Goal: Task Accomplishment & Management: Complete application form

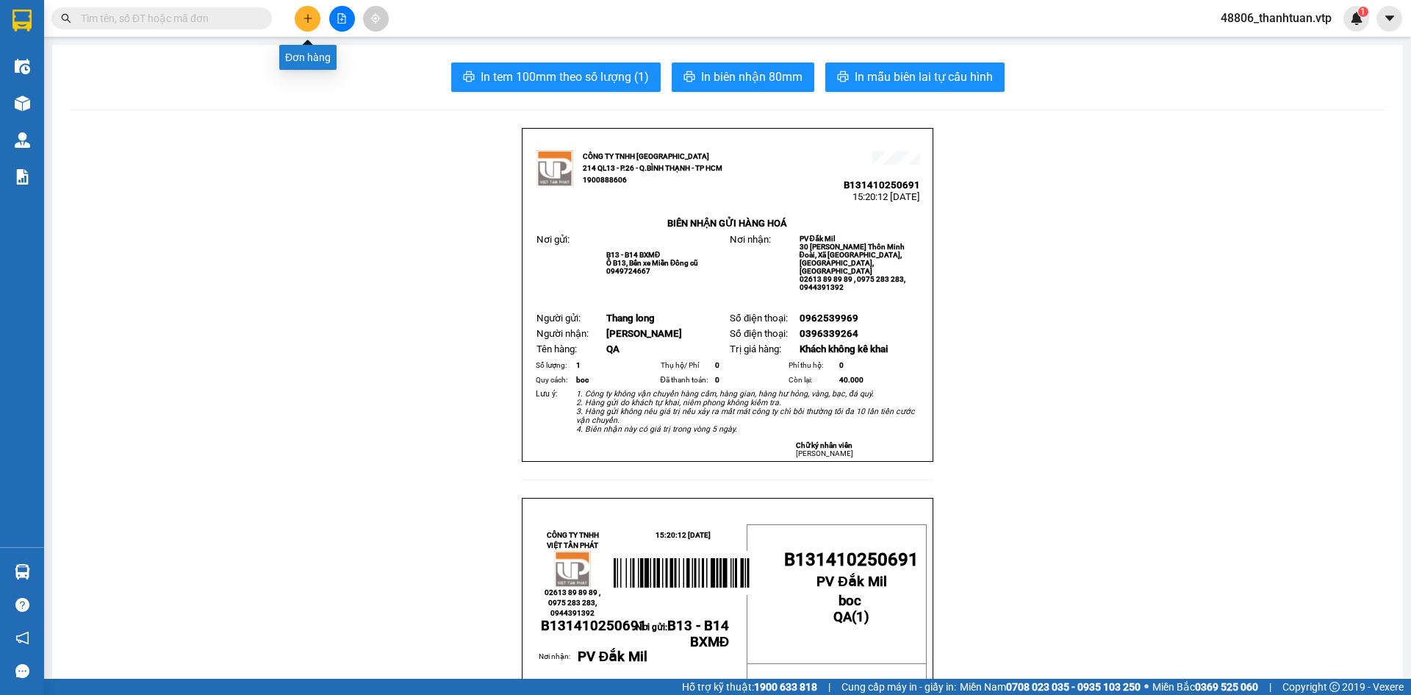
click at [309, 19] on icon "plus" at bounding box center [308, 18] width 10 height 10
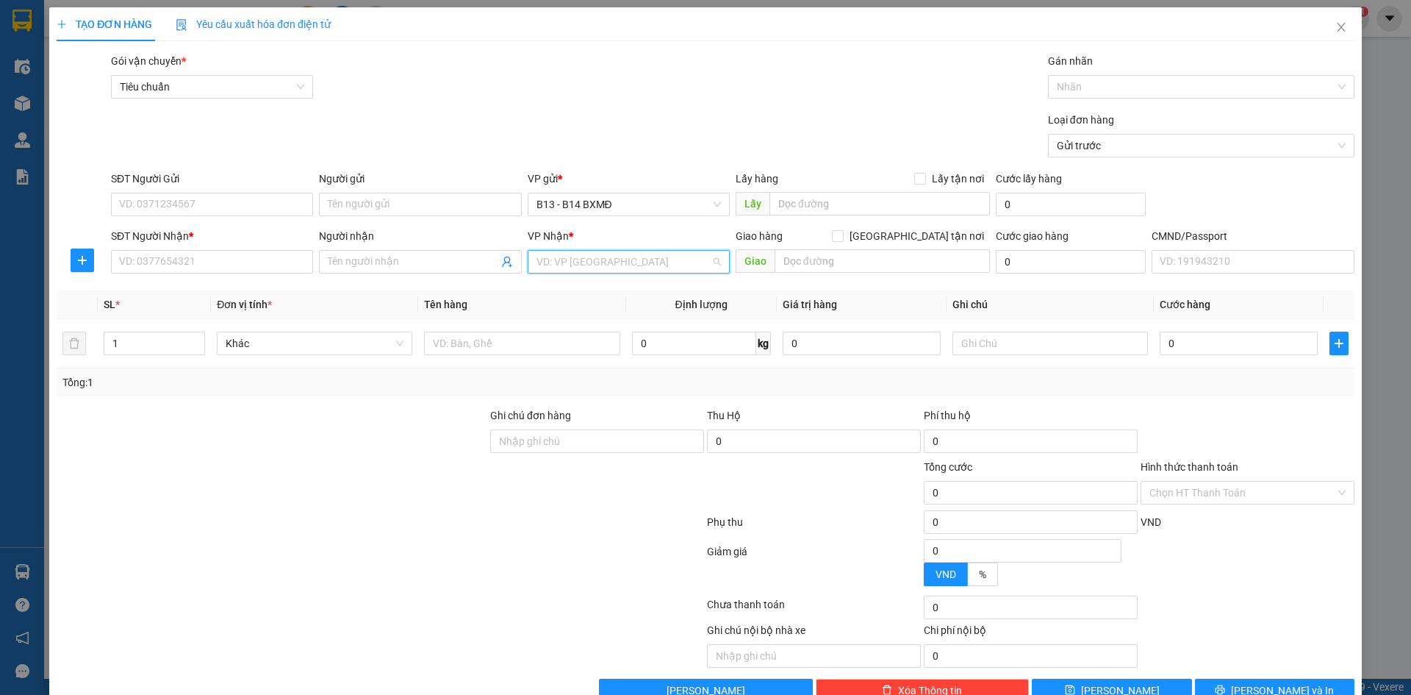
click at [563, 261] on input "search" at bounding box center [624, 262] width 174 height 22
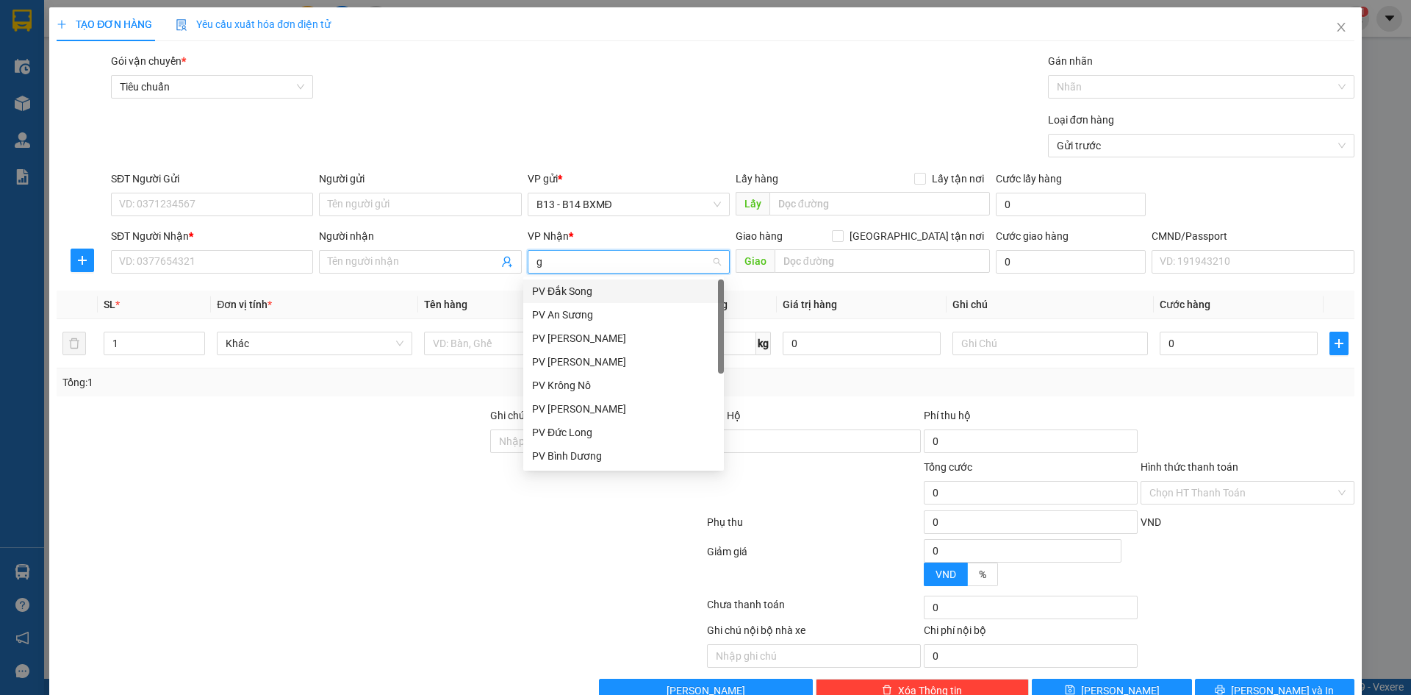
type input "gn"
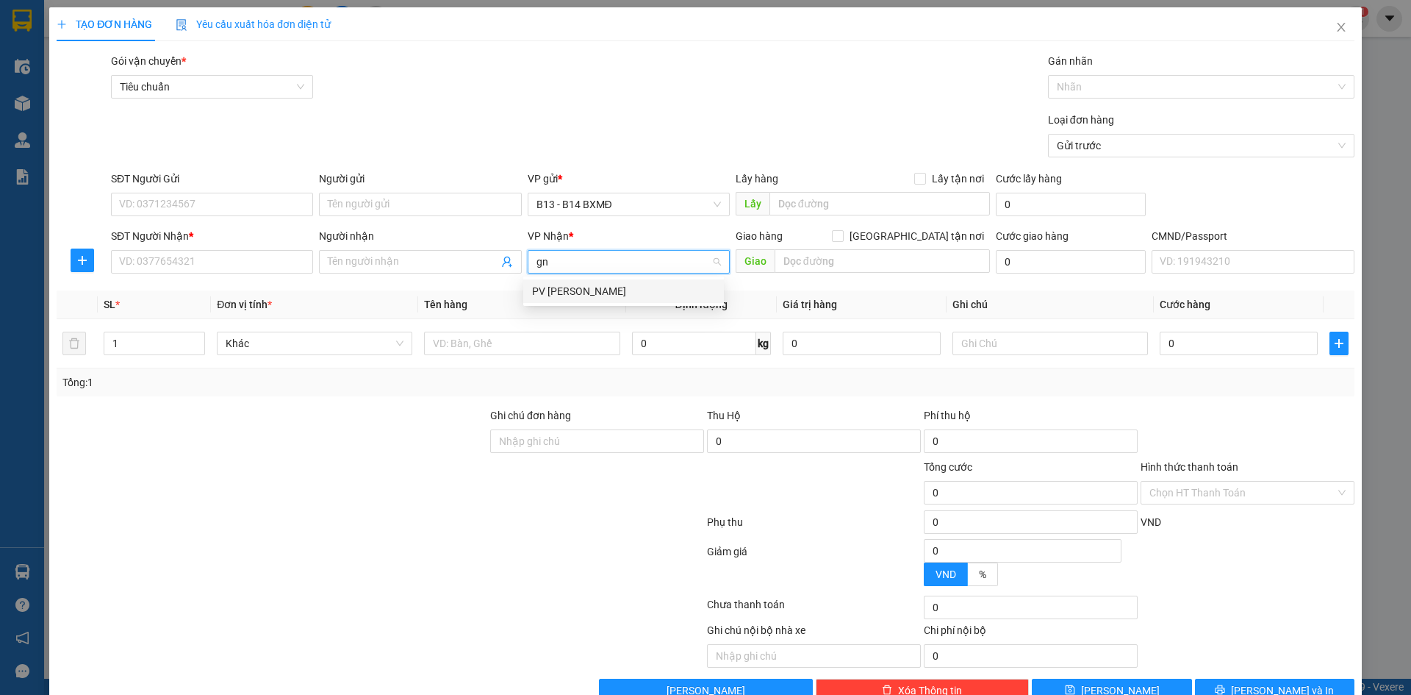
drag, startPoint x: 578, startPoint y: 292, endPoint x: 523, endPoint y: 270, distance: 60.1
click at [575, 292] on div "PV [PERSON_NAME]" at bounding box center [623, 291] width 183 height 16
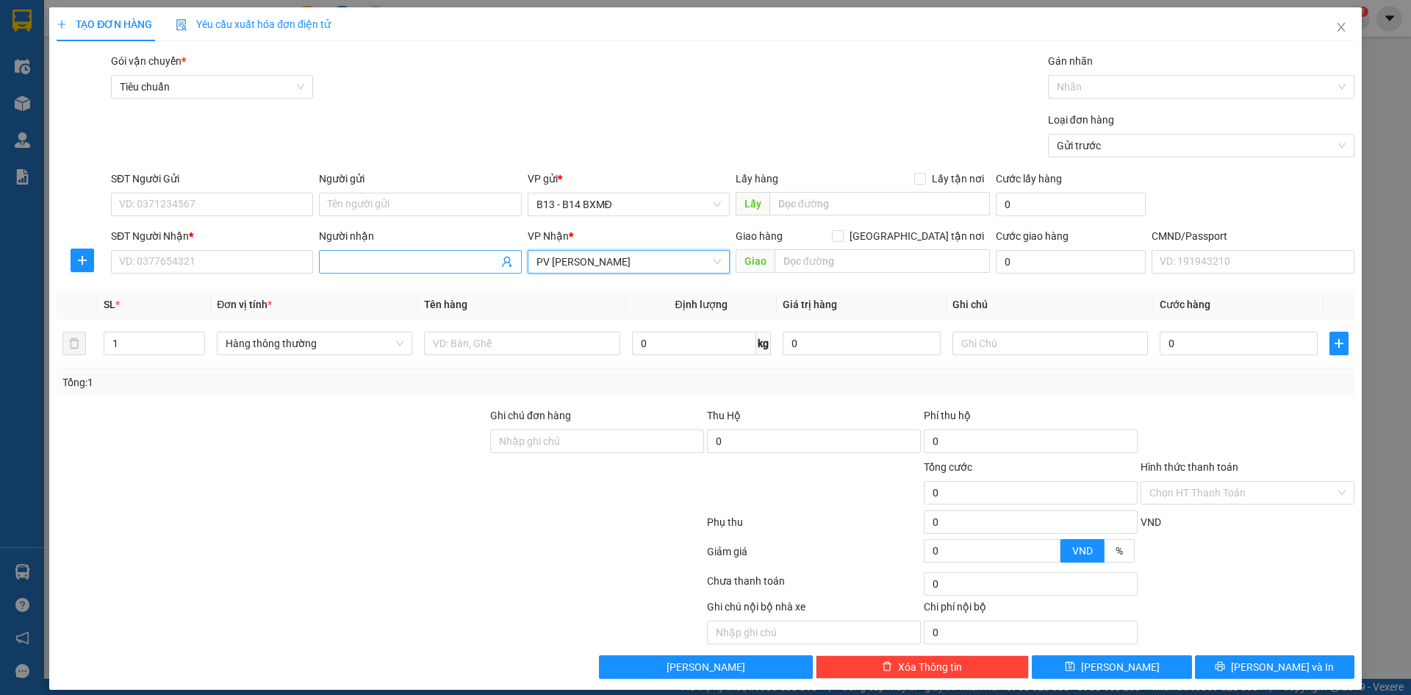
click at [424, 263] on input "Người nhận" at bounding box center [413, 262] width 170 height 16
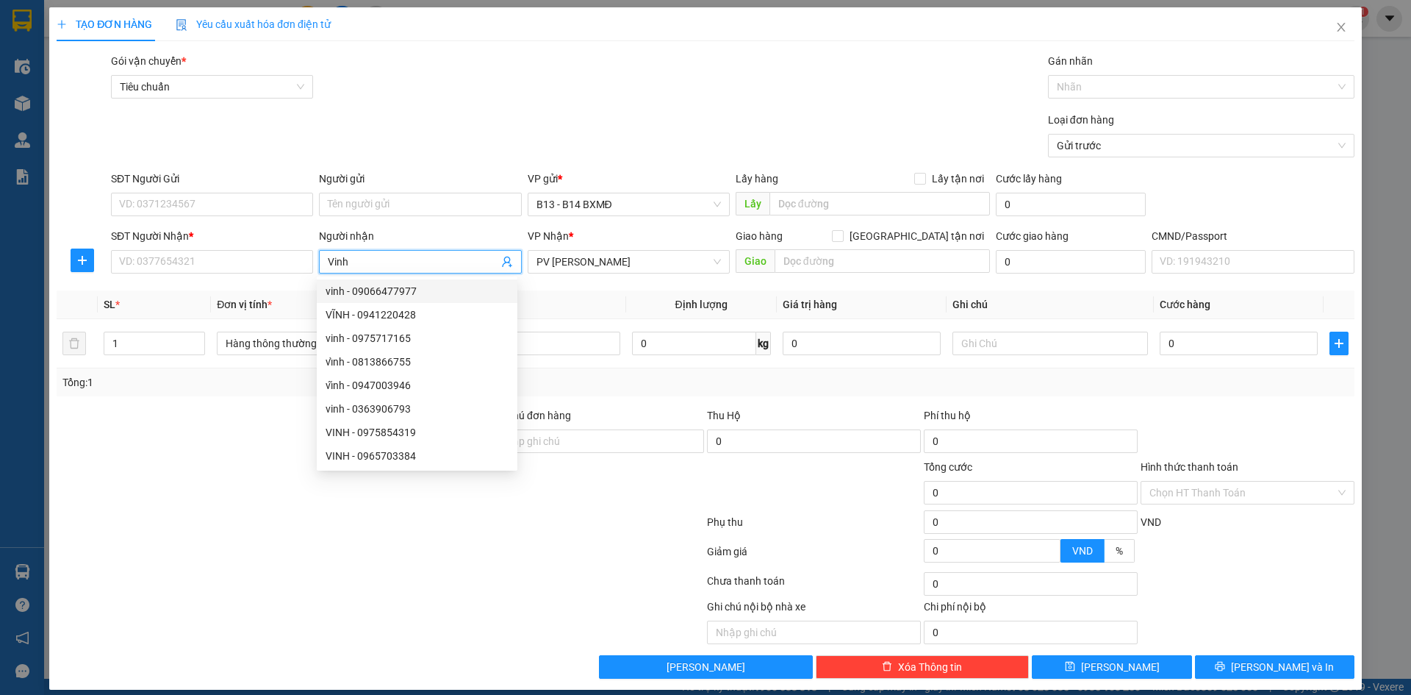
type input "Vinh"
click at [28, 186] on div "TẠO ĐƠN HÀNG Yêu cầu xuất hóa đơn điện tử Transit Pickup Surcharge Ids Transit …" at bounding box center [705, 347] width 1411 height 695
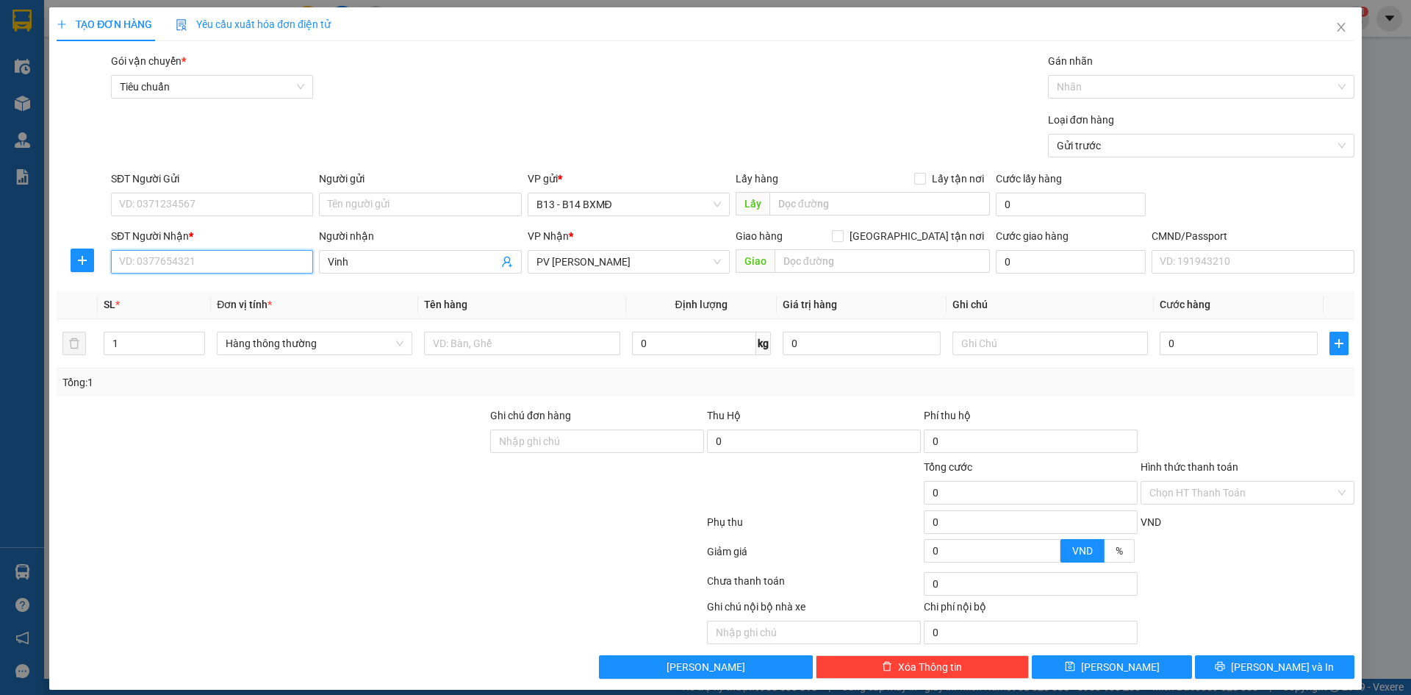
click at [134, 264] on input "SĐT Người Nhận *" at bounding box center [212, 262] width 202 height 24
type input "0906555053"
click at [406, 203] on input "Người gửi" at bounding box center [420, 205] width 202 height 24
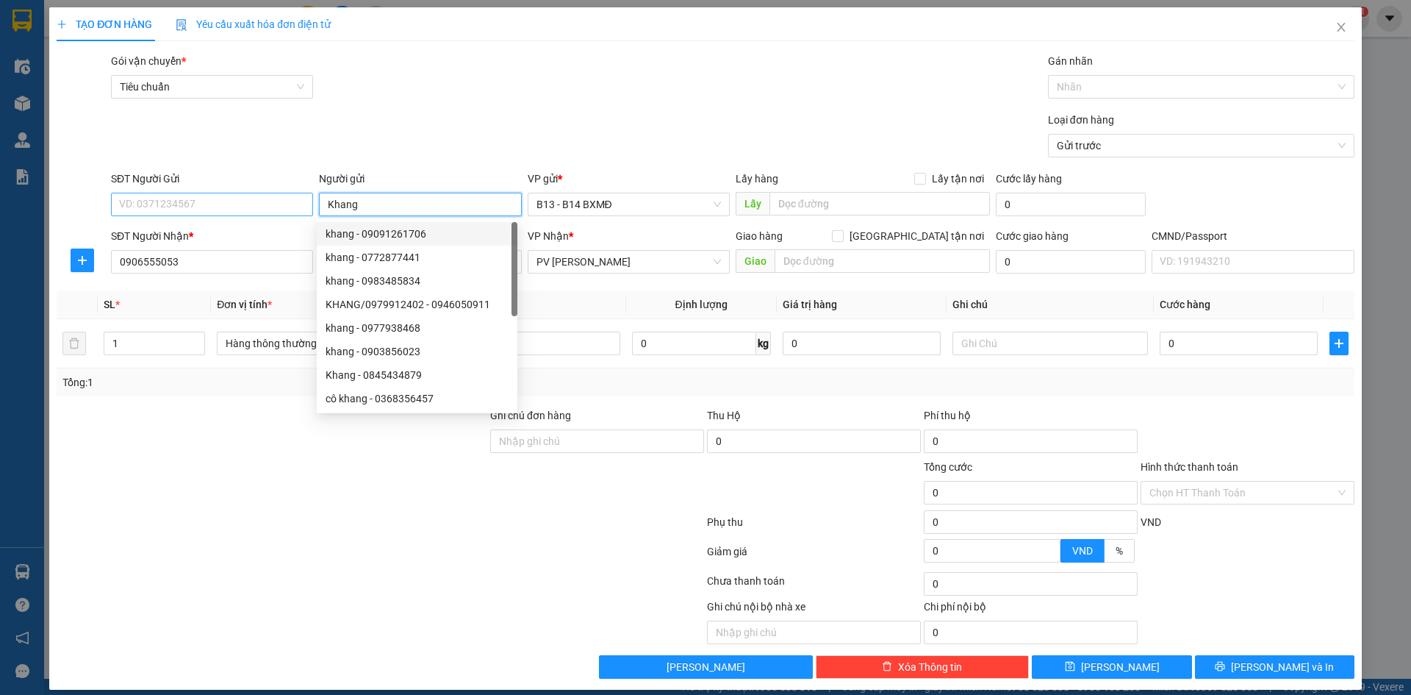
type input "Khang"
click at [198, 208] on input "SĐT Người Gửi" at bounding box center [212, 205] width 202 height 24
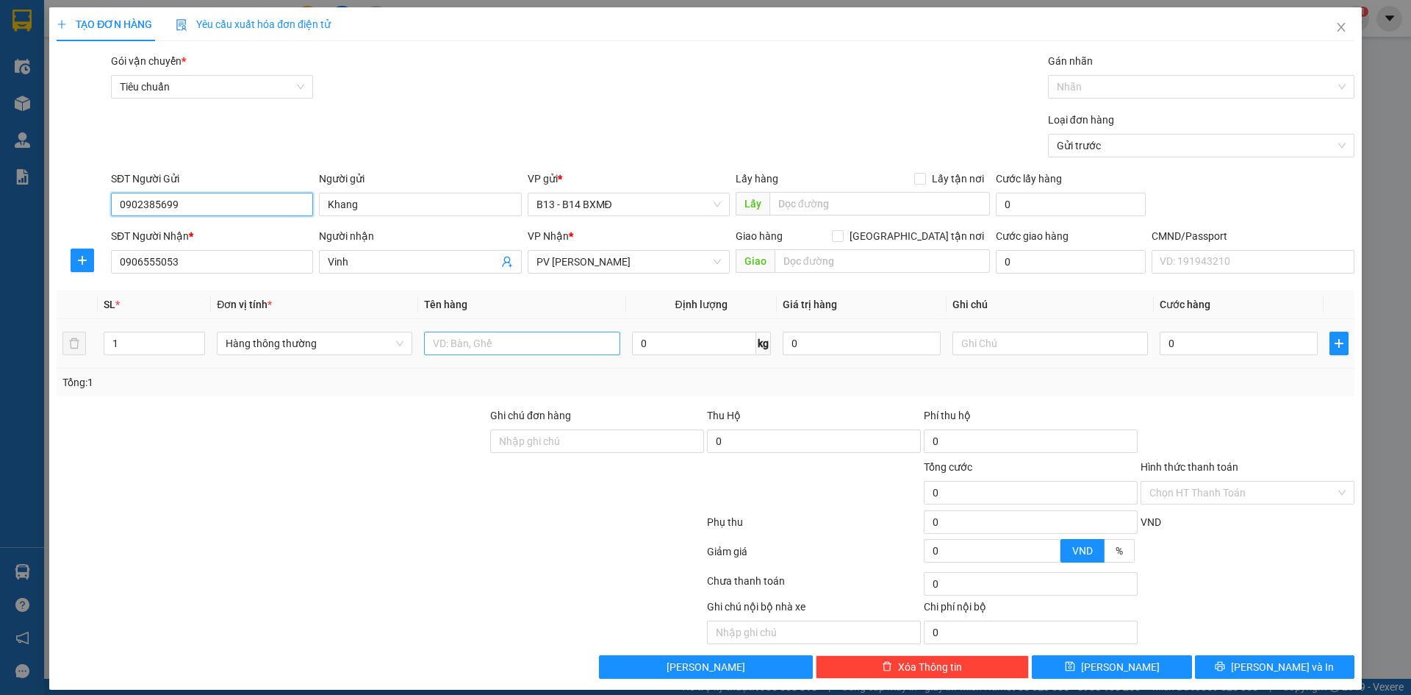
type input "0902385699"
click at [569, 347] on input "text" at bounding box center [522, 343] width 196 height 24
type input "l"
type input "phu tung"
drag, startPoint x: 125, startPoint y: 350, endPoint x: 110, endPoint y: 350, distance: 15.4
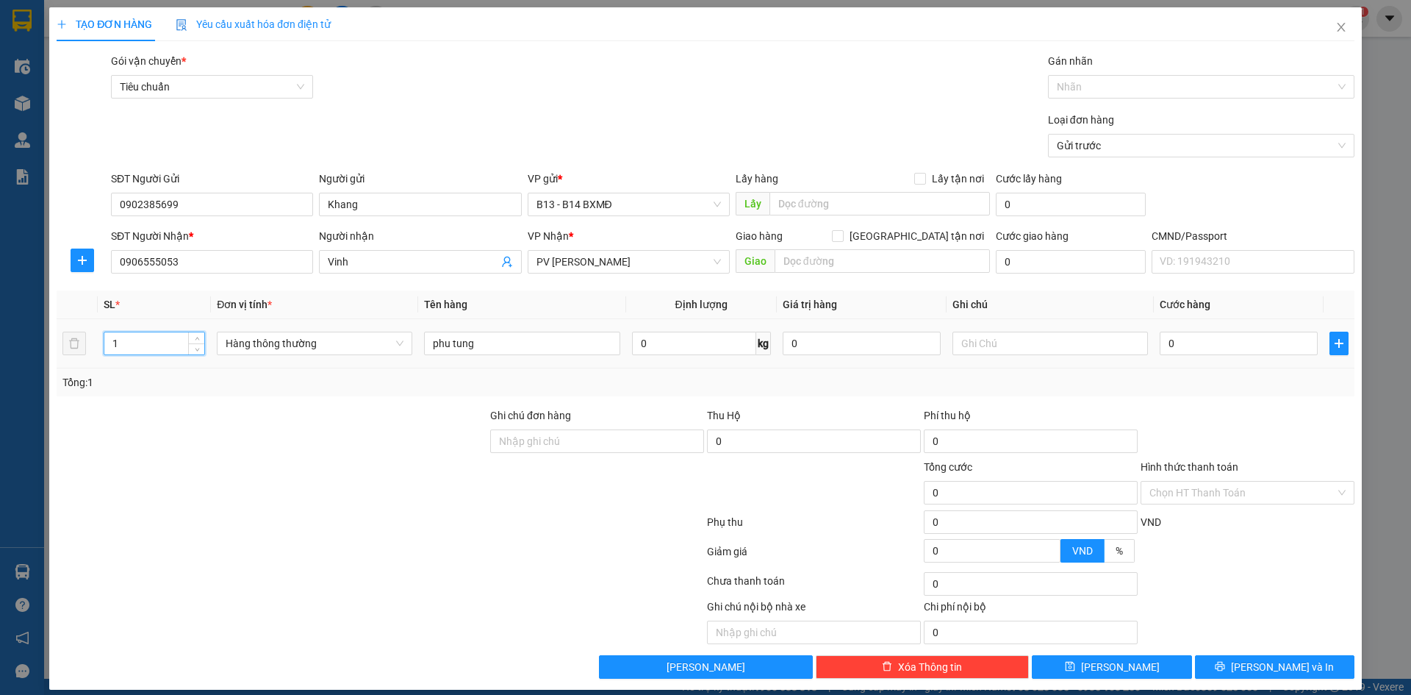
click at [110, 350] on input "1" at bounding box center [154, 343] width 100 height 22
type input "6"
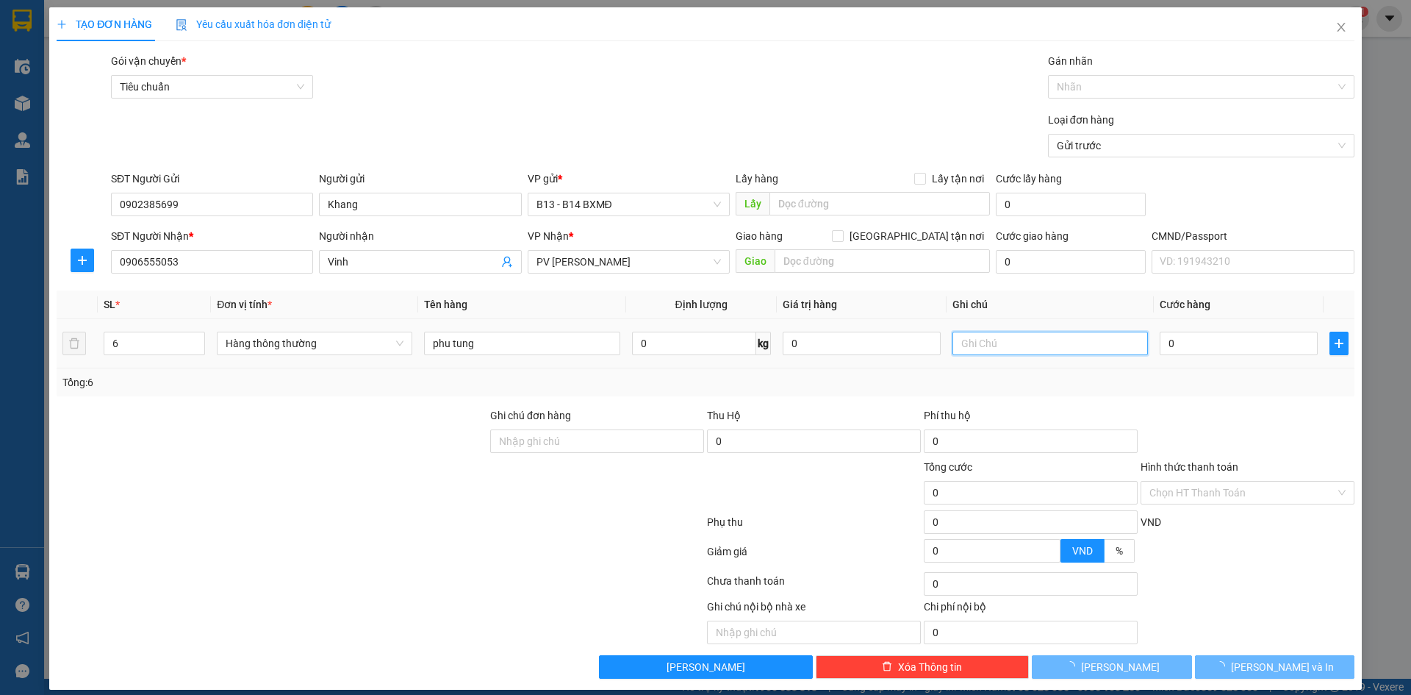
click at [1080, 344] on input "text" at bounding box center [1051, 343] width 196 height 24
type input "5 cuon, 1 cay"
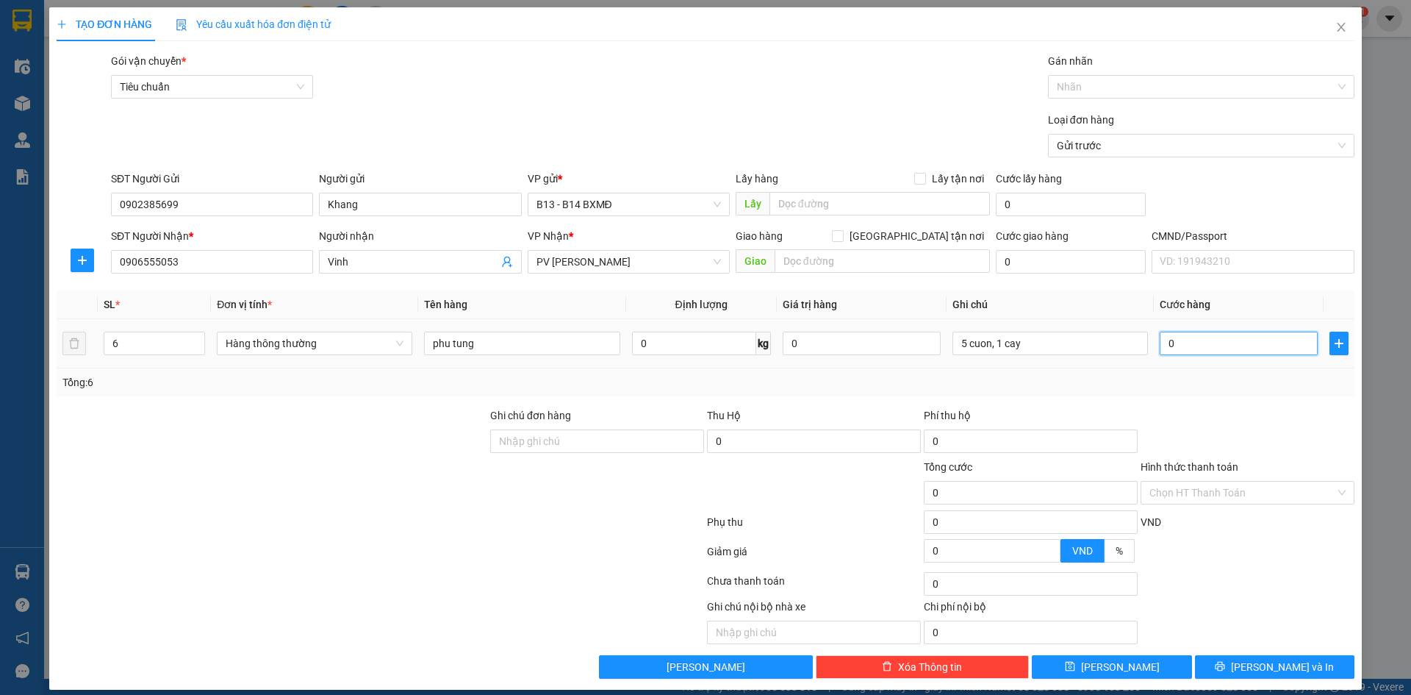
click at [1177, 343] on input "0" at bounding box center [1239, 343] width 158 height 24
type input "3"
type input "30"
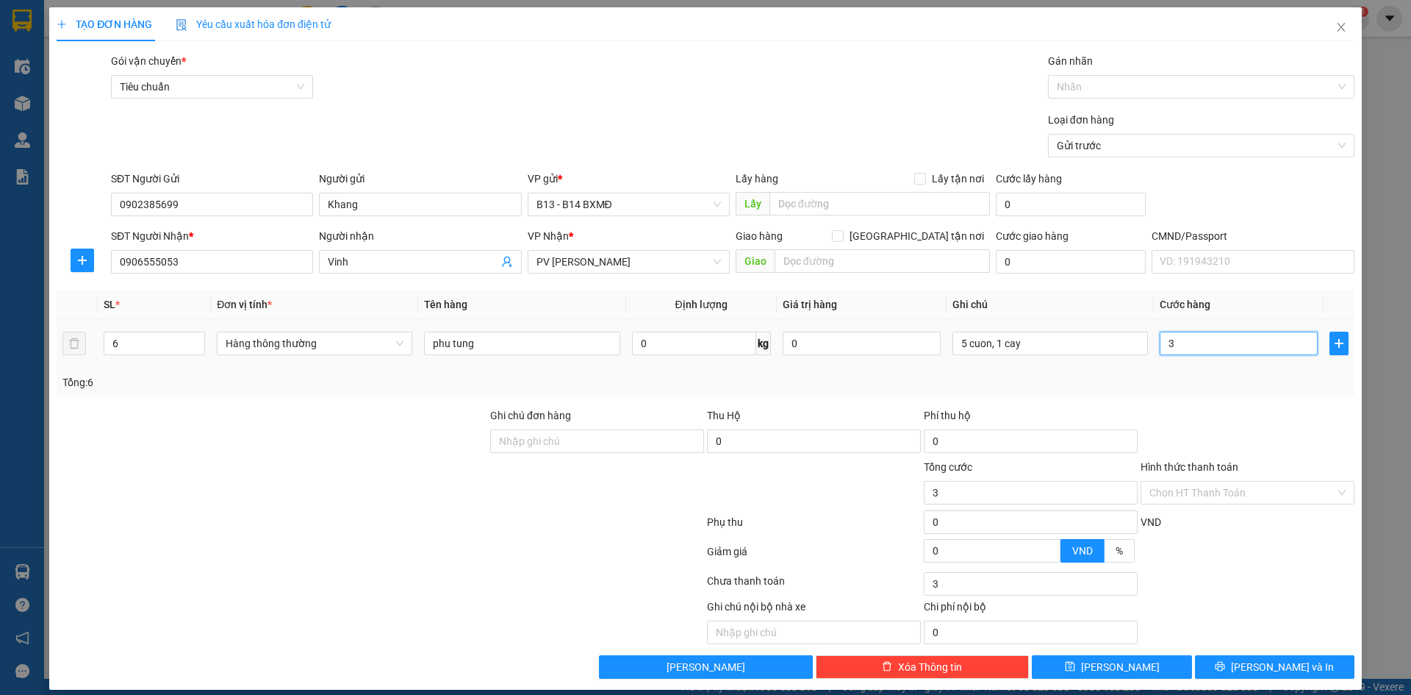
type input "30"
type input "300"
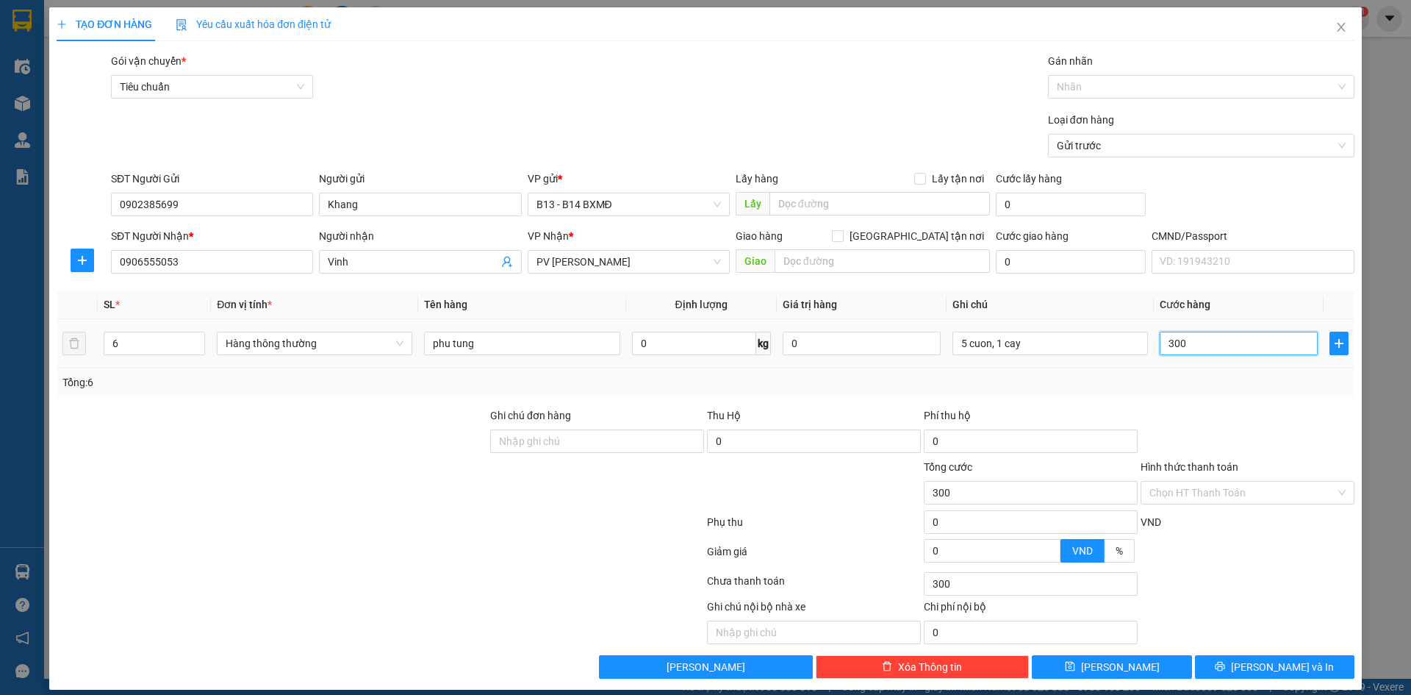
type input "3.000"
type input "30.000"
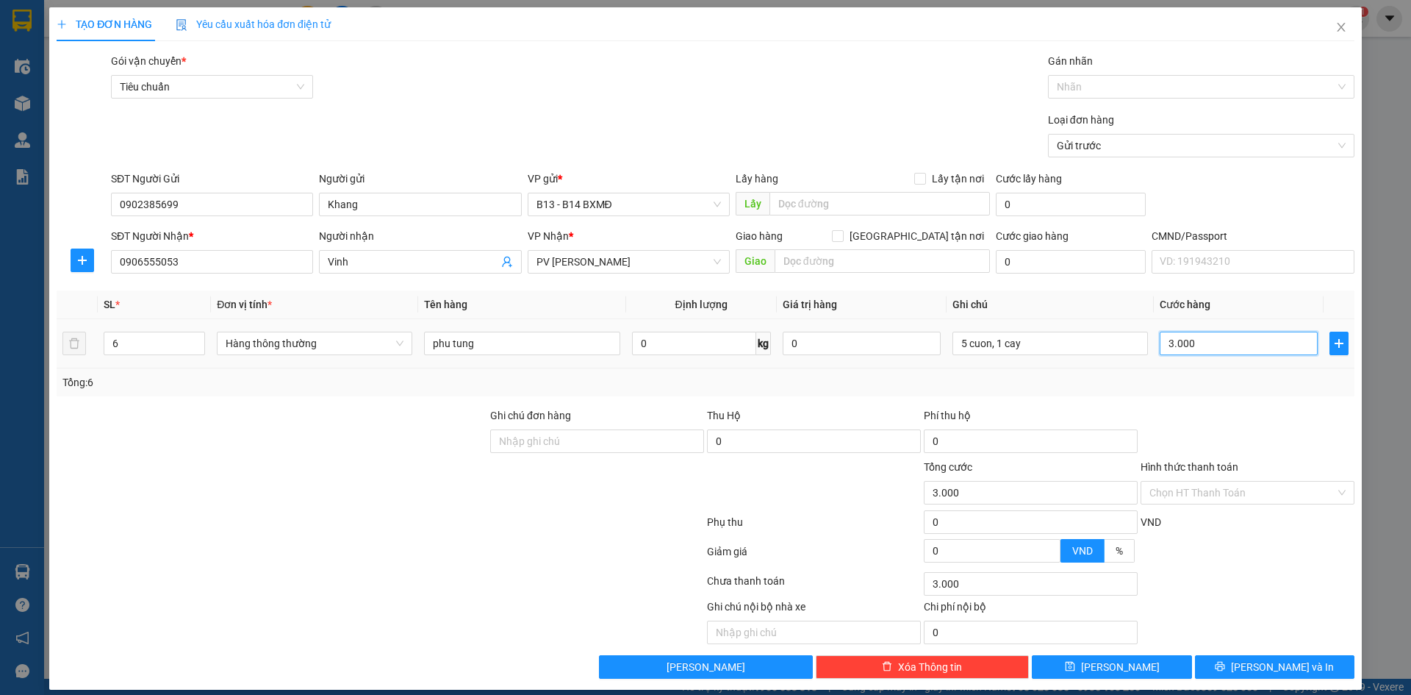
type input "30.000"
type input "300.000"
drag, startPoint x: 1194, startPoint y: 343, endPoint x: 1180, endPoint y: 344, distance: 13.3
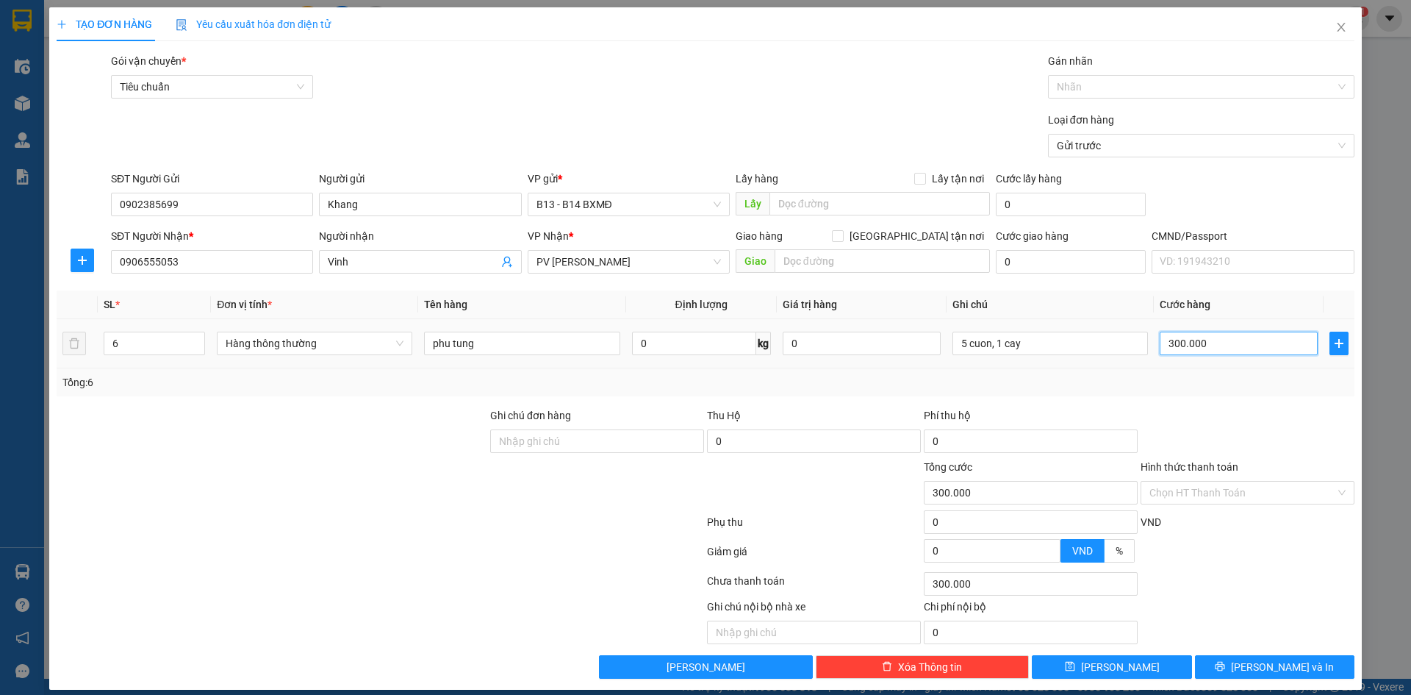
click at [1180, 344] on input "300.000" at bounding box center [1239, 343] width 158 height 24
type input "3.002"
type input "30.024"
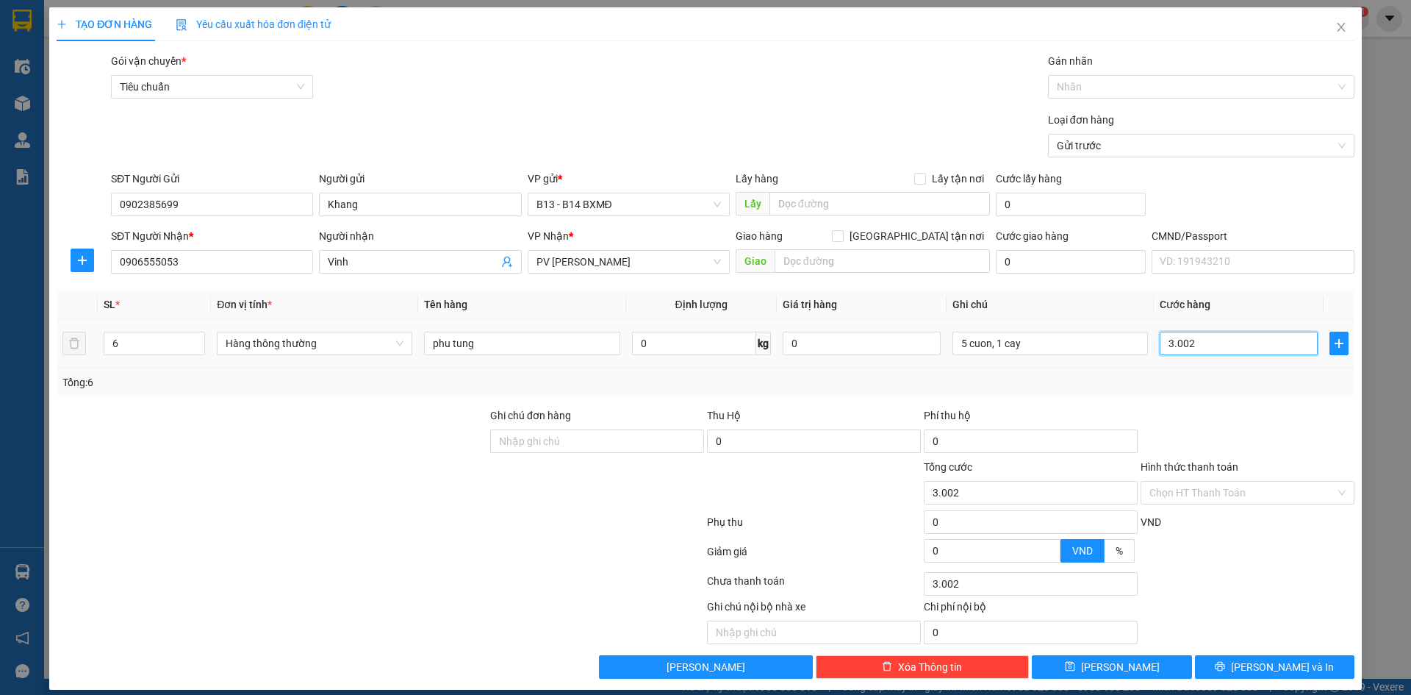
type input "30.024"
type input "300.240"
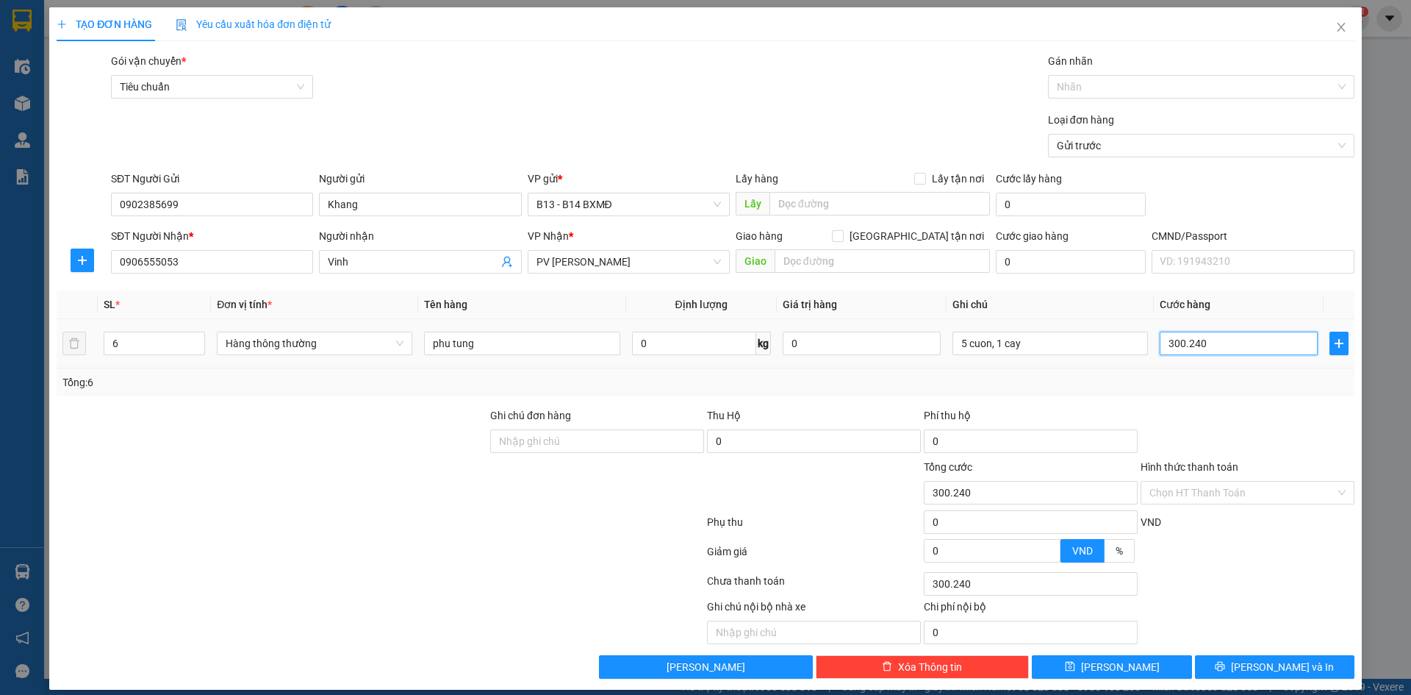
type input "30.024"
type input "3.002"
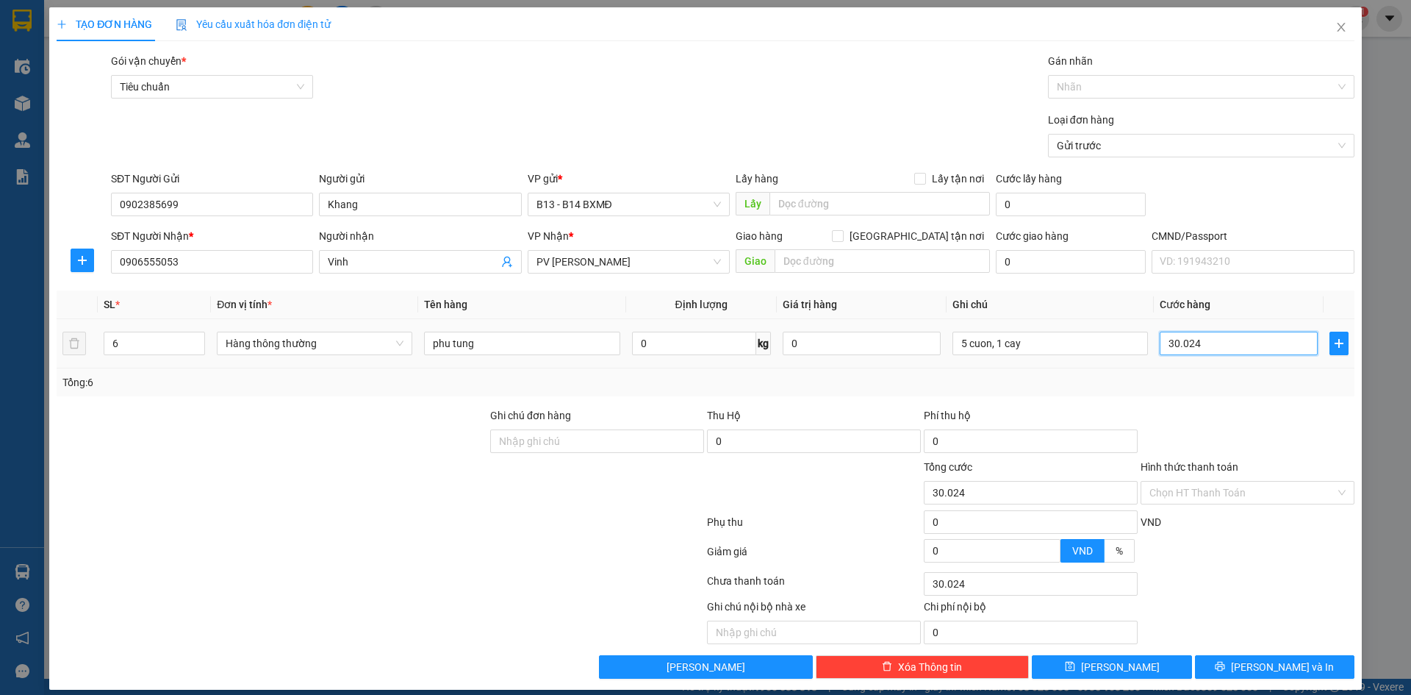
type input "3.002"
type input "300"
type input "30"
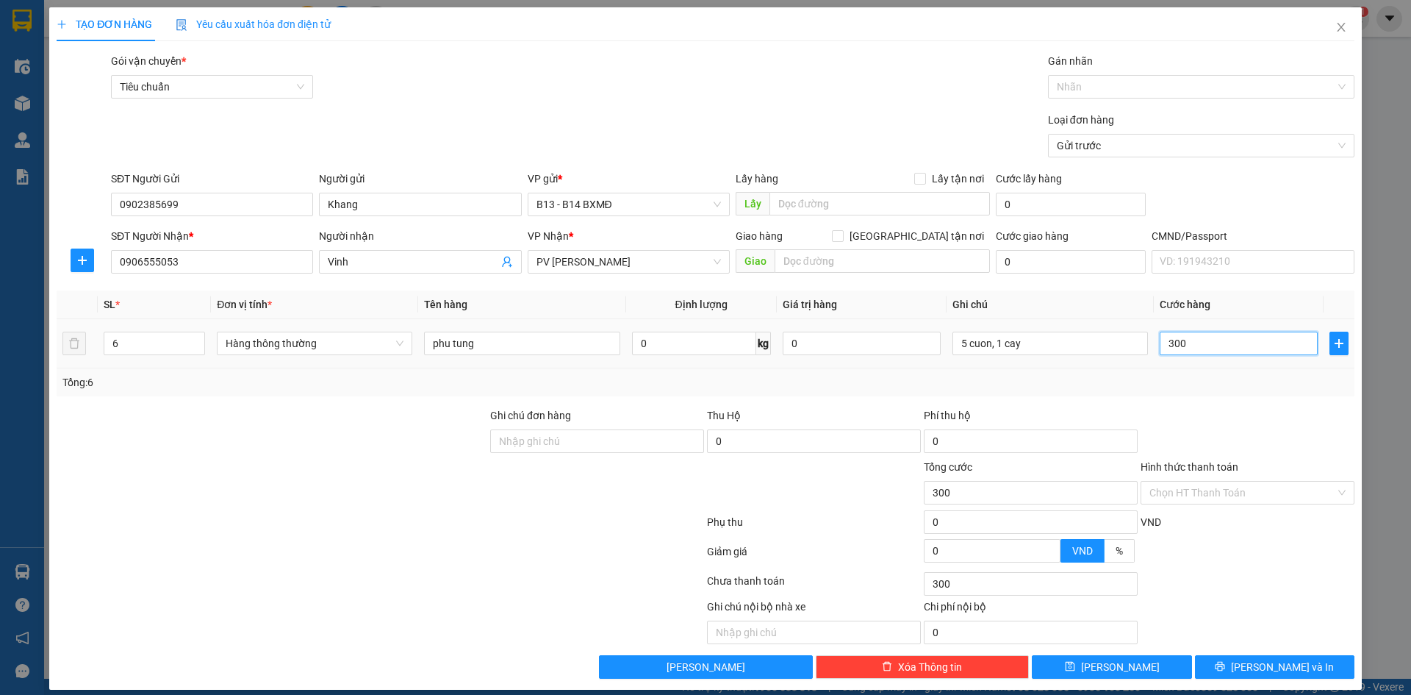
type input "30"
type input "3"
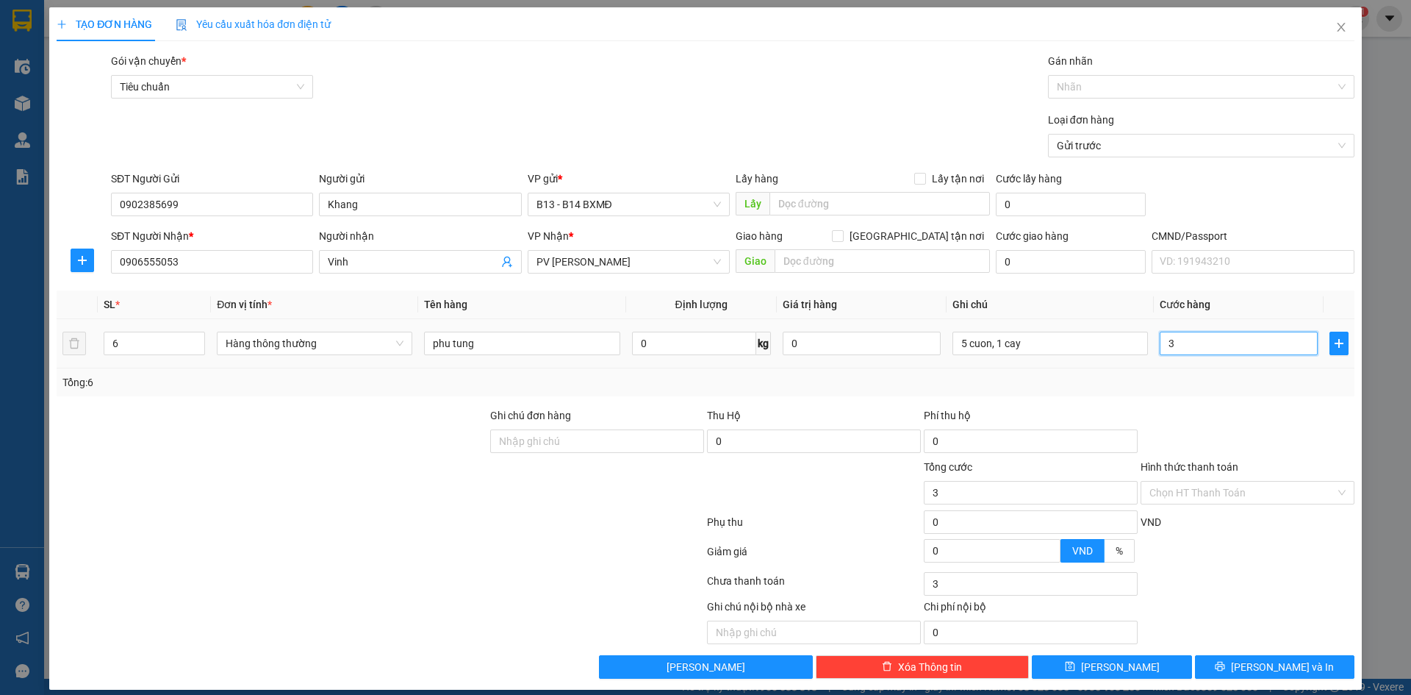
type input "32"
type input "324"
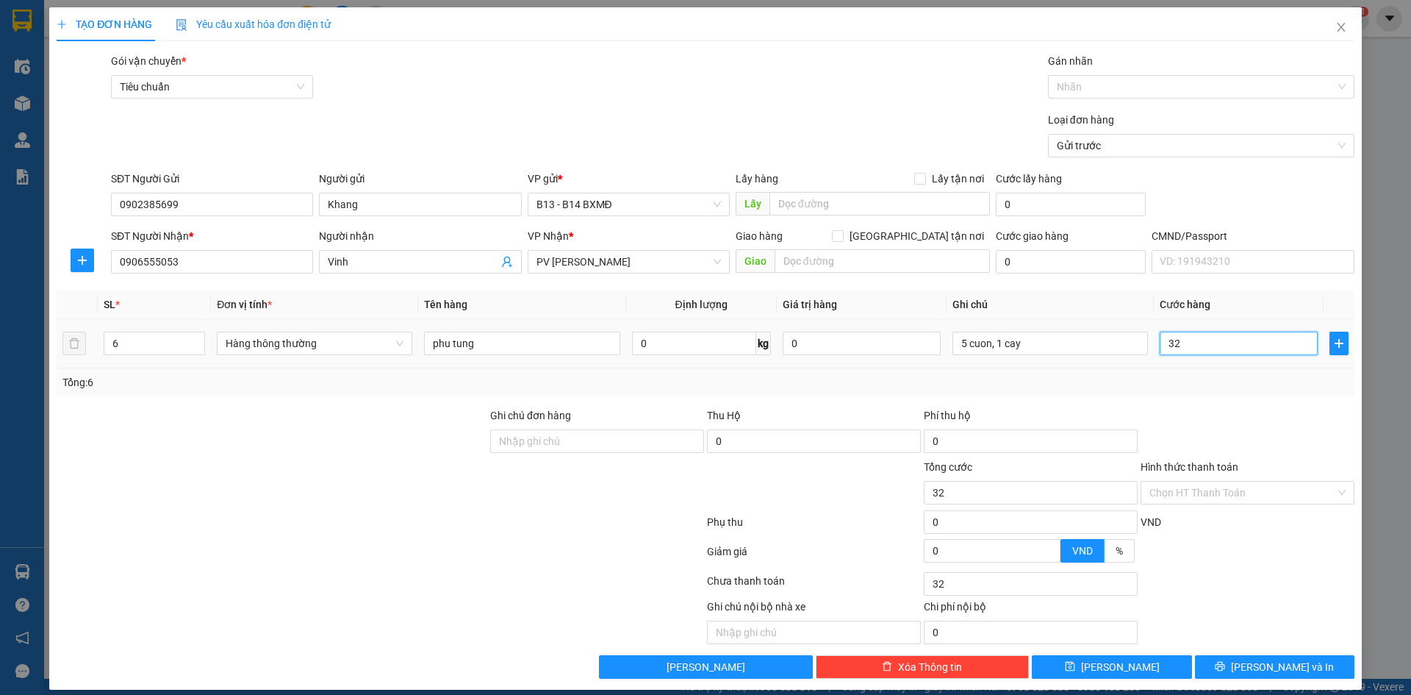
type input "324"
type input "3.240"
type input "32.400"
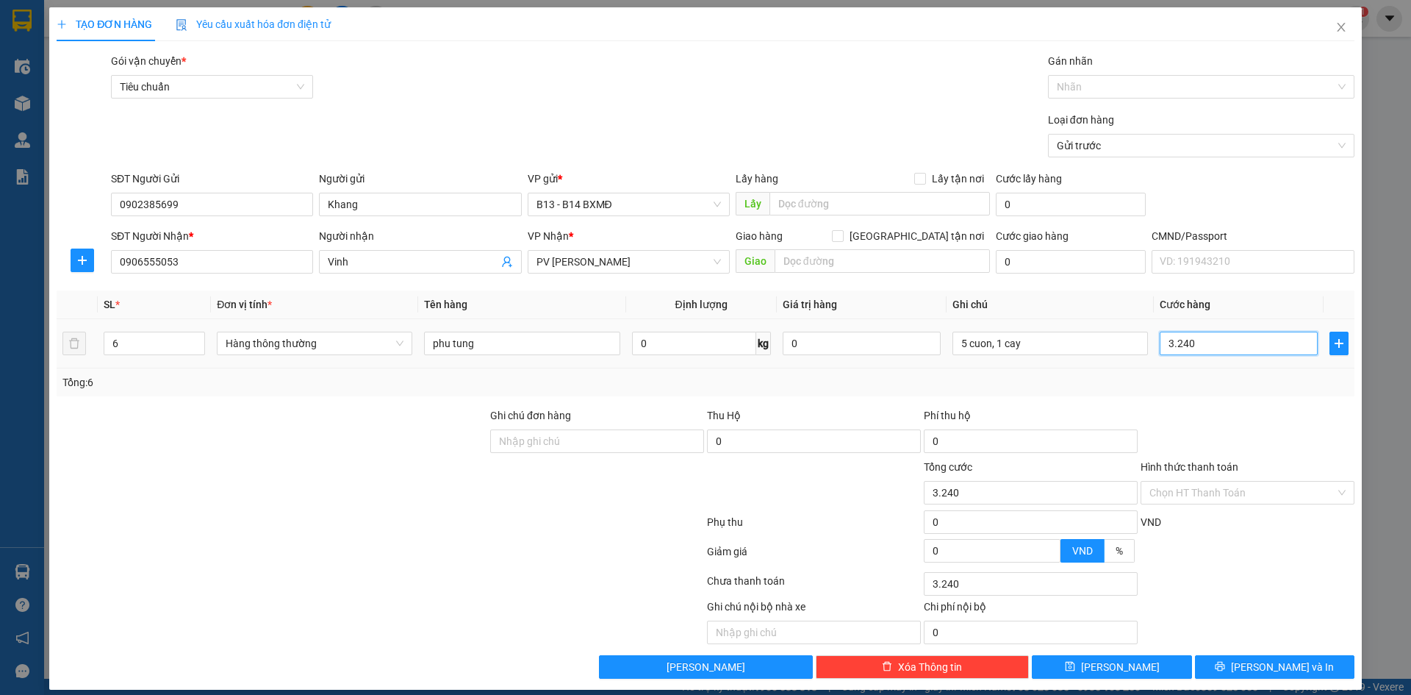
type input "32.400"
type input "324.000"
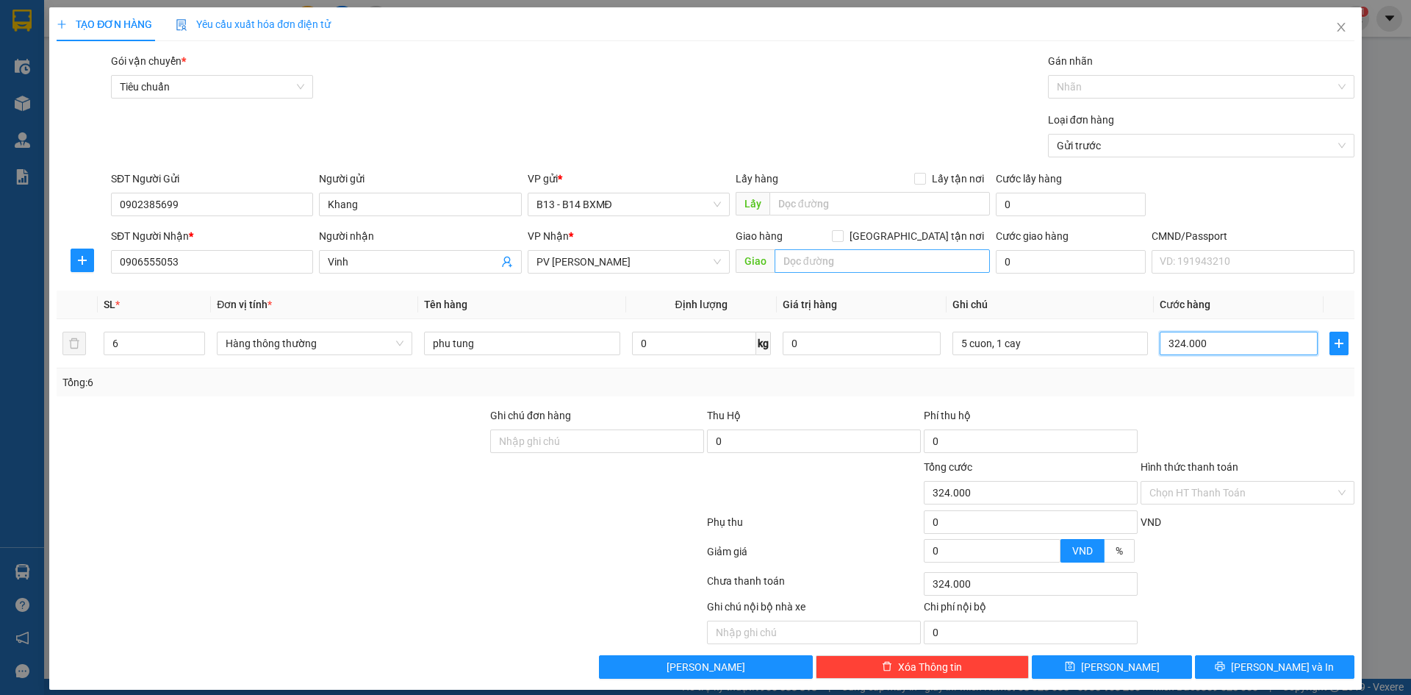
type input "324.000"
click at [893, 264] on input "text" at bounding box center [882, 261] width 215 height 24
type input "VAT 8%"
click at [1047, 267] on input "0" at bounding box center [1071, 262] width 150 height 24
type input "2"
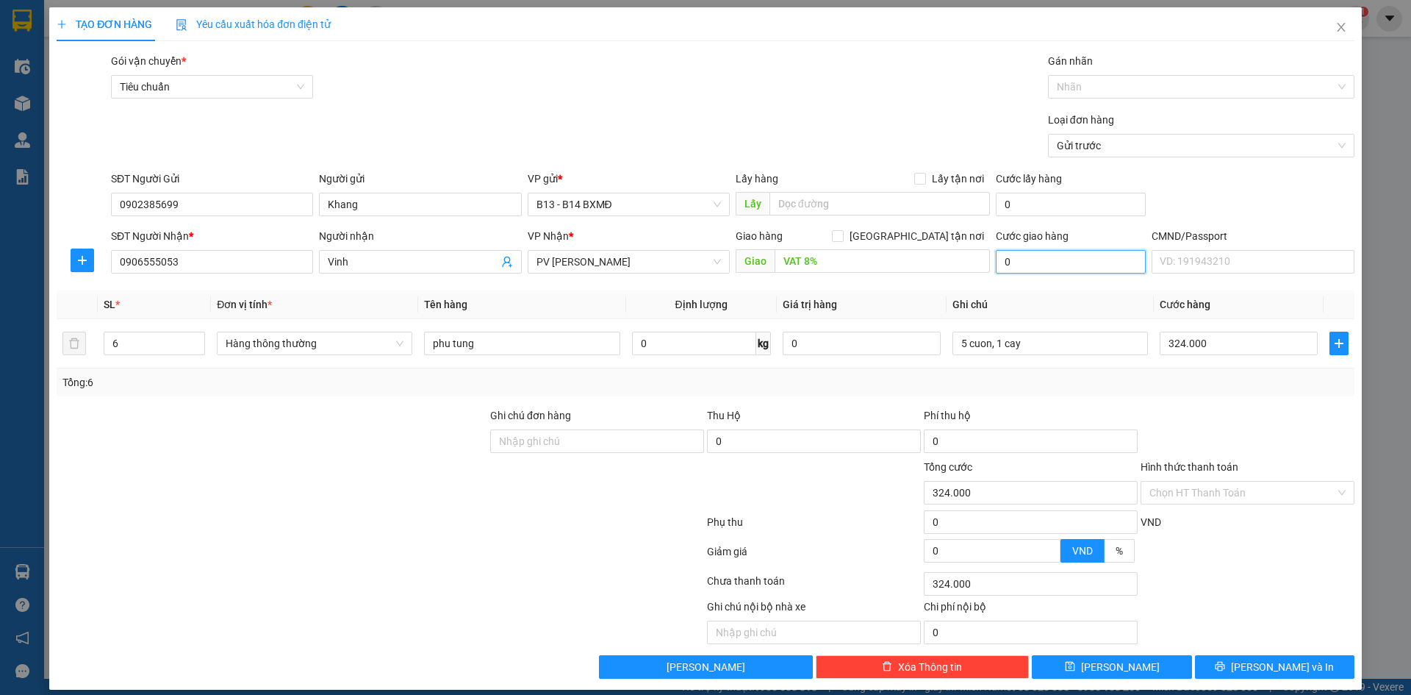
type input "324.002"
type input "24"
type input "324.024"
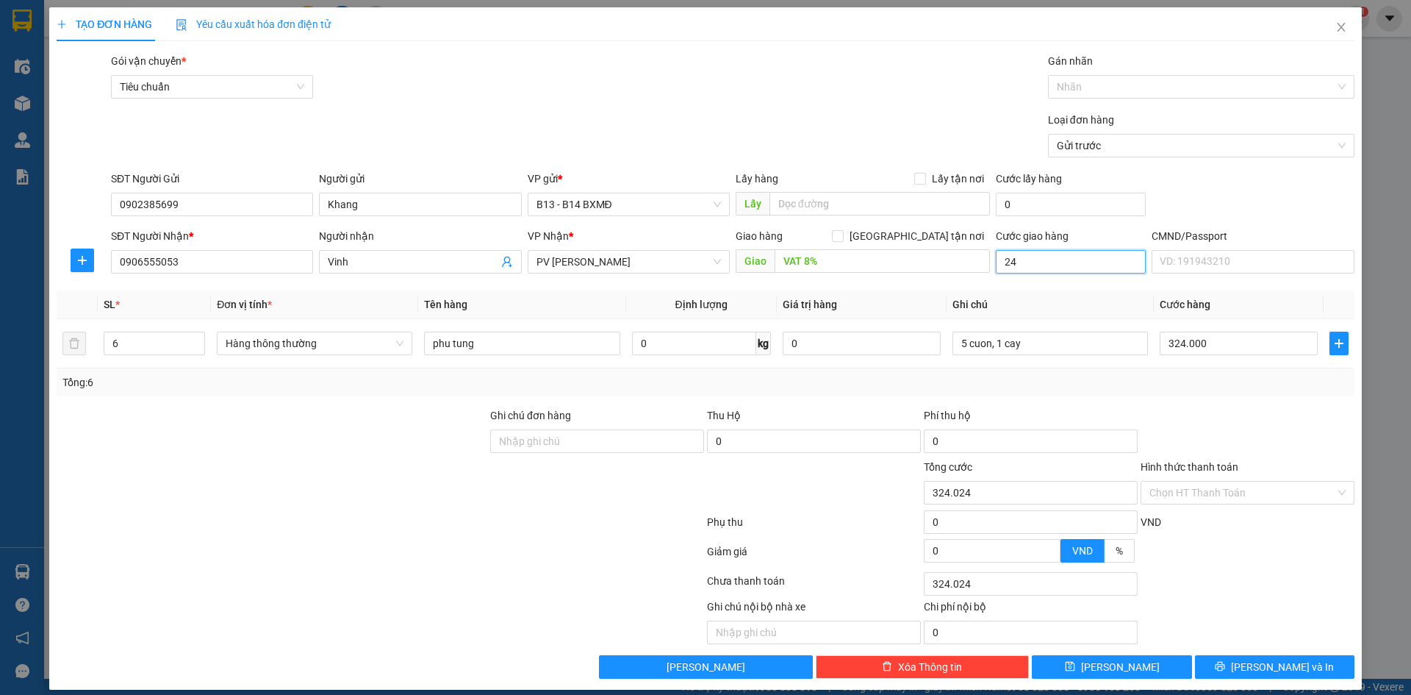
type input "240"
type input "324.240"
type input "2.400"
type input "326.400"
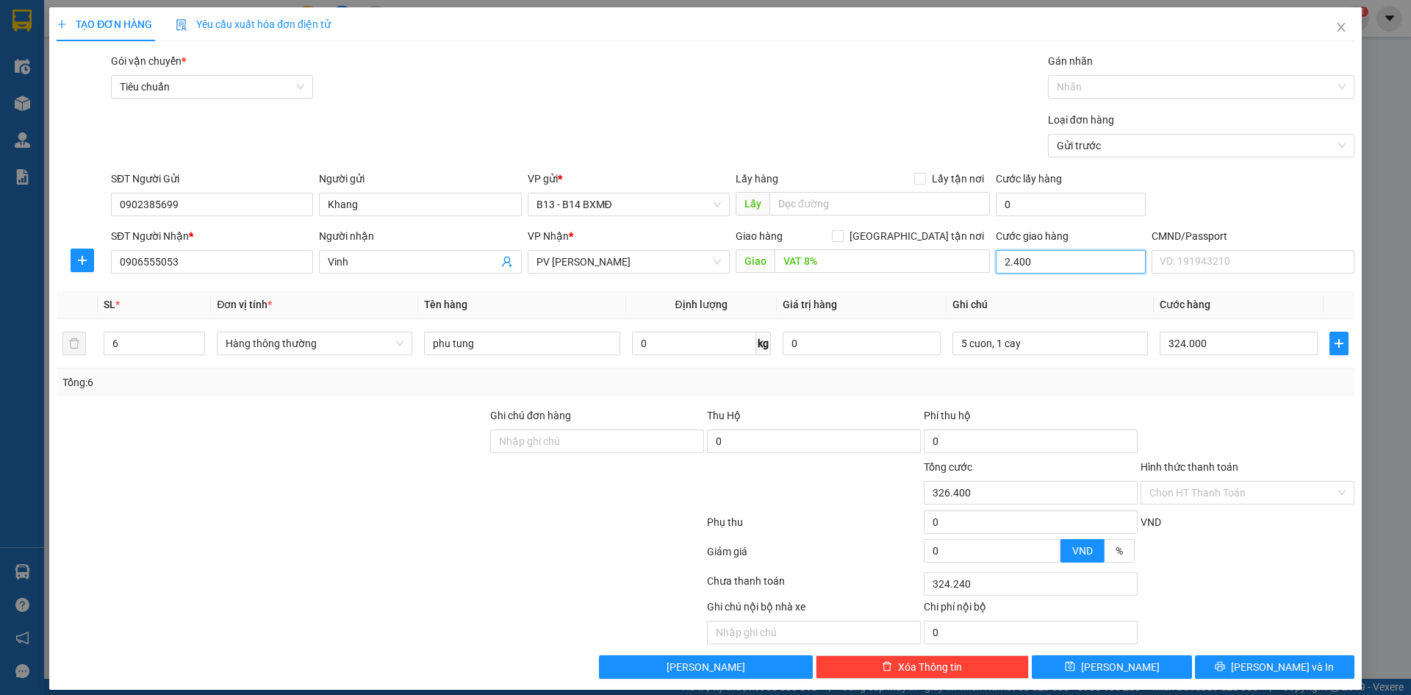
type input "326.400"
type input "24.000"
type input "348.000"
type input "24.000"
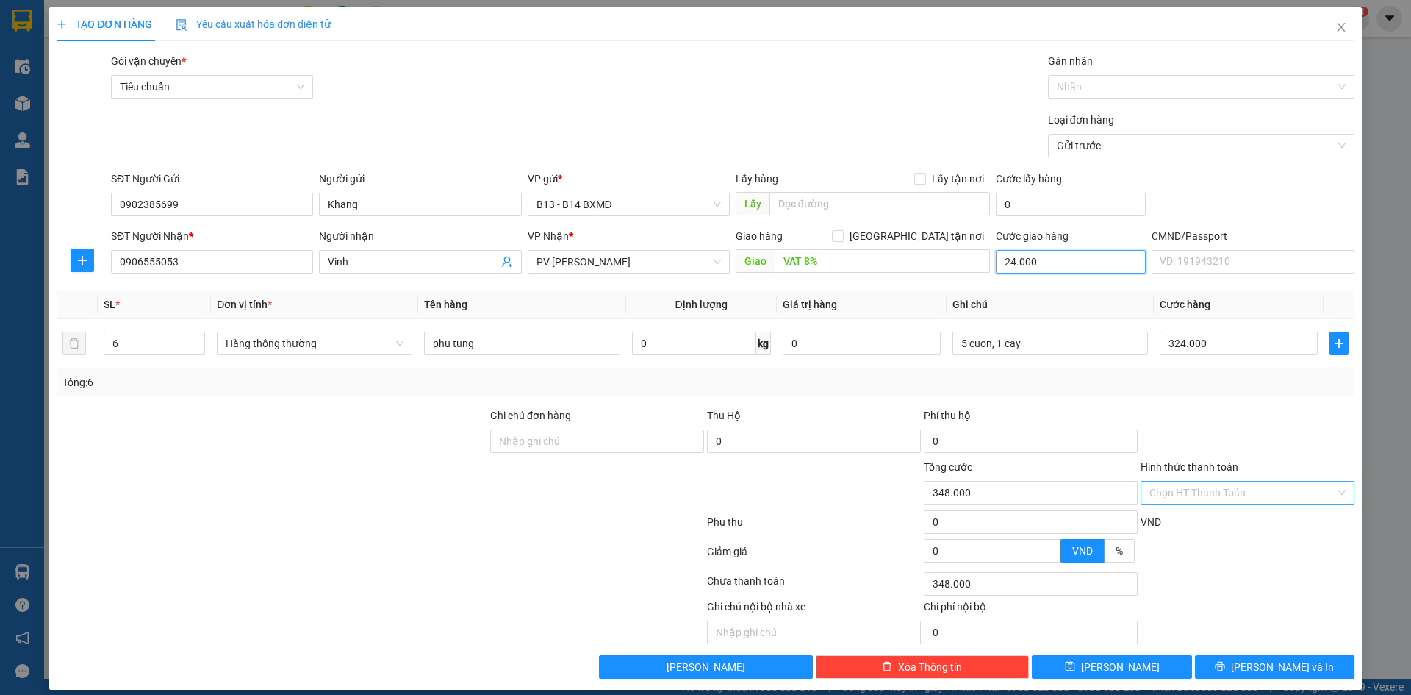
click at [1329, 492] on div "Chọn HT Thanh Toán" at bounding box center [1248, 493] width 214 height 24
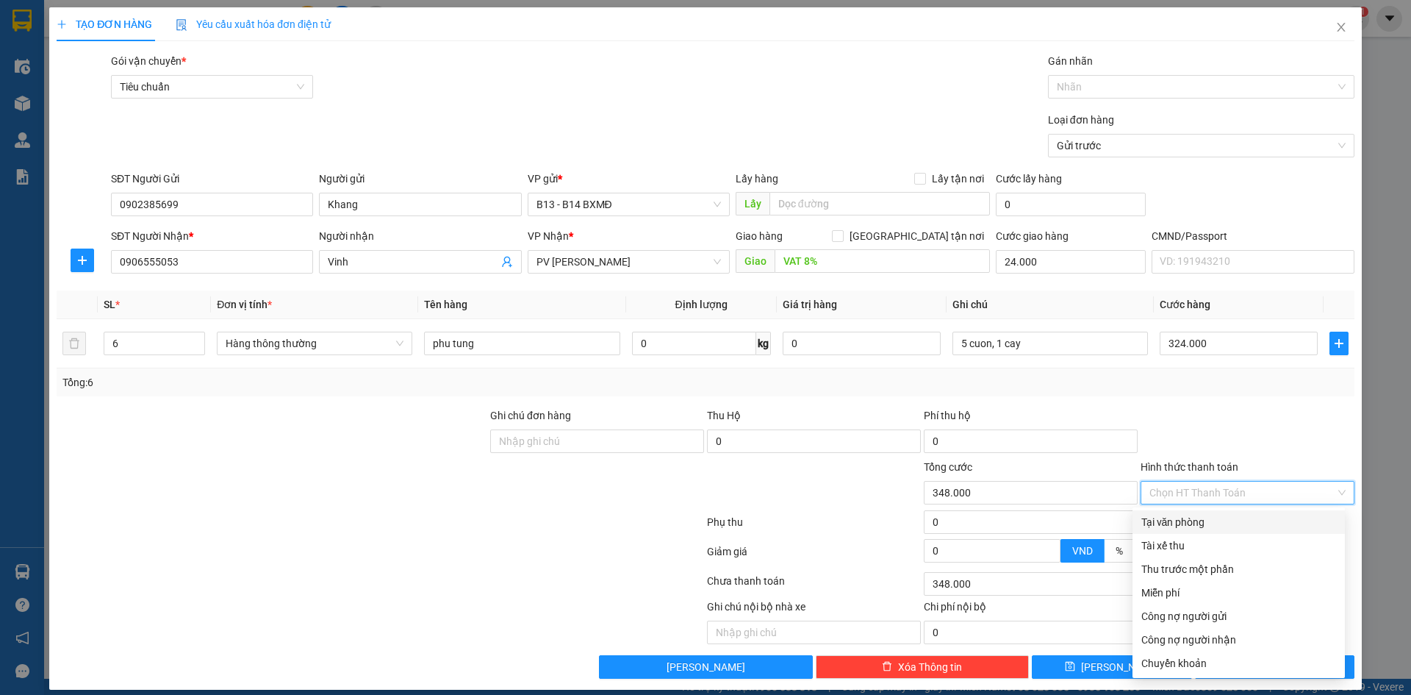
click at [1190, 520] on div "Tại văn phòng" at bounding box center [1238, 522] width 195 height 16
type input "0"
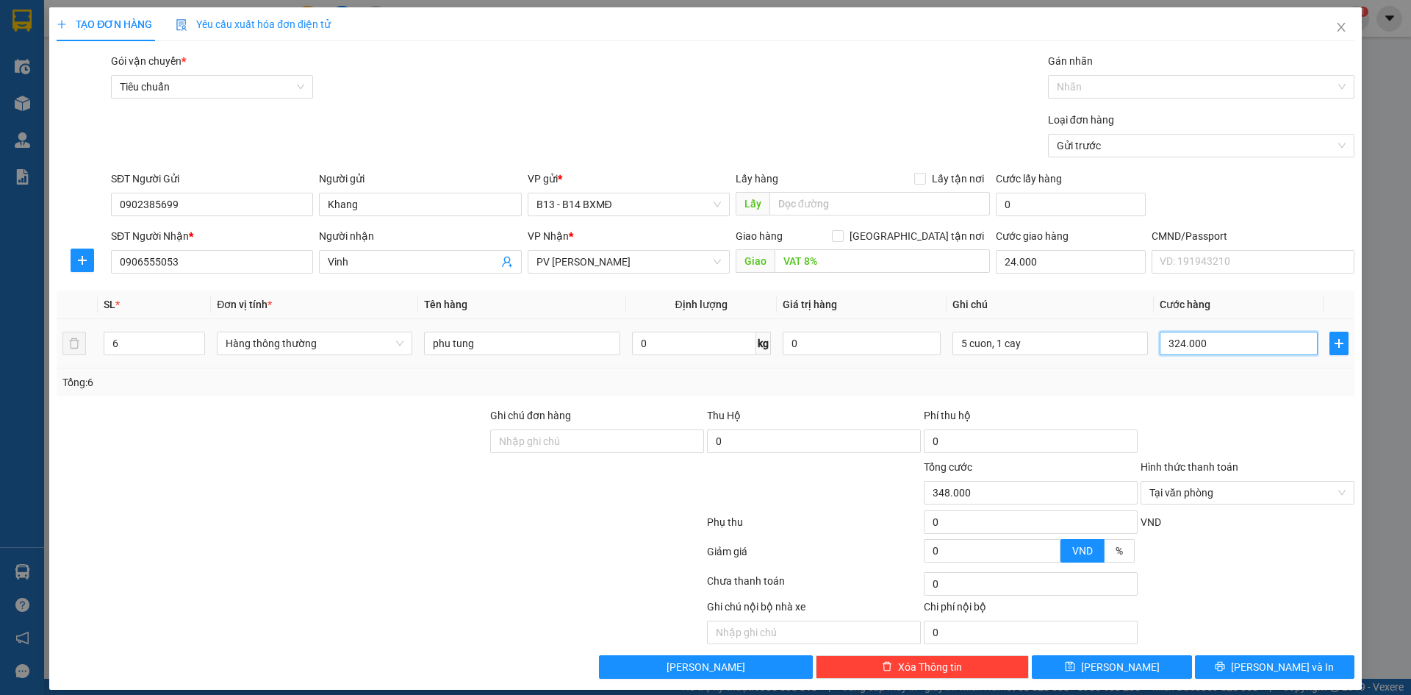
type input "3"
type input "24.003"
type input "30"
type input "24.030"
type input "300"
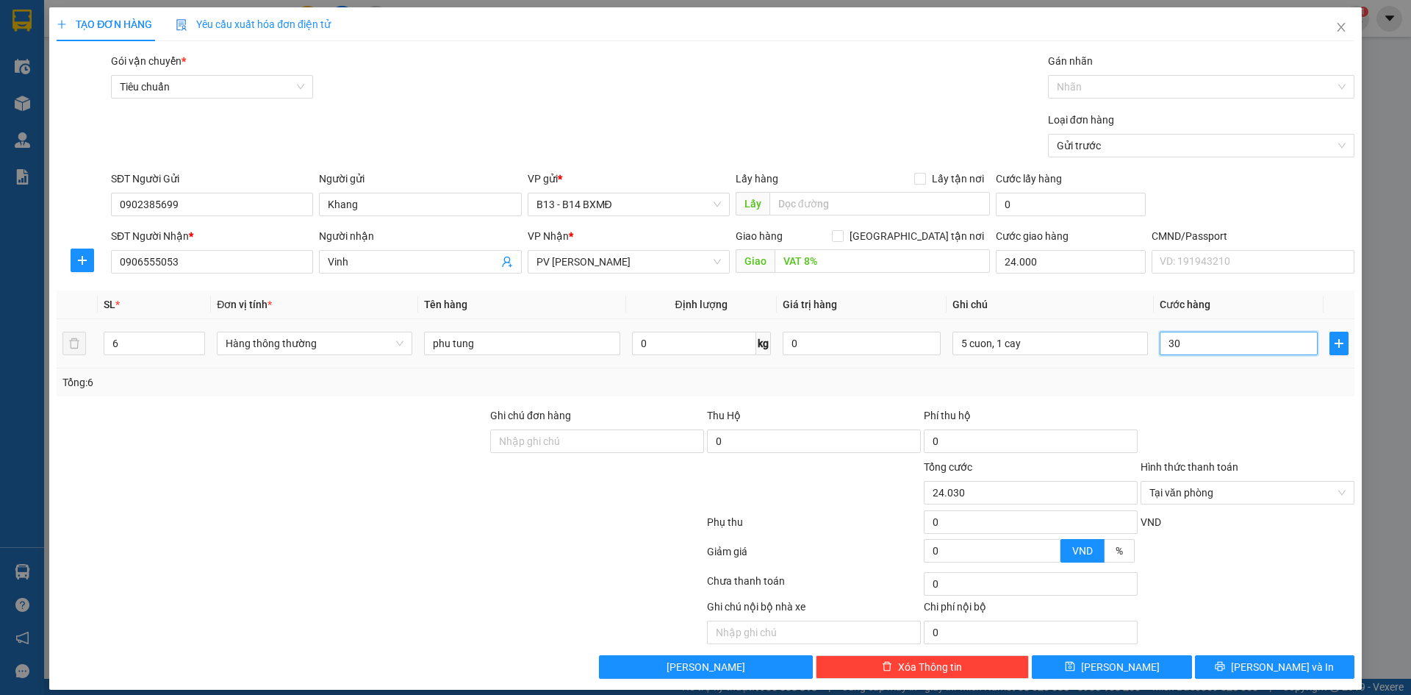
type input "24.300"
type input "3.000"
type input "27.000"
type input "30.000"
type input "54.000"
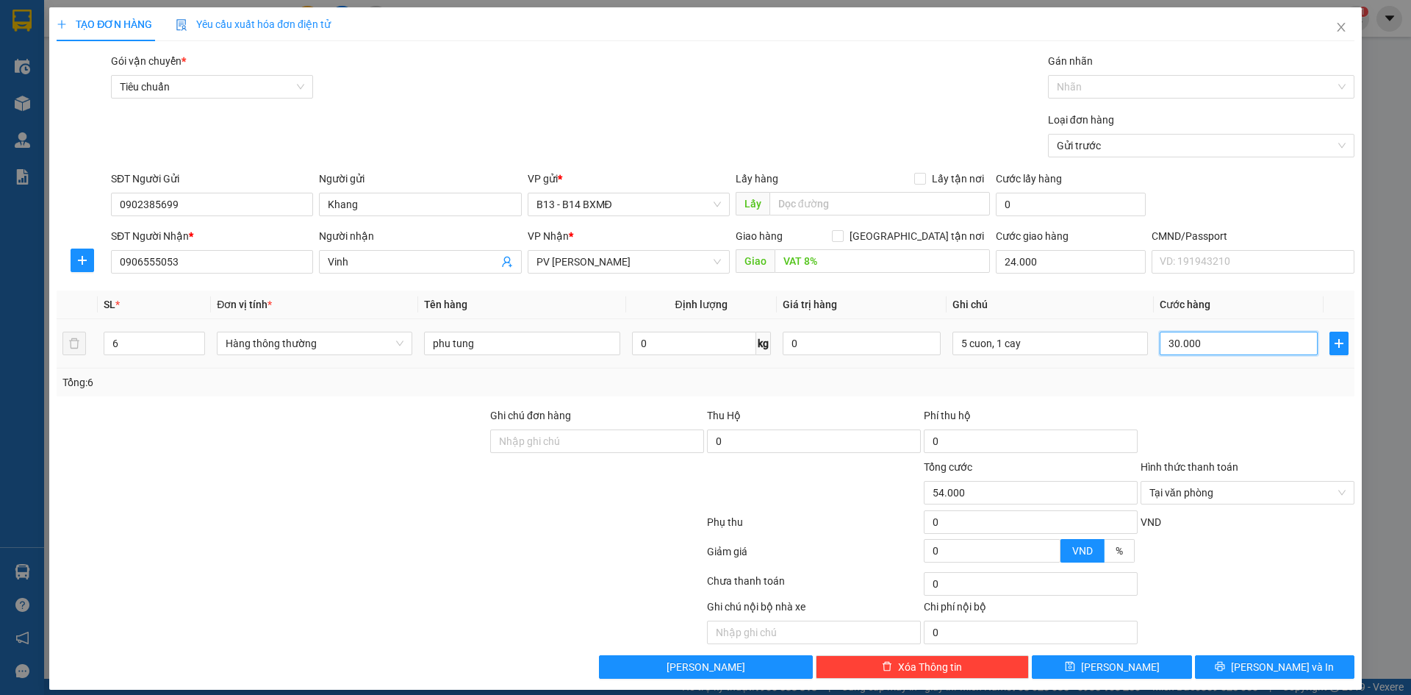
type input "300.000"
type input "324.000"
type input "300.000"
click at [1257, 667] on span "[PERSON_NAME] và In" at bounding box center [1282, 667] width 103 height 16
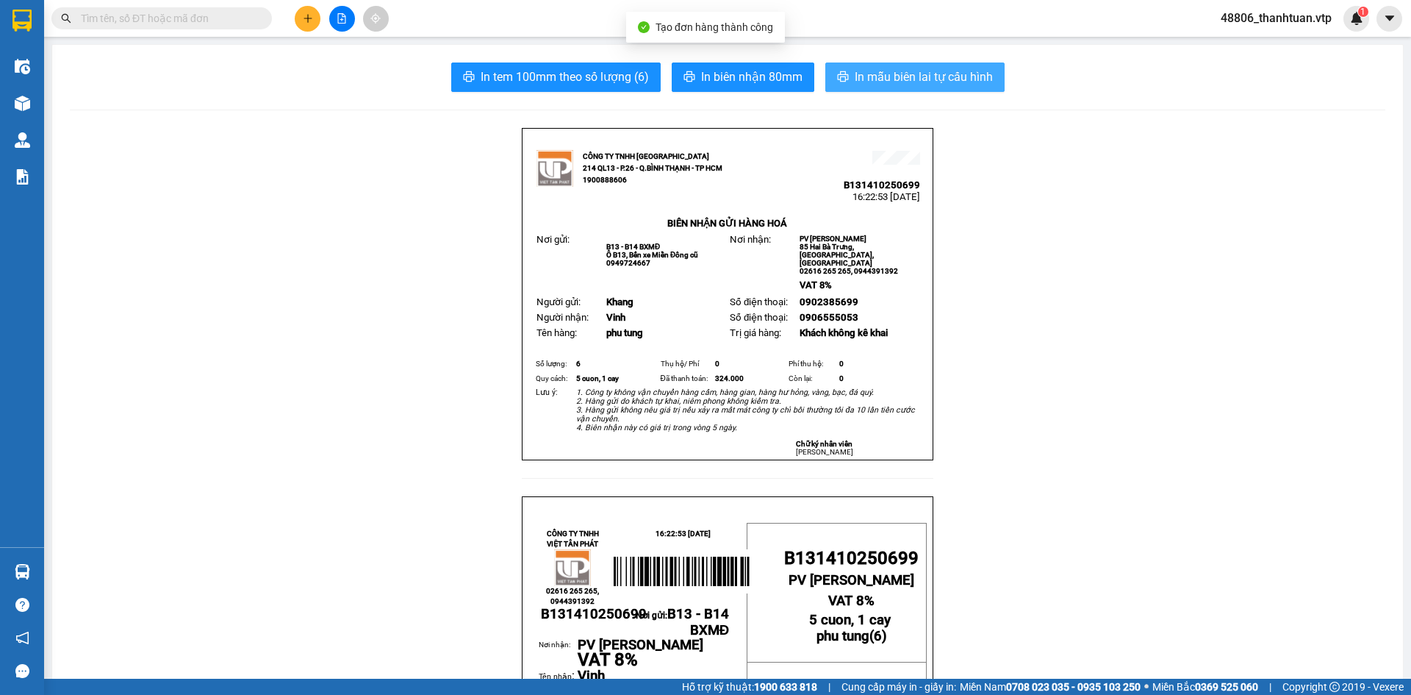
click at [904, 73] on span "In mẫu biên lai tự cấu hình" at bounding box center [924, 77] width 138 height 18
click at [924, 79] on span "In mẫu biên lai tự cấu hình" at bounding box center [924, 77] width 138 height 18
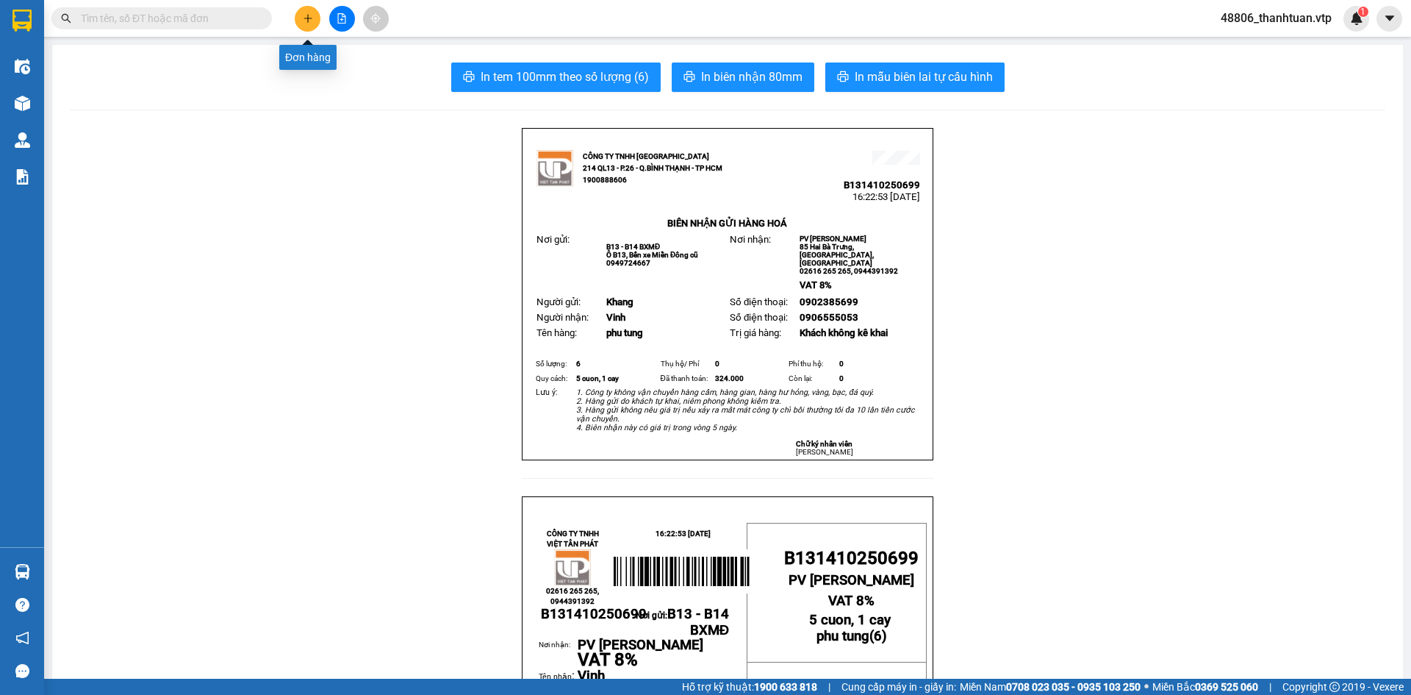
click at [301, 18] on button at bounding box center [308, 19] width 26 height 26
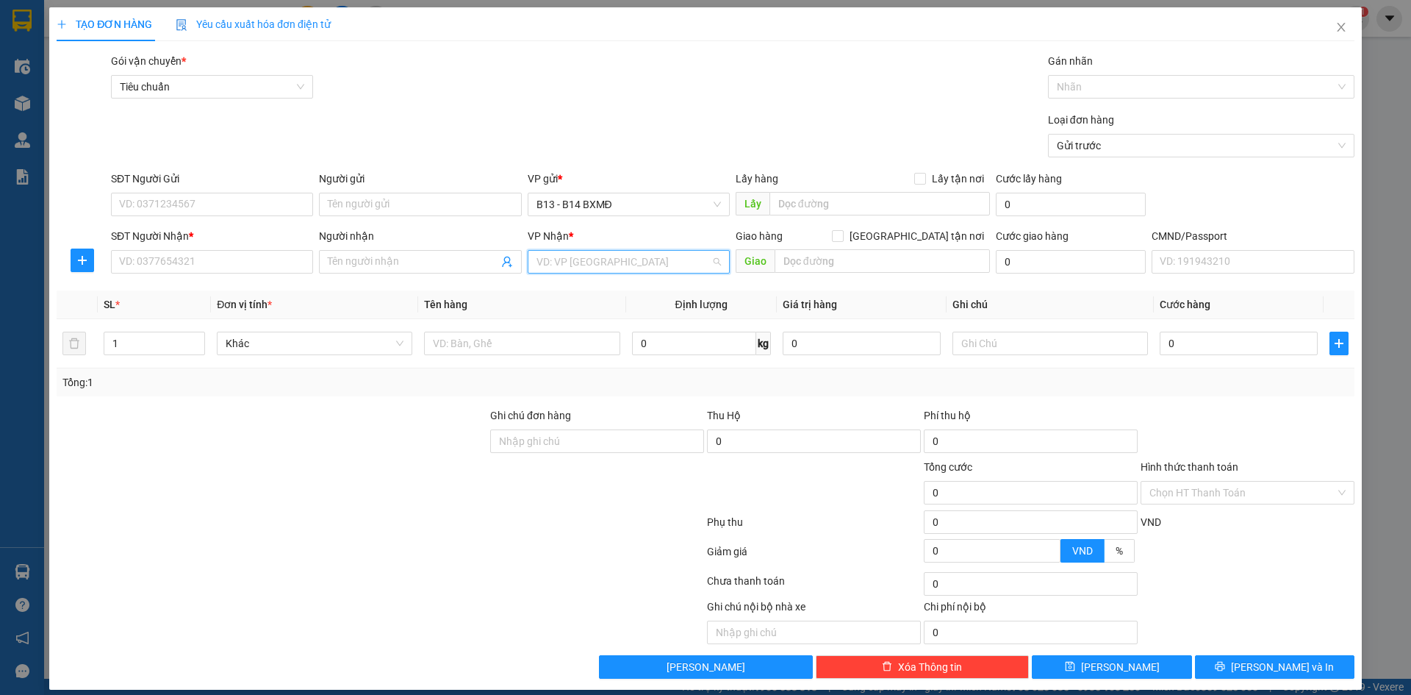
click at [625, 258] on input "search" at bounding box center [624, 262] width 174 height 22
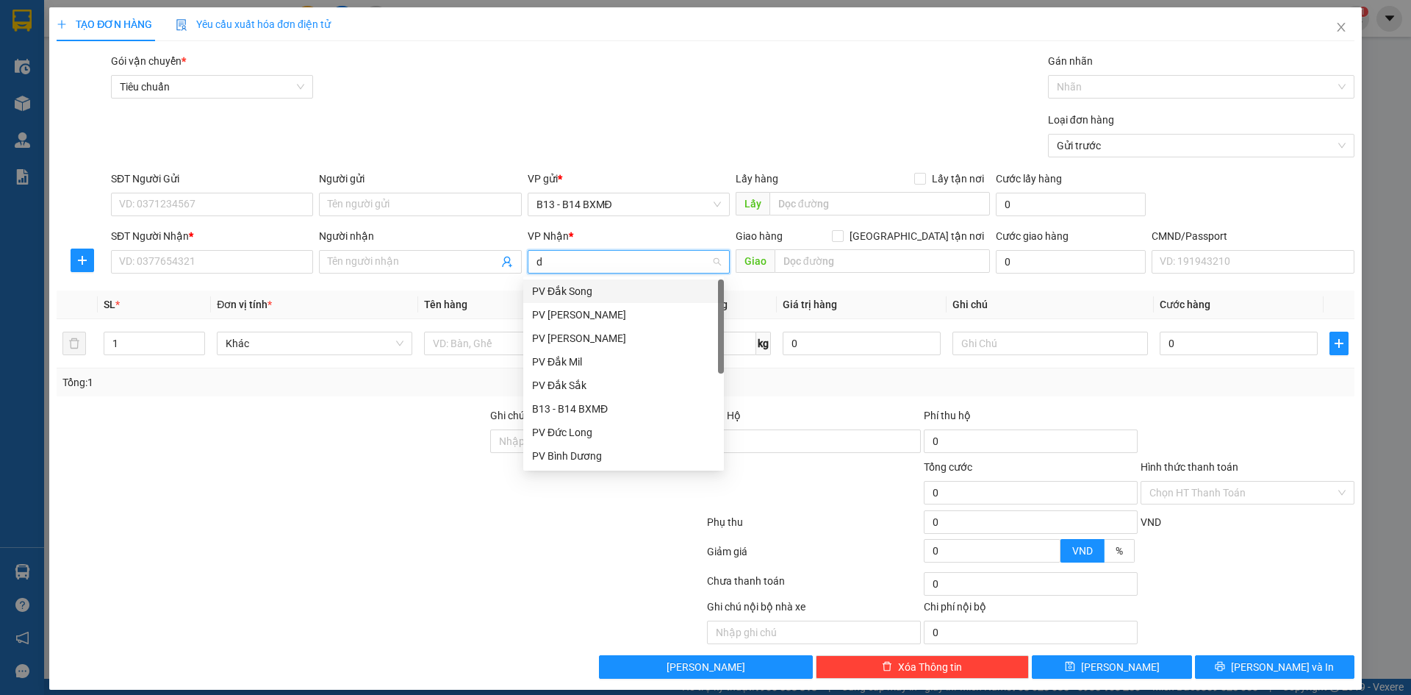
type input "dm"
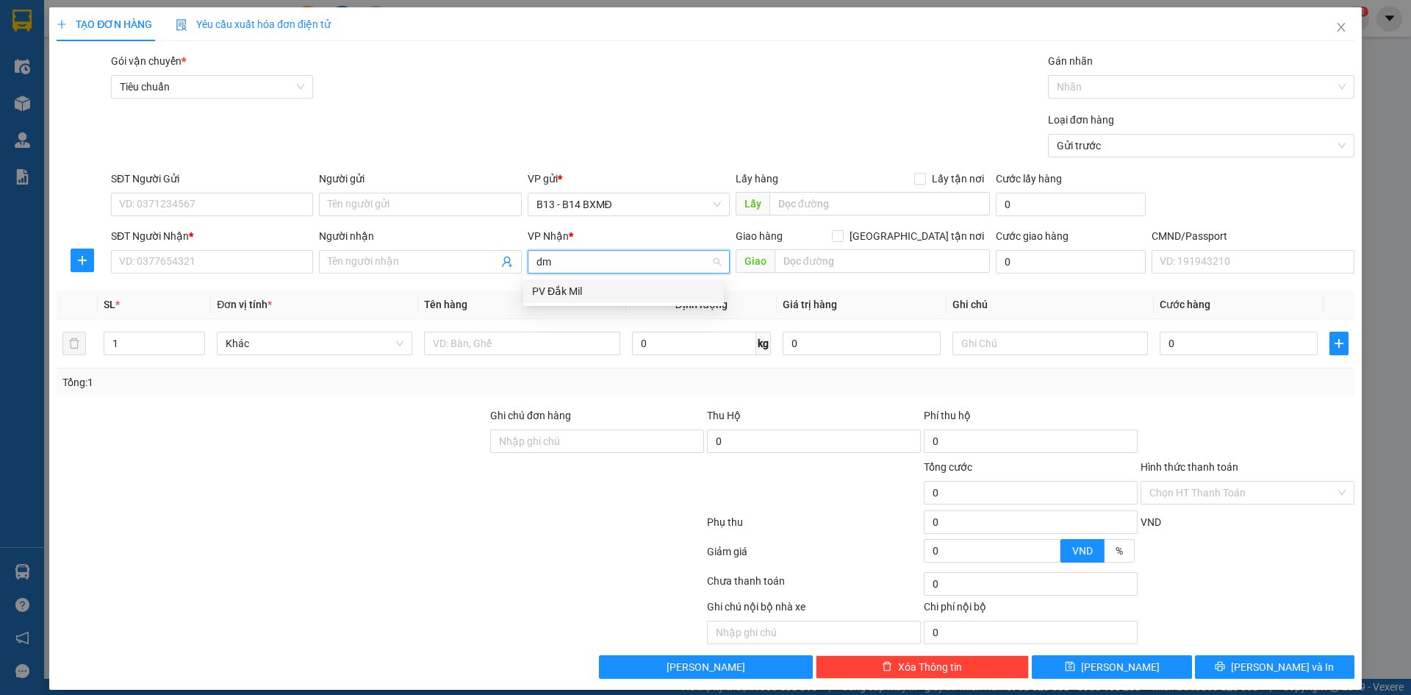
click at [573, 299] on div "PV Đắk Mil" at bounding box center [623, 291] width 201 height 24
click at [118, 338] on input "1" at bounding box center [154, 343] width 100 height 22
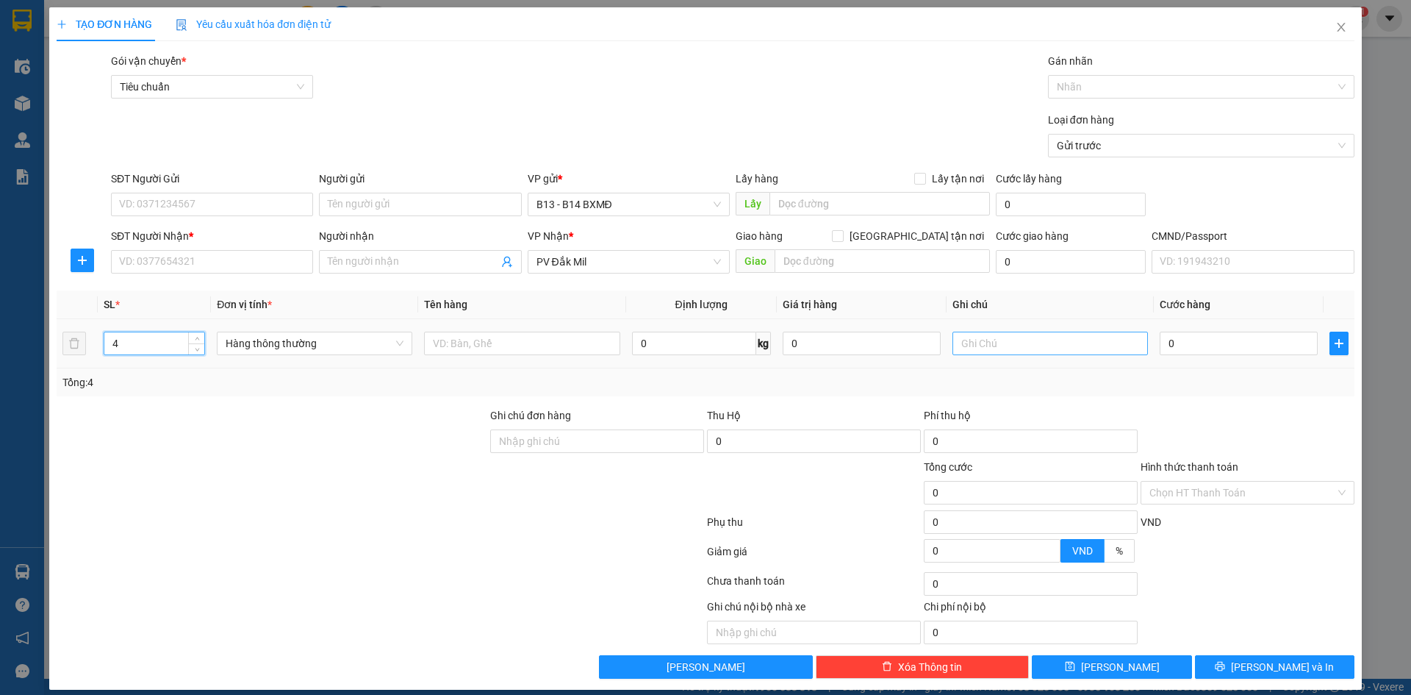
type input "4"
click at [988, 345] on input "text" at bounding box center [1051, 343] width 196 height 24
type input "thung nhua"
click at [1171, 343] on input "0" at bounding box center [1239, 343] width 158 height 24
type input "2"
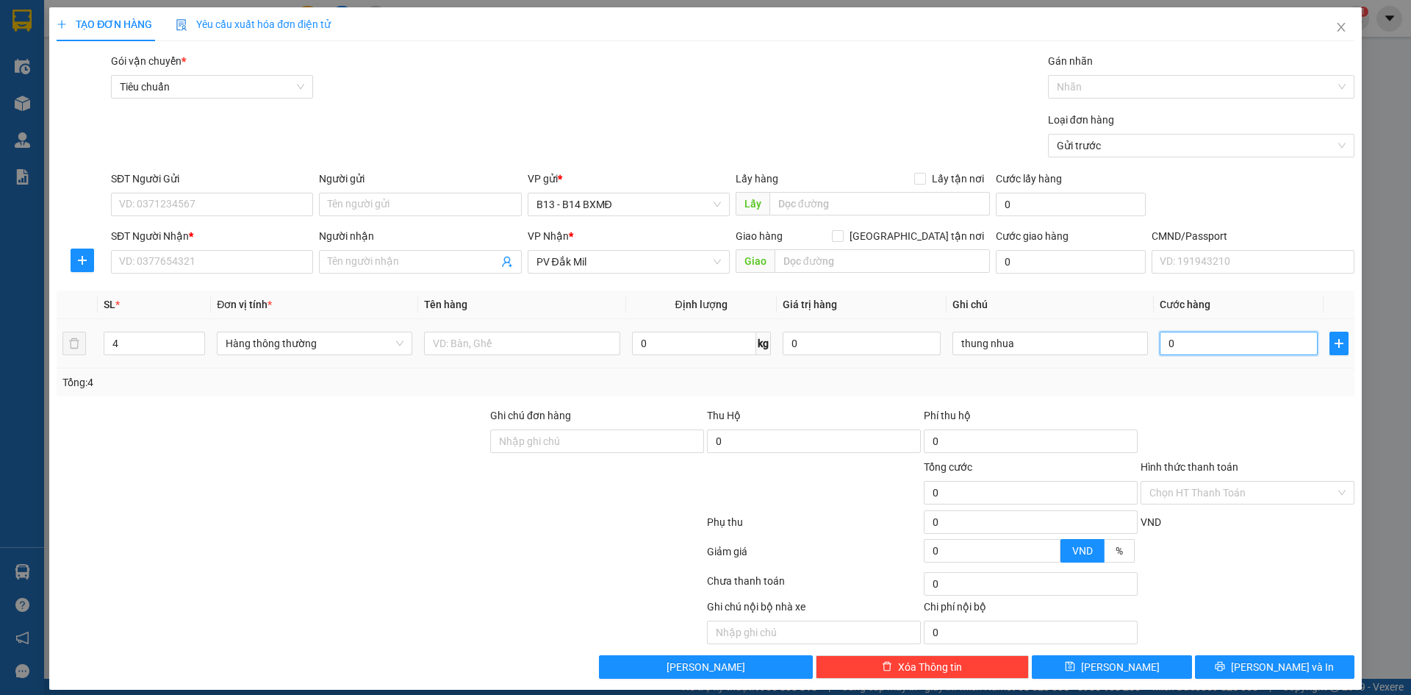
type input "2"
type input "20"
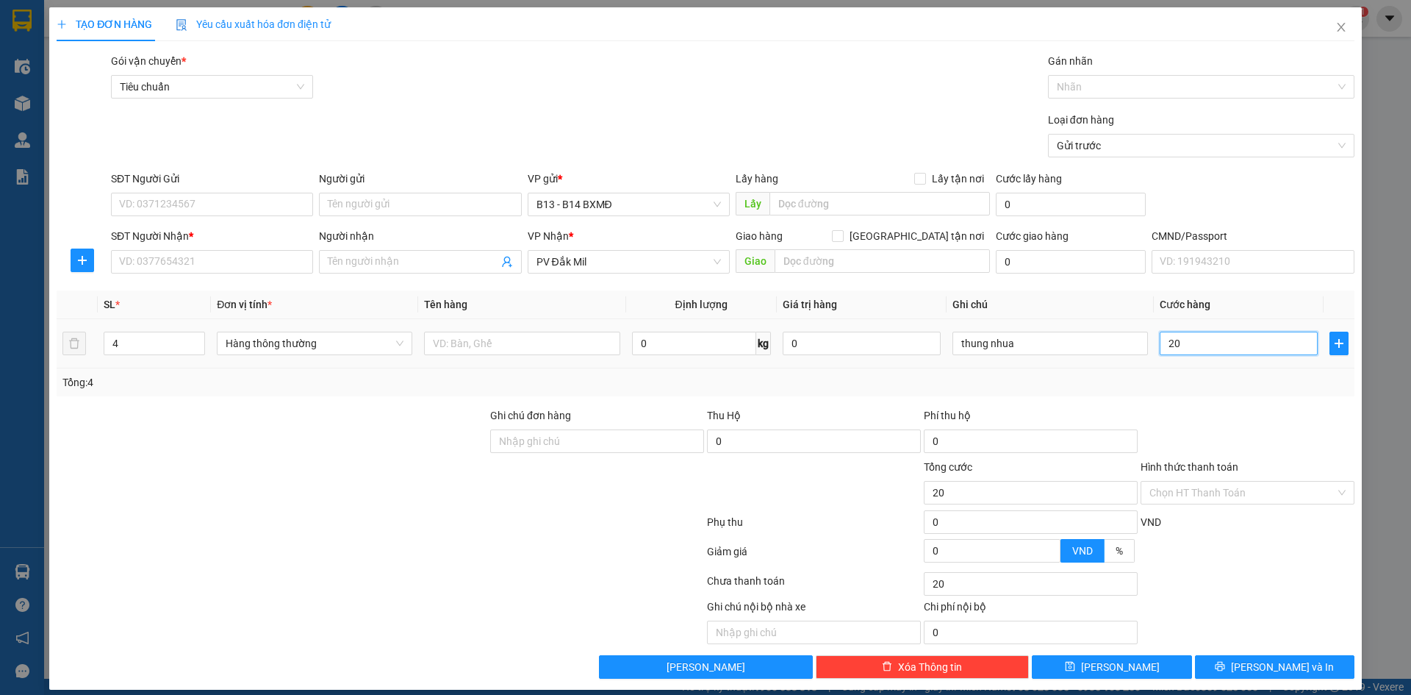
type input "200"
type input "2.000"
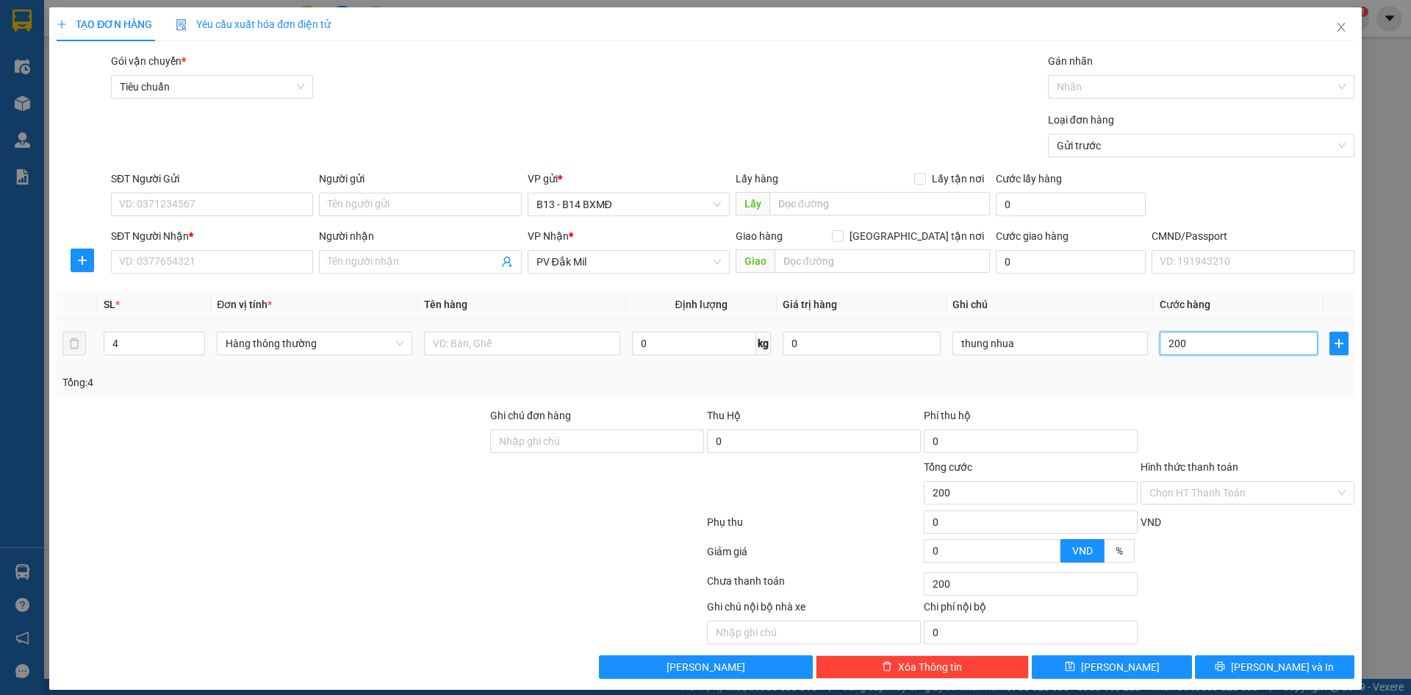
type input "2.000"
type input "20.000"
type input "200.000"
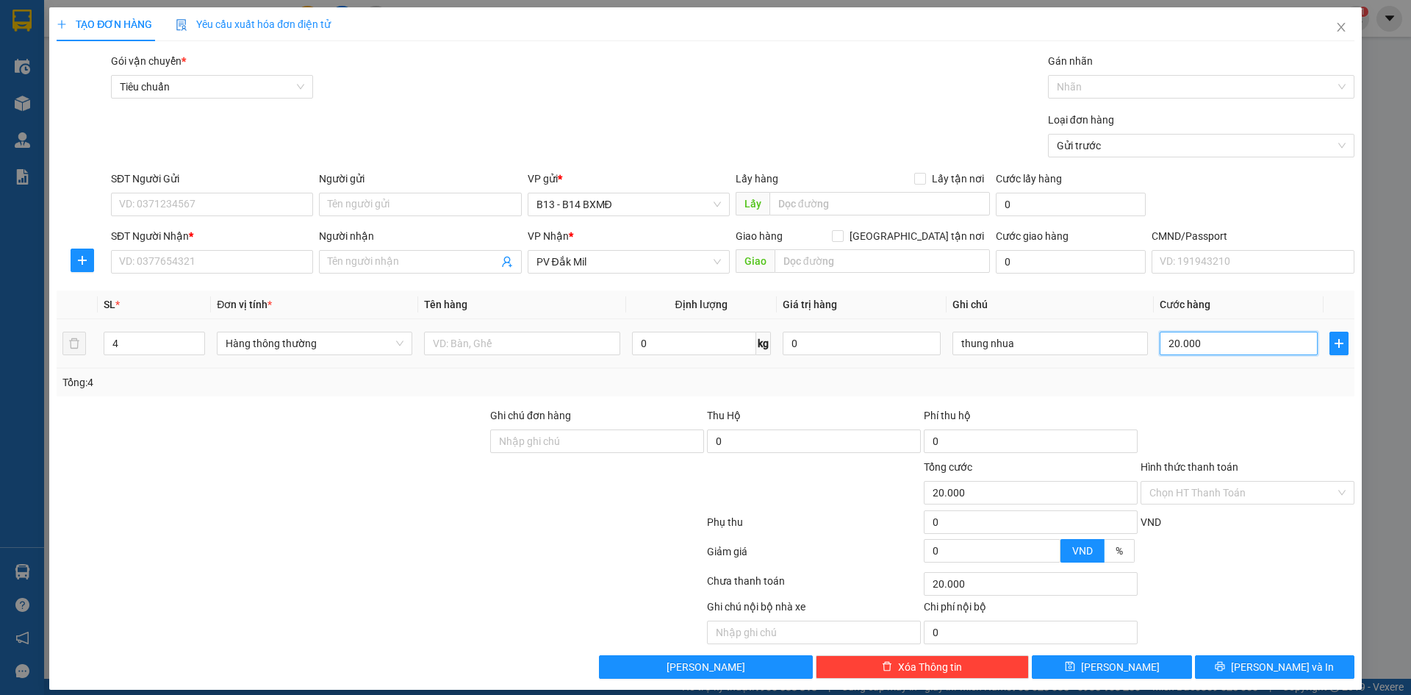
type input "200.000"
click at [467, 207] on input "Người gửi" at bounding box center [420, 205] width 202 height 24
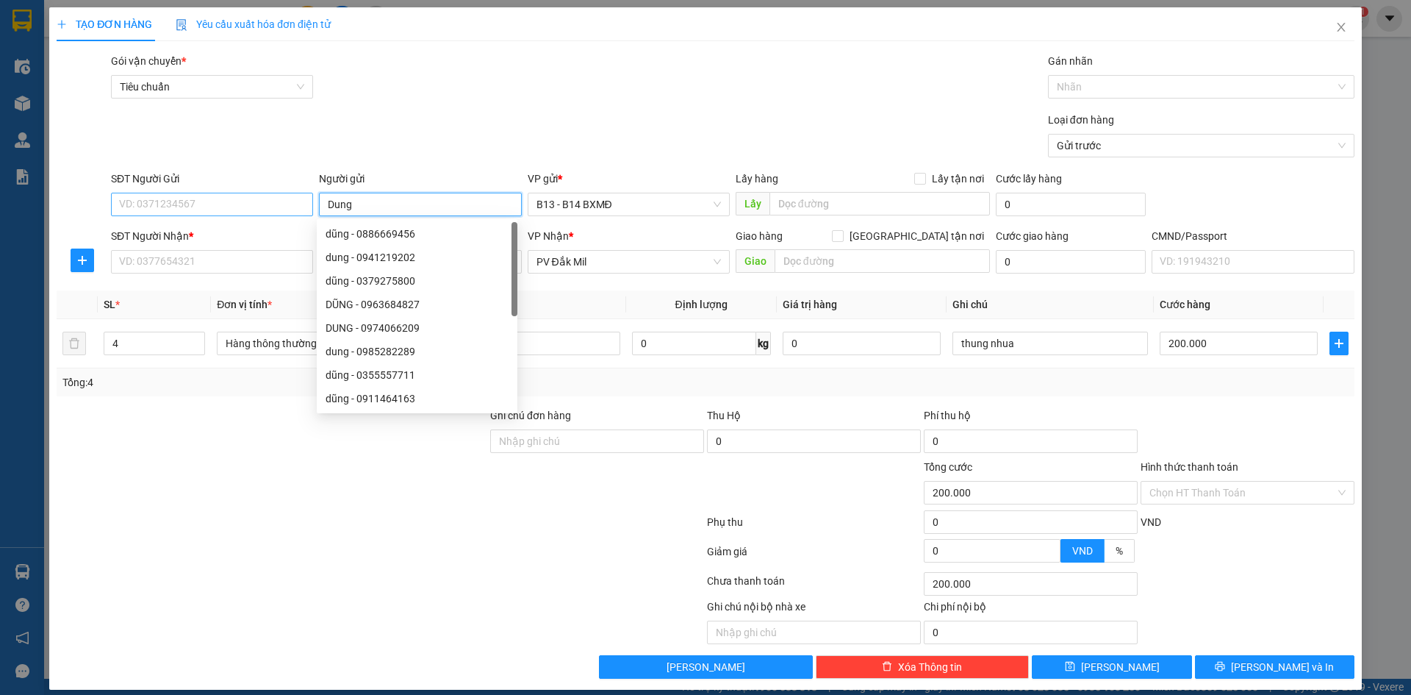
type input "Dung"
click at [234, 197] on input "SĐT Người Gửi" at bounding box center [212, 205] width 202 height 24
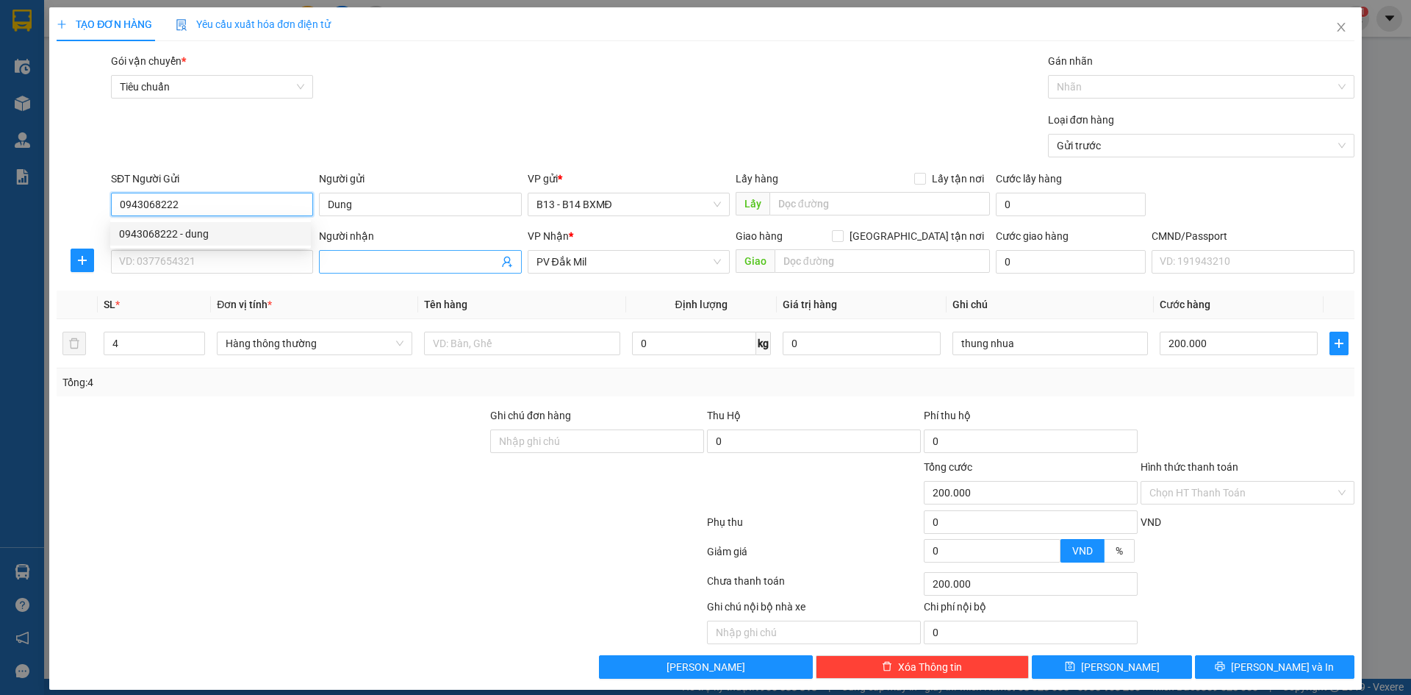
type input "0943068222"
click at [418, 268] on input "Người nhận" at bounding box center [413, 262] width 170 height 16
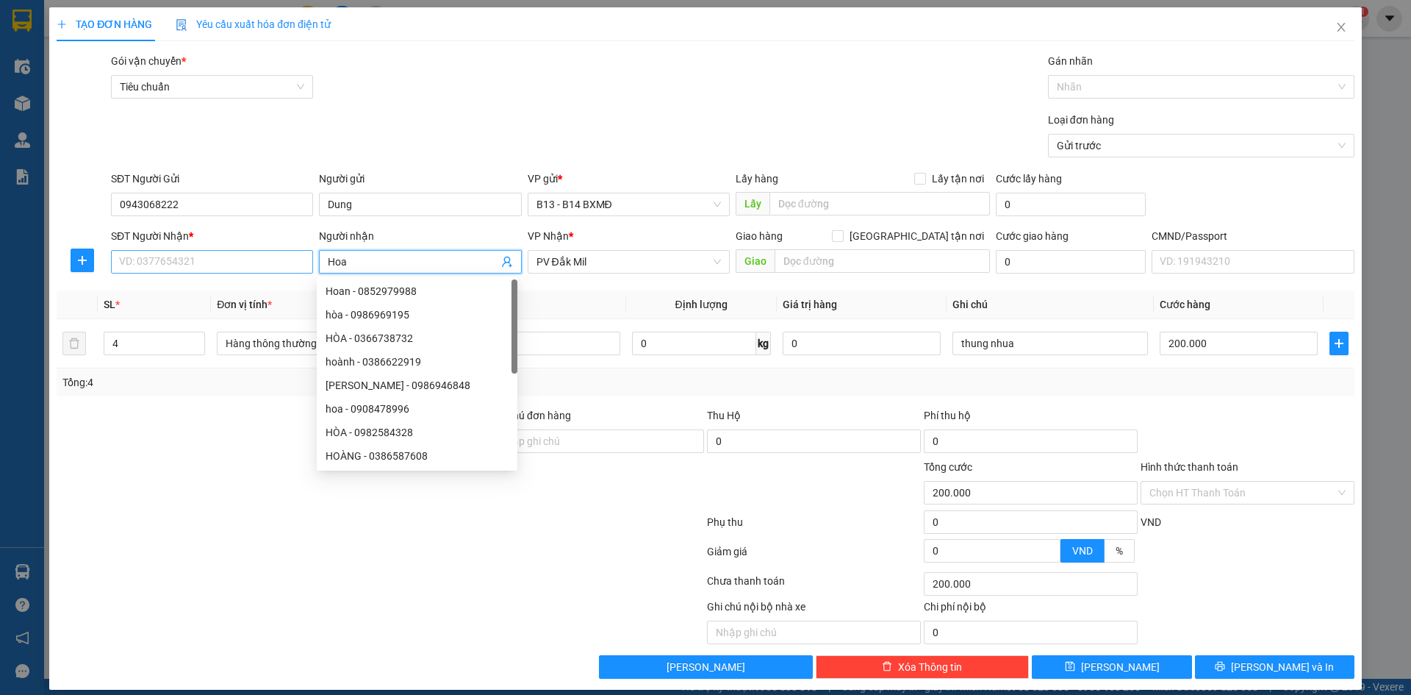
type input "Hoa"
click at [239, 261] on input "SĐT Người Nhận *" at bounding box center [212, 262] width 202 height 24
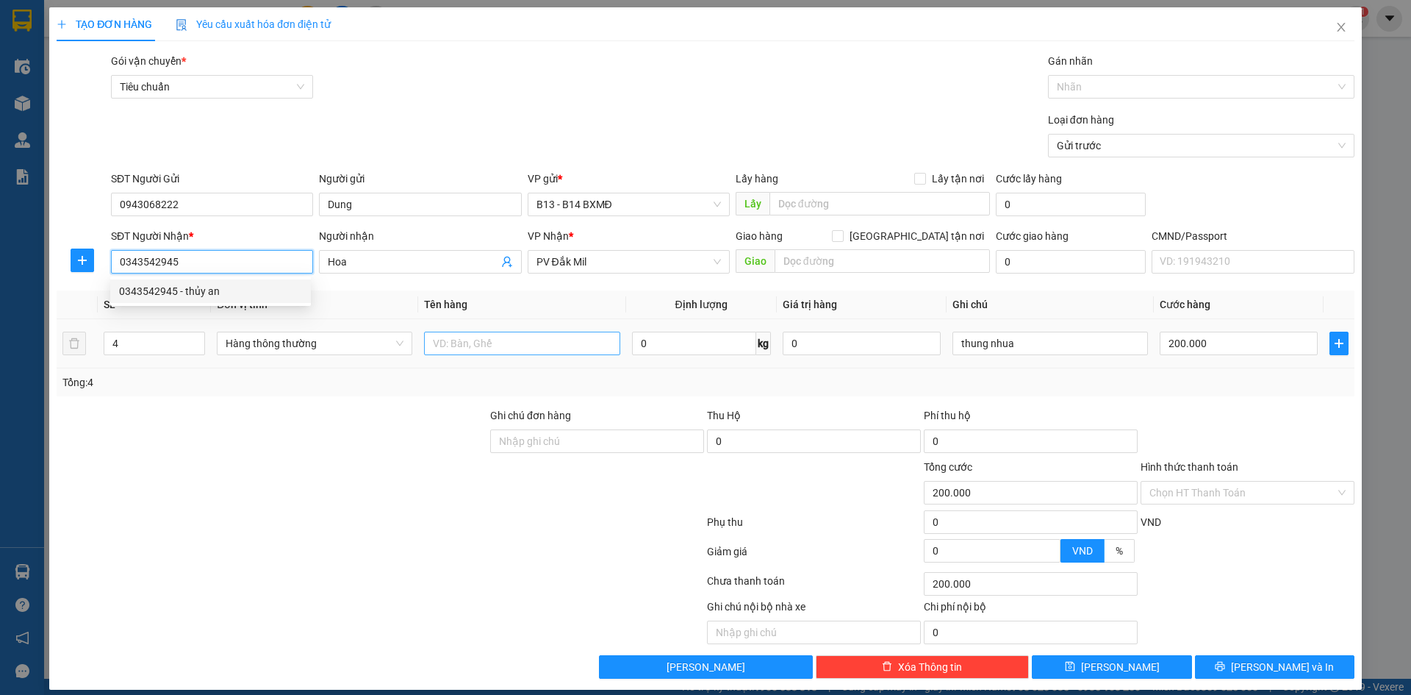
type input "0343542945"
click at [437, 343] on input "text" at bounding box center [522, 343] width 196 height 24
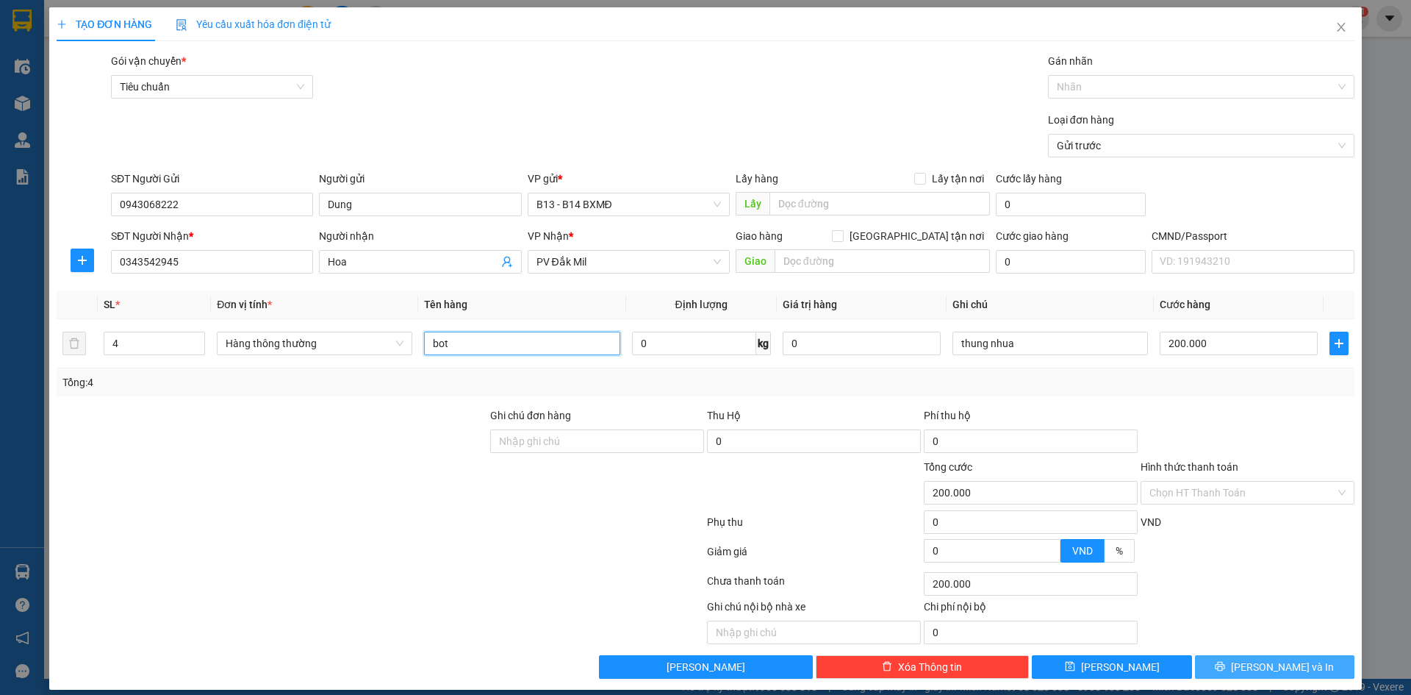
type input "bot"
click at [1225, 667] on icon "printer" at bounding box center [1221, 667] width 10 height 10
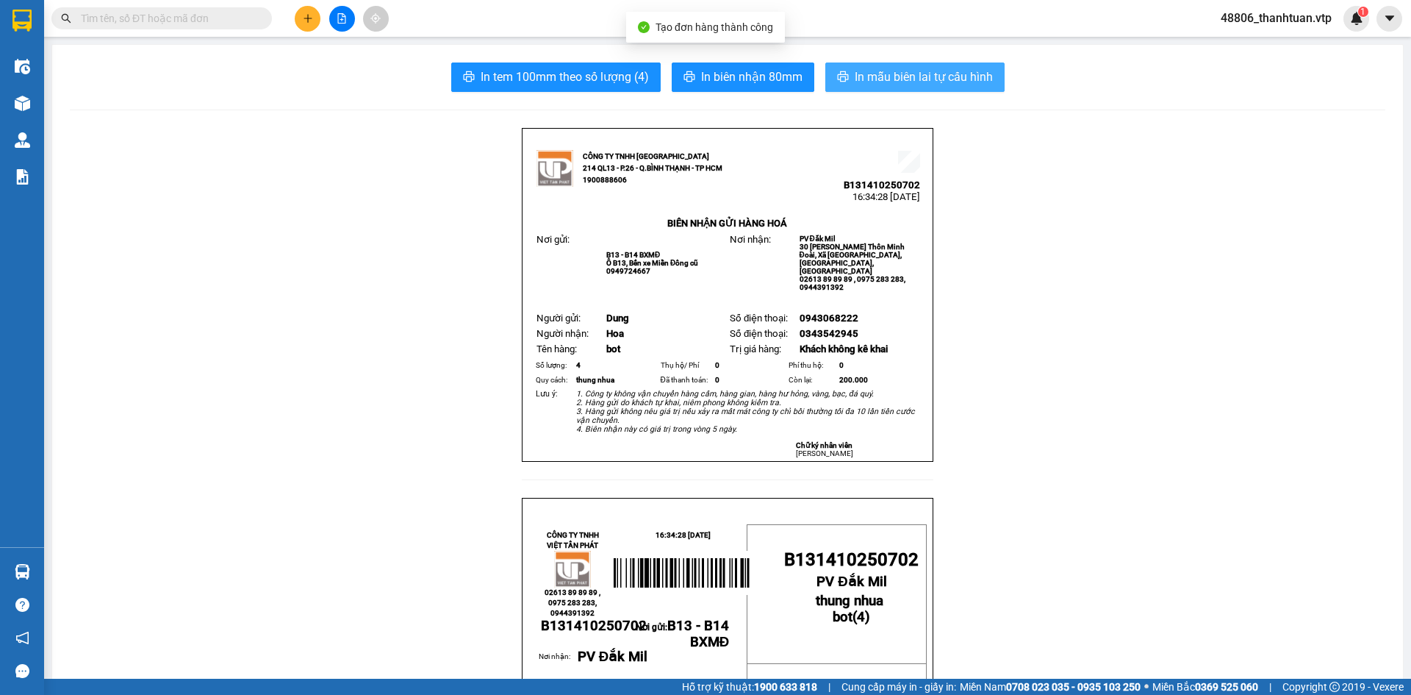
click at [942, 78] on span "In mẫu biên lai tự cấu hình" at bounding box center [924, 77] width 138 height 18
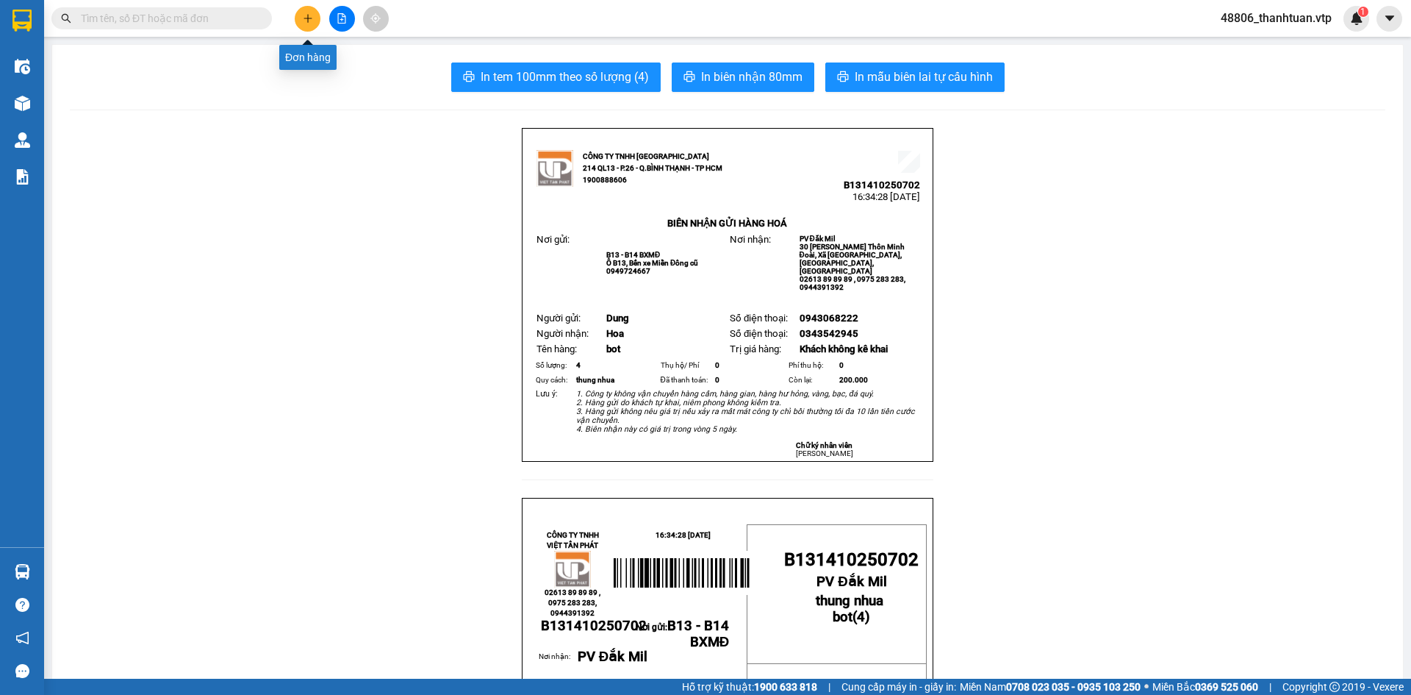
click at [304, 20] on icon "plus" at bounding box center [308, 18] width 10 height 10
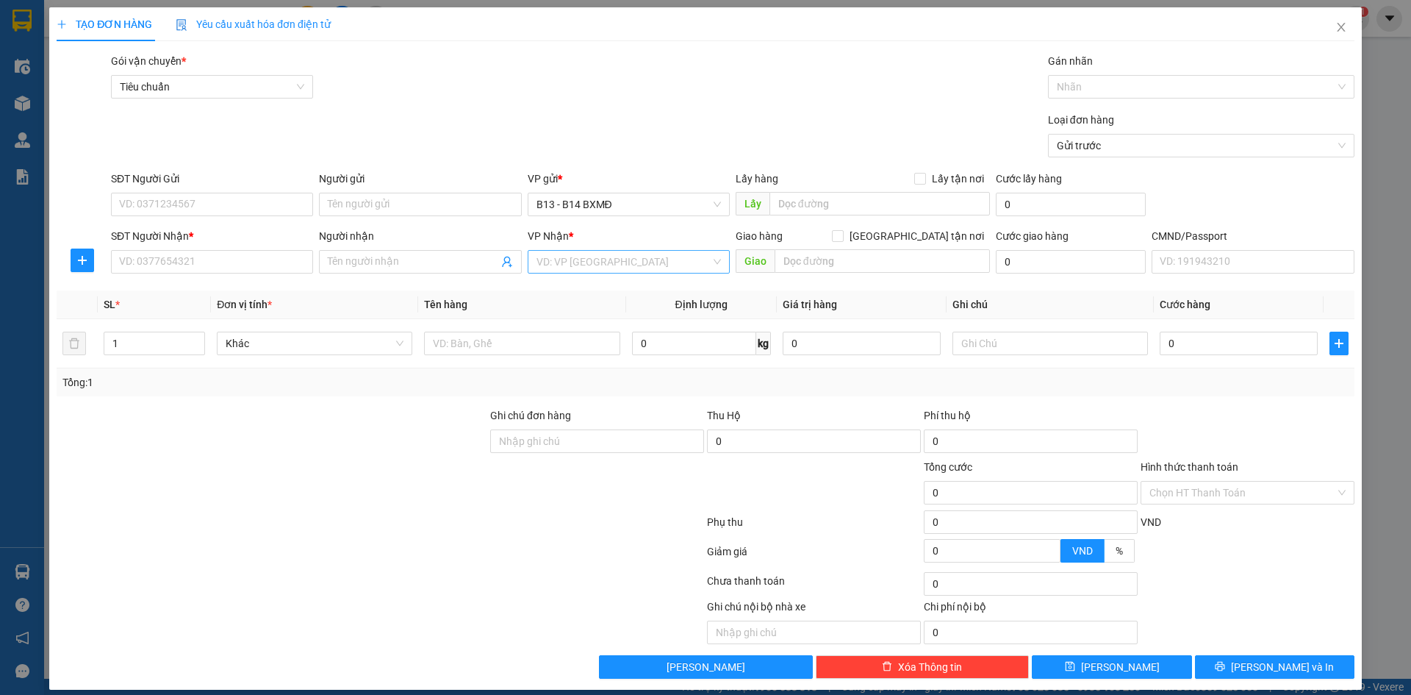
click at [582, 262] on input "search" at bounding box center [624, 262] width 174 height 22
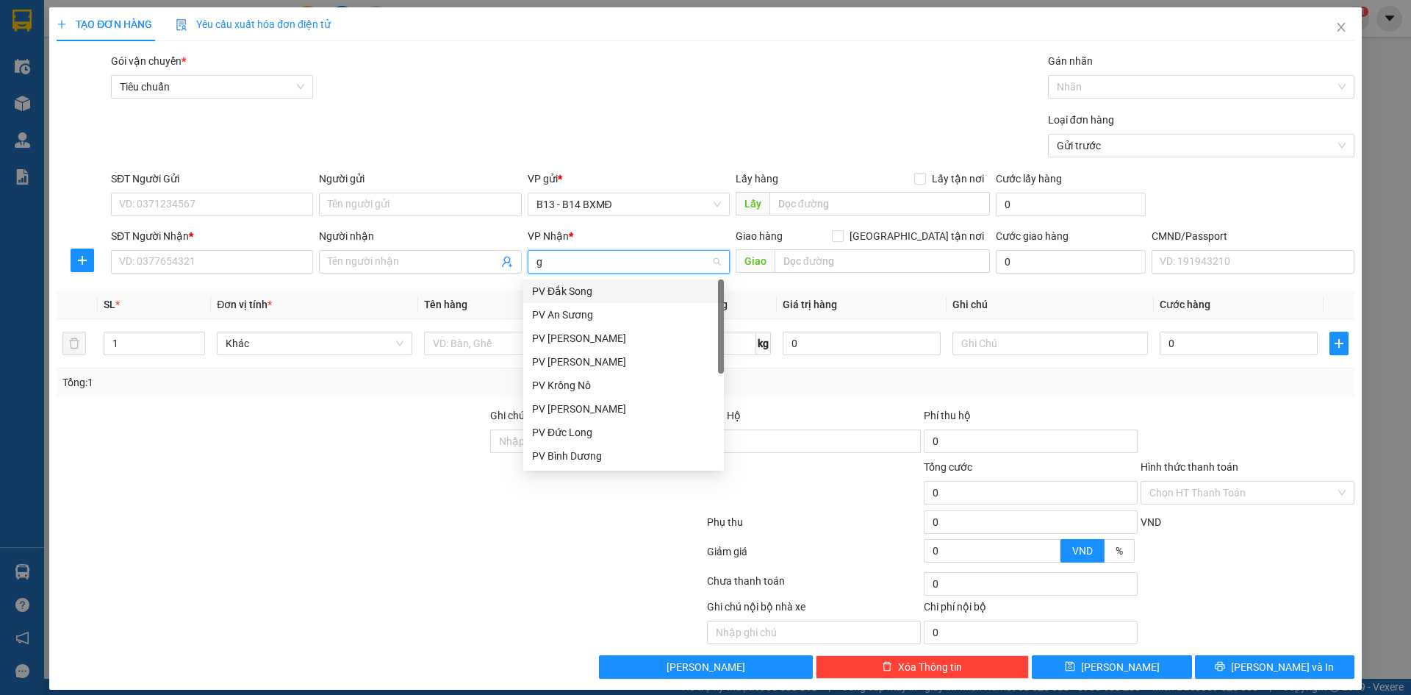
type input "gn"
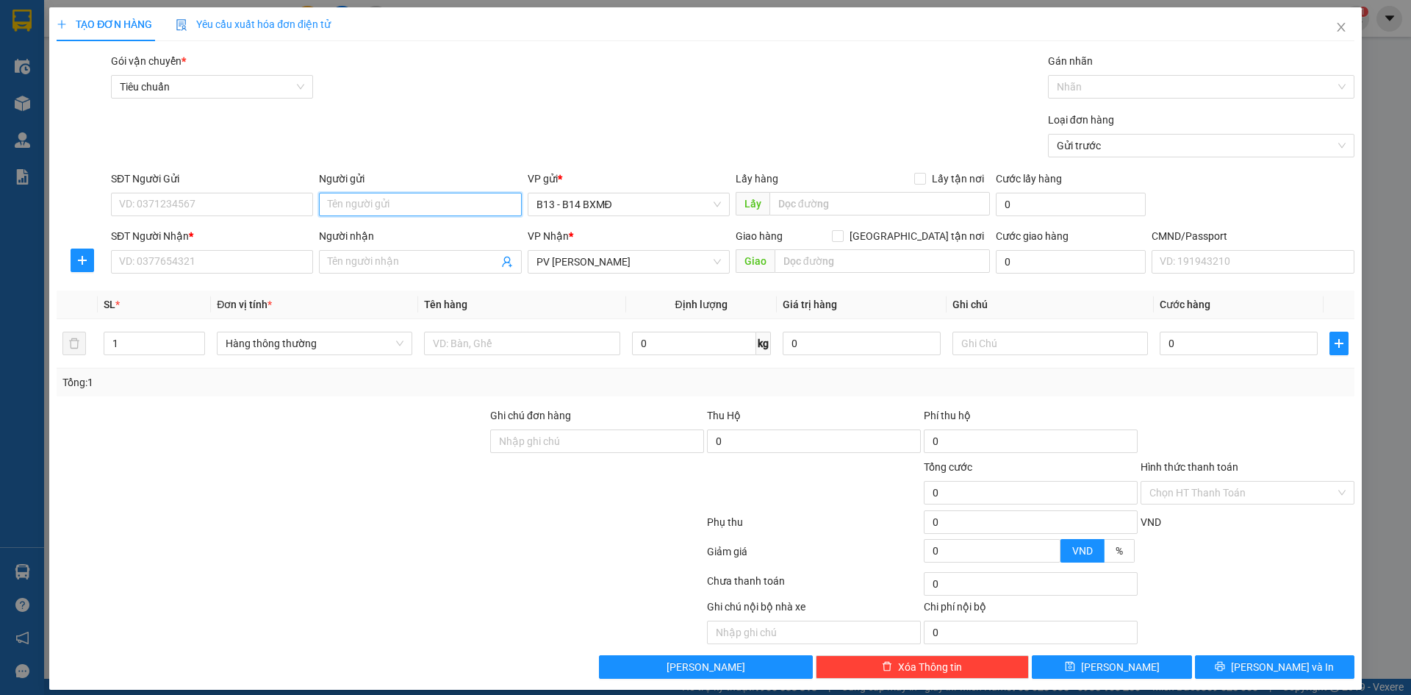
click at [371, 206] on input "Người gửi" at bounding box center [420, 205] width 202 height 24
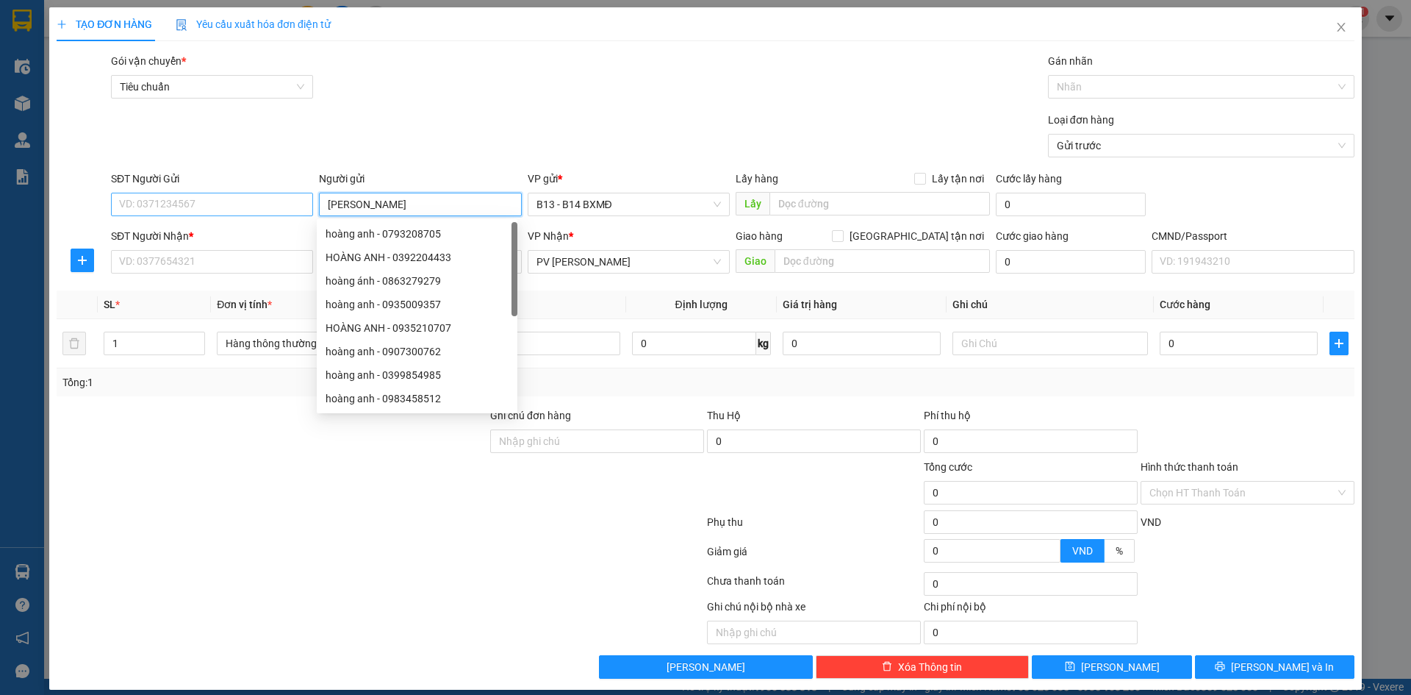
type input "[PERSON_NAME]"
click at [240, 200] on input "SĐT Người Gửi" at bounding box center [212, 205] width 202 height 24
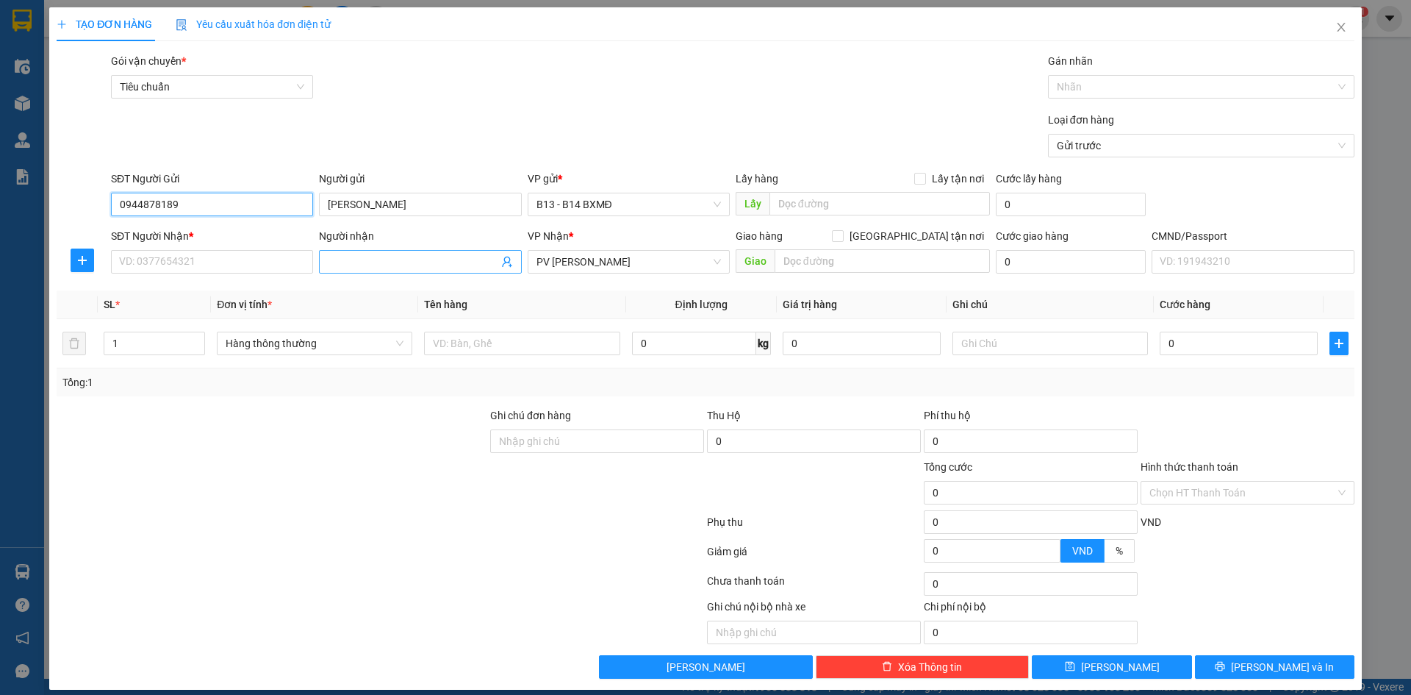
type input "0944878189"
click at [385, 265] on input "Người nhận" at bounding box center [413, 262] width 170 height 16
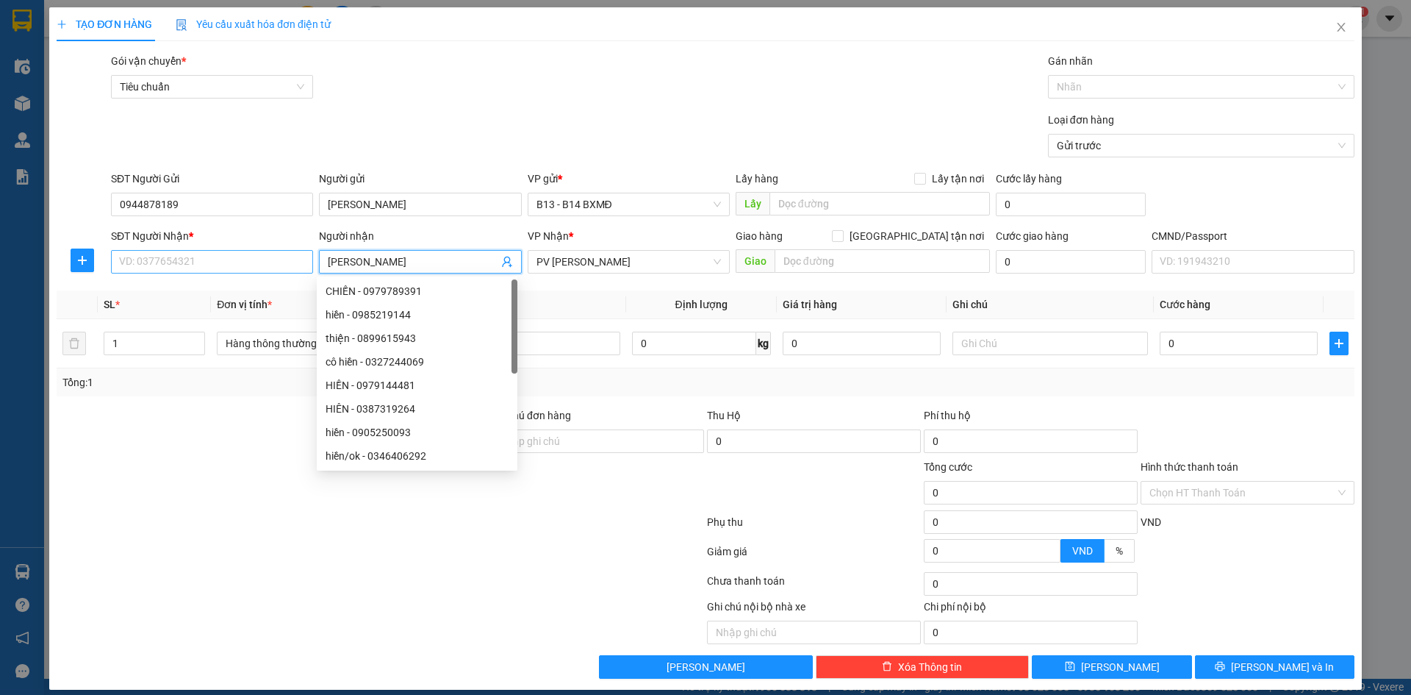
type input "[PERSON_NAME]"
click at [221, 268] on input "SĐT Người Nhận *" at bounding box center [212, 262] width 202 height 24
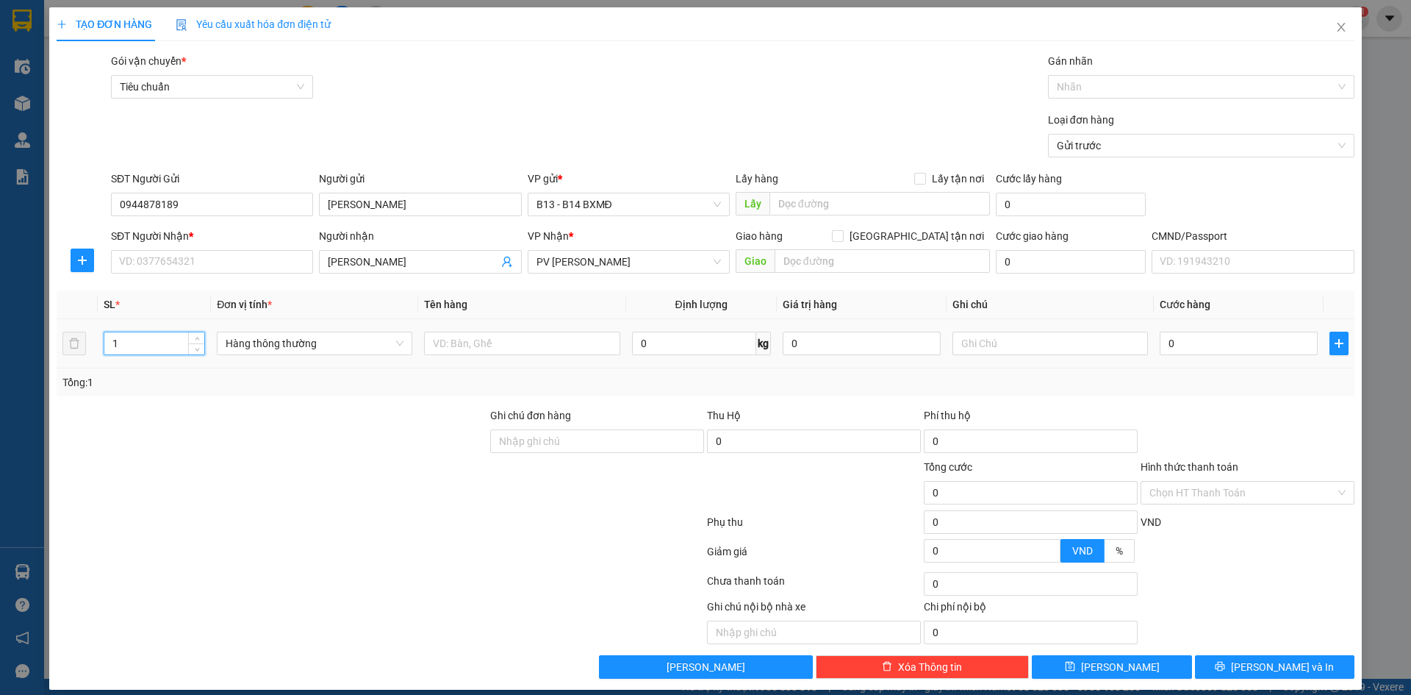
click at [125, 347] on input "1" at bounding box center [154, 343] width 100 height 22
type input "3"
click at [997, 345] on input "text" at bounding box center [1051, 343] width 196 height 24
type input "2 cuon , 1th"
click at [251, 265] on input "SĐT Người Nhận *" at bounding box center [212, 262] width 202 height 24
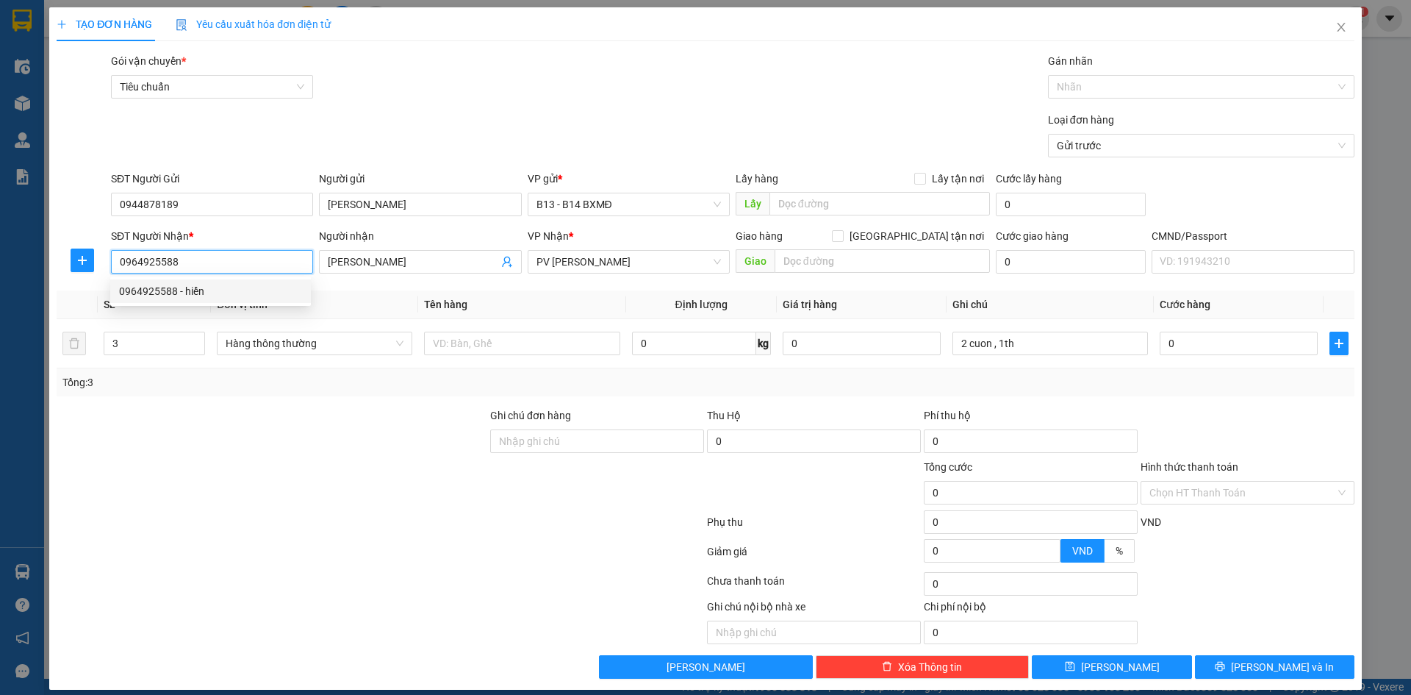
type input "0964925588"
type input "hiển"
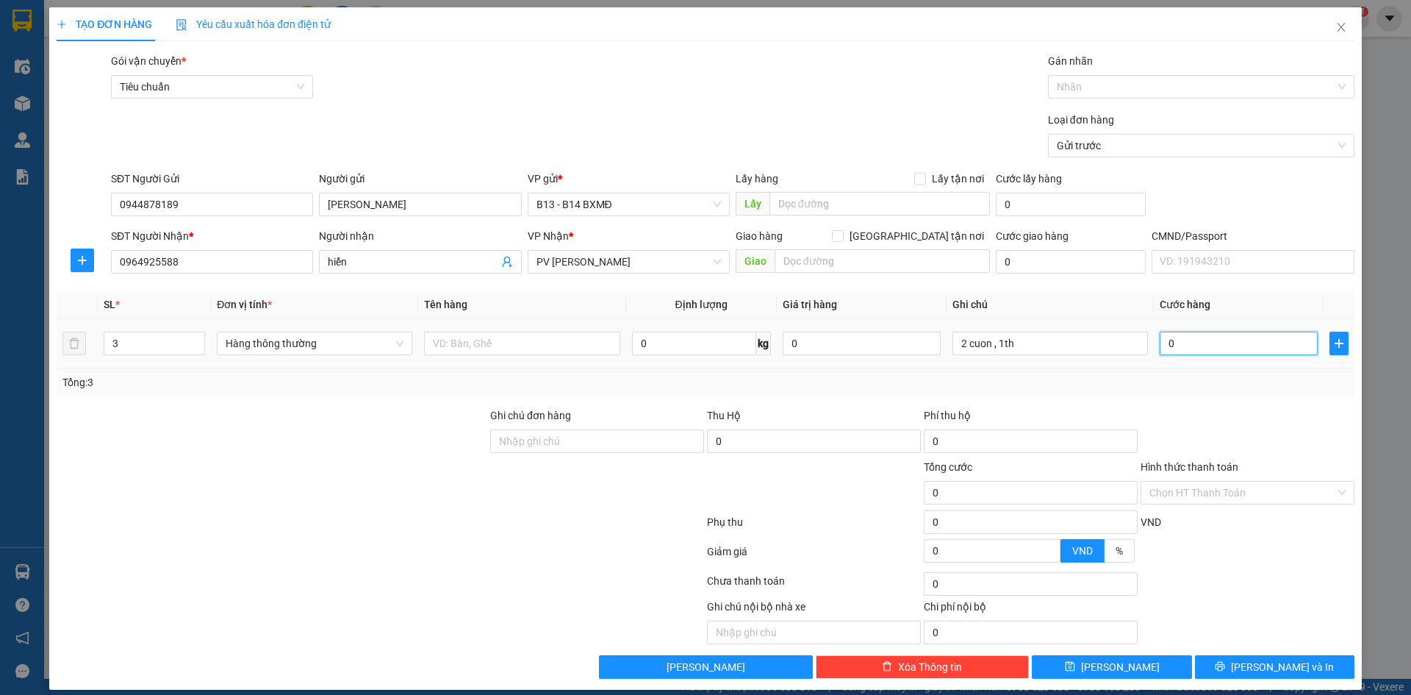
drag, startPoint x: 1164, startPoint y: 344, endPoint x: 1151, endPoint y: 345, distance: 13.3
click at [1163, 344] on input "0" at bounding box center [1239, 343] width 158 height 24
type input "2"
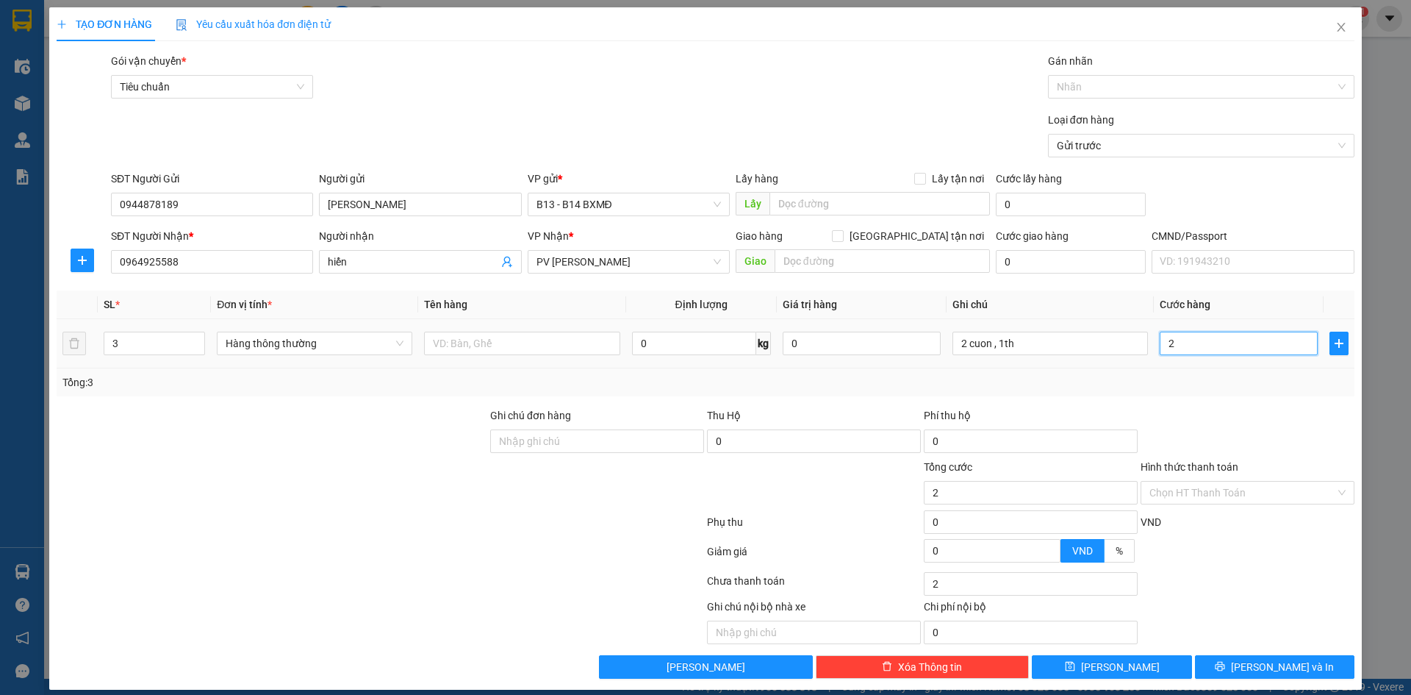
type input "20"
type input "200"
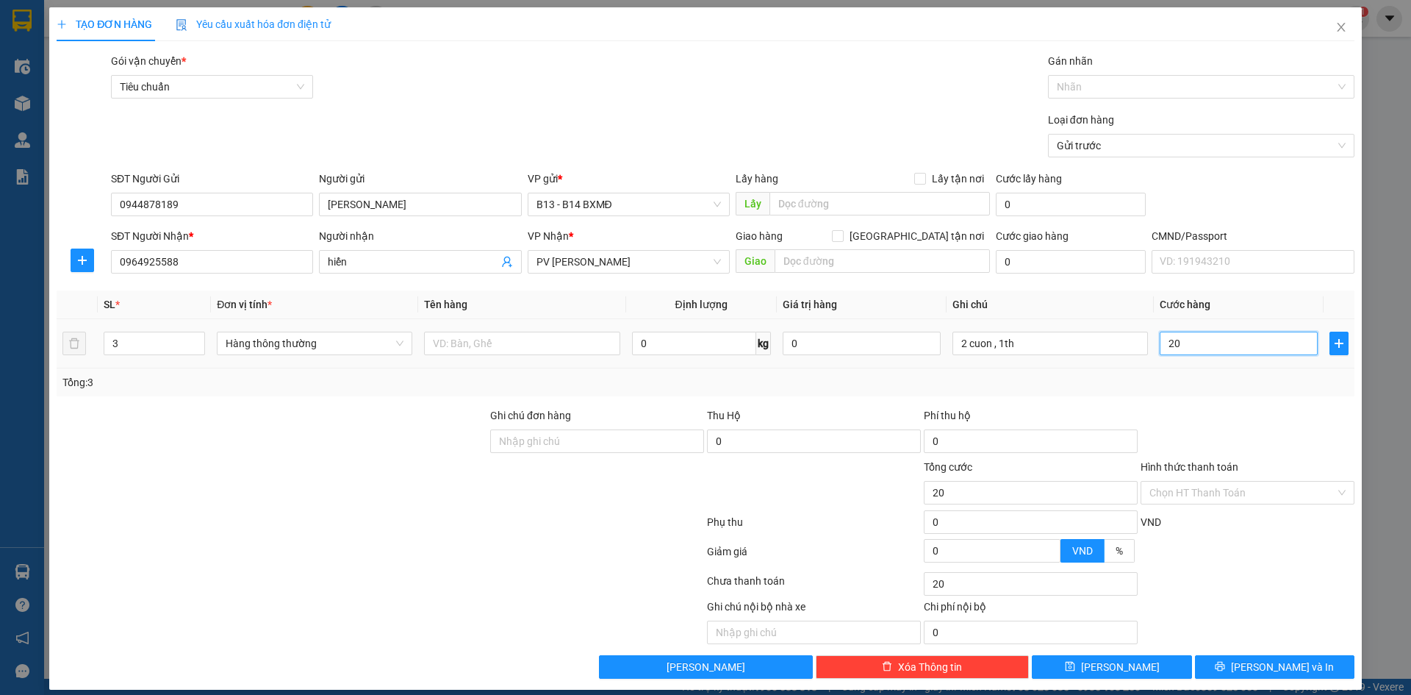
type input "200"
type input "2.000"
type input "20.000"
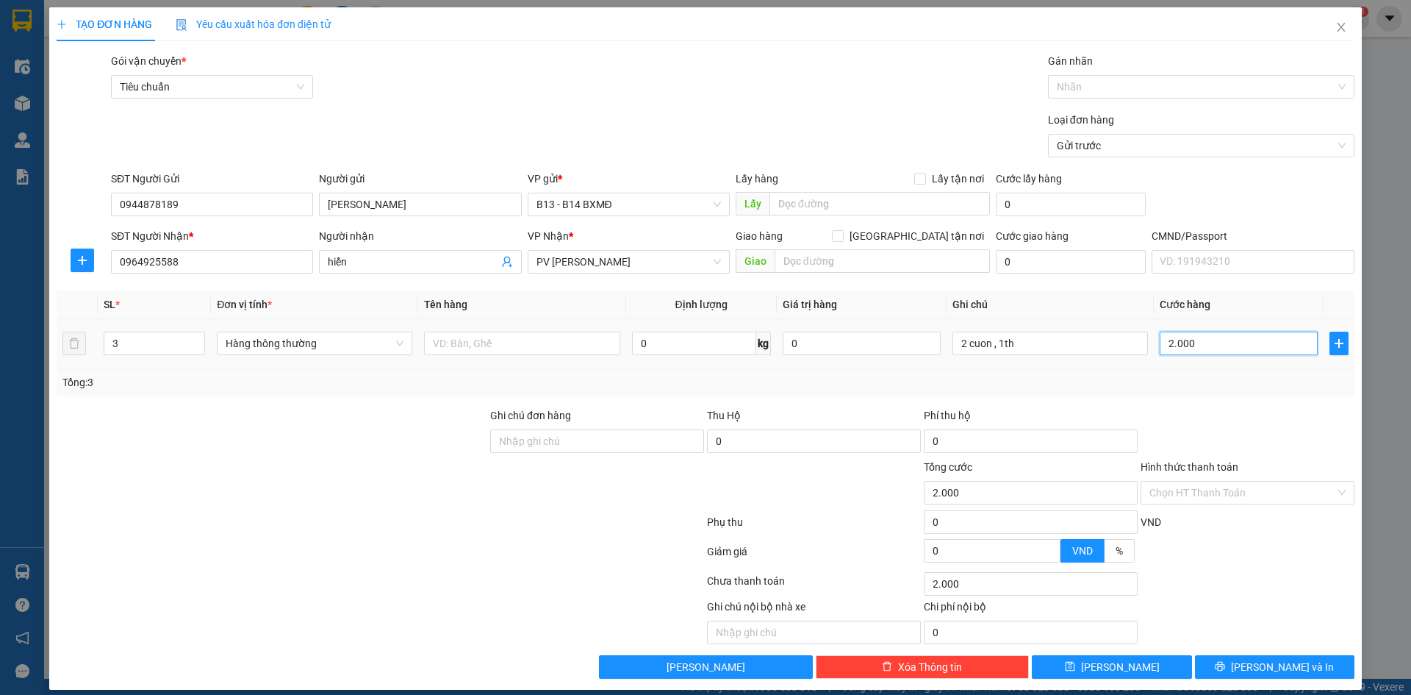
type input "20.000"
type input "200.000"
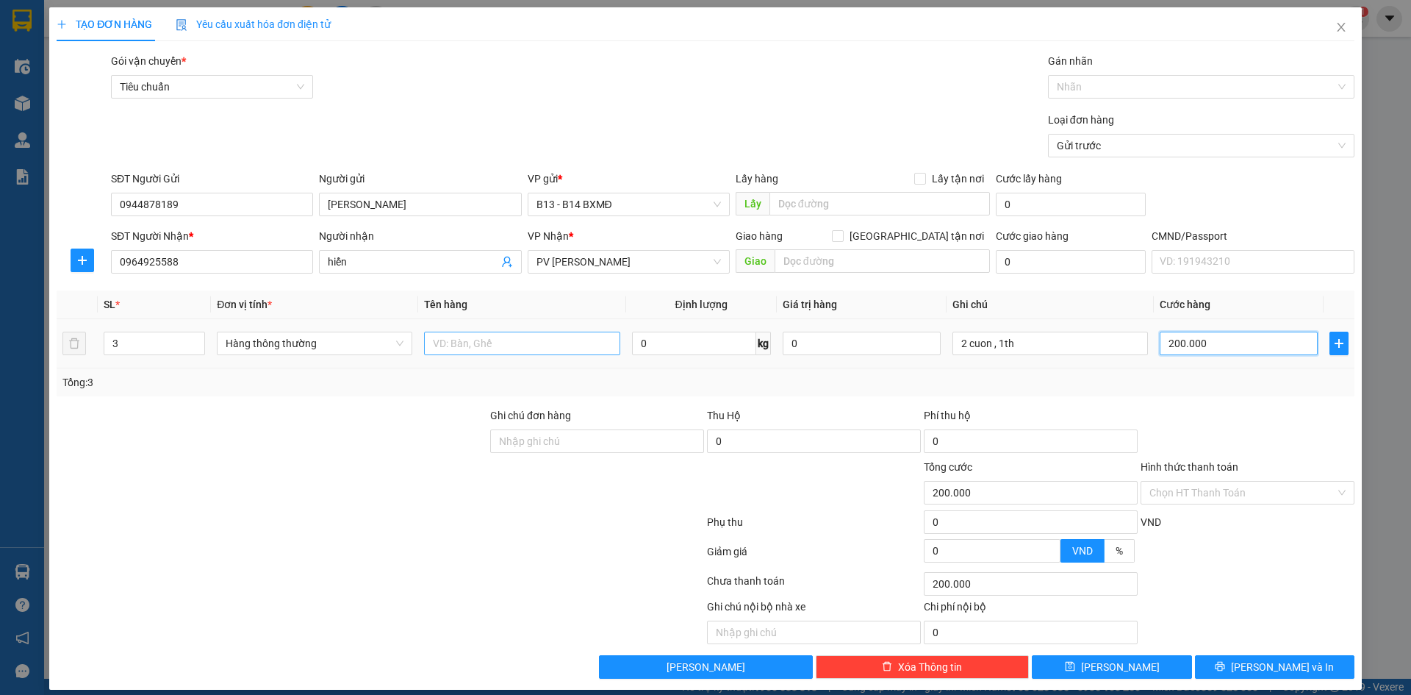
type input "200.000"
click at [501, 345] on input "text" at bounding box center [522, 343] width 196 height 24
click at [1330, 492] on div "Chọn HT Thanh Toán" at bounding box center [1248, 493] width 214 height 24
type input "phu tung"
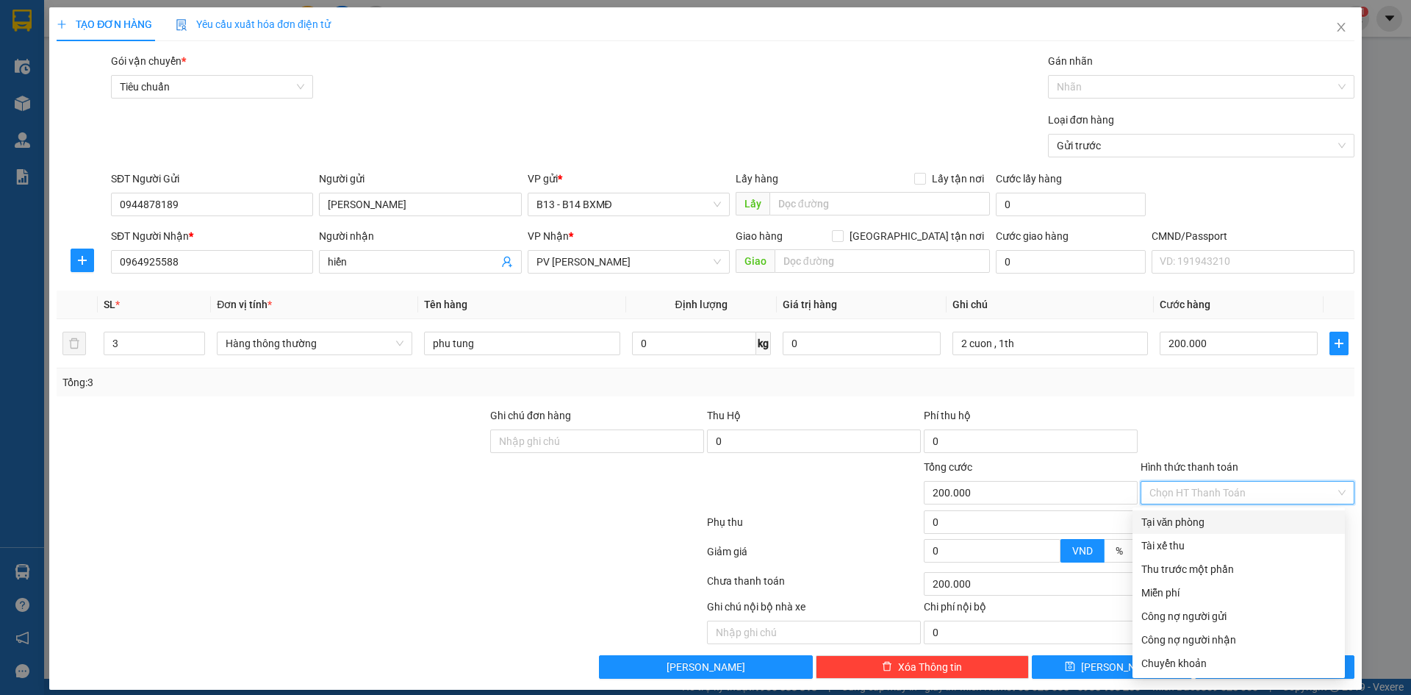
click at [1180, 522] on div "Tại văn phòng" at bounding box center [1238, 522] width 195 height 16
type input "0"
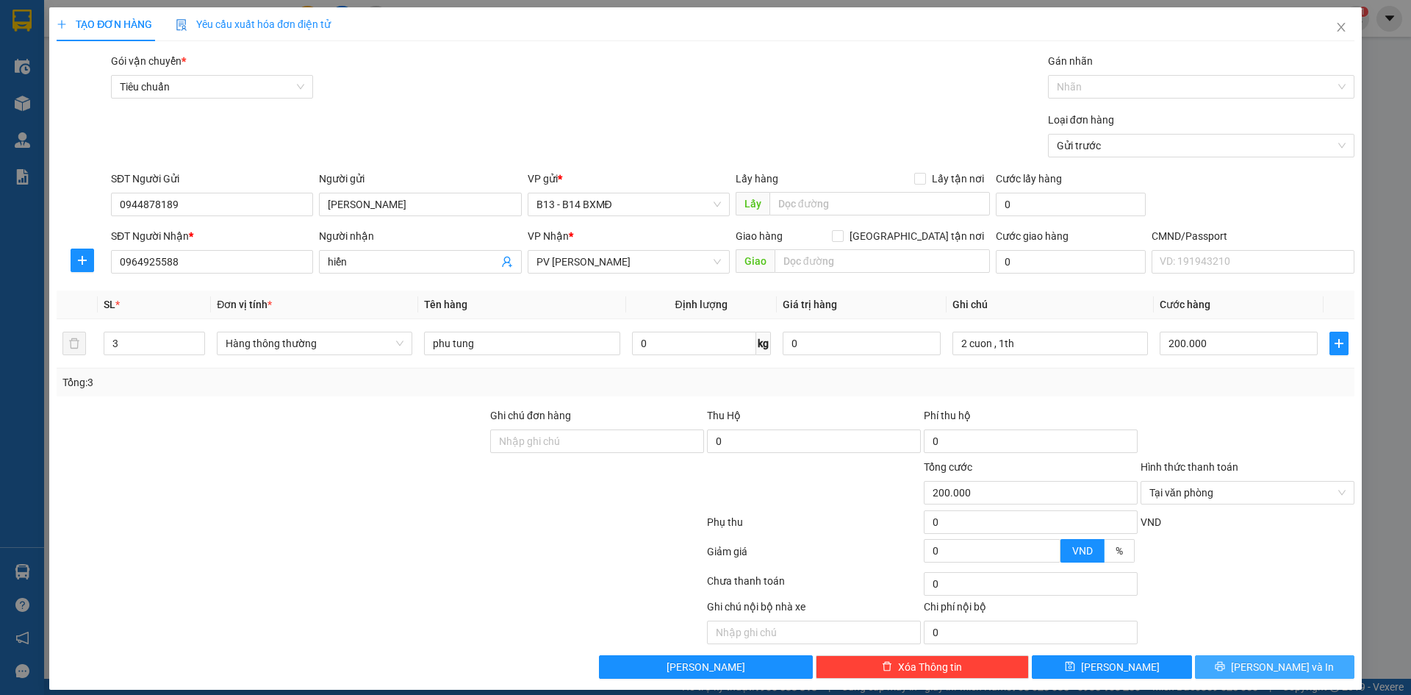
click at [1256, 666] on span "[PERSON_NAME] và In" at bounding box center [1282, 667] width 103 height 16
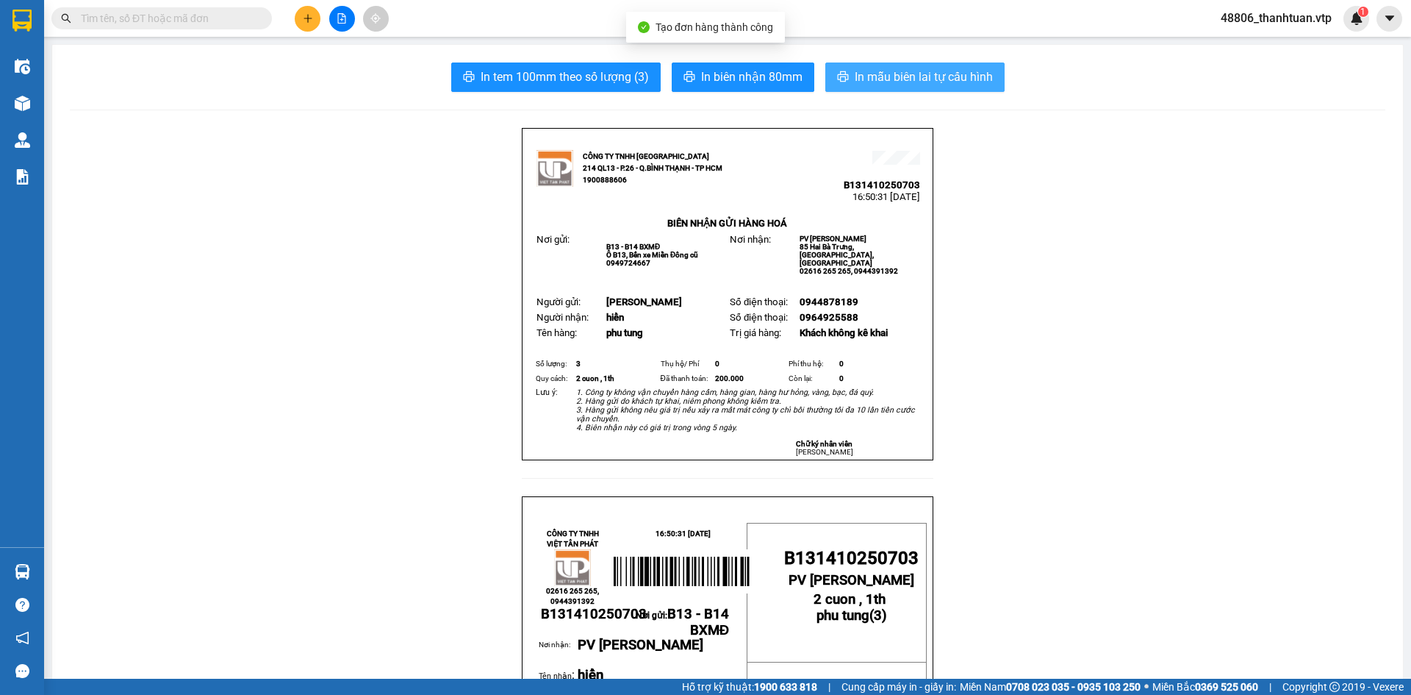
click at [958, 83] on span "In mẫu biên lai tự cấu hình" at bounding box center [924, 77] width 138 height 18
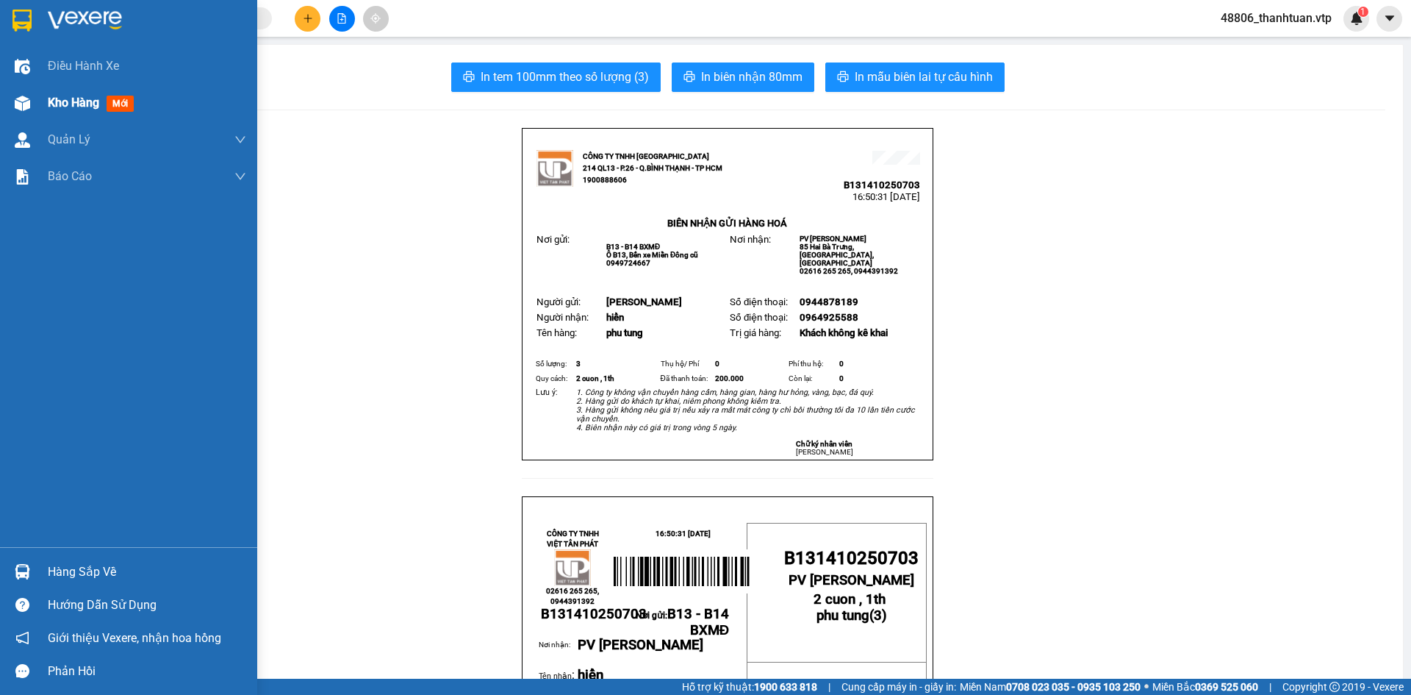
click at [50, 98] on span "Kho hàng" at bounding box center [73, 103] width 51 height 14
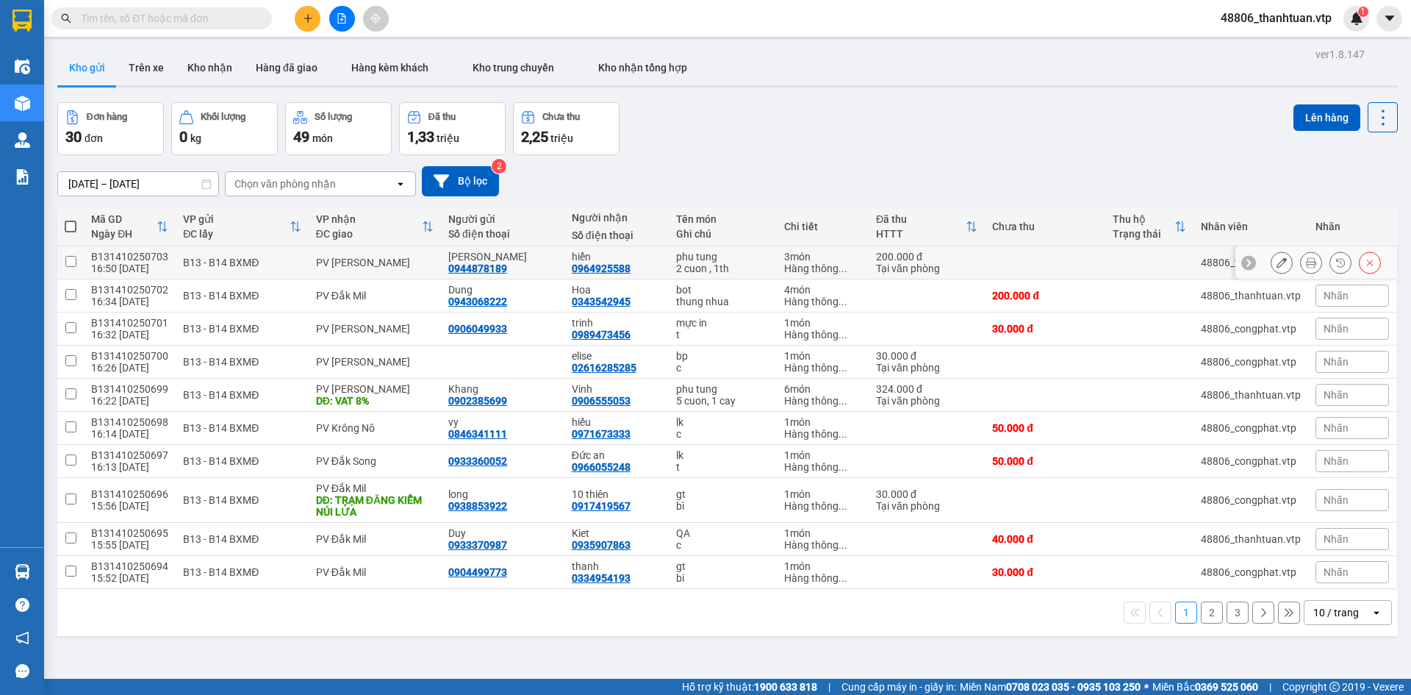
click at [329, 259] on div "PV [PERSON_NAME]" at bounding box center [375, 263] width 118 height 12
checkbox input "true"
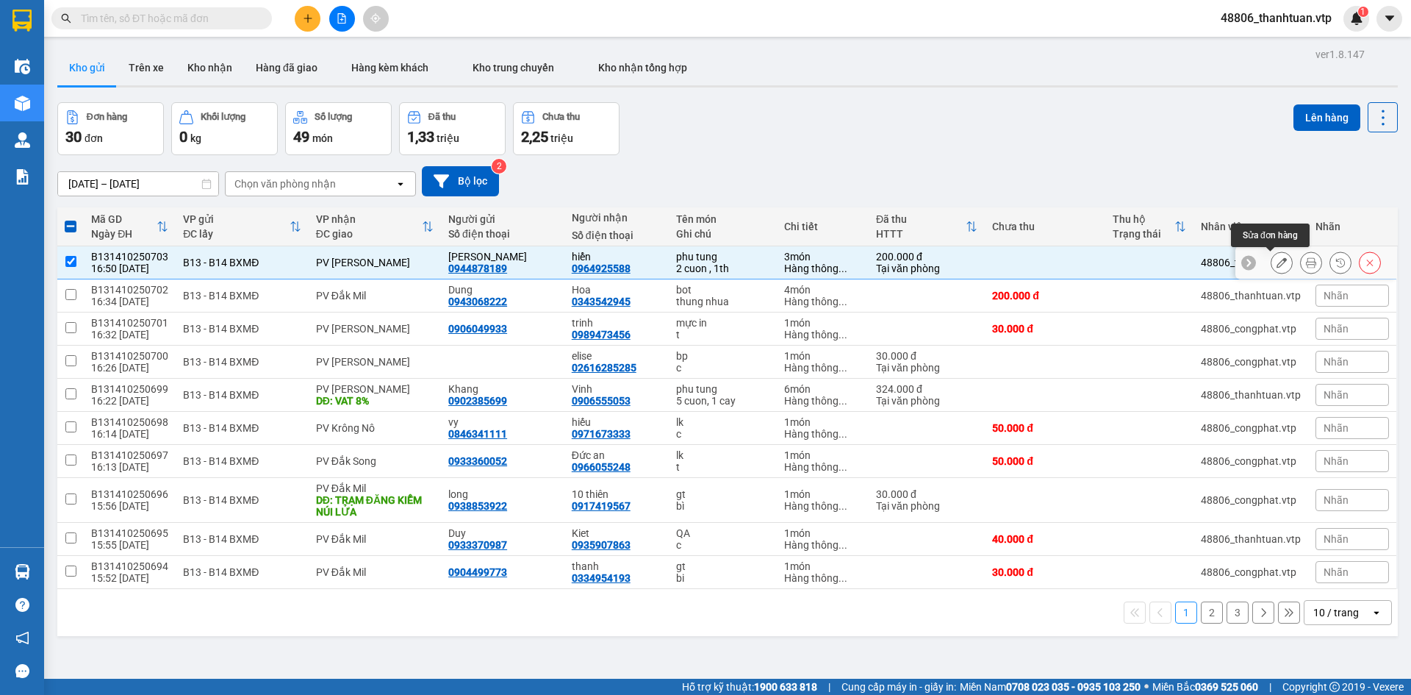
click at [1277, 263] on icon at bounding box center [1282, 262] width 10 height 10
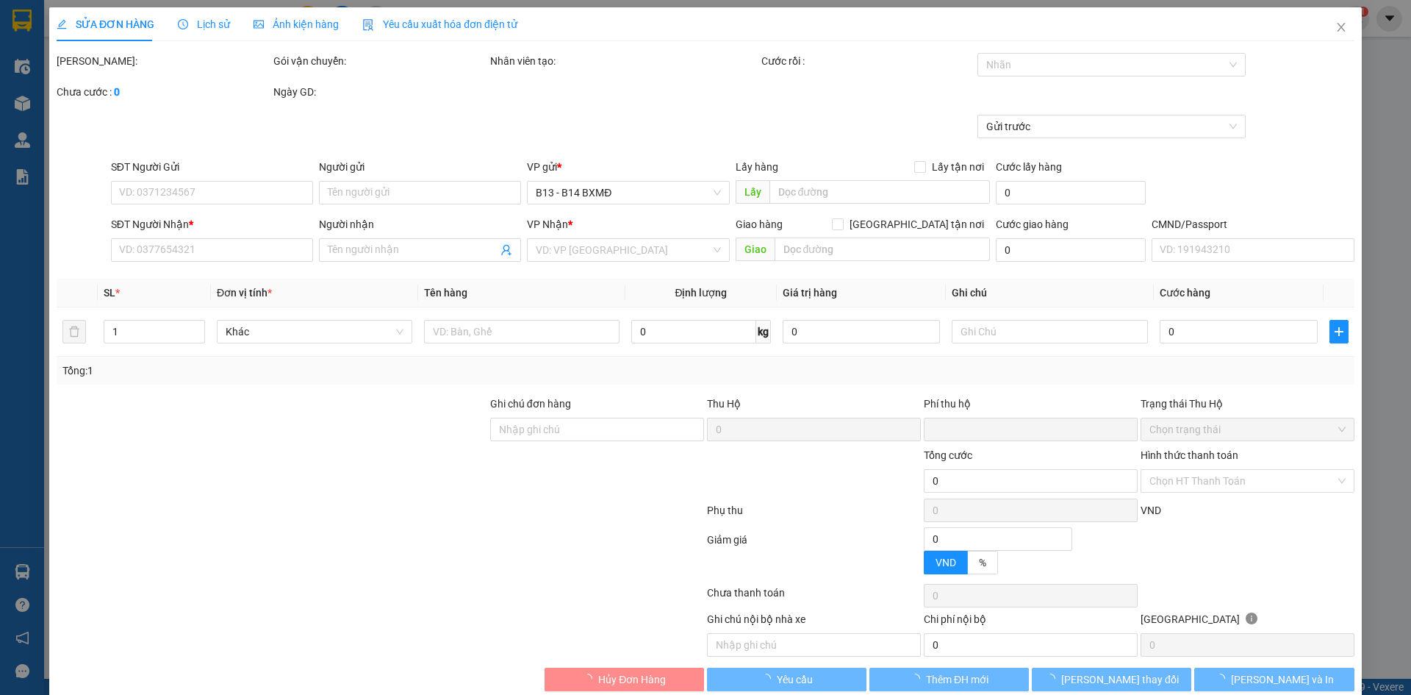
type input "0944878189"
type input "[PERSON_NAME]"
type input "0964925588"
type input "hiển"
type input "0"
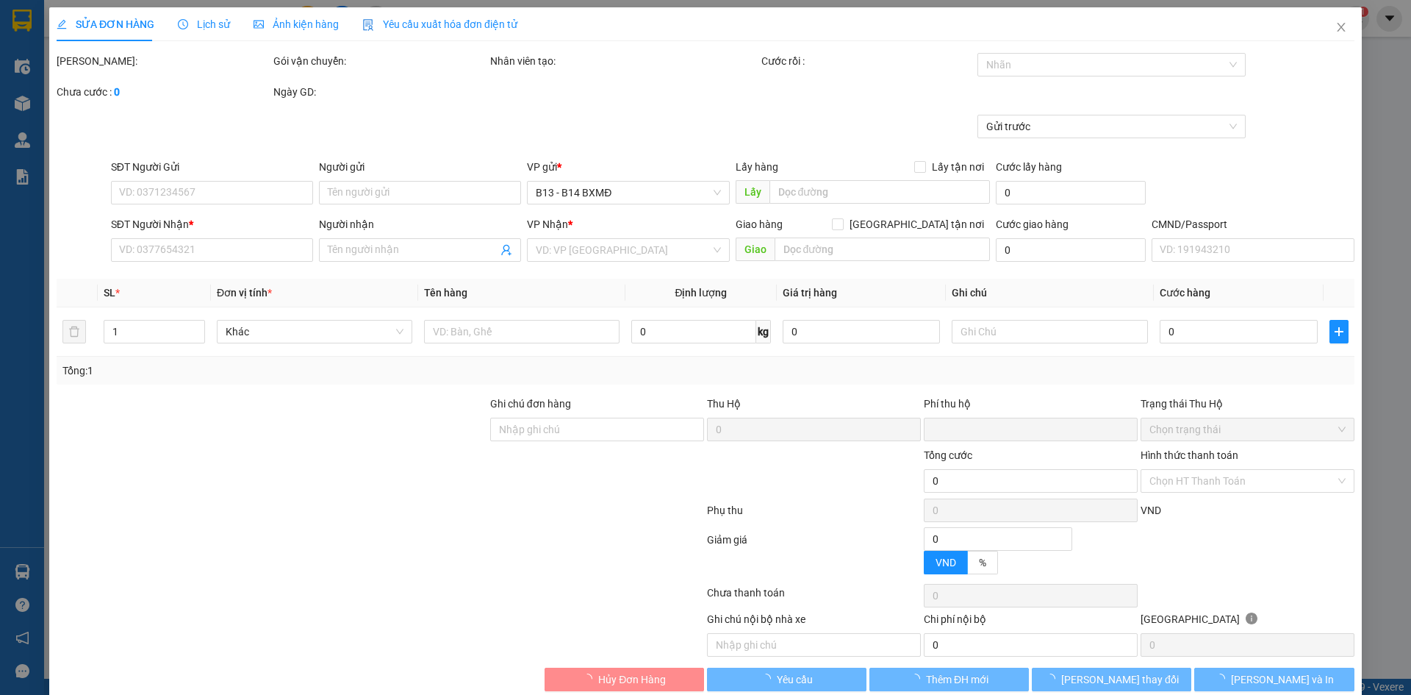
type input "200.000"
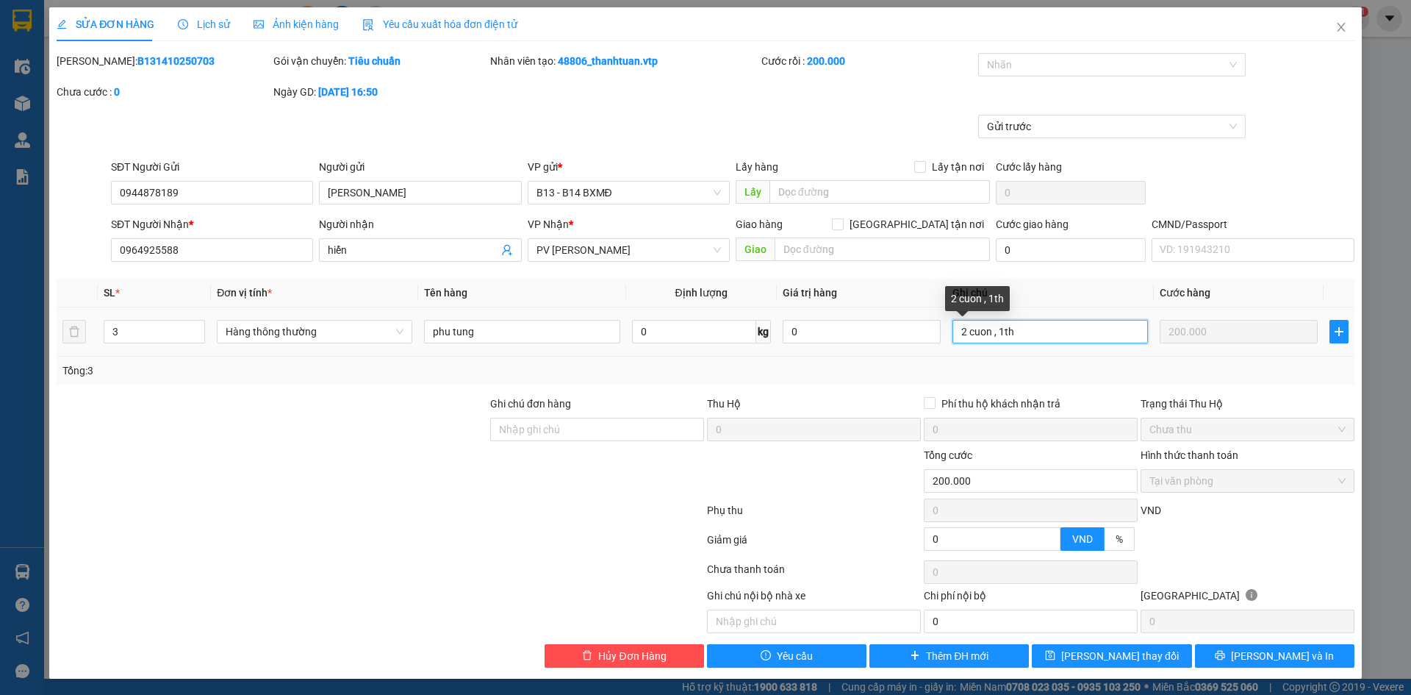
click at [1079, 336] on input "2 cuon , 1th" at bounding box center [1051, 332] width 196 height 24
type input "2 cuon , 1th (khong bao be)"
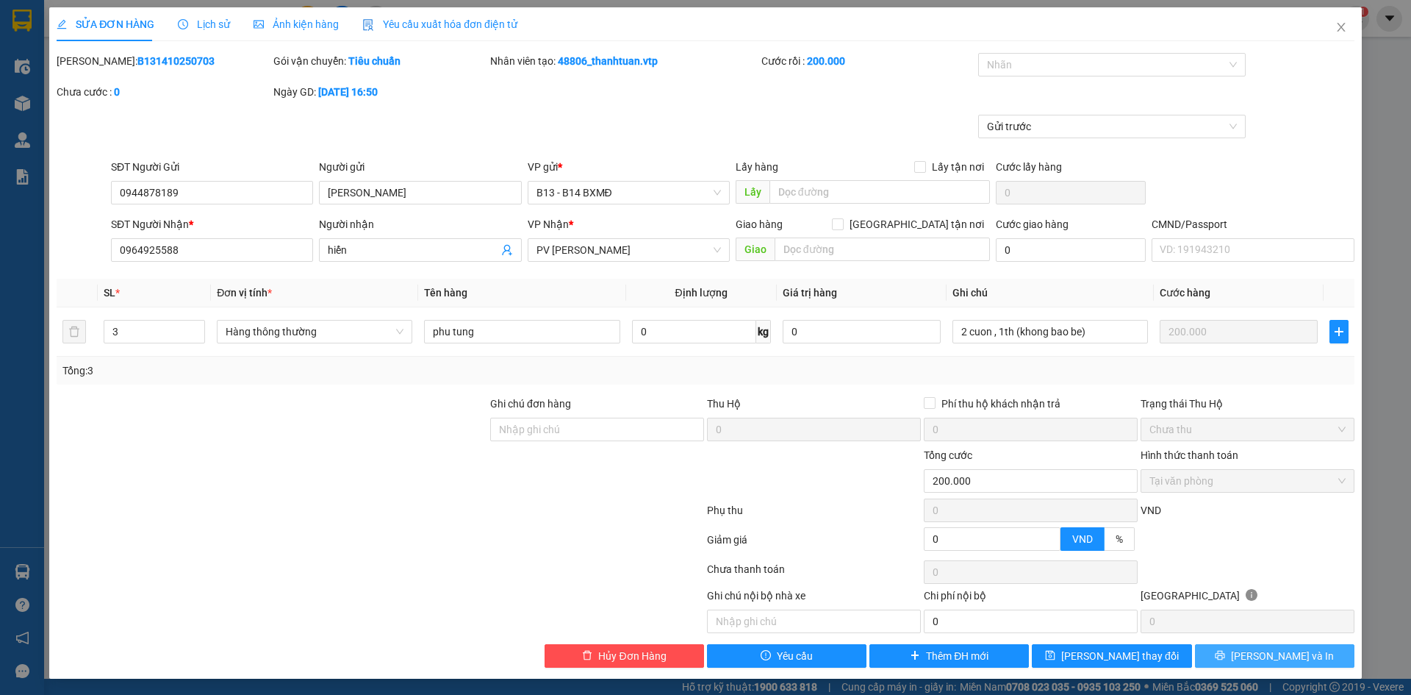
click at [1286, 656] on span "[PERSON_NAME] và In" at bounding box center [1282, 656] width 103 height 16
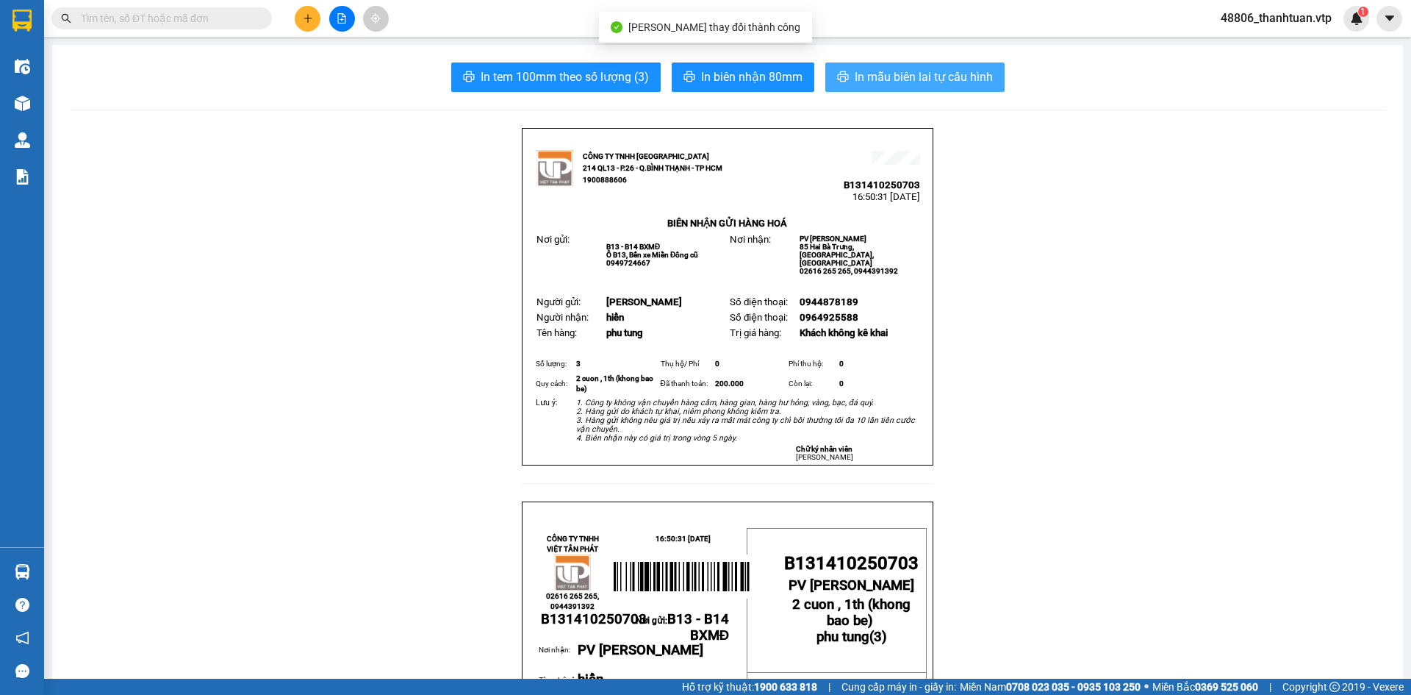
click at [934, 79] on span "In mẫu biên lai tự cấu hình" at bounding box center [924, 77] width 138 height 18
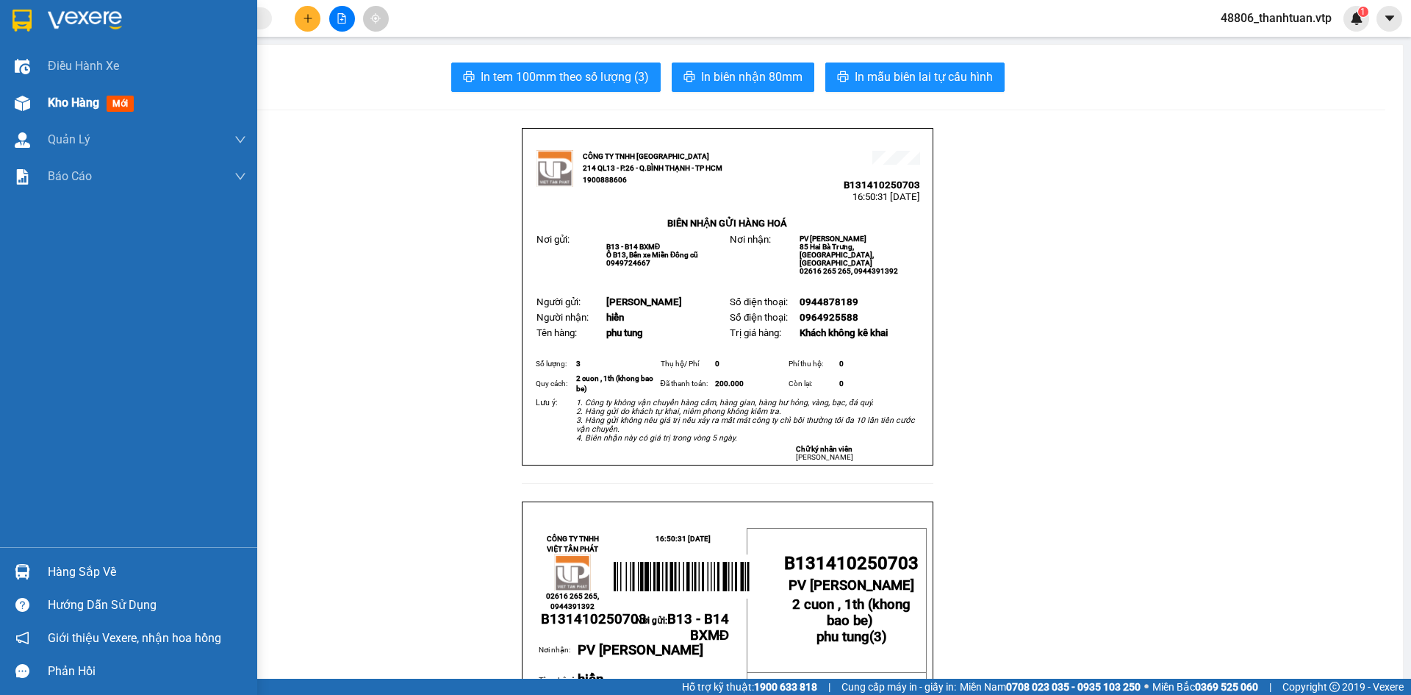
drag, startPoint x: 23, startPoint y: 102, endPoint x: 32, endPoint y: 99, distance: 10.0
click at [23, 102] on img at bounding box center [22, 103] width 15 height 15
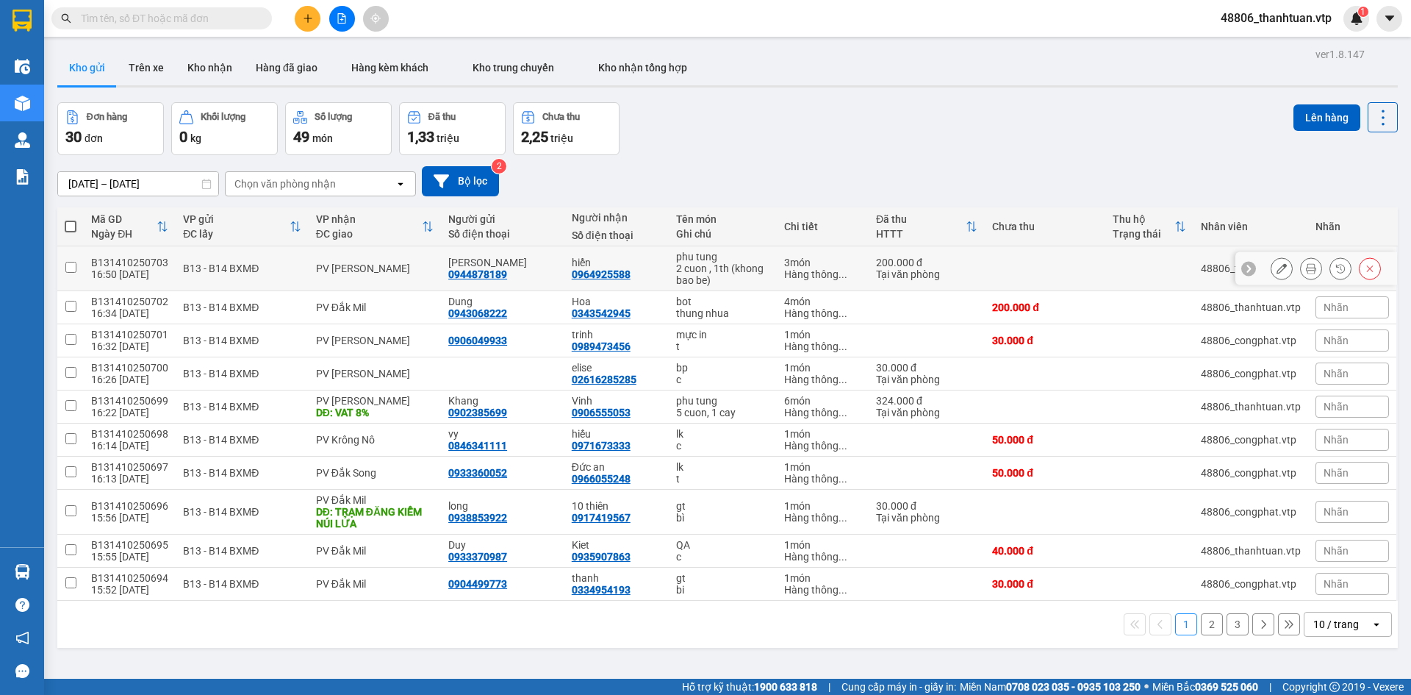
click at [525, 270] on div "HOANG Anh 0944878189" at bounding box center [502, 269] width 109 height 24
checkbox input "true"
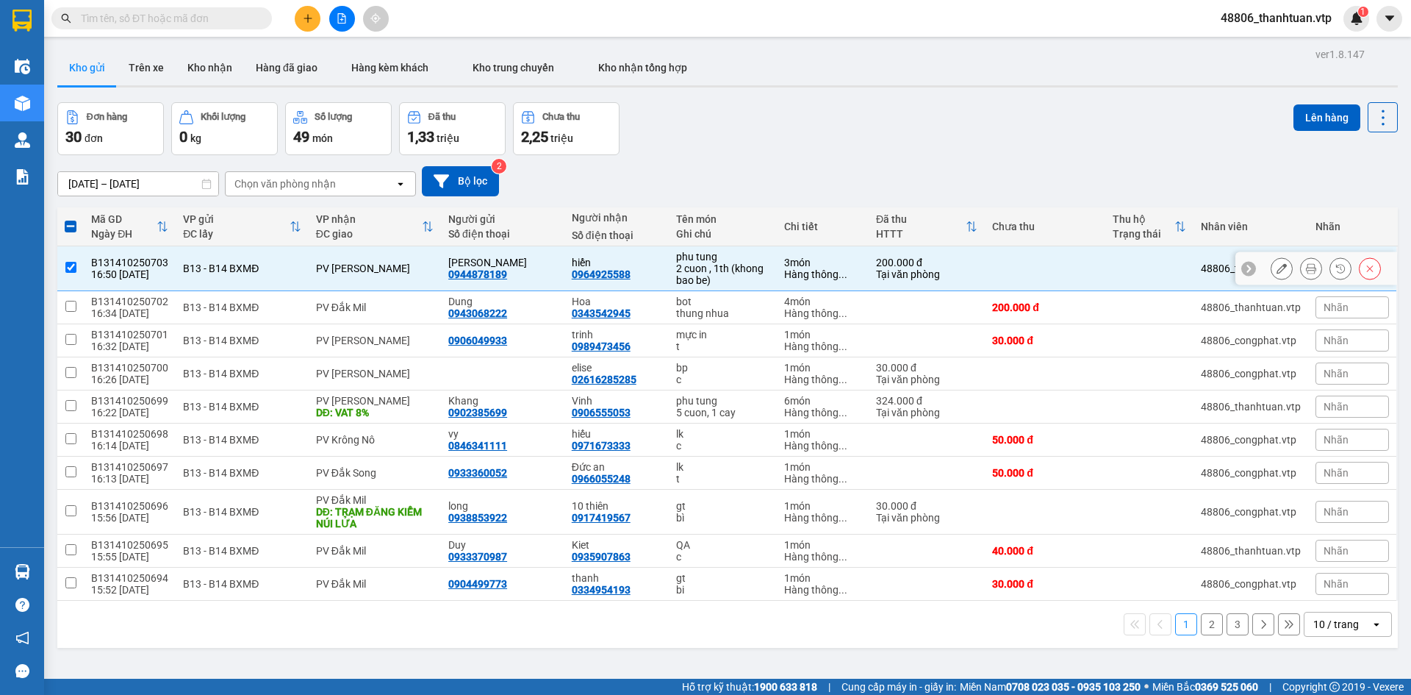
click at [1277, 271] on button at bounding box center [1282, 269] width 21 height 26
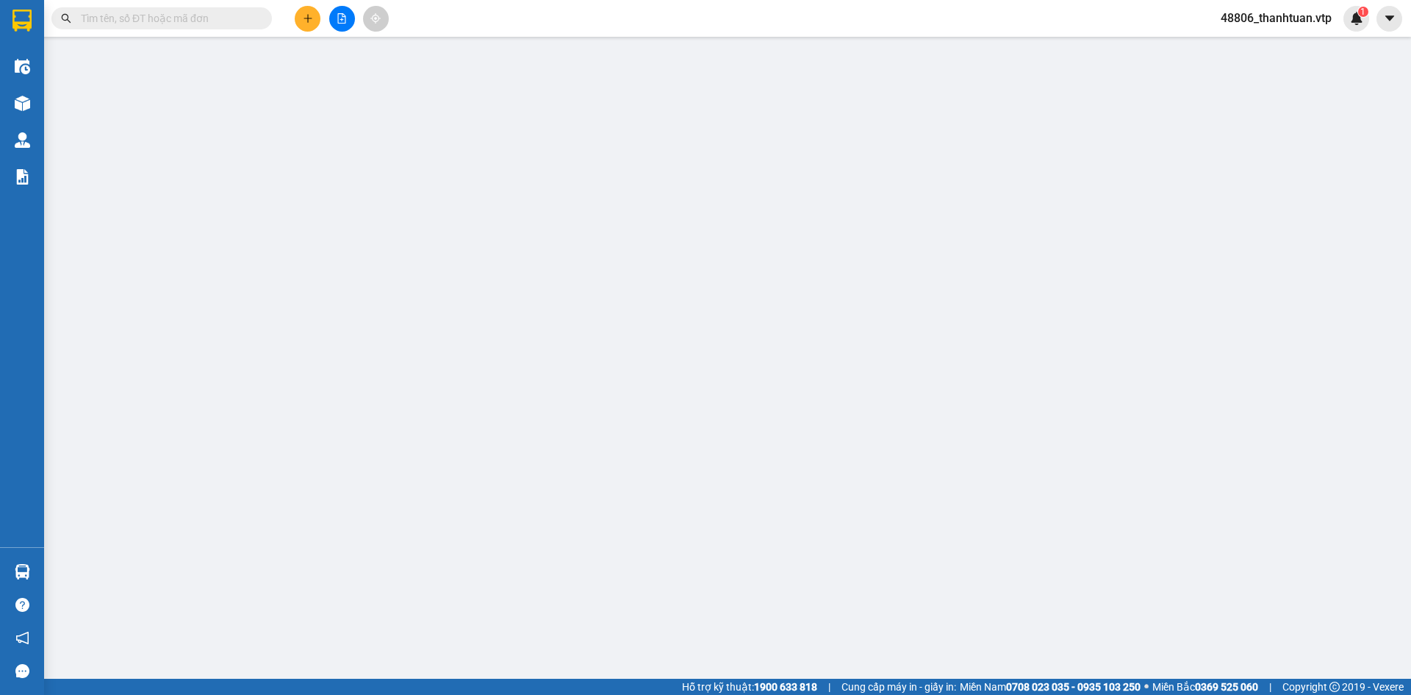
type input "0944878189"
type input "[PERSON_NAME]"
type input "0964925588"
type input "hiển"
type input "0"
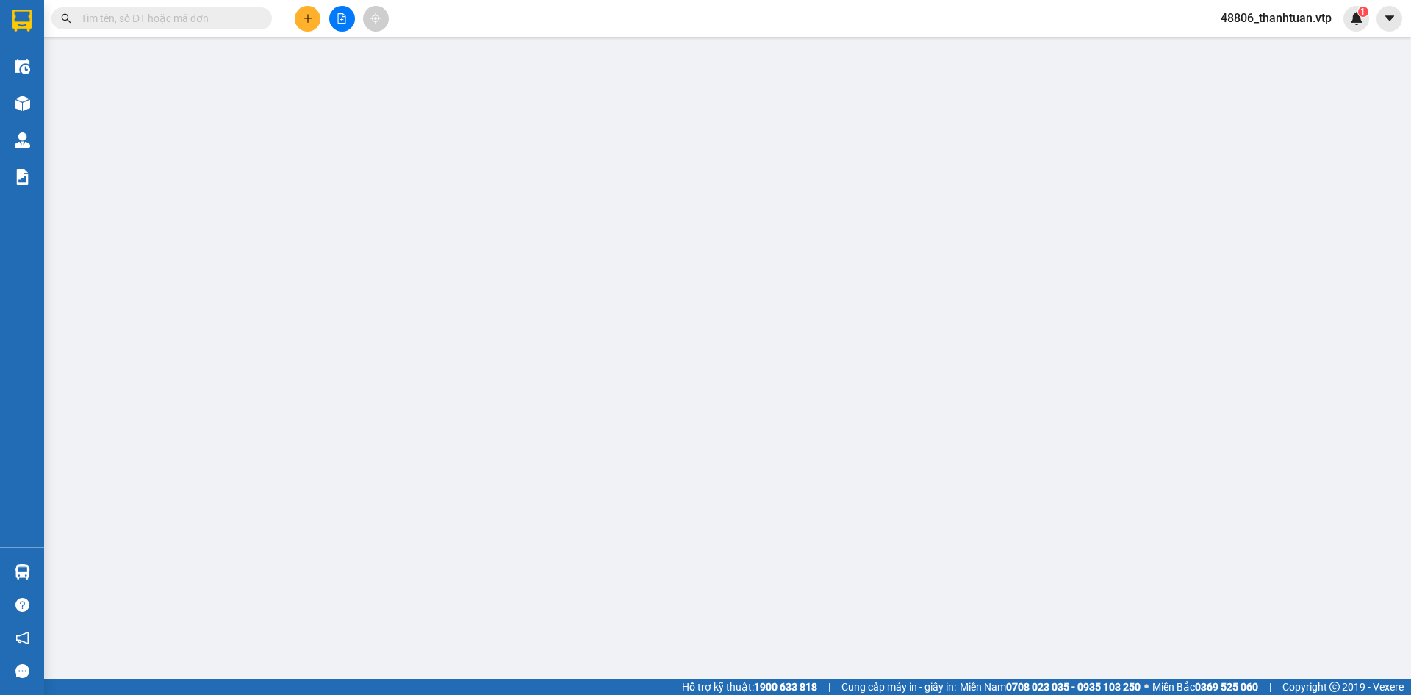
type input "200.000"
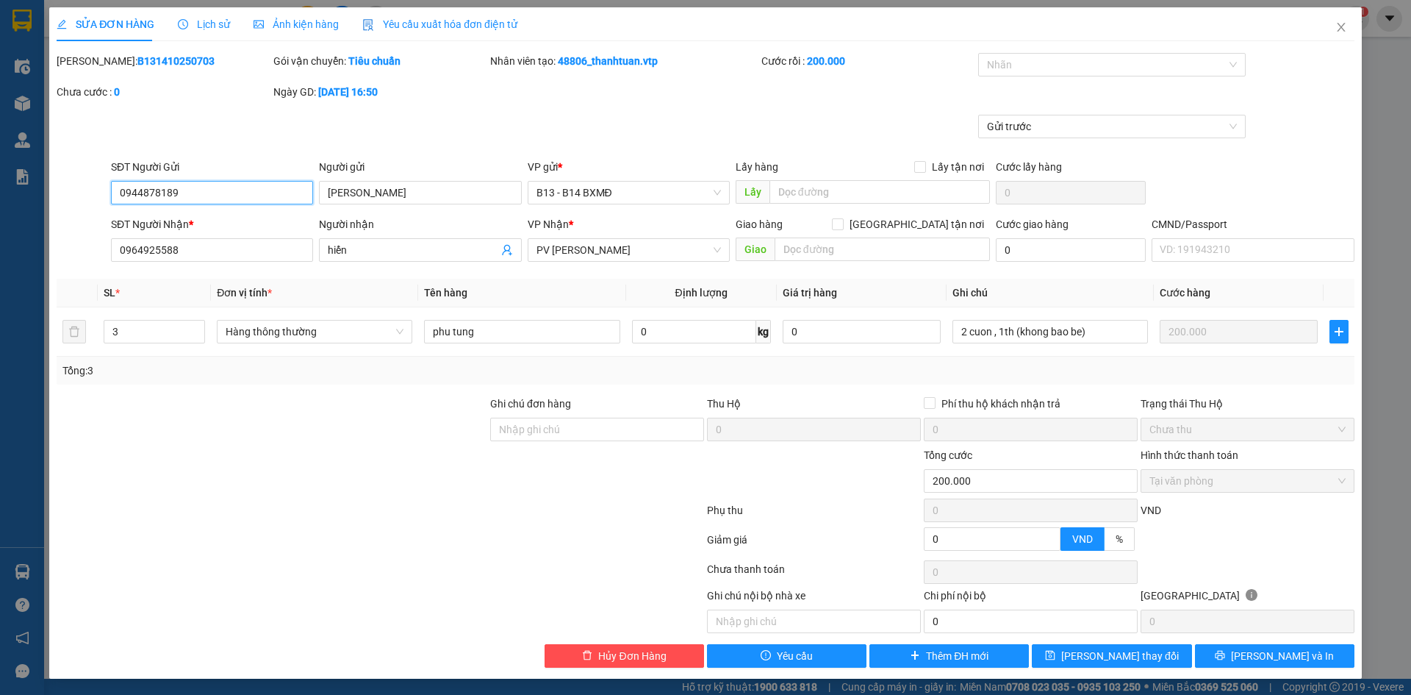
click at [1333, 481] on span "Tại văn phòng" at bounding box center [1248, 481] width 196 height 22
click at [1289, 490] on span "Tại văn phòng" at bounding box center [1248, 481] width 196 height 22
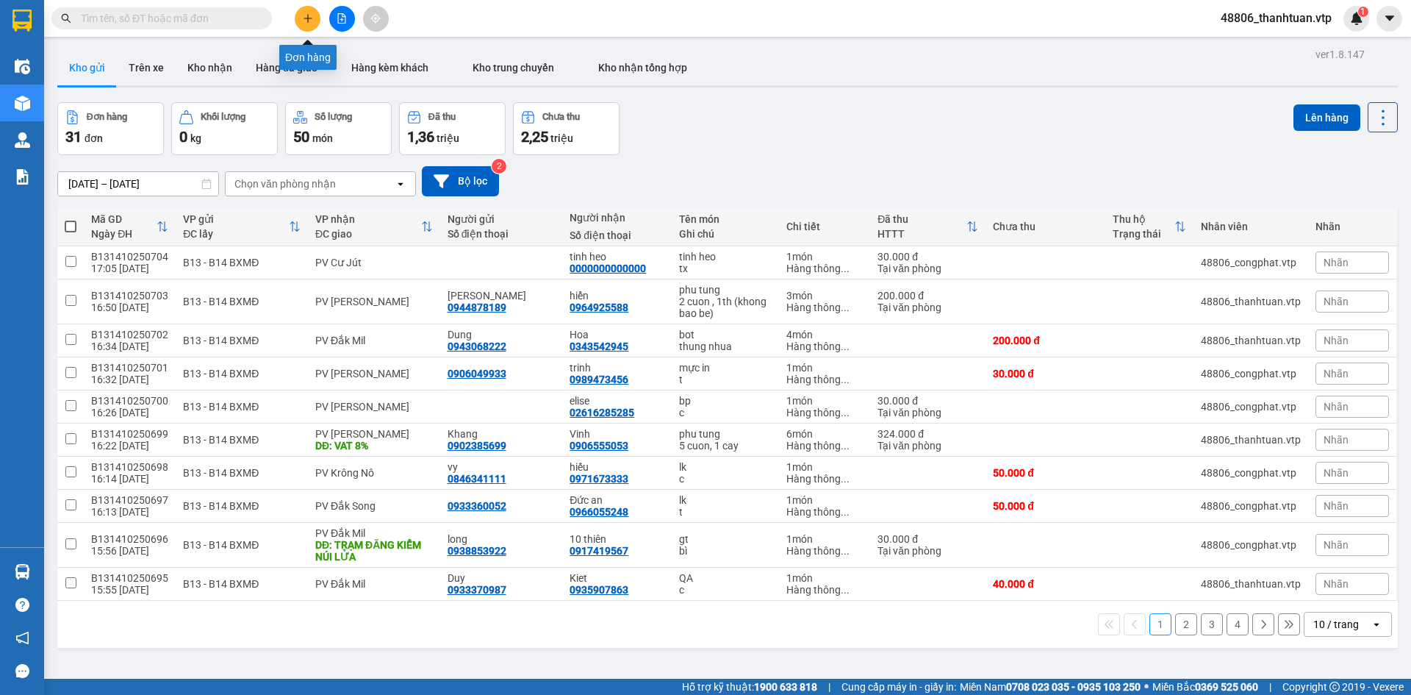
click at [312, 19] on icon "plus" at bounding box center [308, 18] width 10 height 10
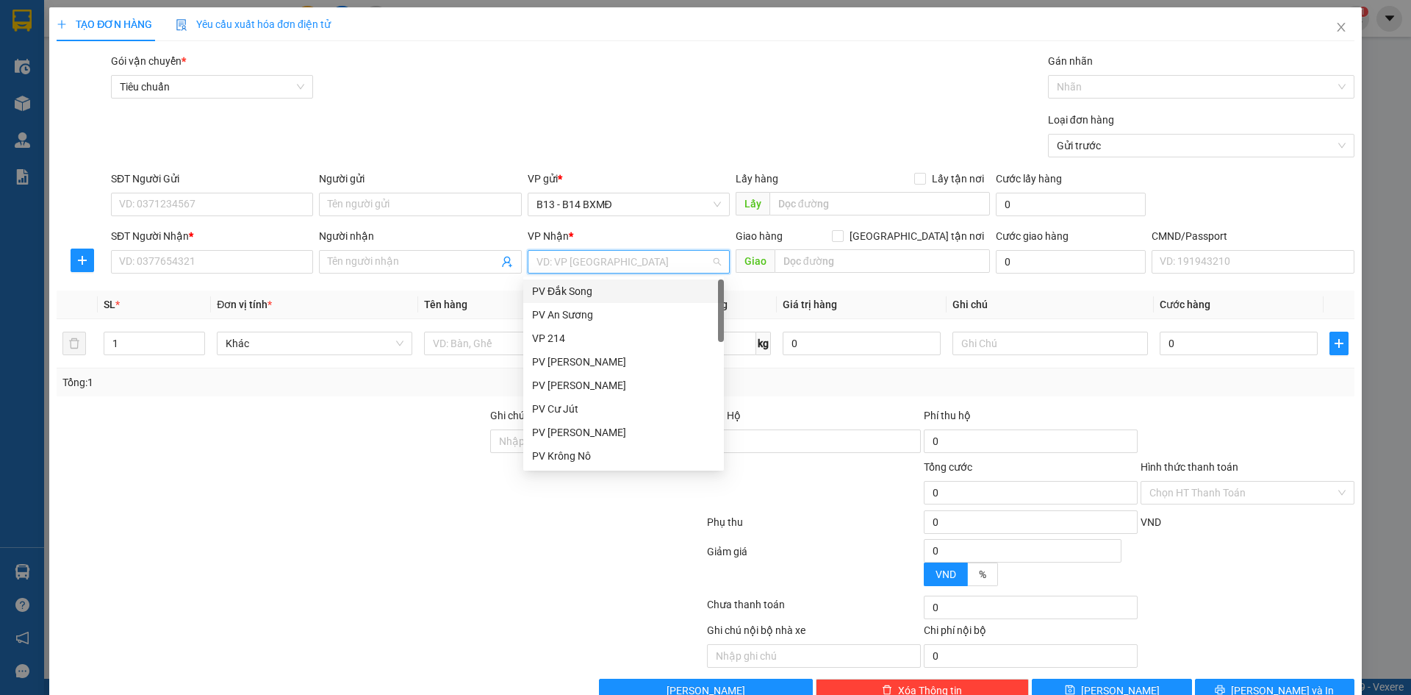
click at [623, 261] on input "search" at bounding box center [624, 262] width 174 height 22
type input "ds"
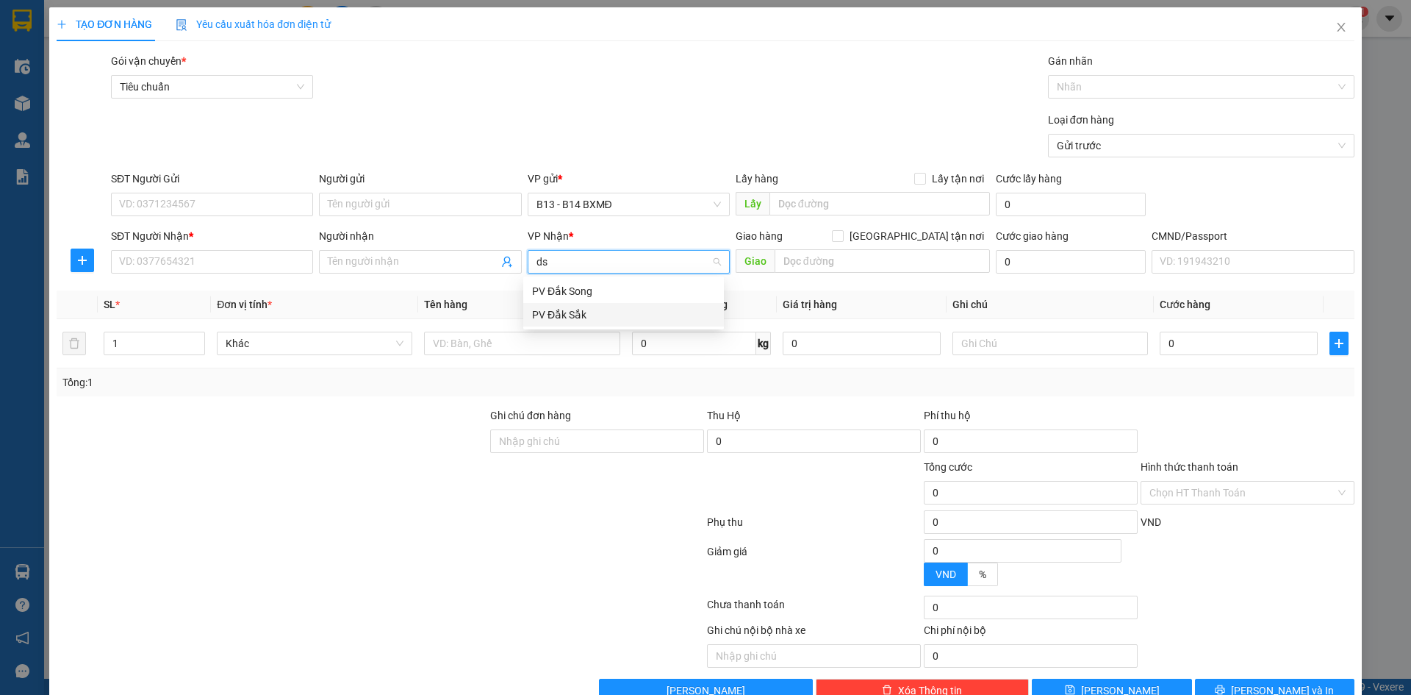
click at [577, 320] on div "PV Đắk Sắk" at bounding box center [623, 314] width 183 height 16
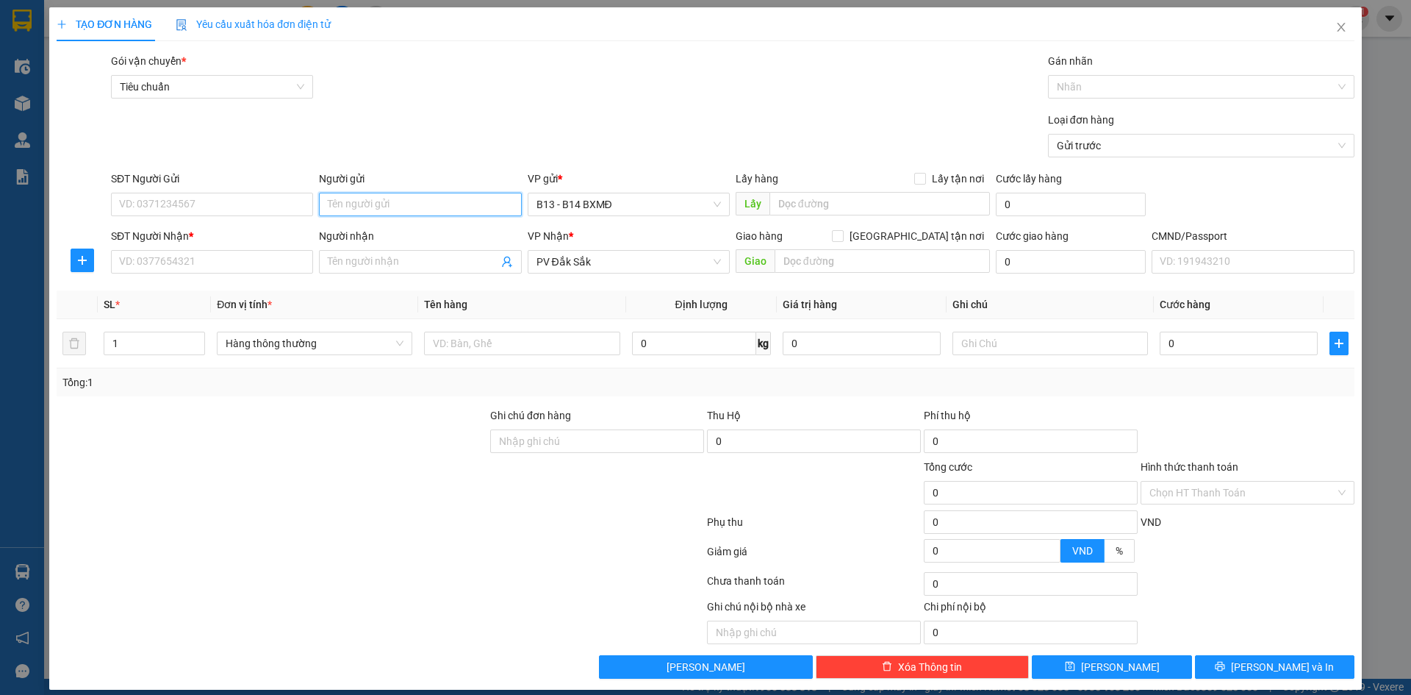
click at [478, 208] on input "Người gửi" at bounding box center [420, 205] width 202 height 24
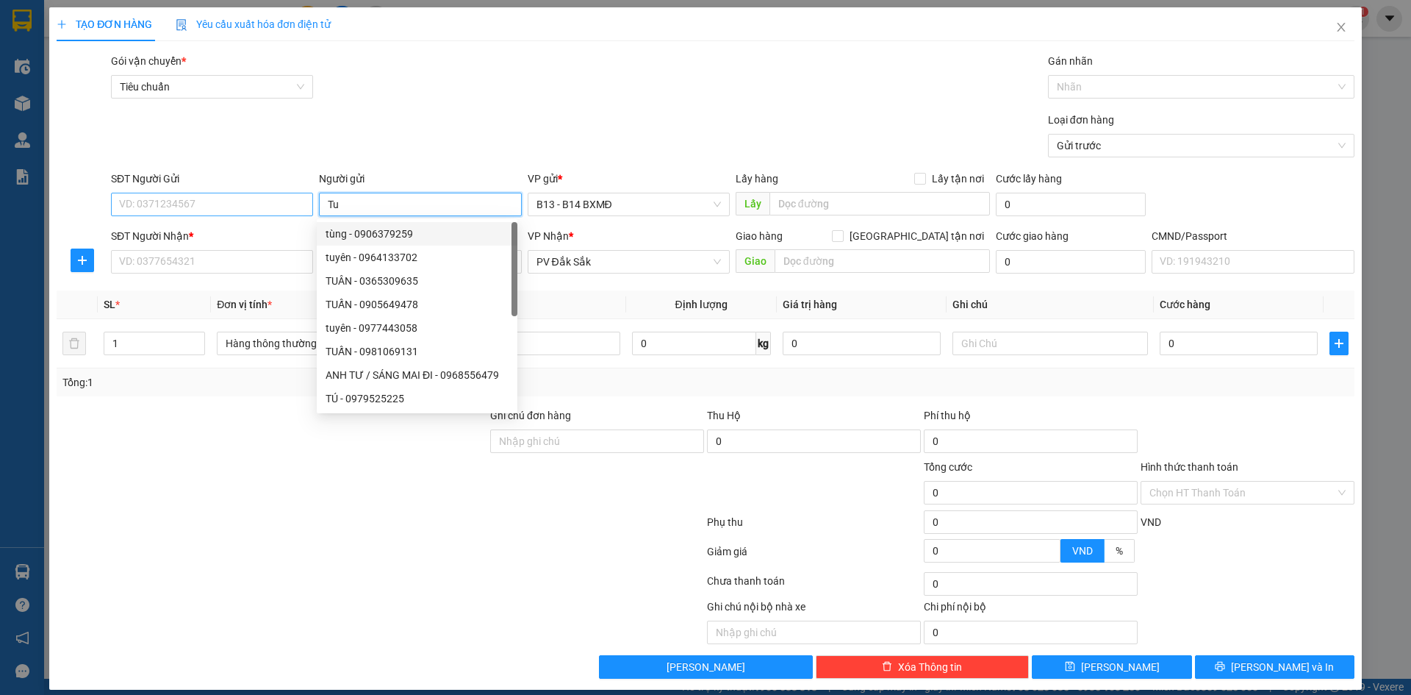
type input "Tu"
click at [216, 206] on input "SĐT Người Gửi" at bounding box center [212, 205] width 202 height 24
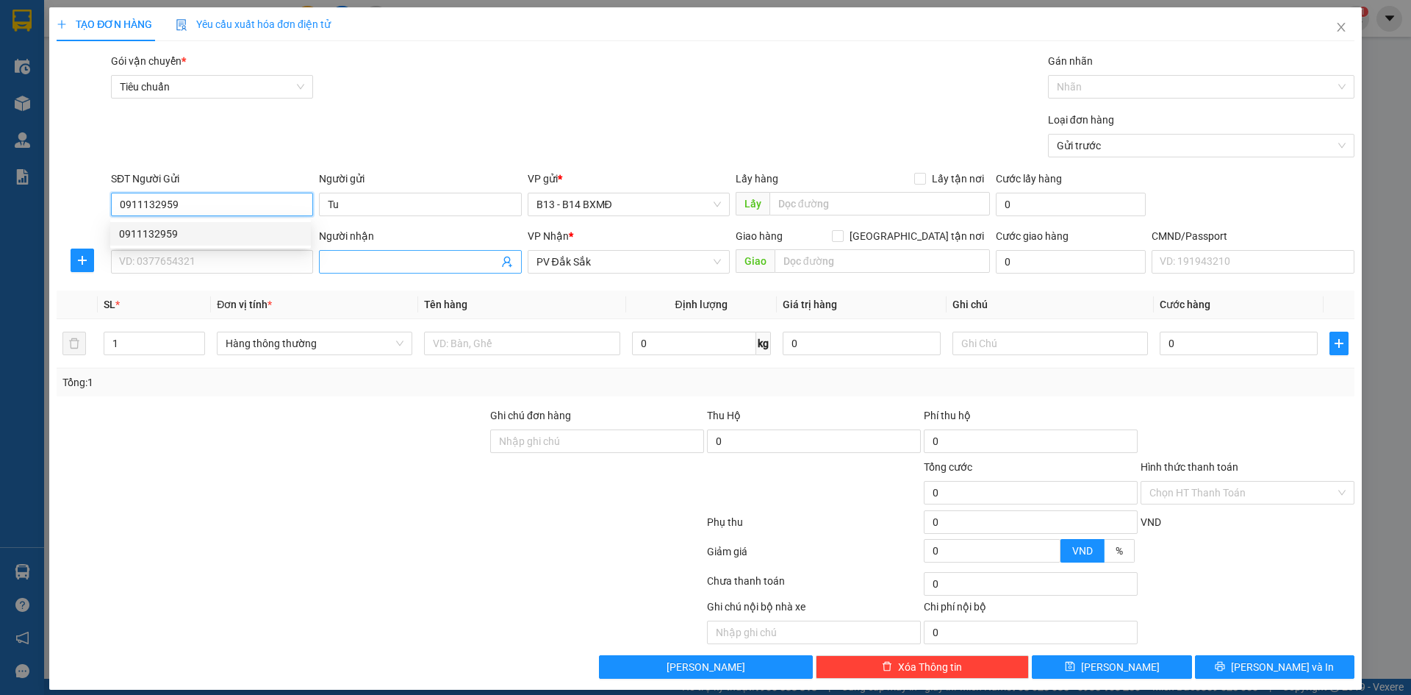
type input "0911132959"
click at [406, 266] on input "Người nhận" at bounding box center [413, 262] width 170 height 16
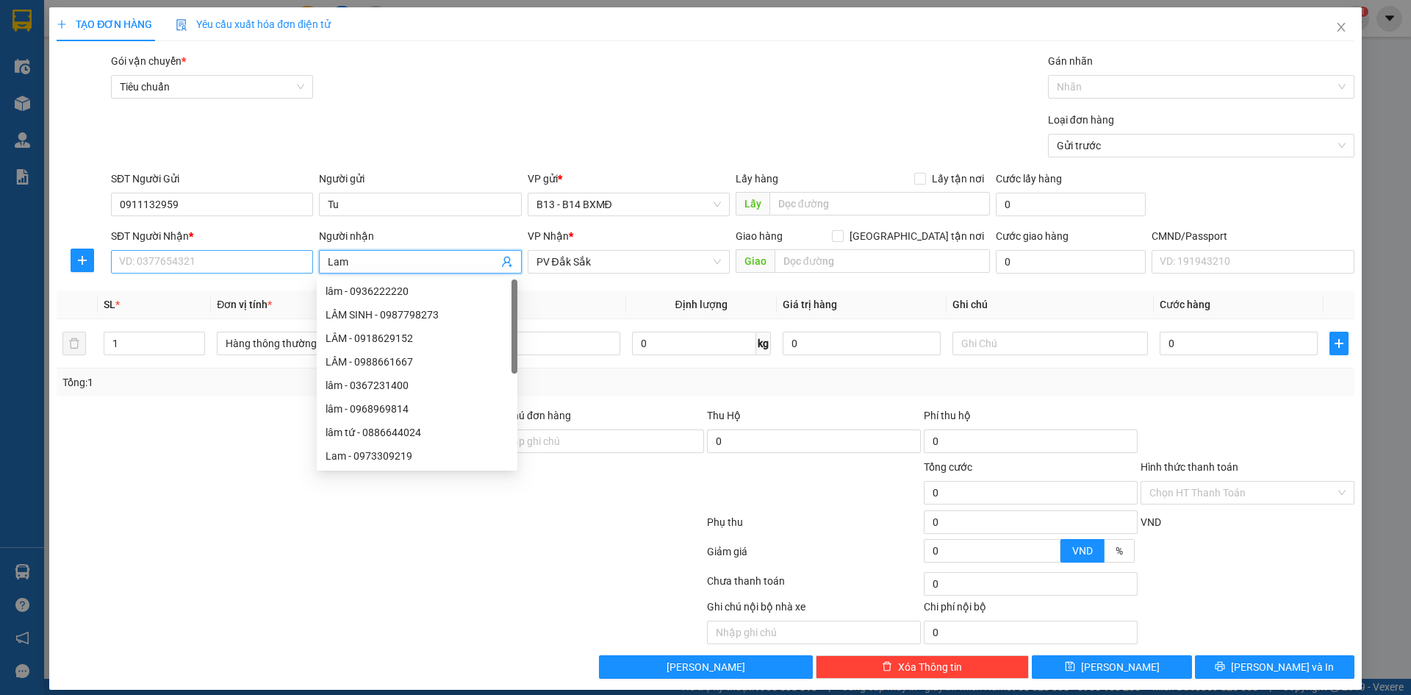
type input "Lam"
click at [243, 268] on input "SĐT Người Nhận *" at bounding box center [212, 262] width 202 height 24
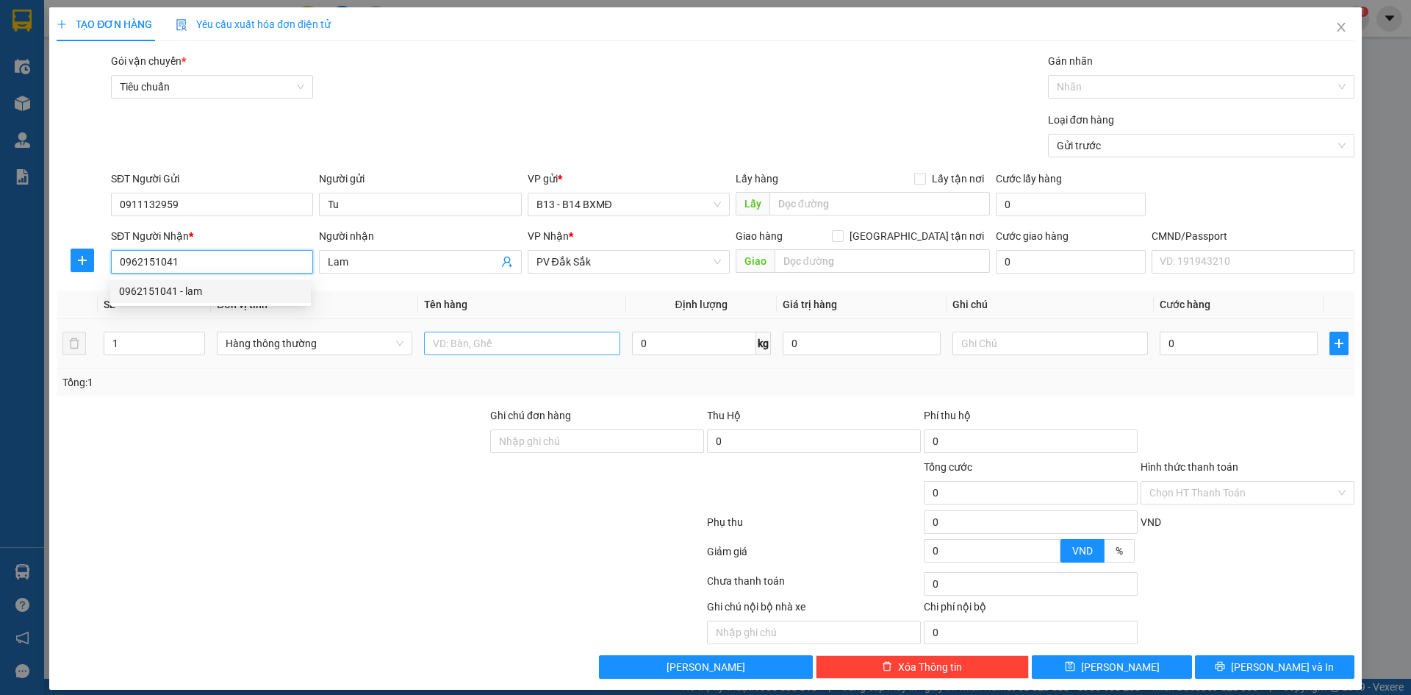
type input "0962151041"
click at [510, 345] on input "text" at bounding box center [522, 343] width 196 height 24
type input "TC"
click at [177, 343] on input "1" at bounding box center [154, 343] width 100 height 22
type input "3"
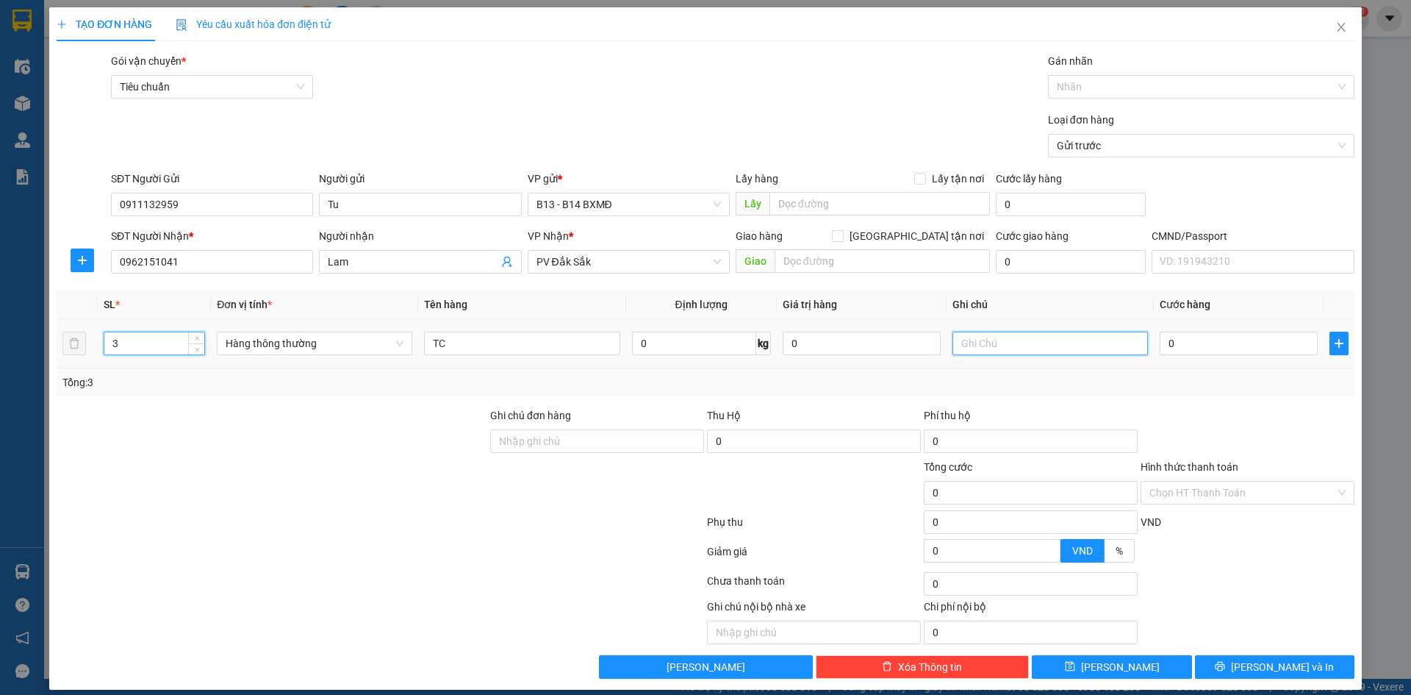
click at [997, 343] on input "text" at bounding box center [1051, 343] width 196 height 24
type input "k"
type input "1"
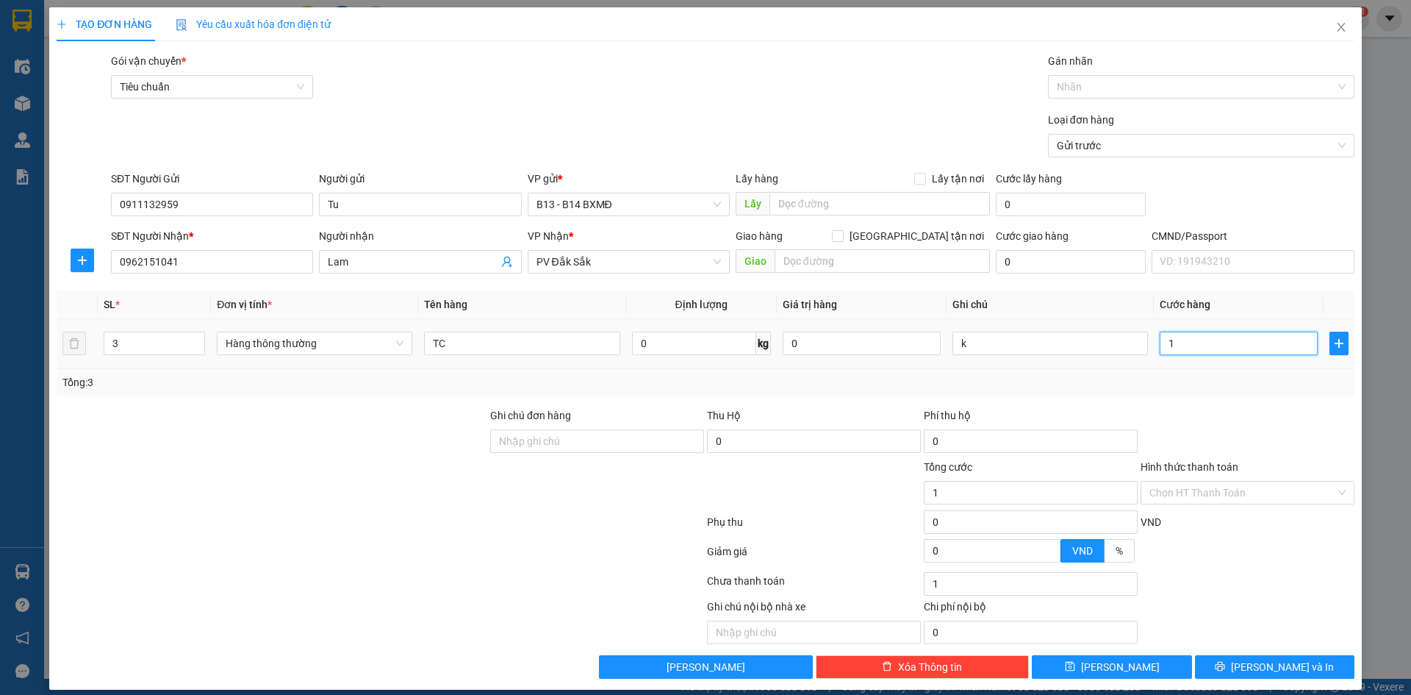
type input "13"
type input "130"
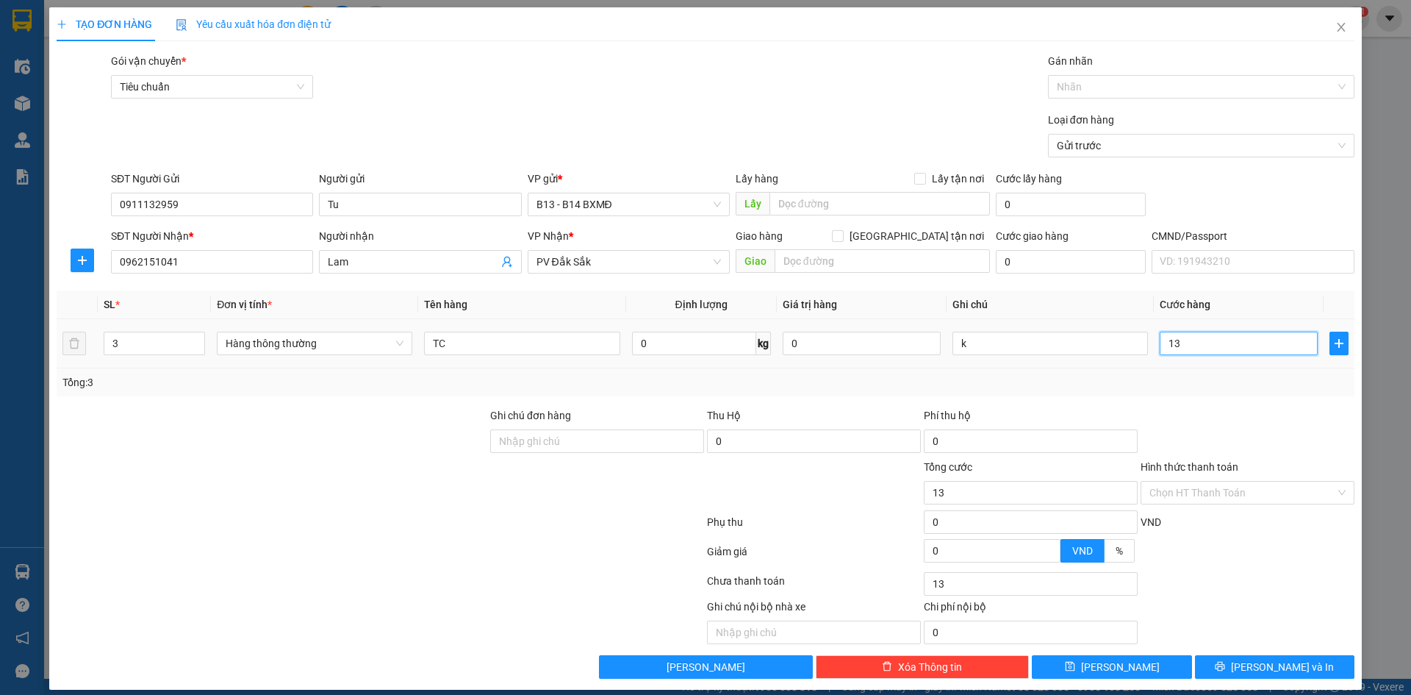
type input "130"
type input "1.300"
type input "13.000"
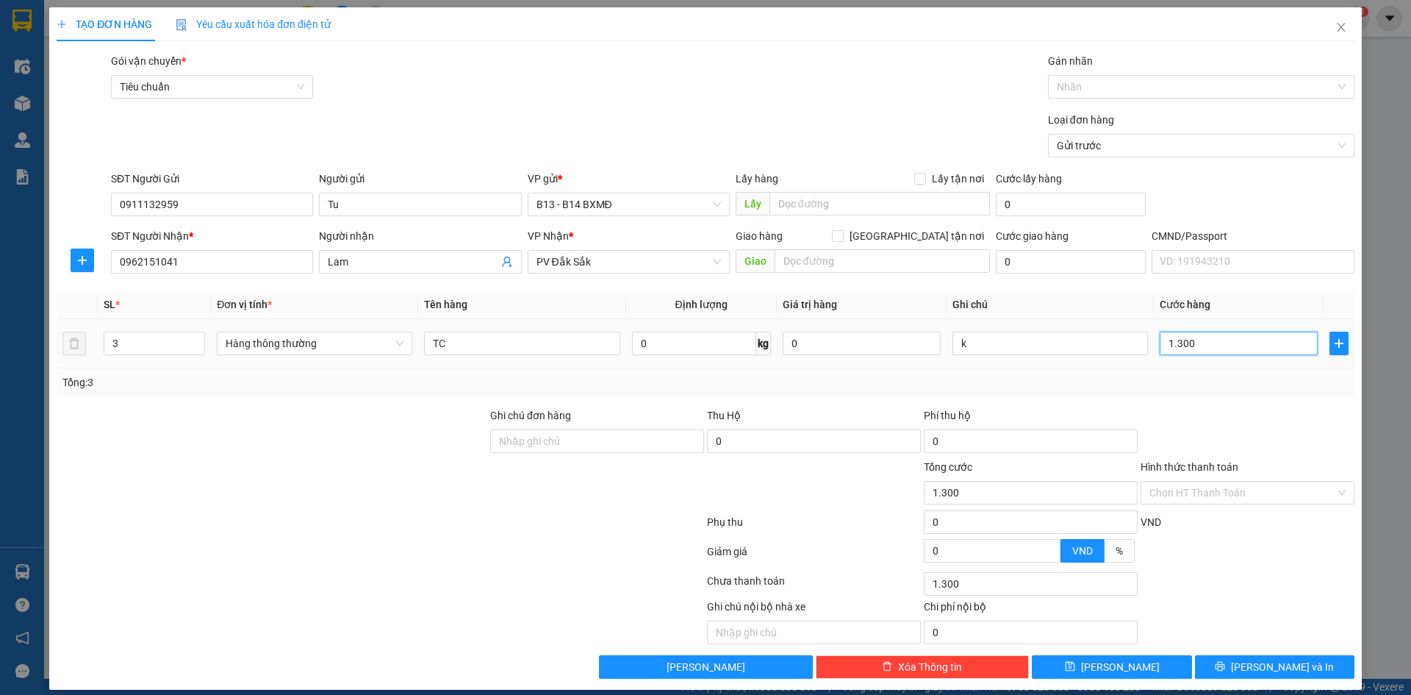
type input "13.000"
type input "130.000"
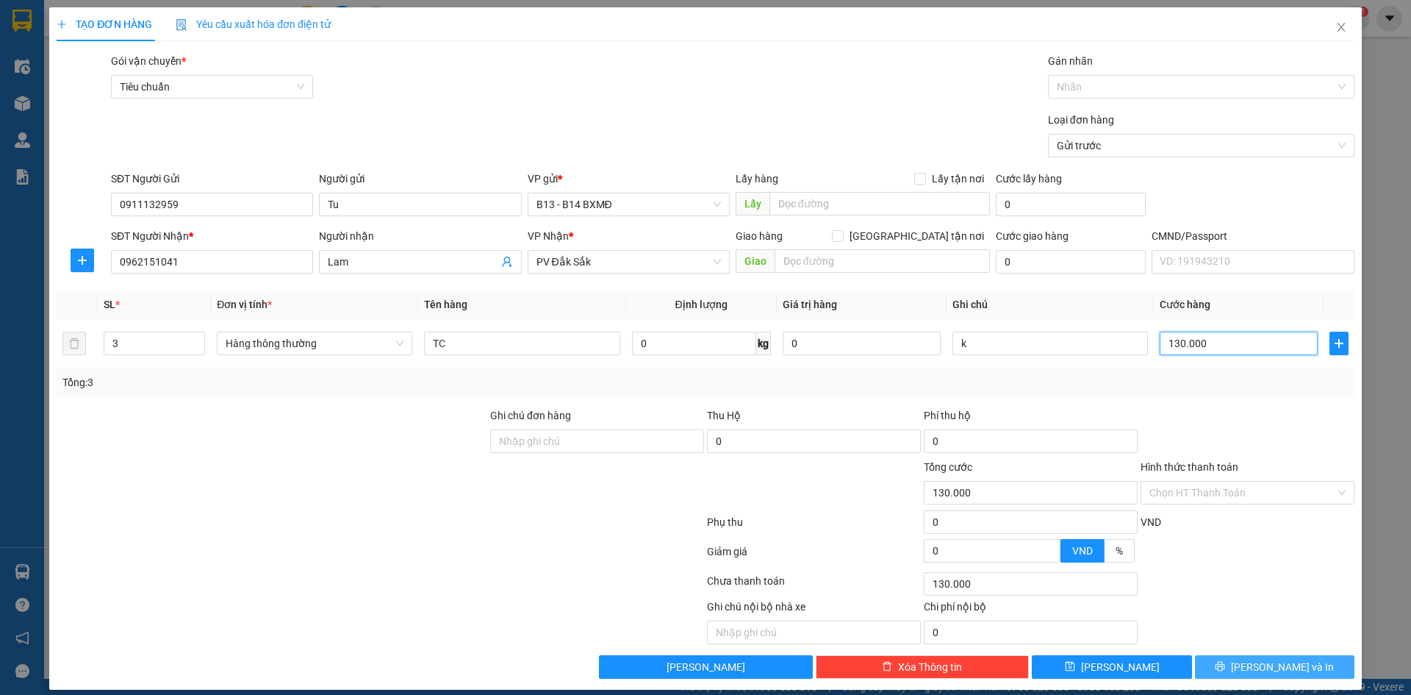
type input "130.000"
click at [1261, 667] on span "[PERSON_NAME] và In" at bounding box center [1282, 667] width 103 height 16
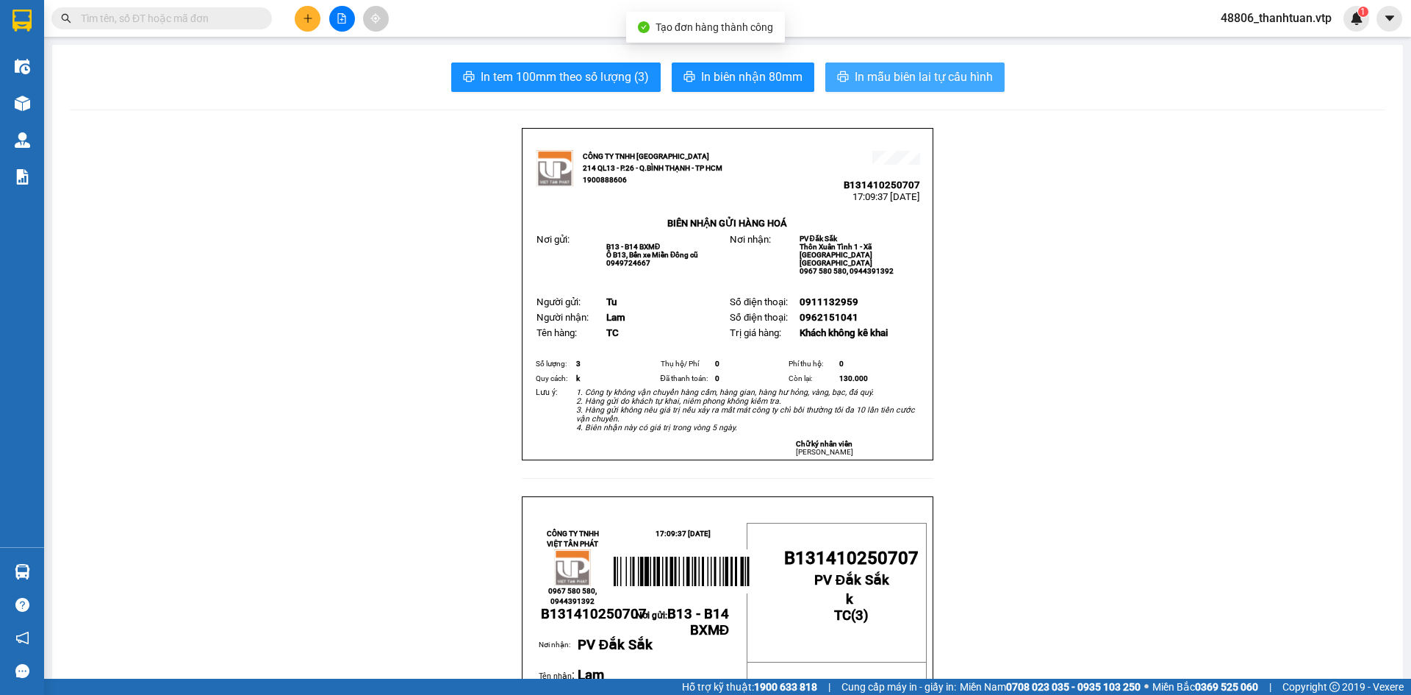
click at [949, 74] on span "In mẫu biên lai tự cấu hình" at bounding box center [924, 77] width 138 height 18
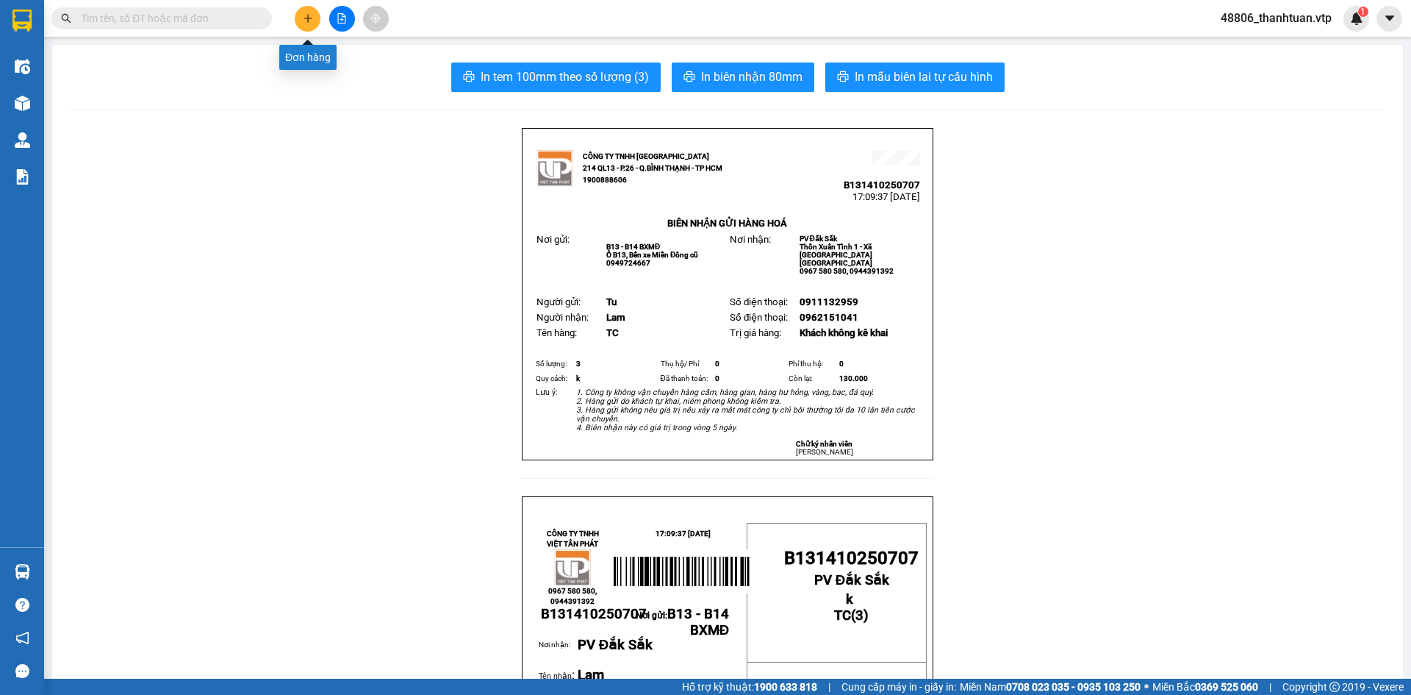
click at [306, 18] on icon "plus" at bounding box center [308, 18] width 10 height 10
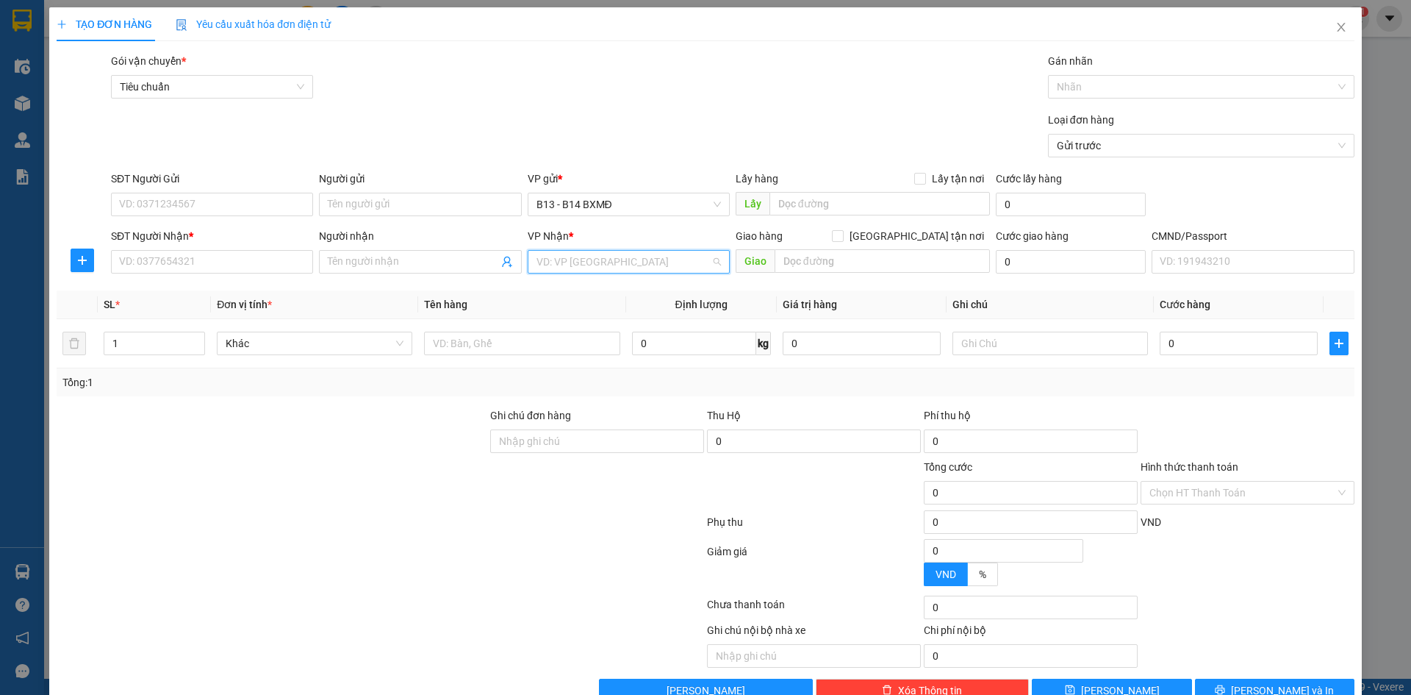
click at [564, 254] on input "search" at bounding box center [624, 262] width 174 height 22
click at [581, 288] on div "PV Đắk Song" at bounding box center [623, 291] width 183 height 16
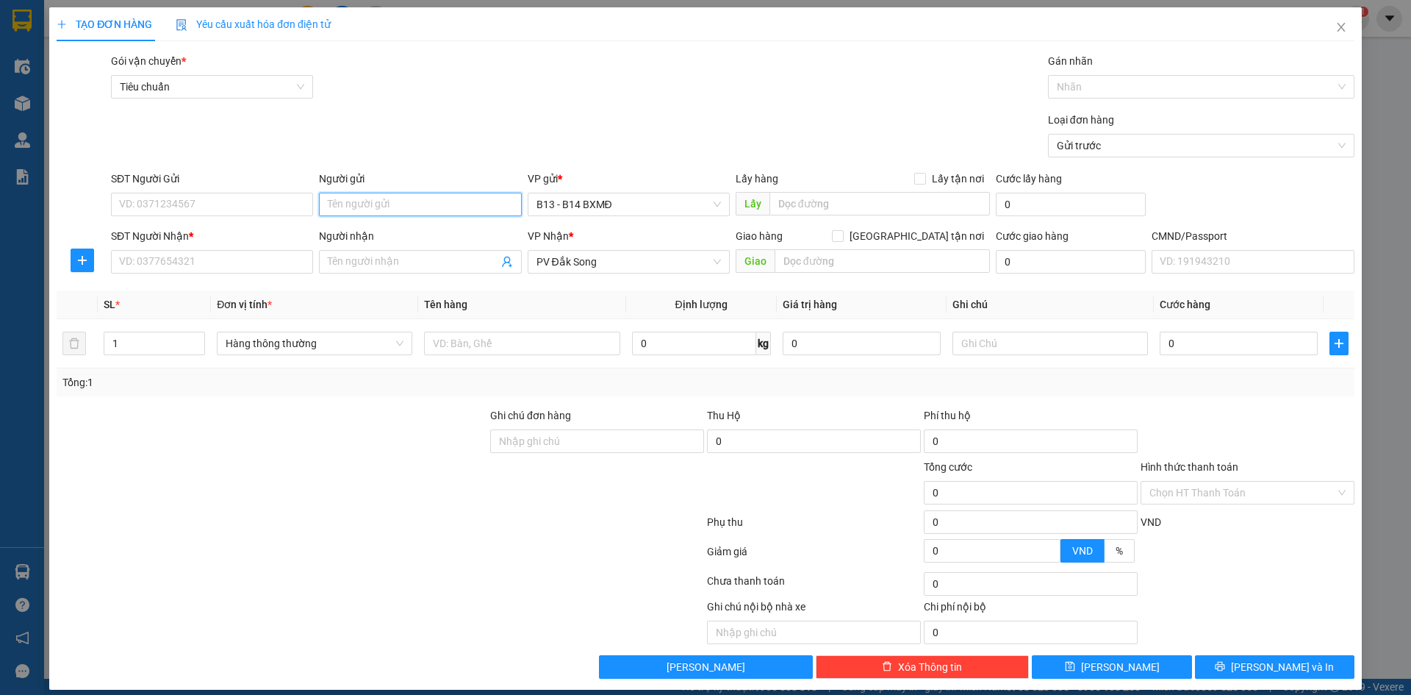
click at [430, 207] on input "Người gửi" at bounding box center [420, 205] width 202 height 24
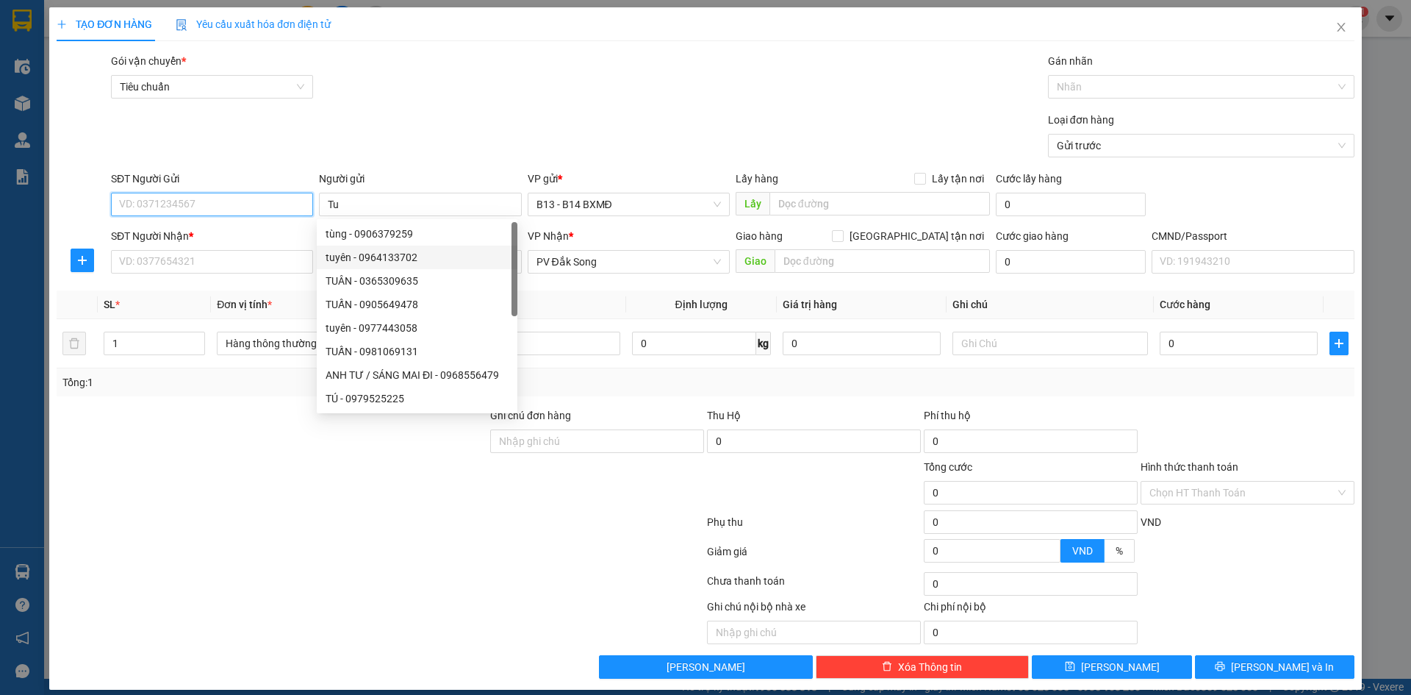
click at [176, 207] on input "SĐT Người Gửi" at bounding box center [212, 205] width 202 height 24
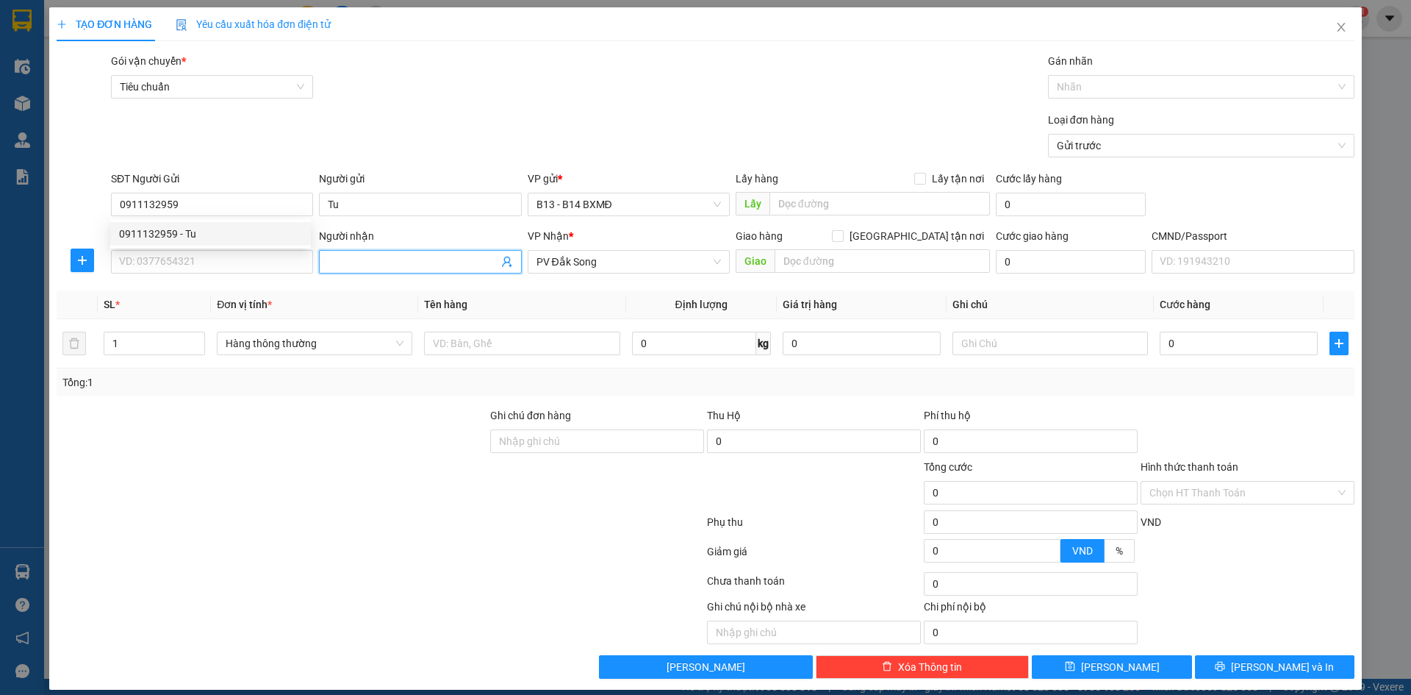
click at [354, 260] on input "Người nhận" at bounding box center [413, 262] width 170 height 16
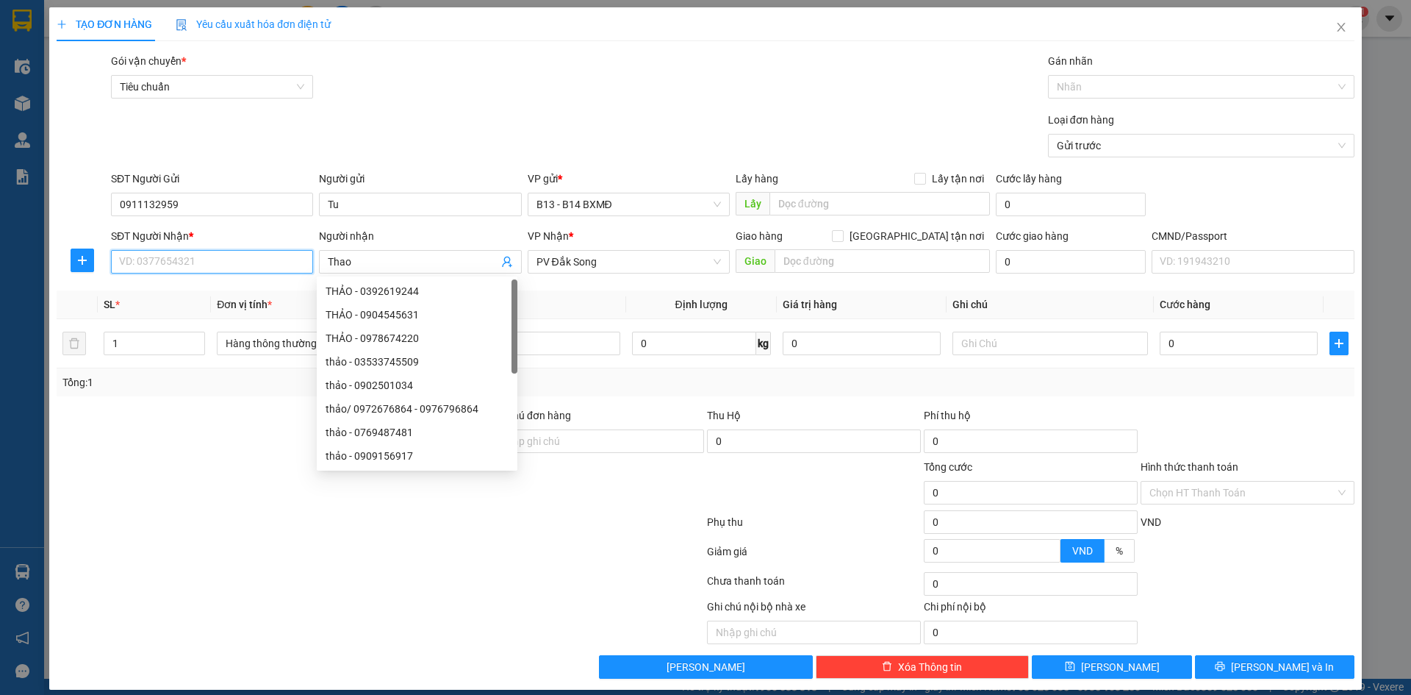
click at [262, 264] on input "SĐT Người Nhận *" at bounding box center [212, 262] width 202 height 24
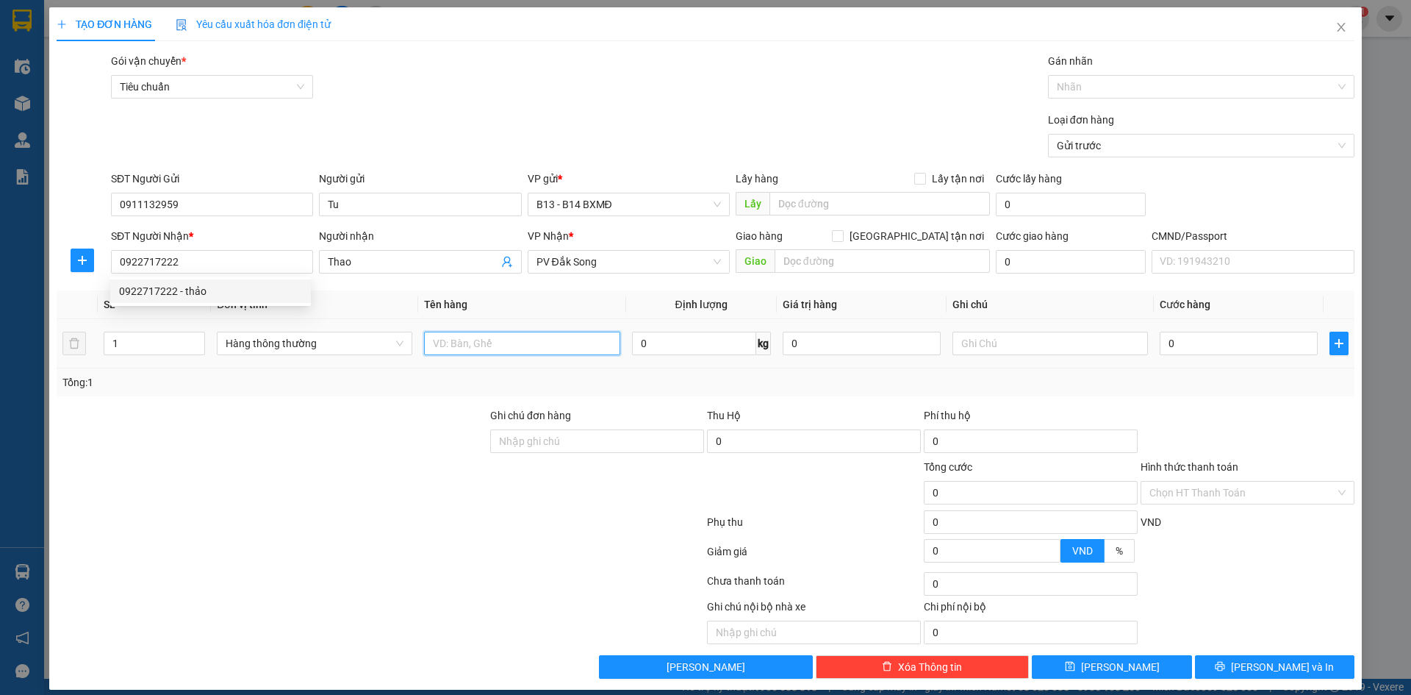
click at [468, 348] on input "text" at bounding box center [522, 343] width 196 height 24
click at [983, 341] on input "text" at bounding box center [1051, 343] width 196 height 24
click at [1189, 339] on input "0" at bounding box center [1239, 343] width 158 height 24
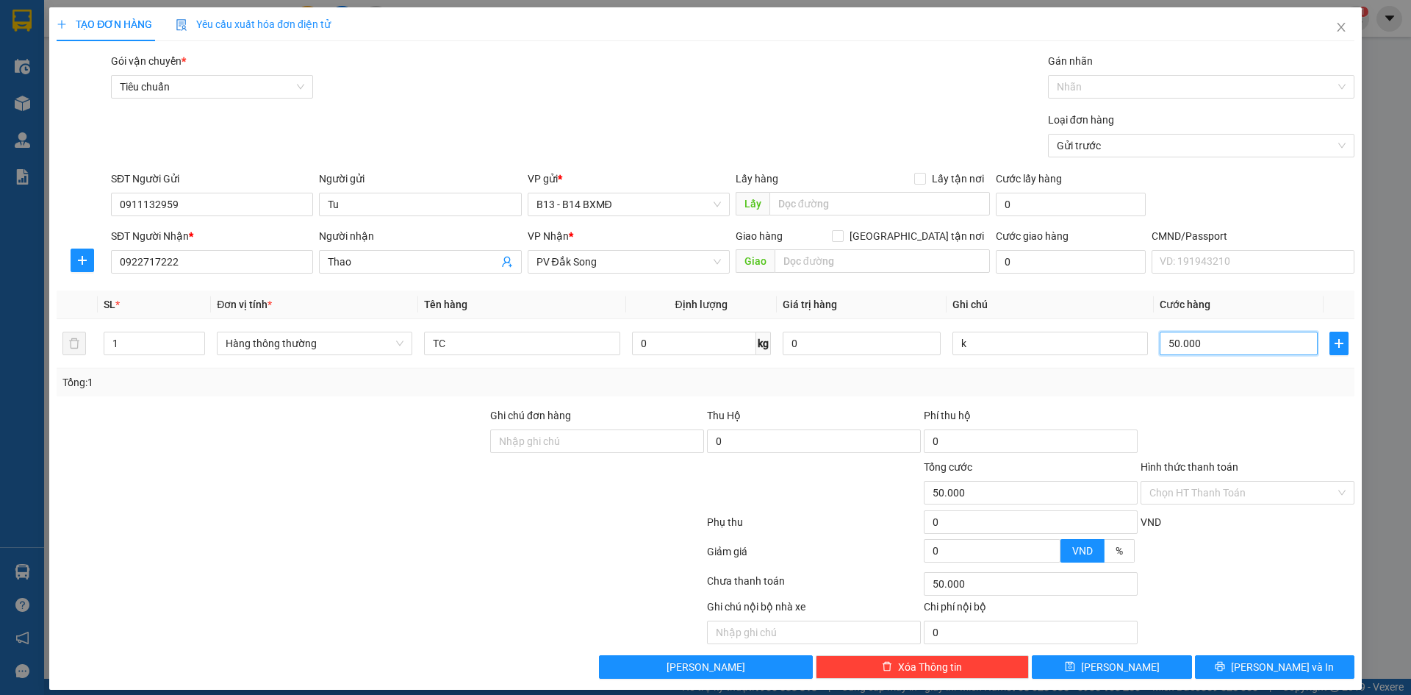
scroll to position [12, 0]
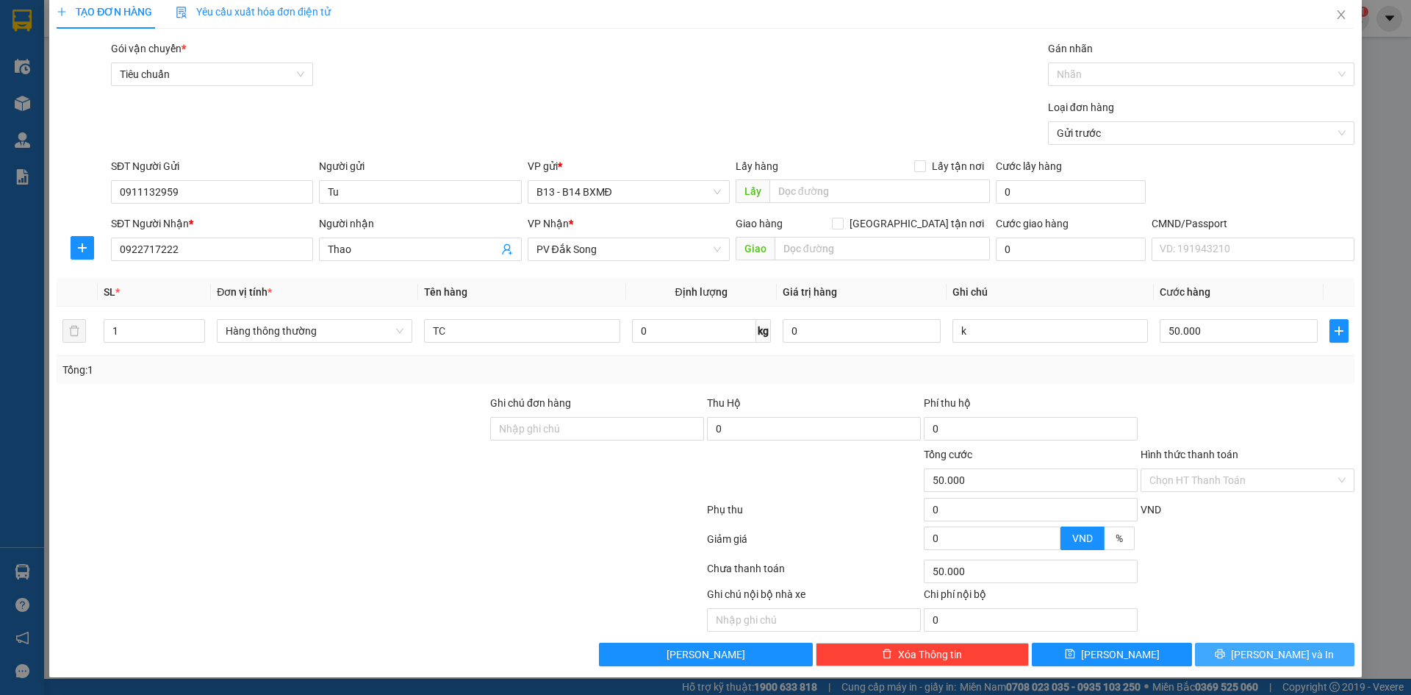
click at [1271, 652] on span "[PERSON_NAME] và In" at bounding box center [1282, 654] width 103 height 16
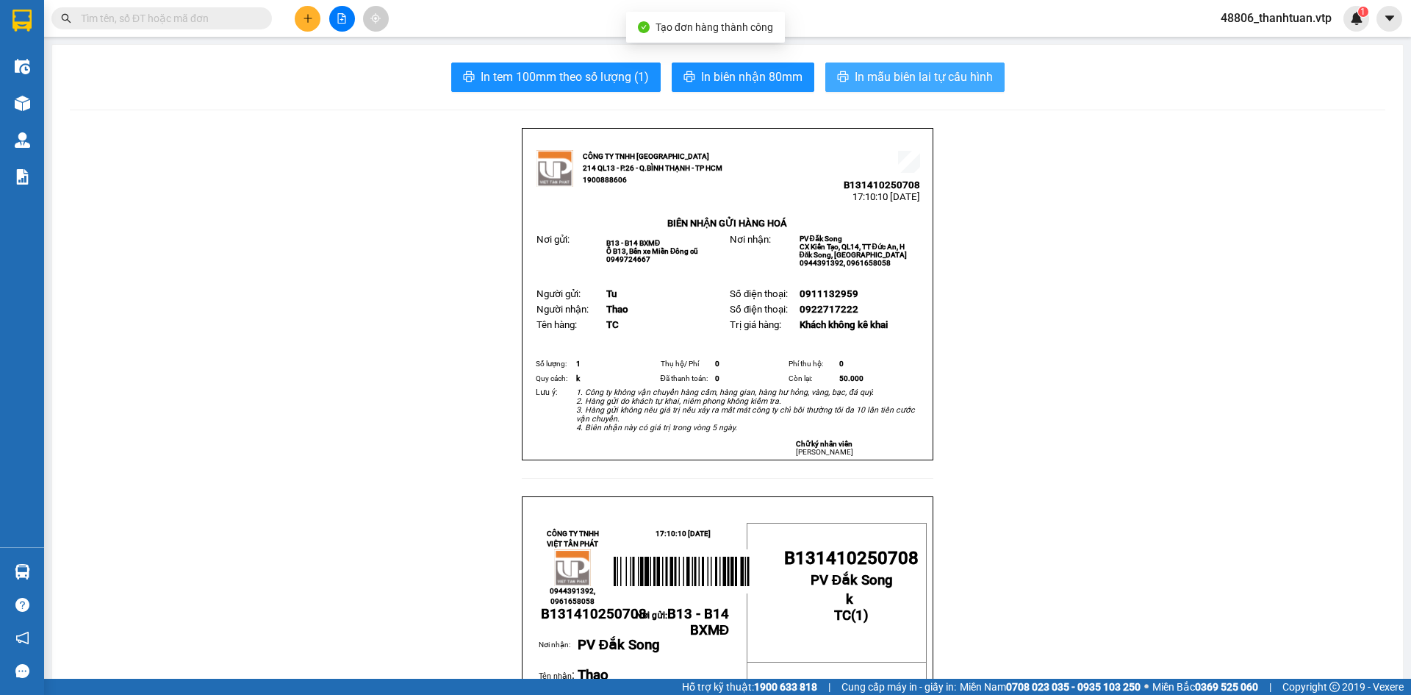
click at [905, 76] on span "In mẫu biên lai tự cấu hình" at bounding box center [924, 77] width 138 height 18
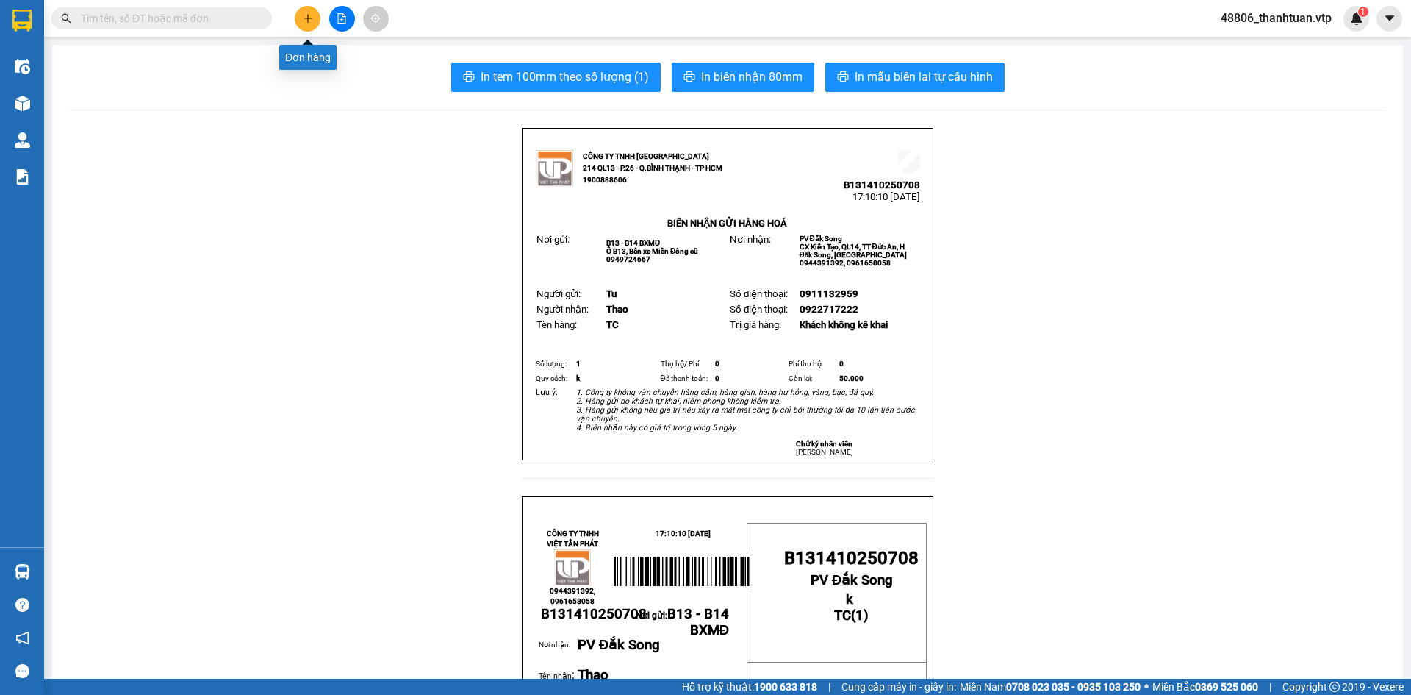
click at [312, 19] on icon "plus" at bounding box center [308, 18] width 10 height 10
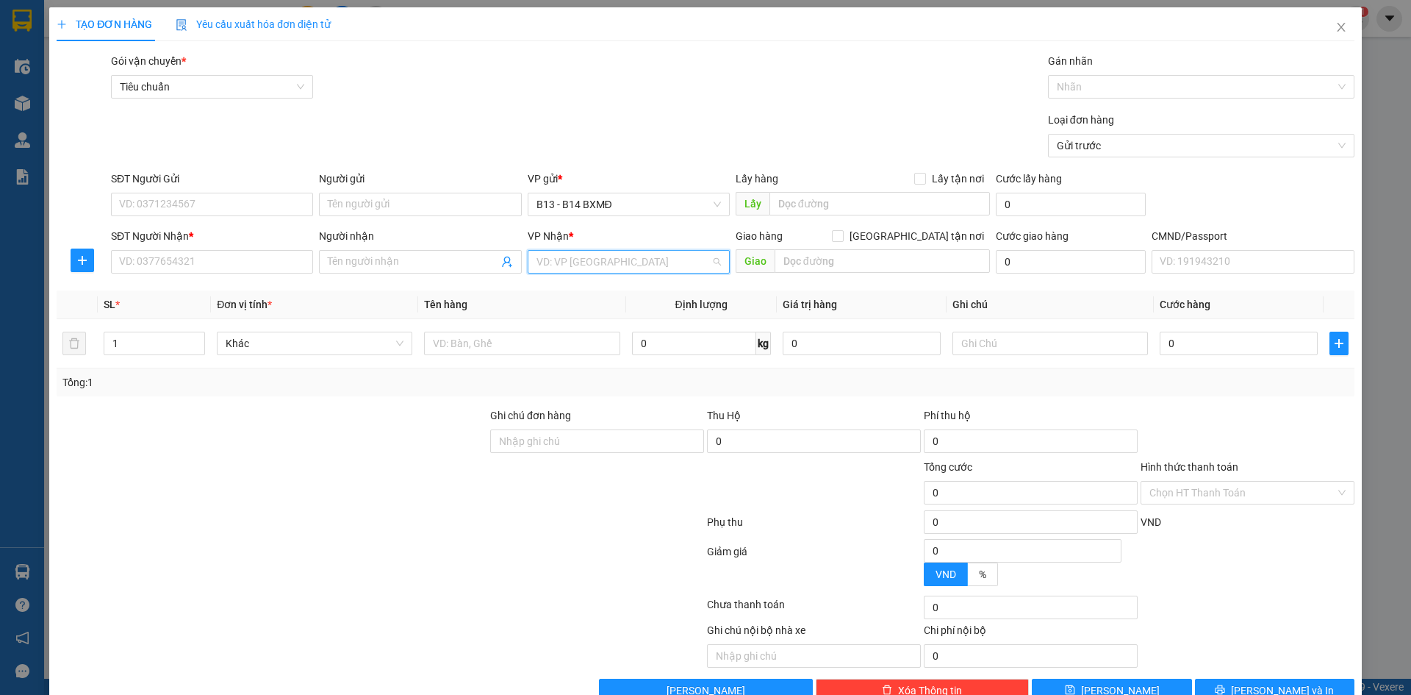
click at [541, 262] on input "search" at bounding box center [624, 262] width 174 height 22
click at [546, 293] on div "PV [PERSON_NAME]" at bounding box center [623, 291] width 183 height 16
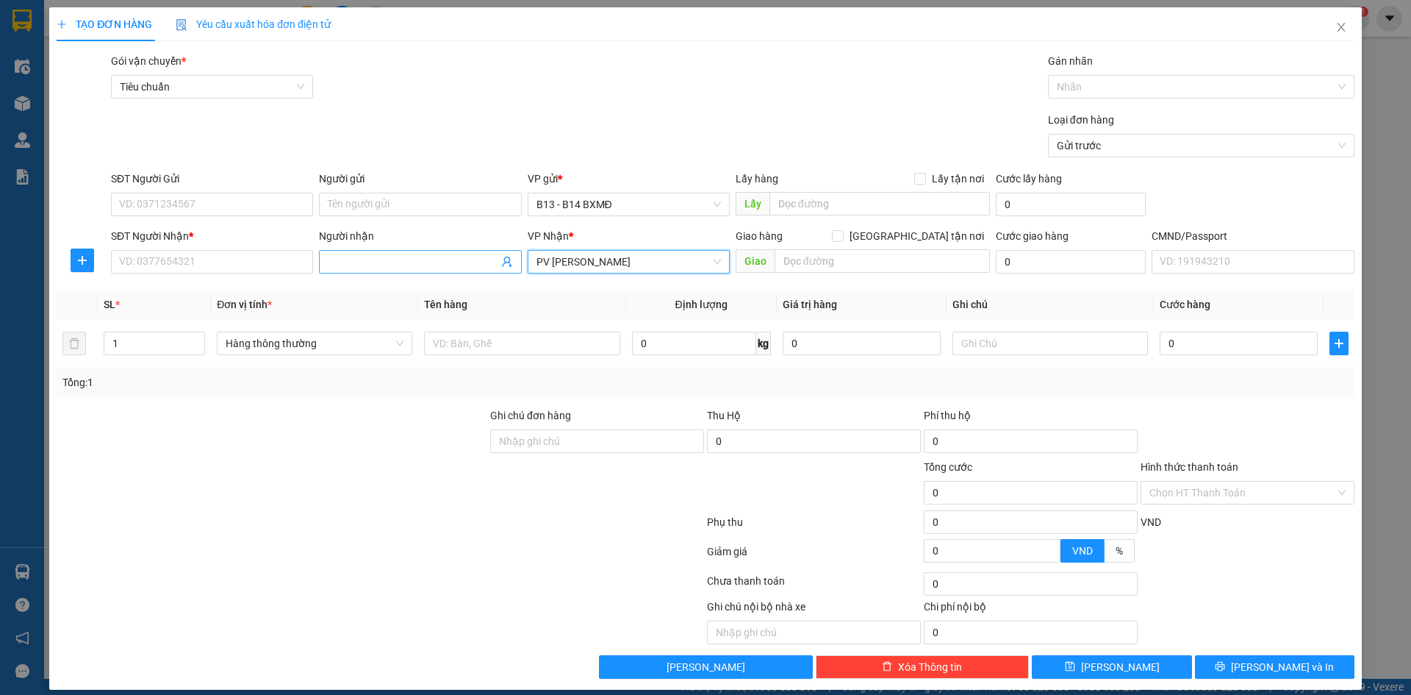
click at [409, 259] on input "Người nhận" at bounding box center [413, 262] width 170 height 16
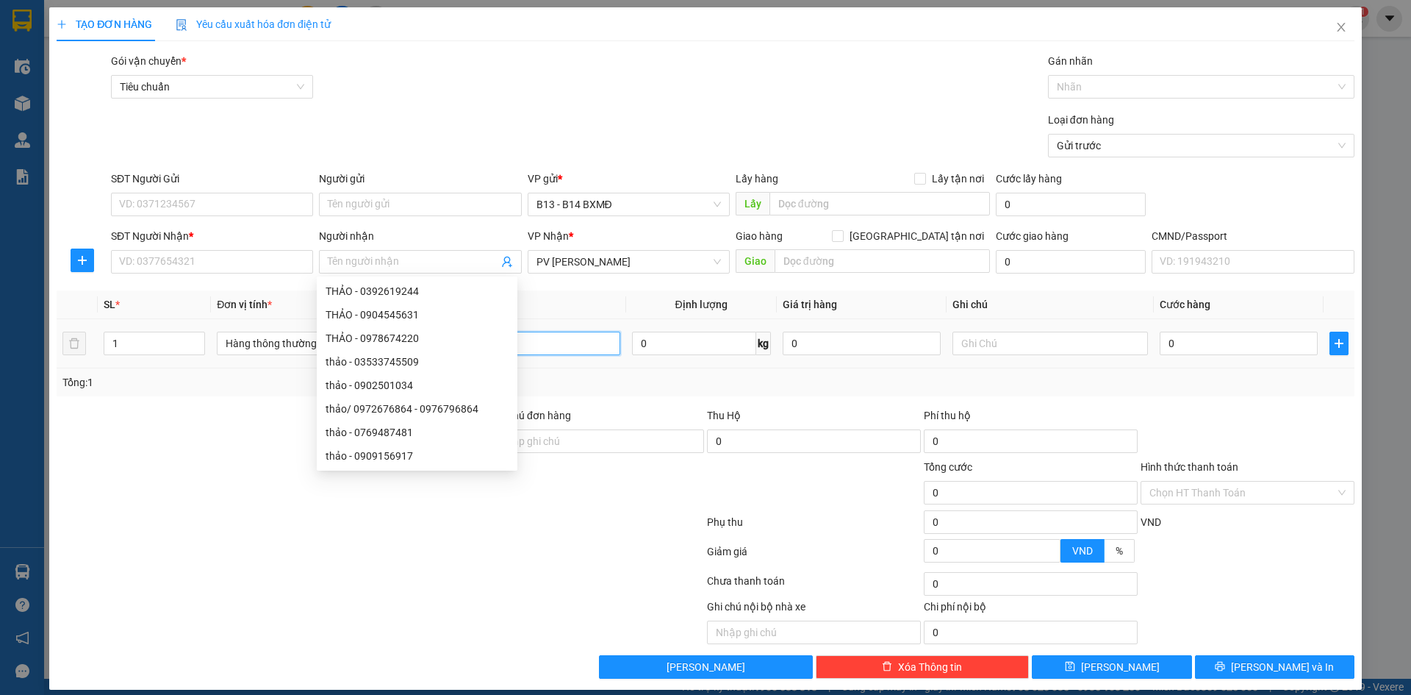
click at [594, 342] on input "text" at bounding box center [522, 343] width 196 height 24
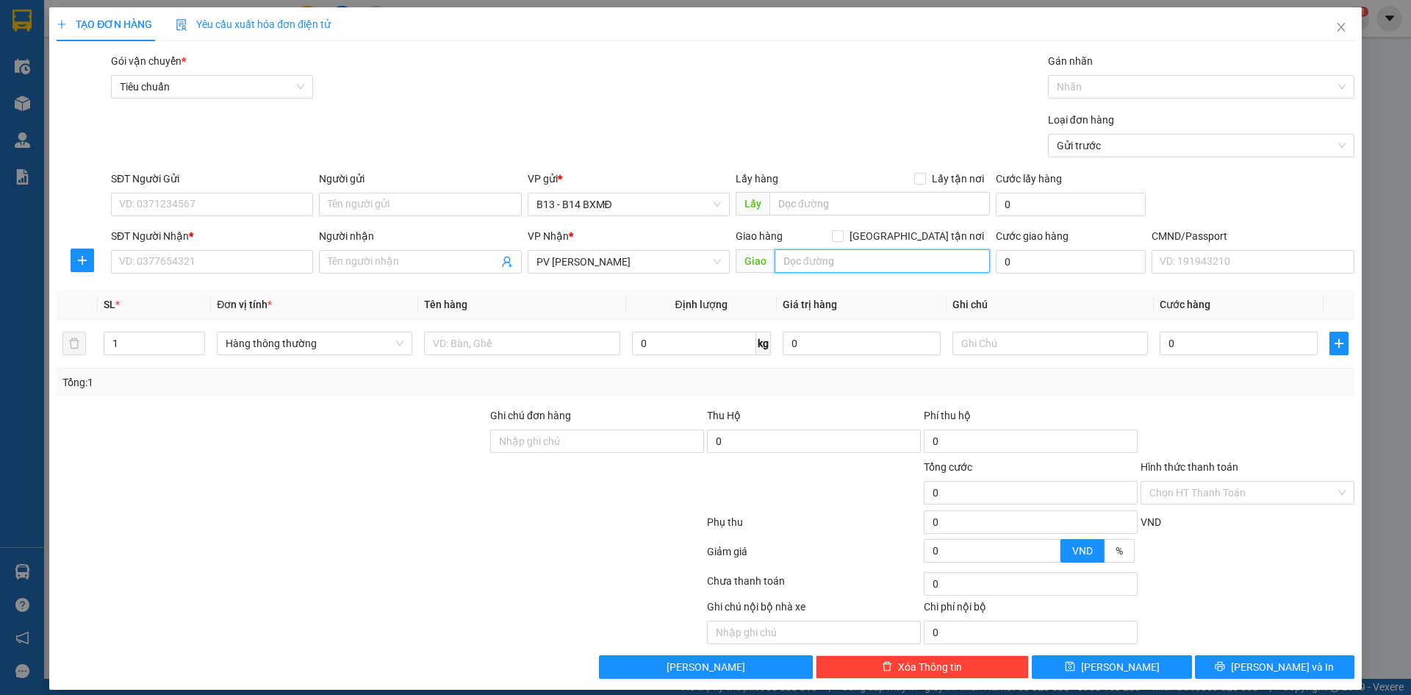
click at [846, 260] on input "text" at bounding box center [882, 261] width 215 height 24
click at [390, 209] on input "Người gửi" at bounding box center [420, 205] width 202 height 24
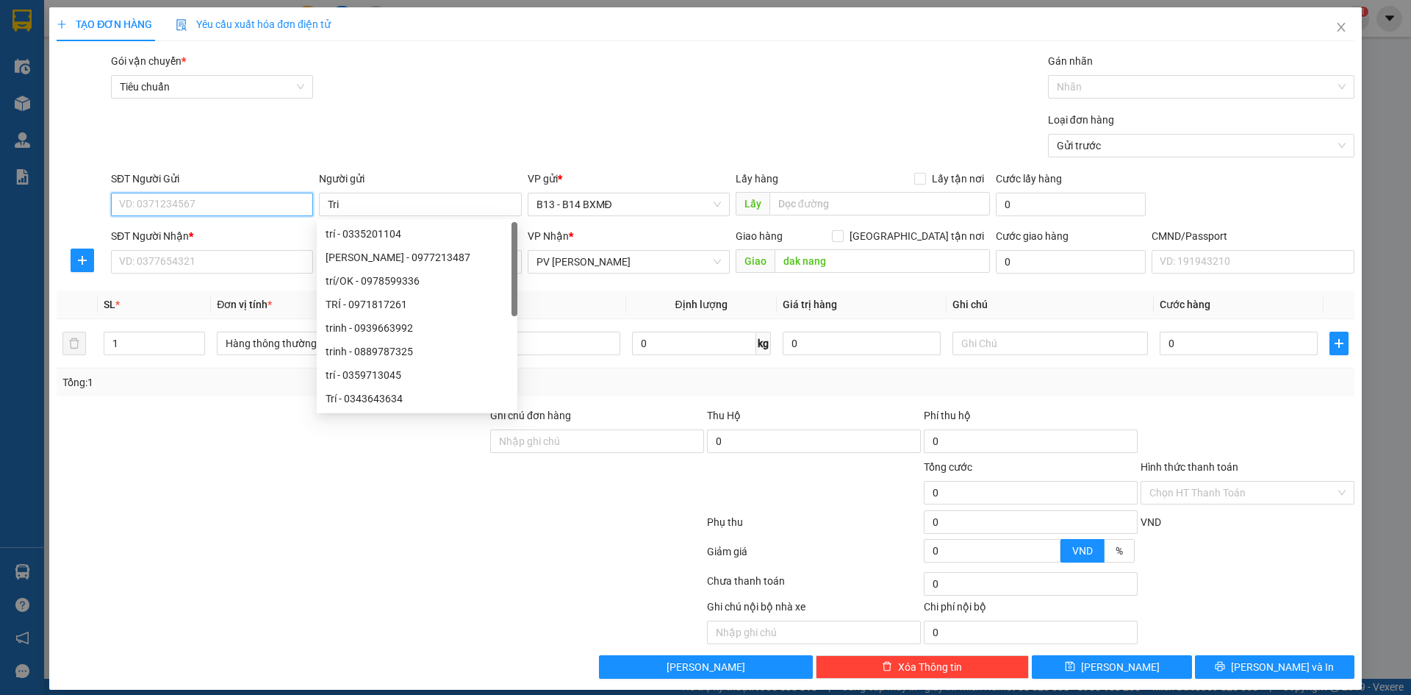
click at [170, 200] on input "SĐT Người Gửi" at bounding box center [212, 205] width 202 height 24
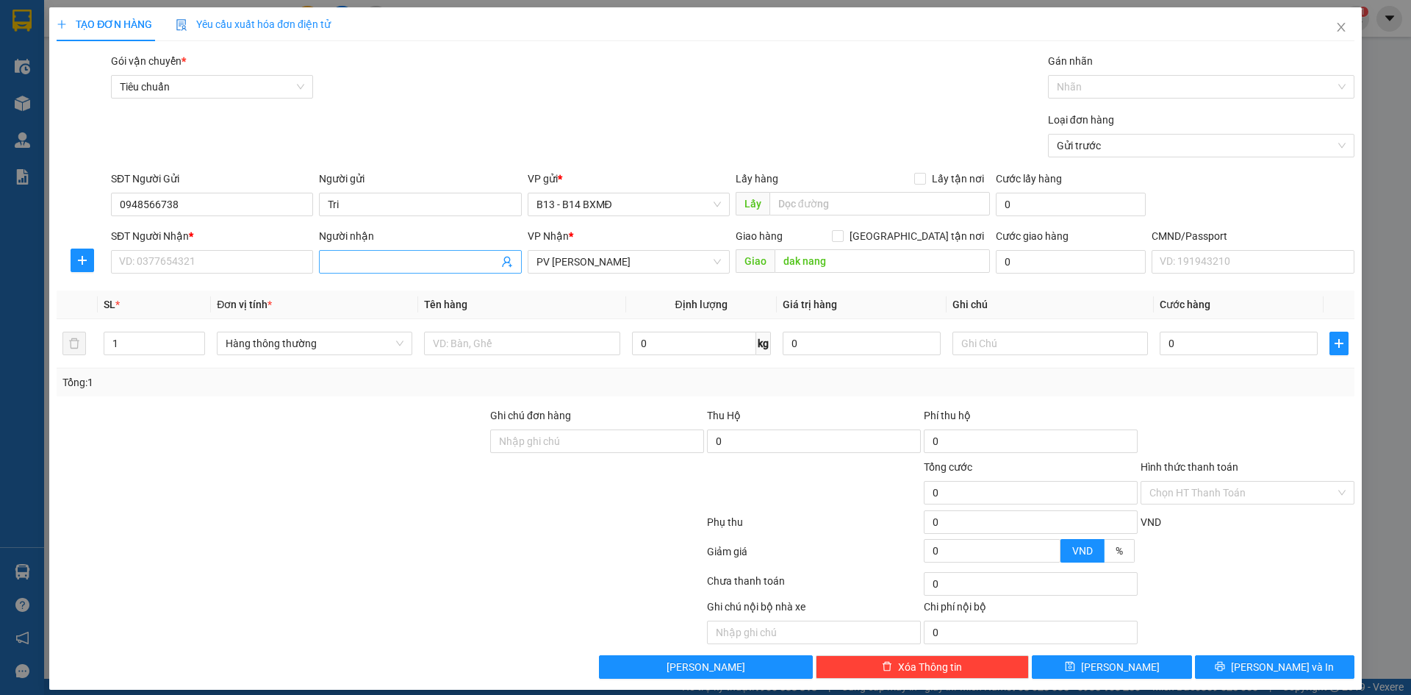
click at [349, 265] on input "Người nhận" at bounding box center [413, 262] width 170 height 16
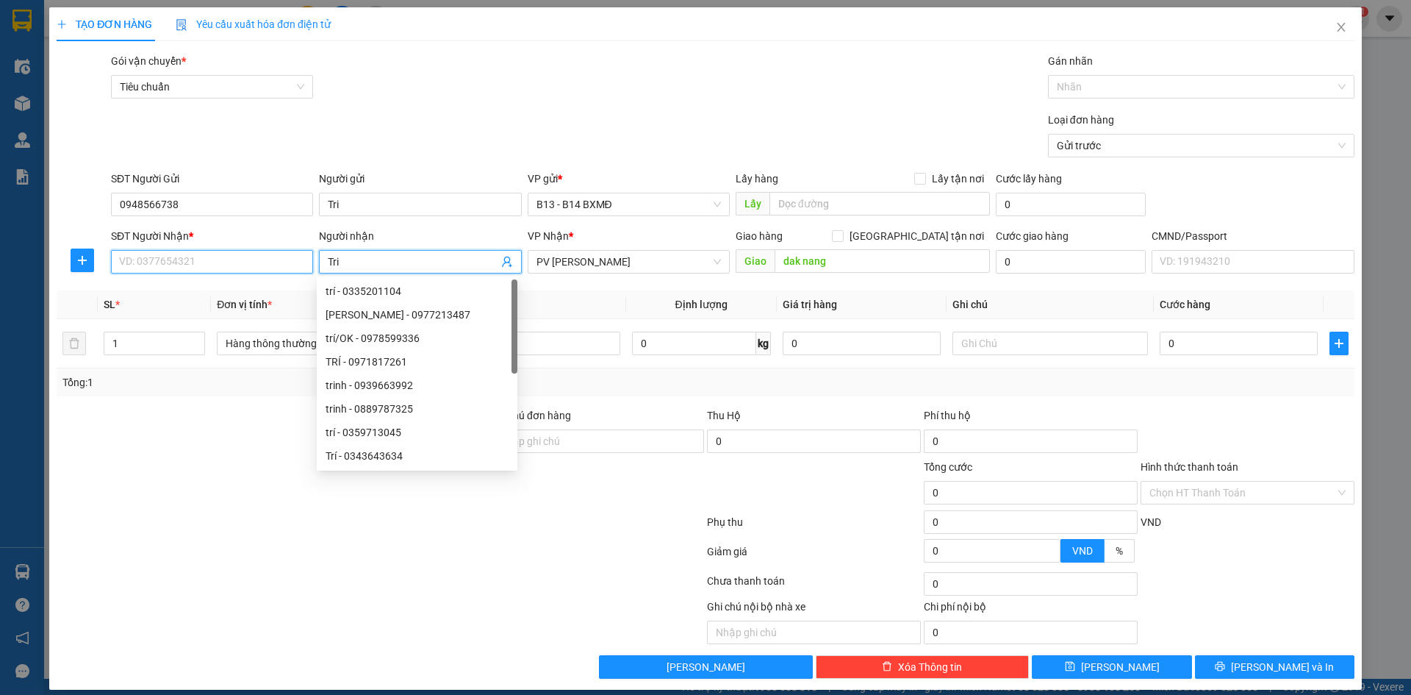
click at [232, 264] on input "SĐT Người Nhận *" at bounding box center [212, 262] width 202 height 24
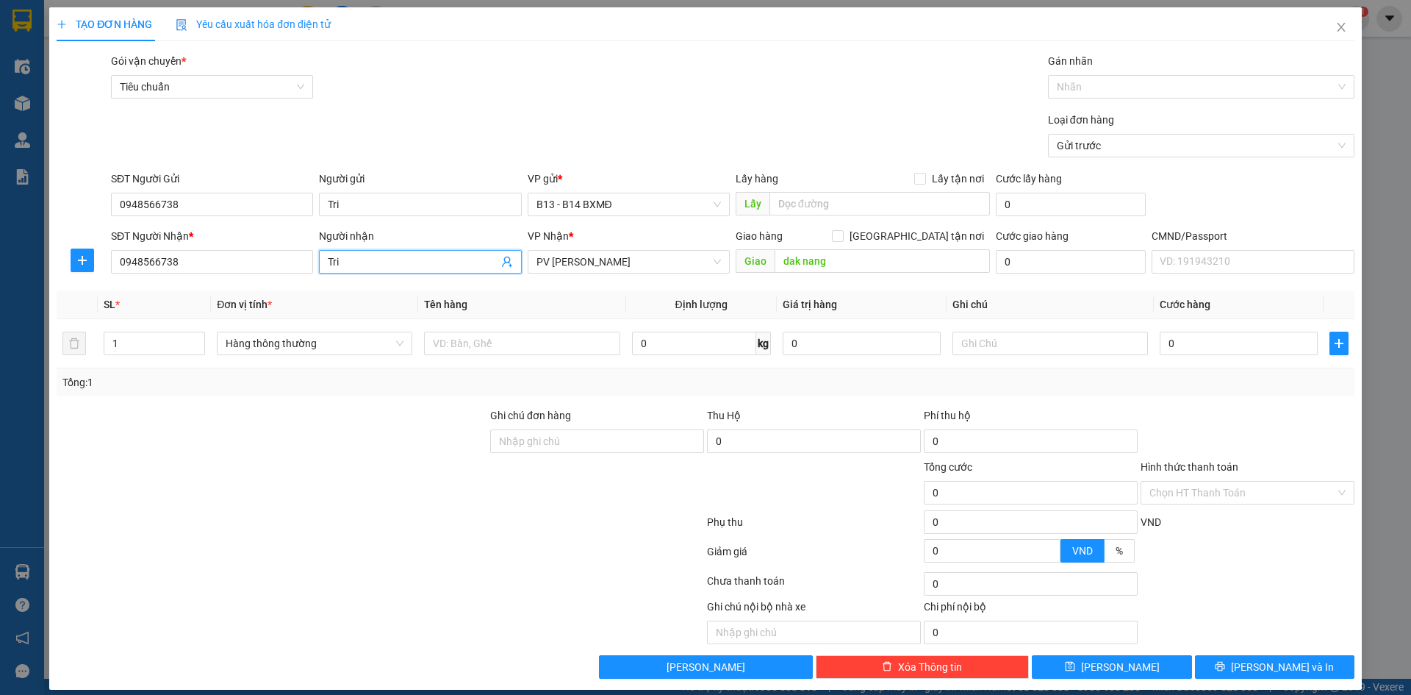
click at [356, 262] on input "Tri" at bounding box center [413, 262] width 170 height 16
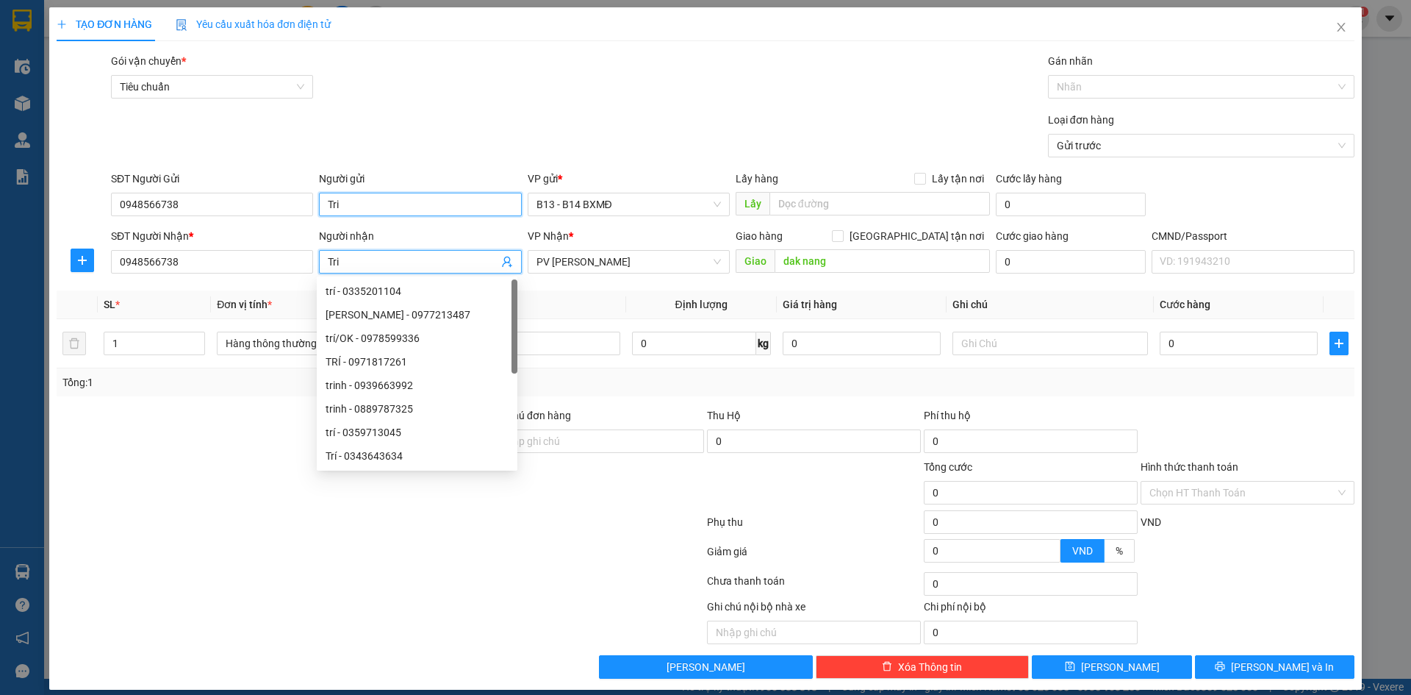
click at [356, 209] on input "Tri" at bounding box center [420, 205] width 202 height 24
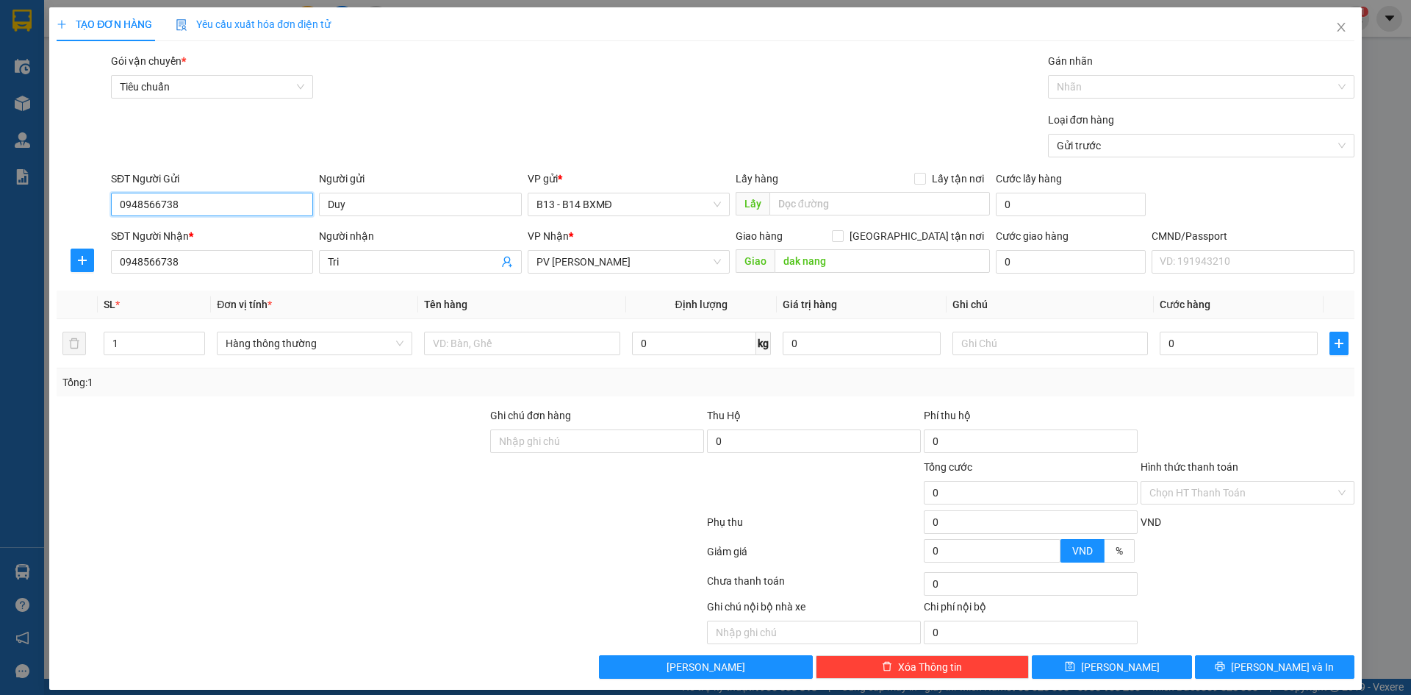
drag, startPoint x: 176, startPoint y: 204, endPoint x: 106, endPoint y: 204, distance: 69.8
click at [106, 204] on div "SĐT Người Gửi 0948566738 0948566738 Người gửi Duy VP gửi * B13 - B14 BXMĐ Lấy h…" at bounding box center [705, 196] width 1301 height 51
click at [458, 343] on input "text" at bounding box center [522, 343] width 196 height 24
click at [979, 337] on input "text" at bounding box center [1051, 343] width 196 height 24
click at [1164, 342] on input "0" at bounding box center [1239, 343] width 158 height 24
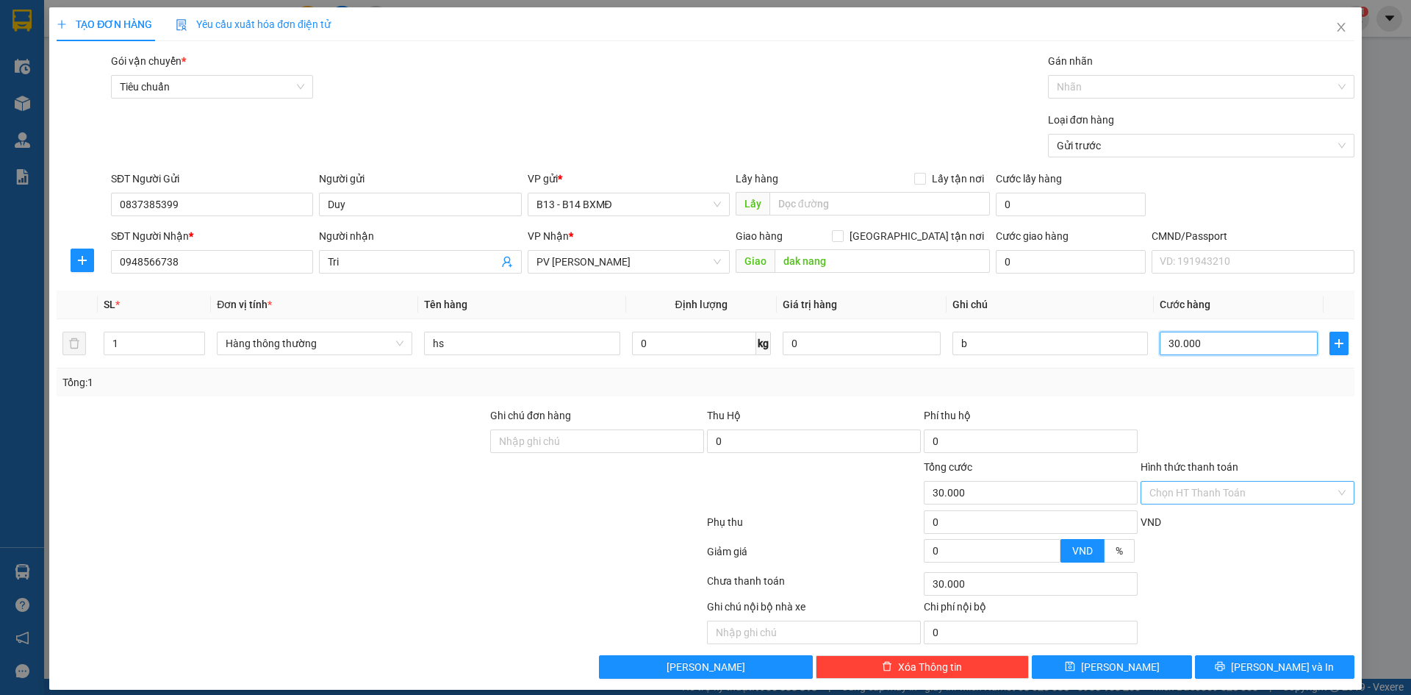
click at [1331, 494] on div "Chọn HT Thanh Toán" at bounding box center [1248, 493] width 214 height 24
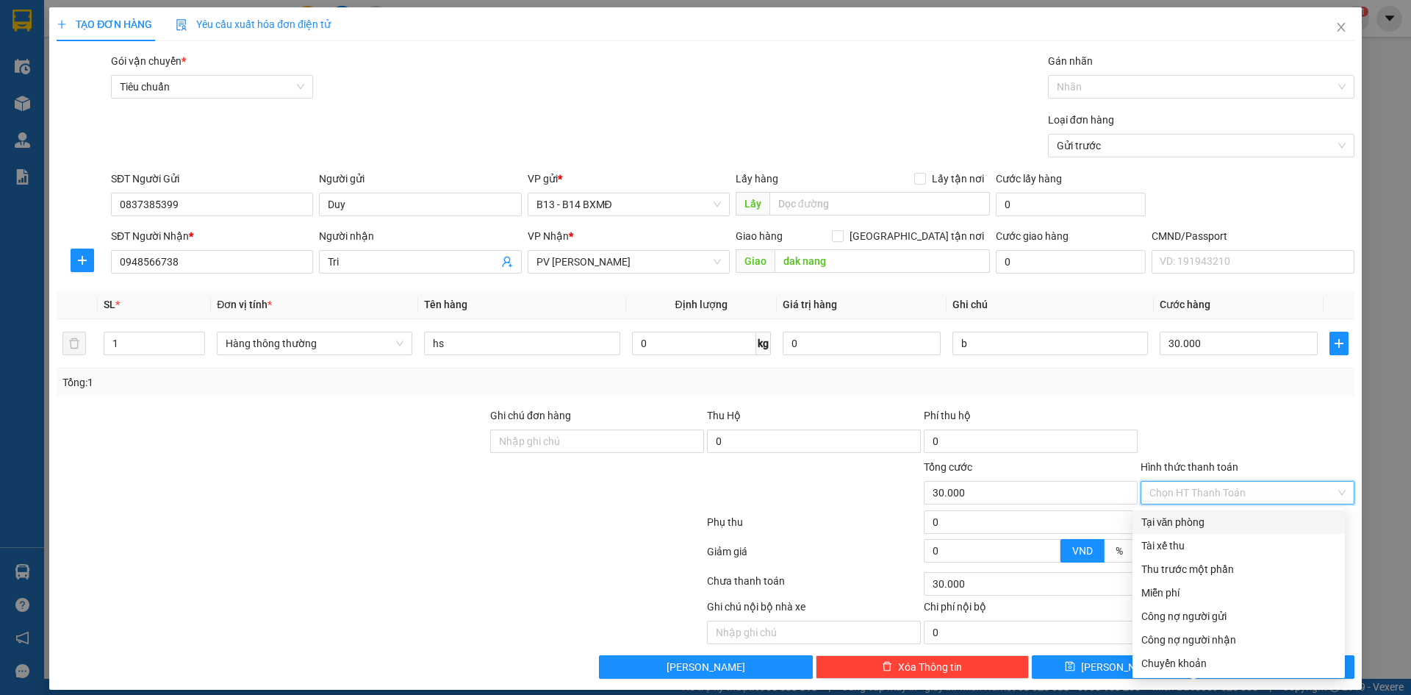
click at [1205, 526] on div "Tại văn phòng" at bounding box center [1238, 522] width 195 height 16
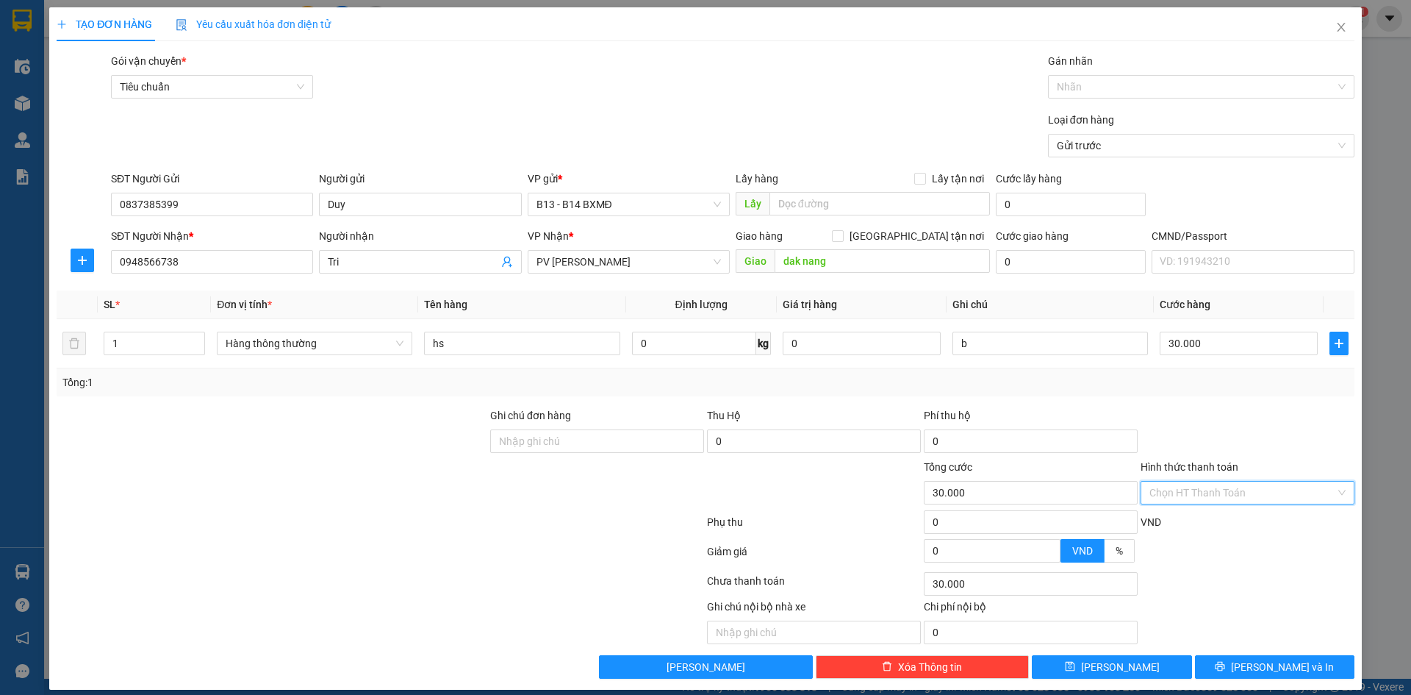
click at [1336, 493] on div "Chọn HT Thanh Toán" at bounding box center [1248, 493] width 214 height 24
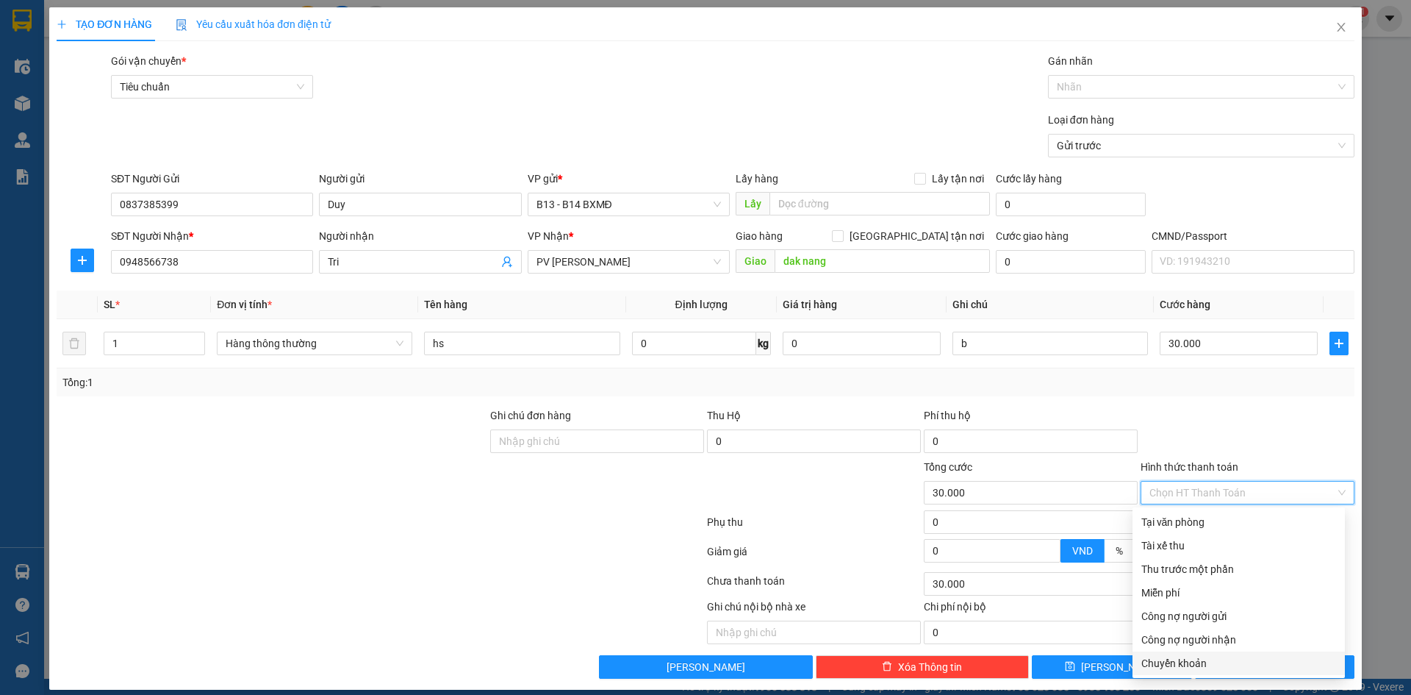
click at [1203, 664] on div "Chuyển khoản" at bounding box center [1238, 663] width 195 height 16
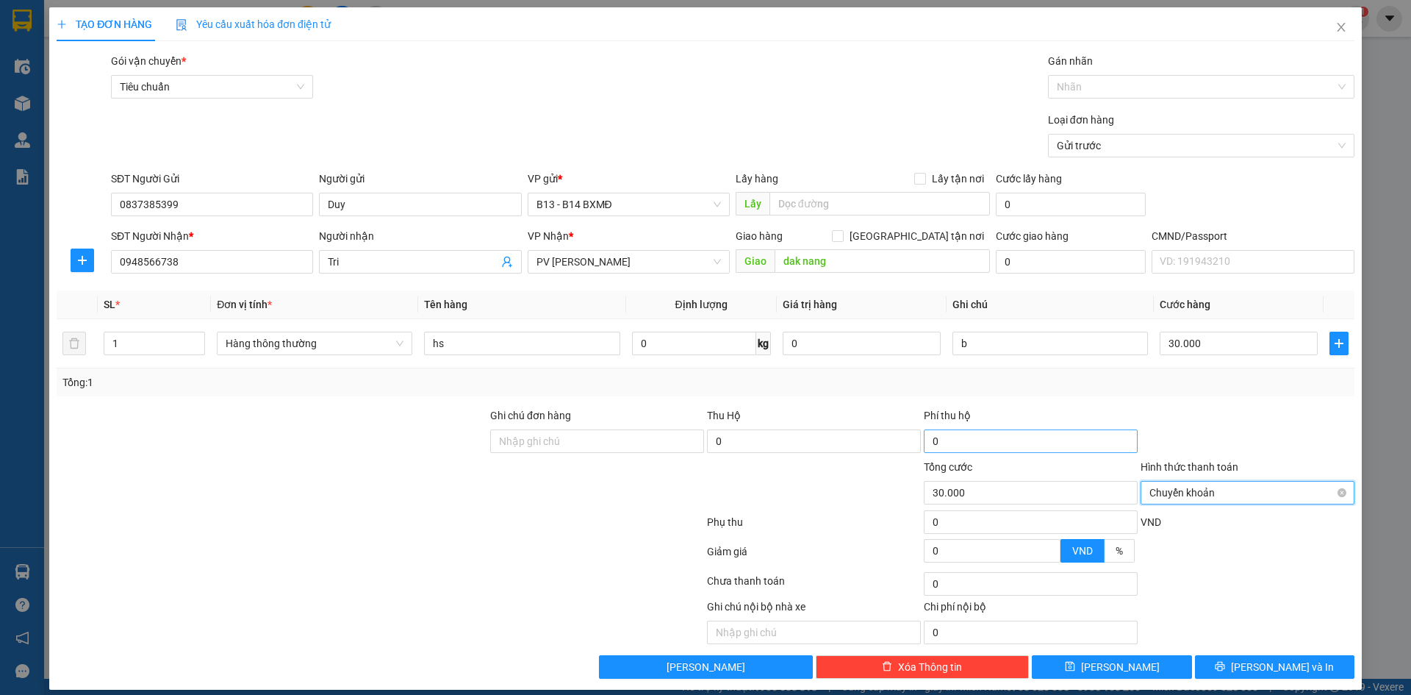
scroll to position [12, 0]
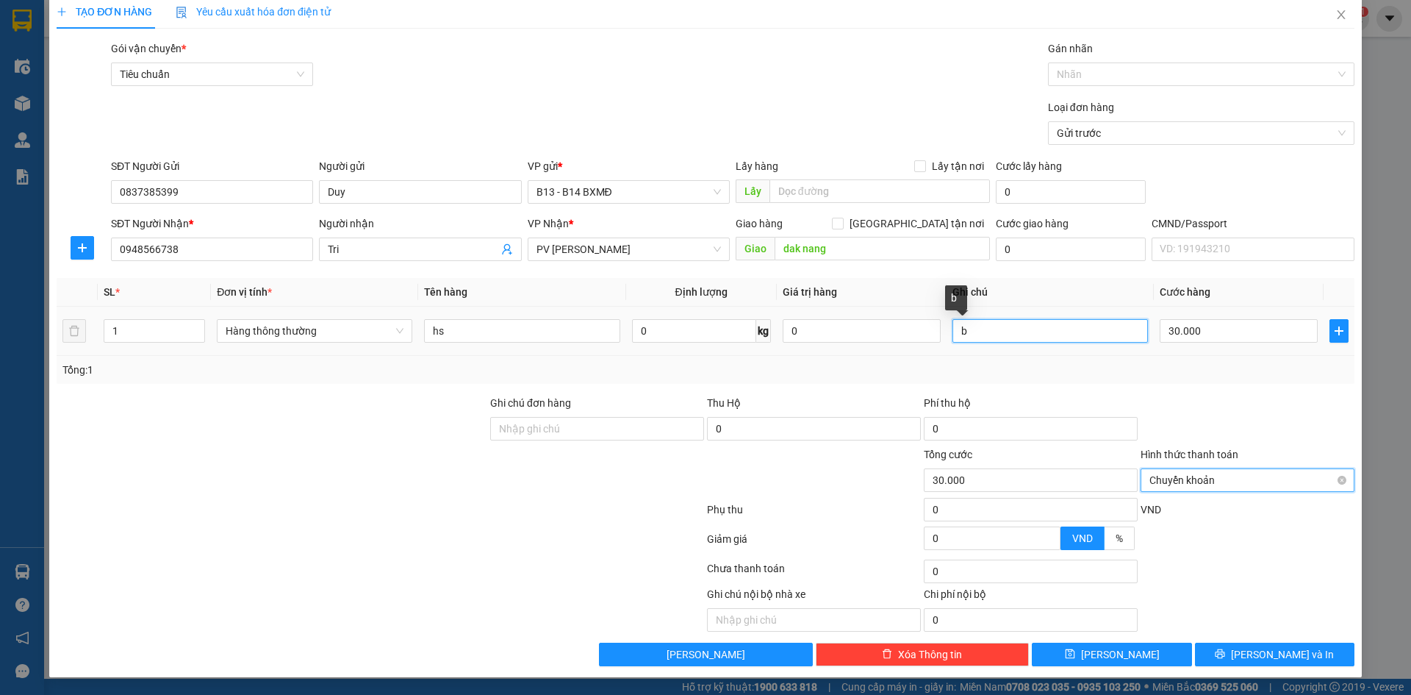
click at [975, 330] on input "b" at bounding box center [1051, 331] width 196 height 24
drag, startPoint x: 1094, startPoint y: 332, endPoint x: 969, endPoint y: 326, distance: 125.1
click at [969, 326] on input "b - ck 30k ngay 14/10 luc 5h12" at bounding box center [1051, 331] width 196 height 24
click at [576, 432] on input "Ghi chú đơn hàng" at bounding box center [597, 429] width 214 height 24
paste input "ck 30k ngay 14/10 luc 5h12"
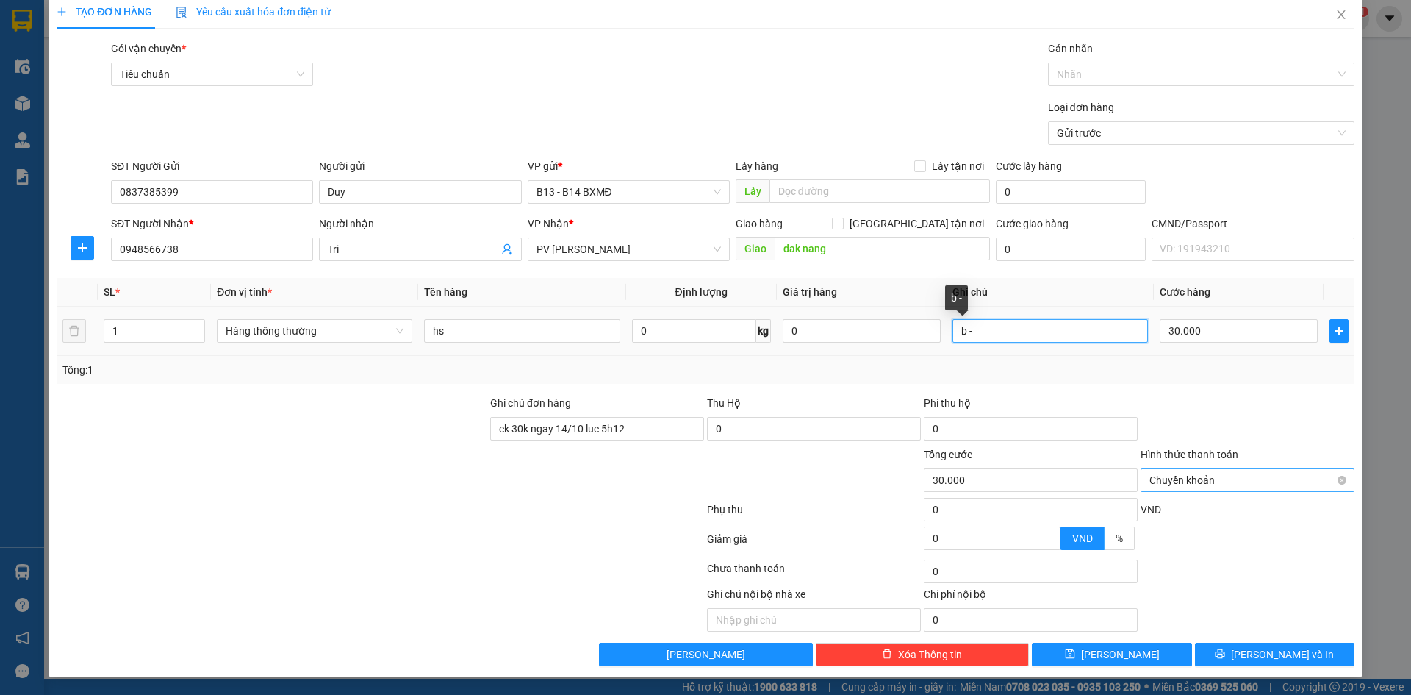
click at [973, 329] on input "b -" at bounding box center [1051, 331] width 196 height 24
click at [1274, 651] on span "[PERSON_NAME] và In" at bounding box center [1282, 654] width 103 height 16
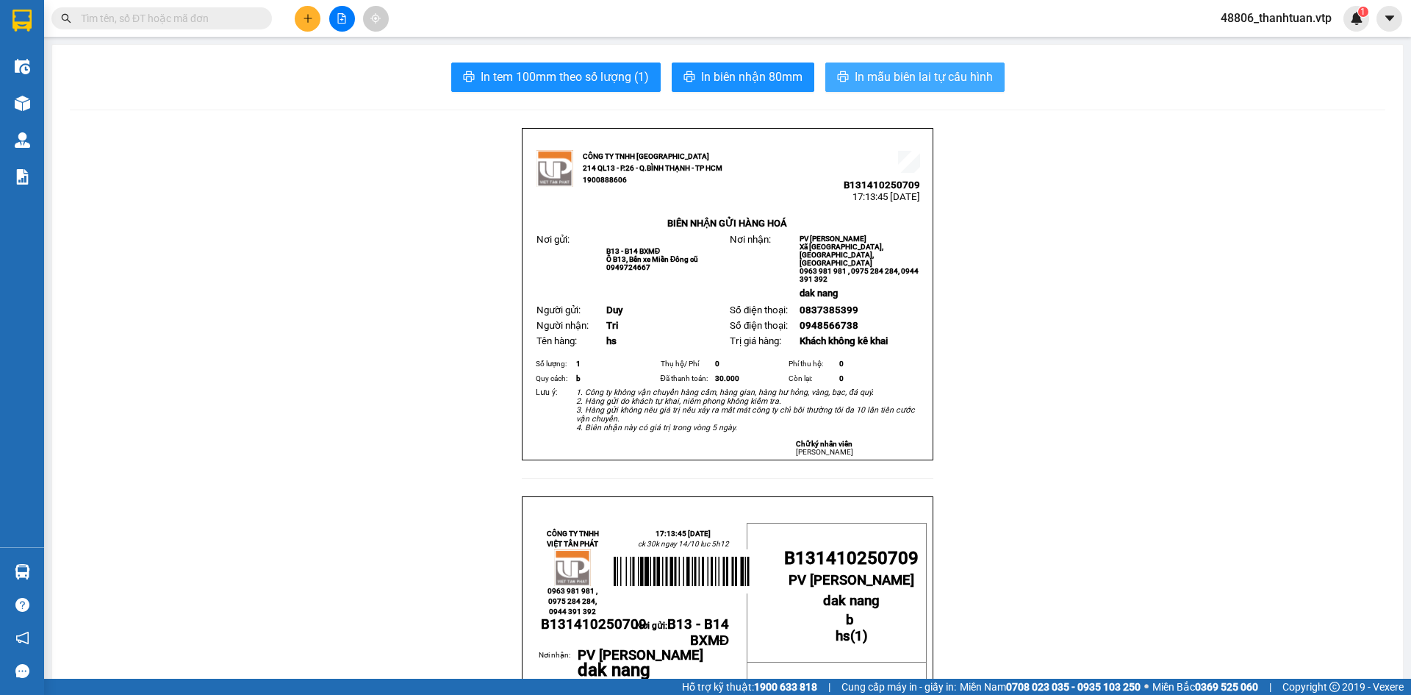
click at [878, 76] on span "In mẫu biên lai tự cấu hình" at bounding box center [924, 77] width 138 height 18
click at [311, 21] on icon "plus" at bounding box center [308, 18] width 10 height 10
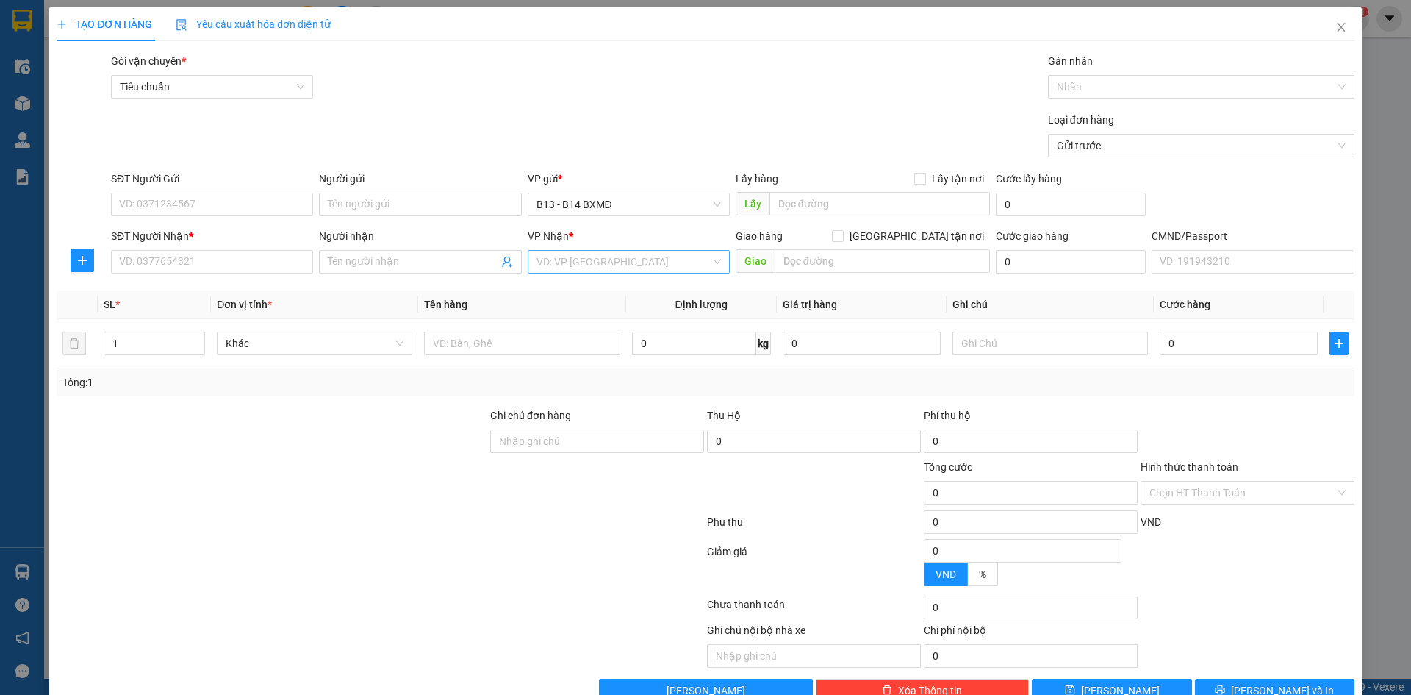
click at [560, 262] on input "search" at bounding box center [624, 262] width 174 height 22
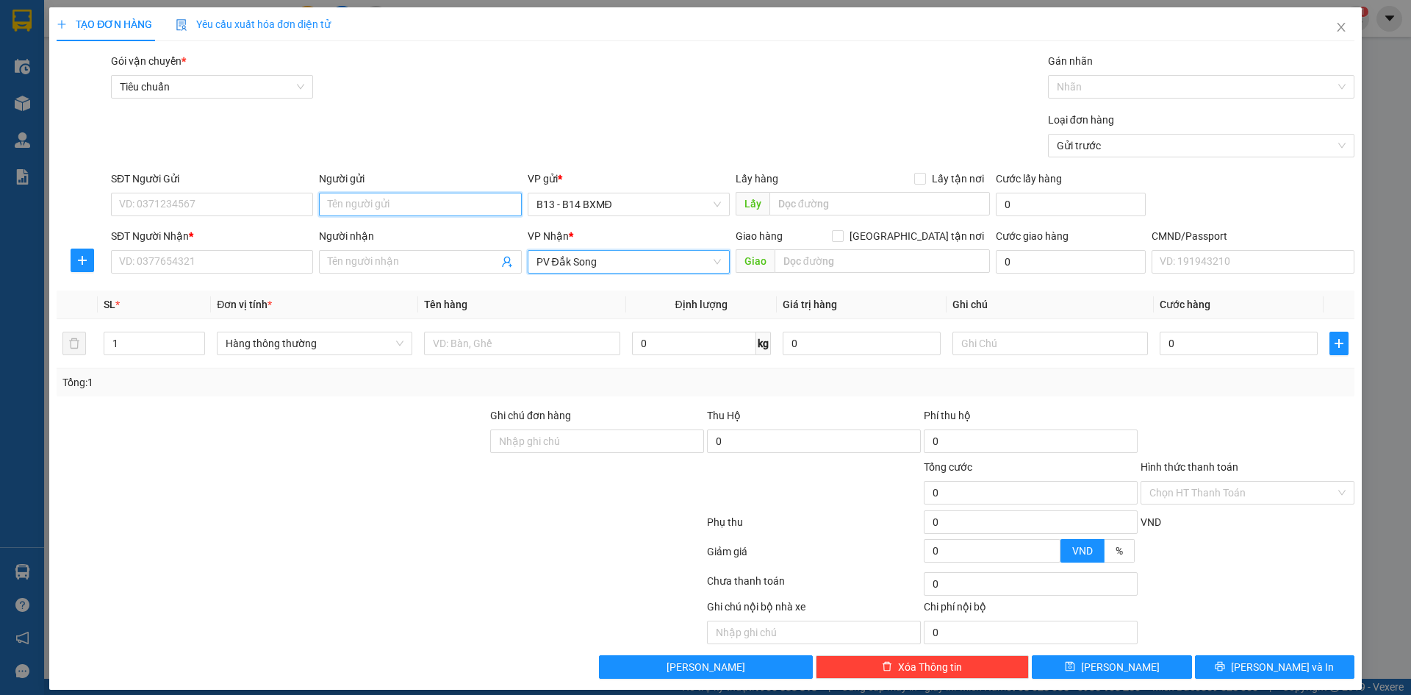
click at [478, 207] on input "Người gửi" at bounding box center [420, 205] width 202 height 24
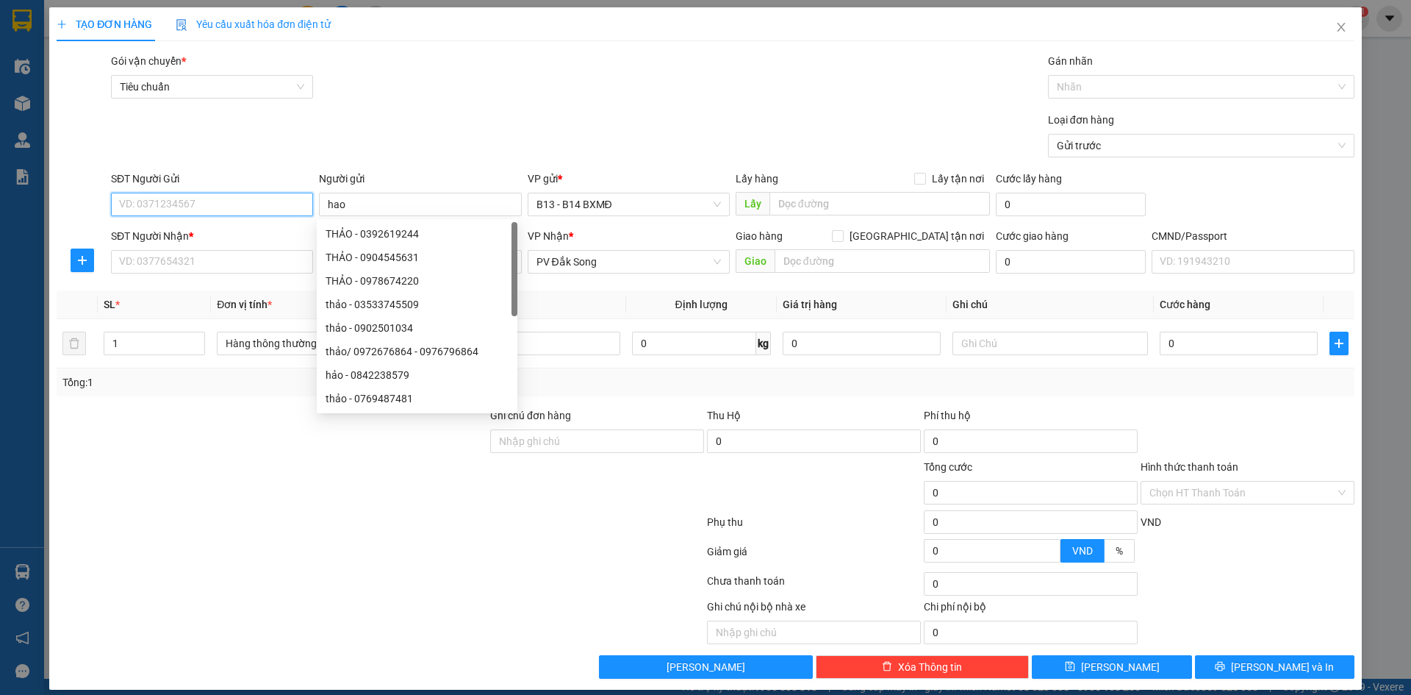
click at [254, 203] on input "SĐT Người Gửi" at bounding box center [212, 205] width 202 height 24
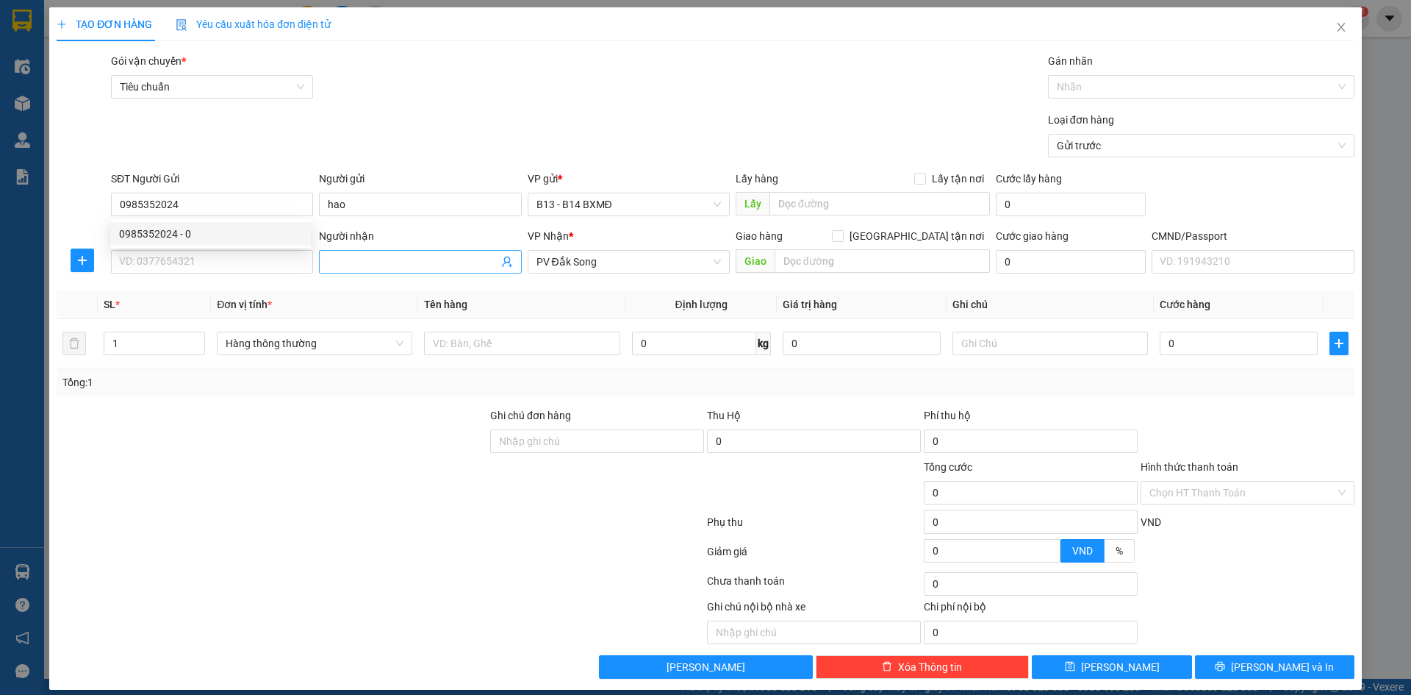
click at [345, 257] on input "Người nhận" at bounding box center [413, 262] width 170 height 16
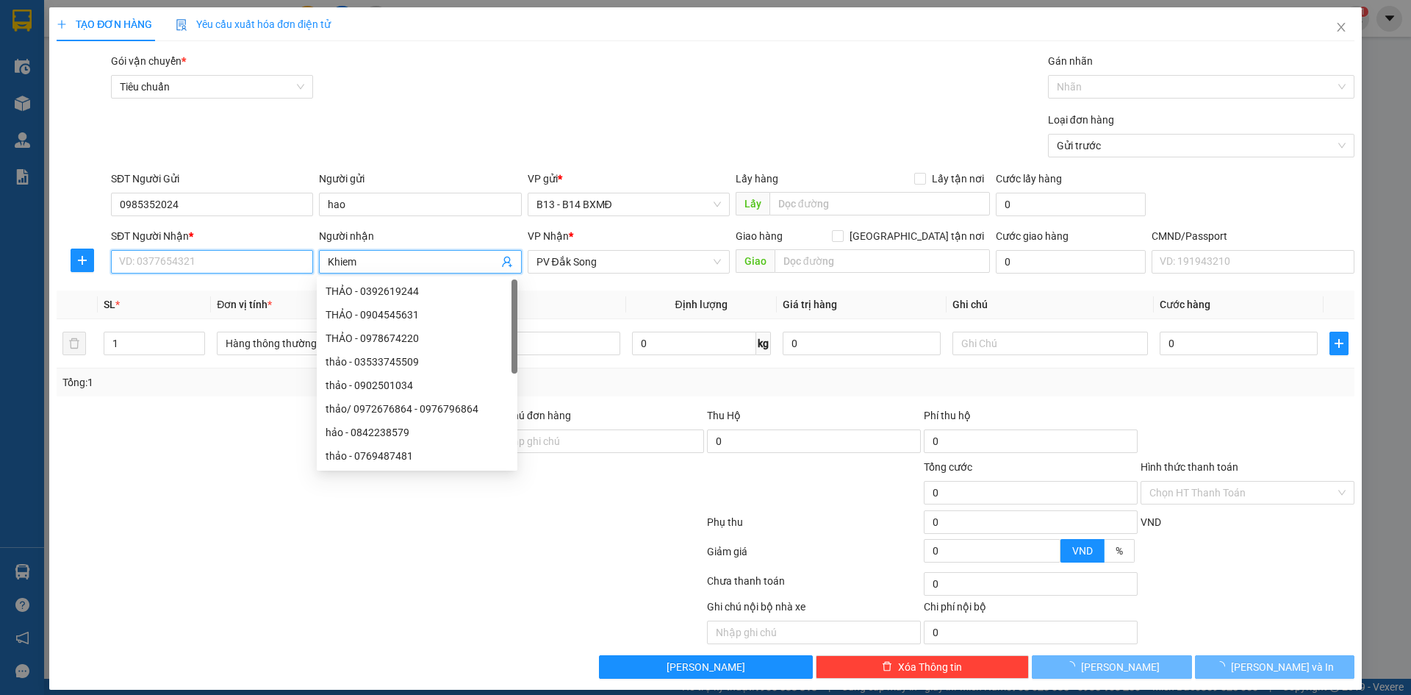
click at [227, 264] on input "SĐT Người Nhận *" at bounding box center [212, 262] width 202 height 24
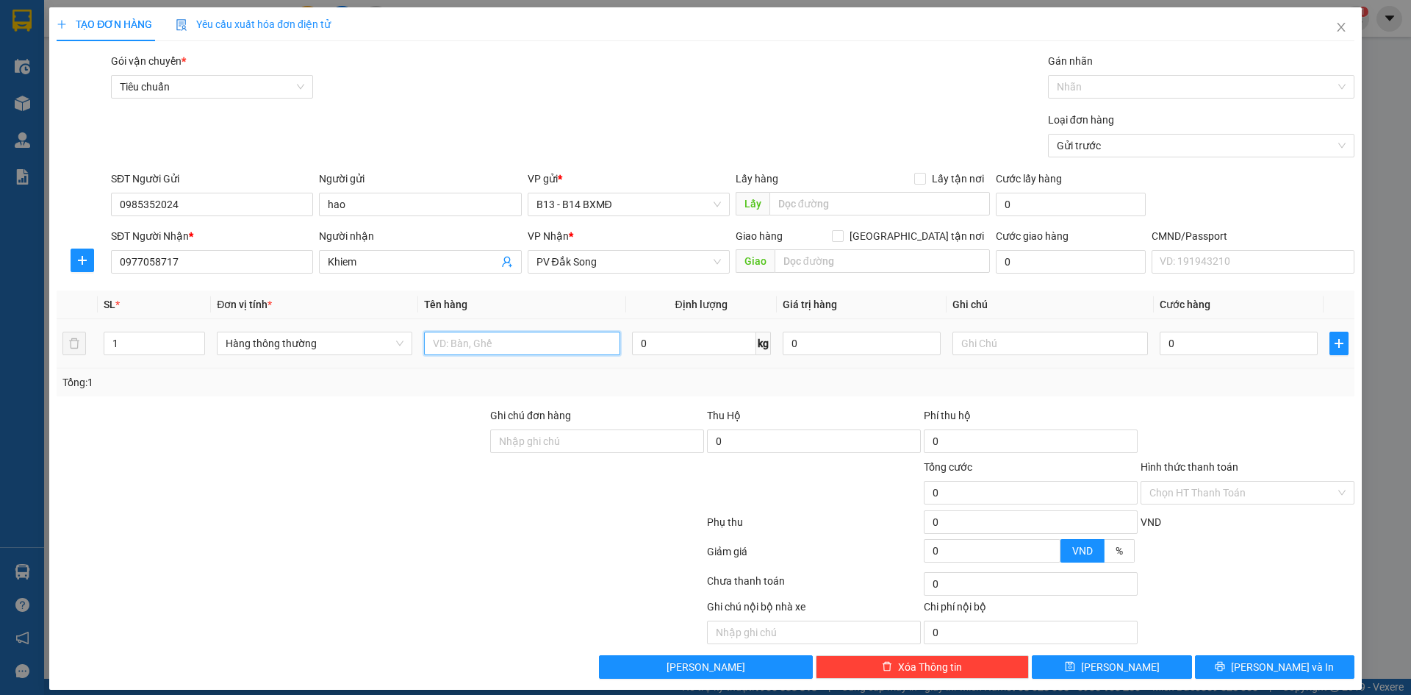
click at [476, 337] on input "text" at bounding box center [522, 343] width 196 height 24
click at [970, 348] on input "text" at bounding box center [1051, 343] width 196 height 24
click at [1172, 350] on input "0" at bounding box center [1239, 343] width 158 height 24
click at [1272, 665] on span "[PERSON_NAME] và In" at bounding box center [1282, 667] width 103 height 16
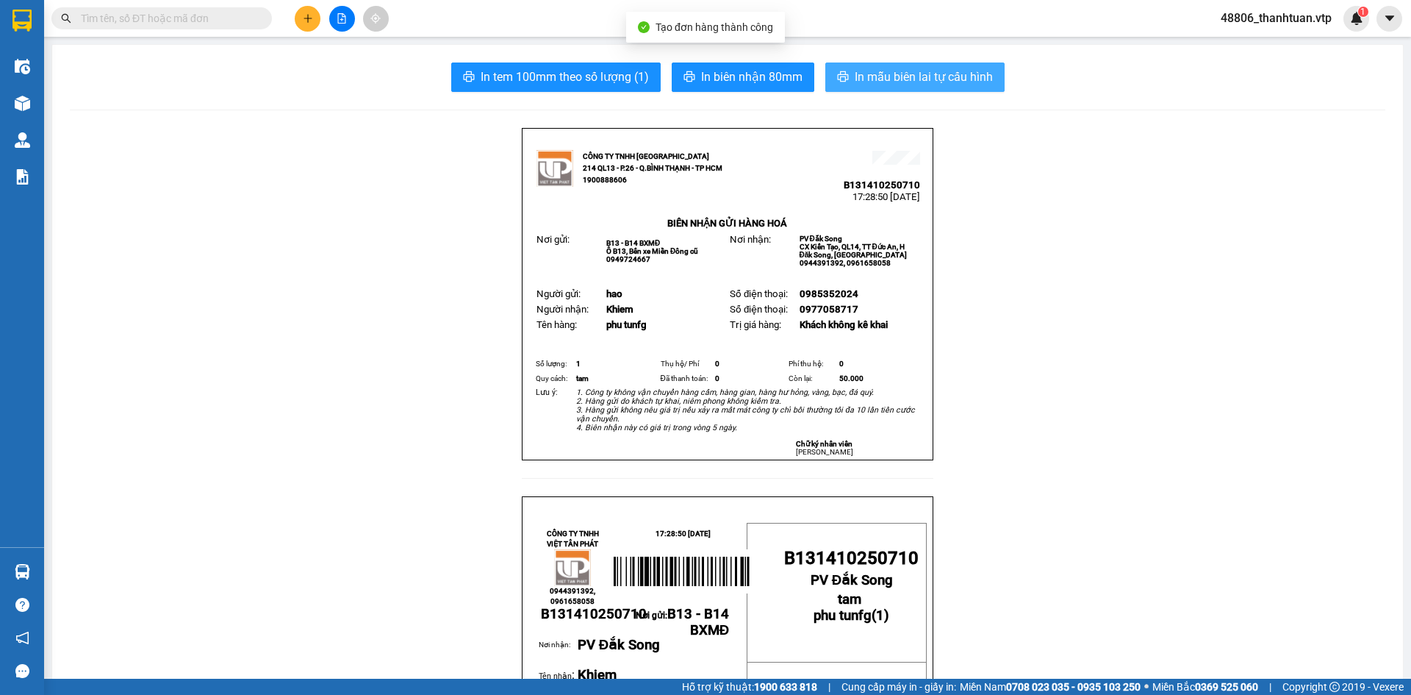
click at [921, 77] on span "In mẫu biên lai tự cấu hình" at bounding box center [924, 77] width 138 height 18
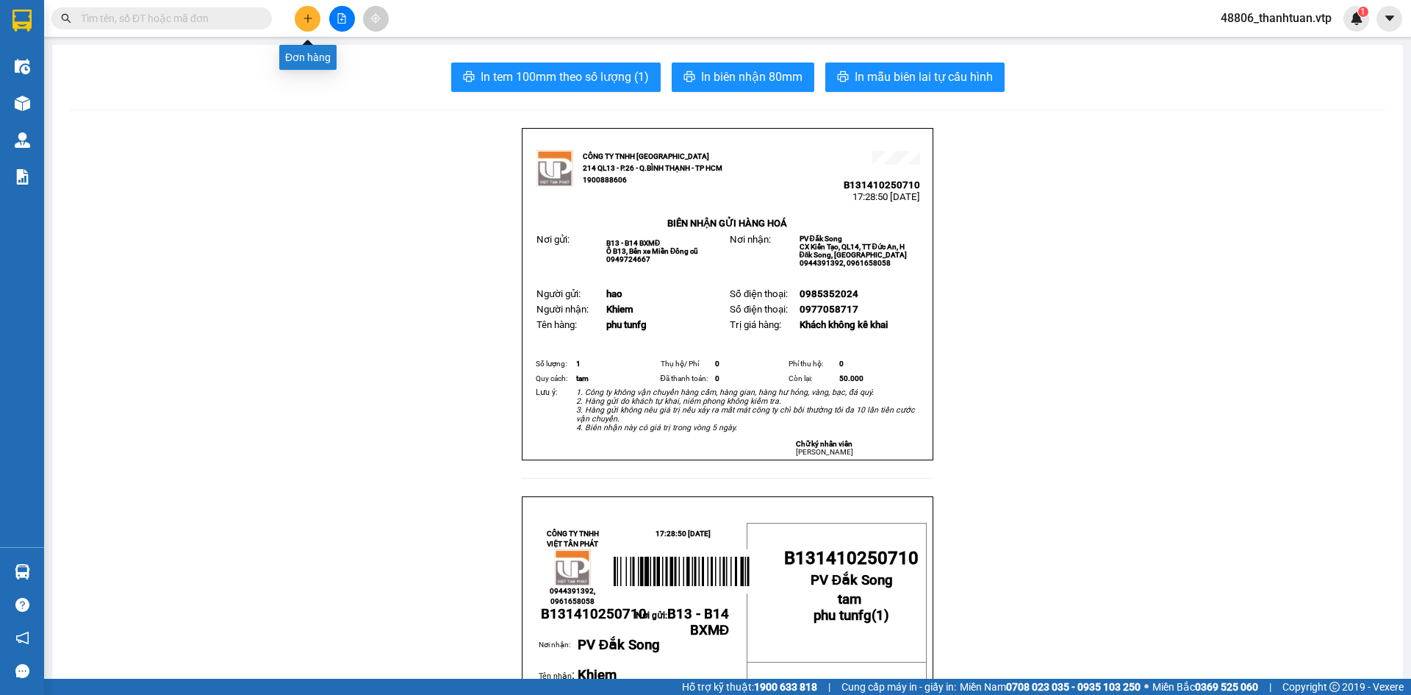
click at [306, 22] on icon "plus" at bounding box center [308, 18] width 10 height 10
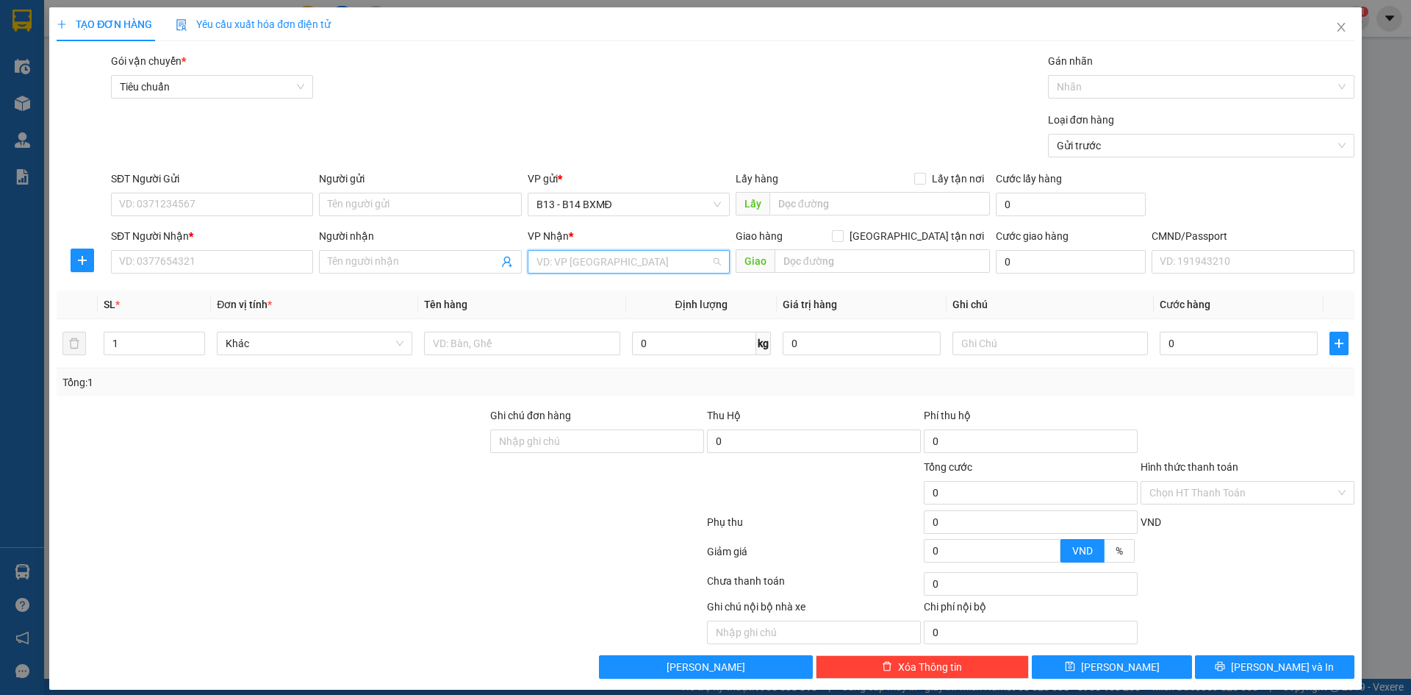
click at [576, 268] on input "search" at bounding box center [624, 262] width 174 height 22
click at [583, 295] on div "PV Đắk Song" at bounding box center [623, 291] width 183 height 16
click at [421, 205] on input "Người gửi" at bounding box center [420, 205] width 202 height 24
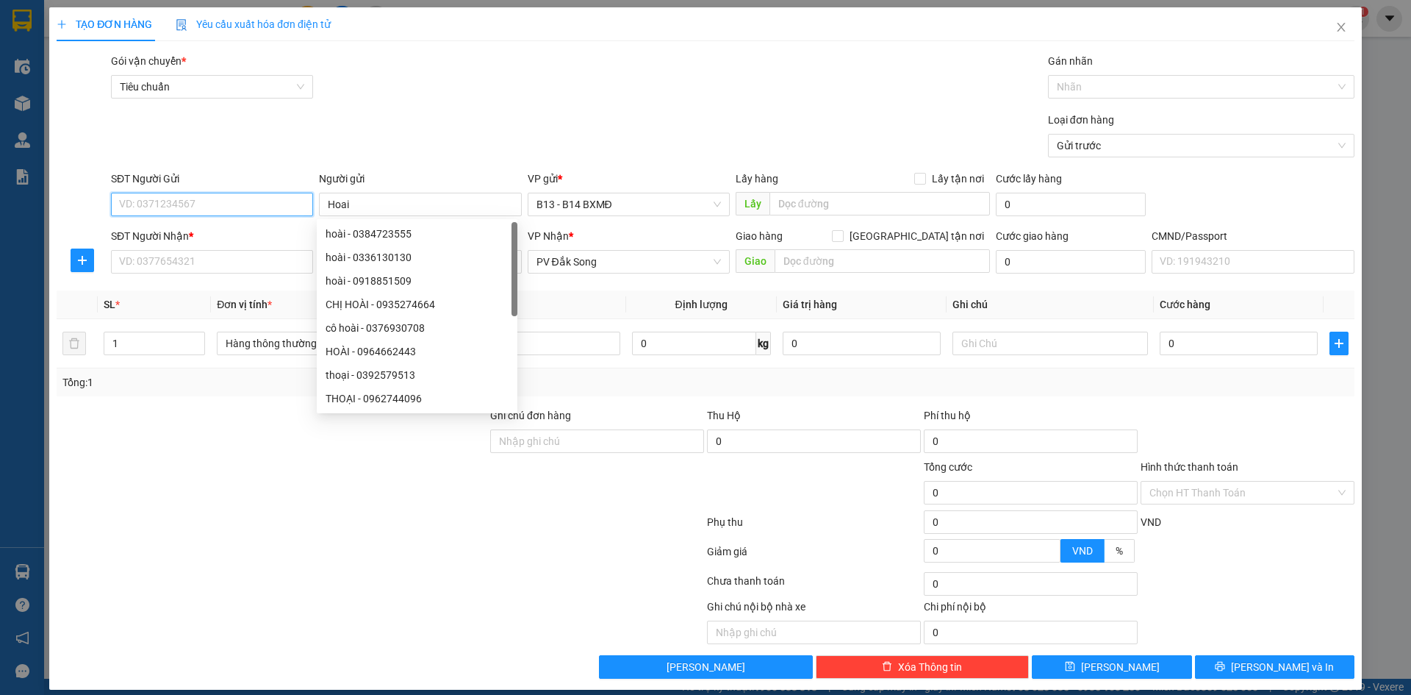
click at [279, 209] on input "SĐT Người Gửi" at bounding box center [212, 205] width 202 height 24
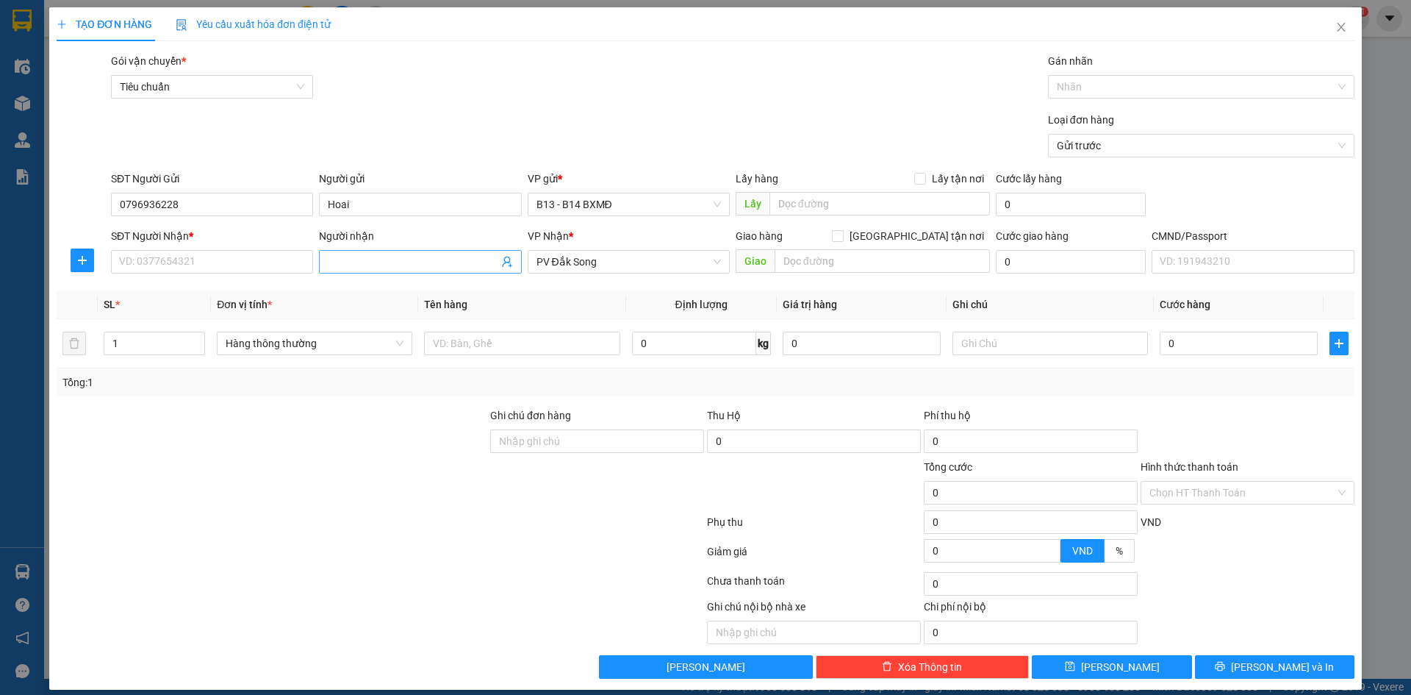
click at [343, 268] on input "Người nhận" at bounding box center [413, 262] width 170 height 16
click at [271, 266] on input "SĐT Người Nhận *" at bounding box center [212, 262] width 202 height 24
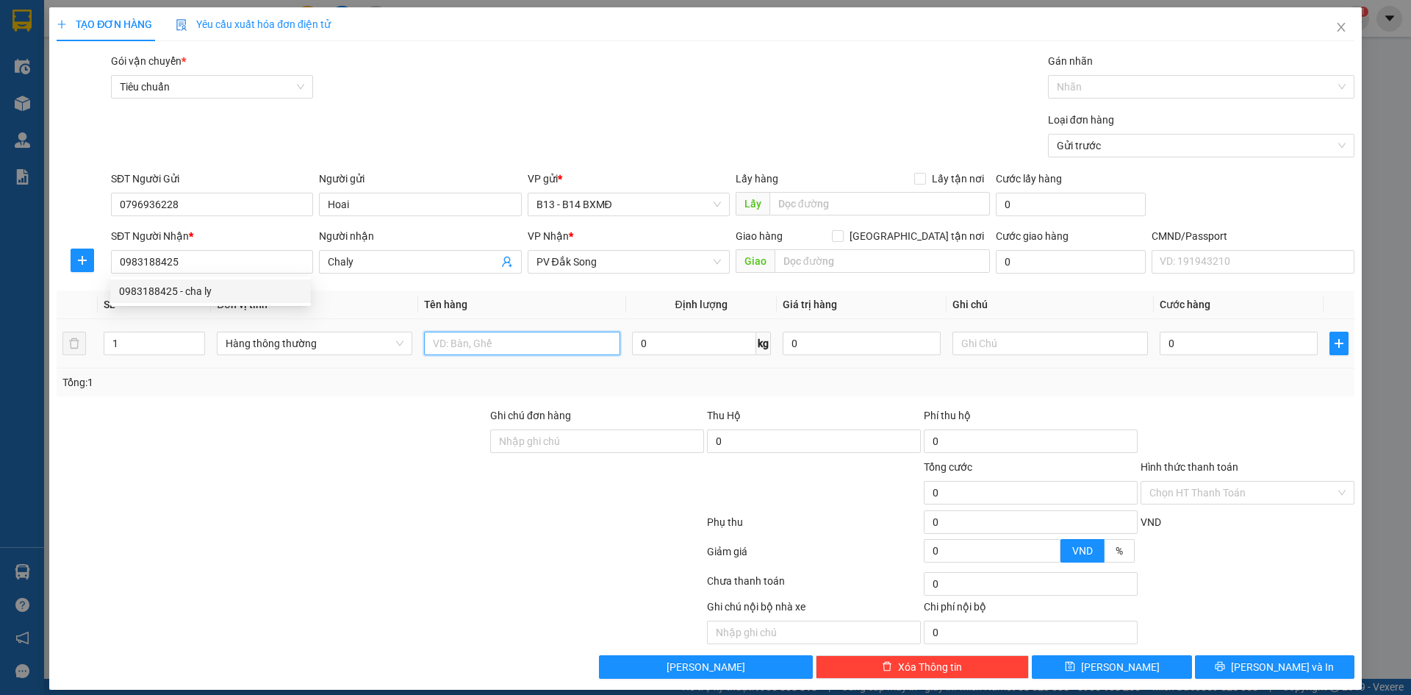
click at [446, 351] on input "text" at bounding box center [522, 343] width 196 height 24
click at [1029, 334] on input "text" at bounding box center [1051, 343] width 196 height 24
click at [1173, 345] on input "0" at bounding box center [1239, 343] width 158 height 24
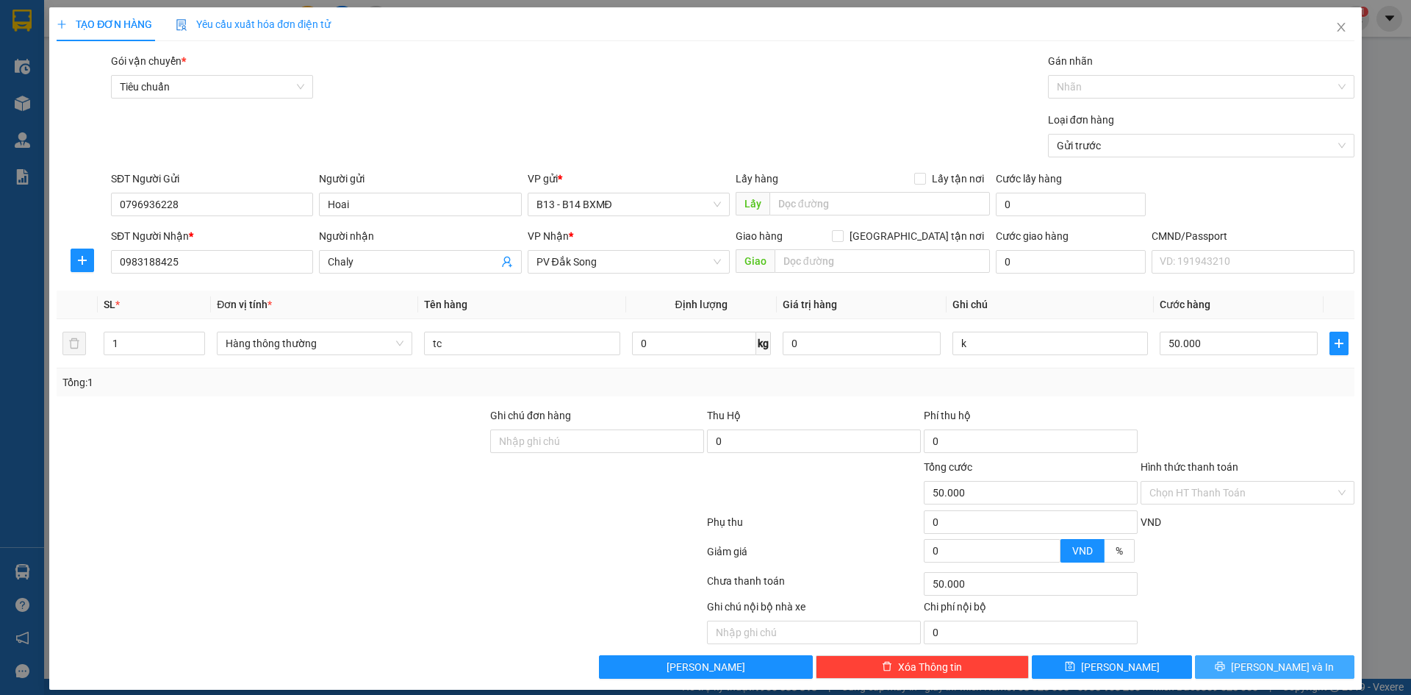
click at [1250, 668] on button "[PERSON_NAME] và In" at bounding box center [1274, 667] width 159 height 24
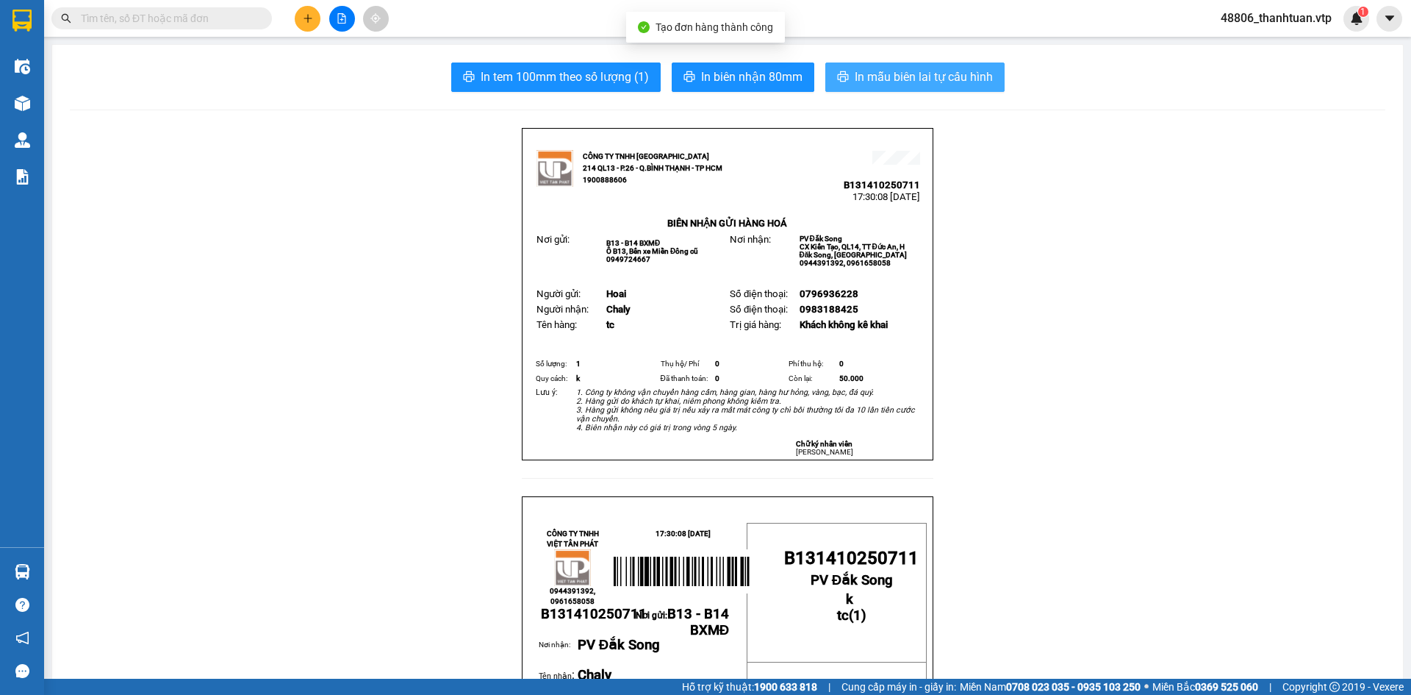
click at [956, 76] on span "In mẫu biên lai tự cấu hình" at bounding box center [924, 77] width 138 height 18
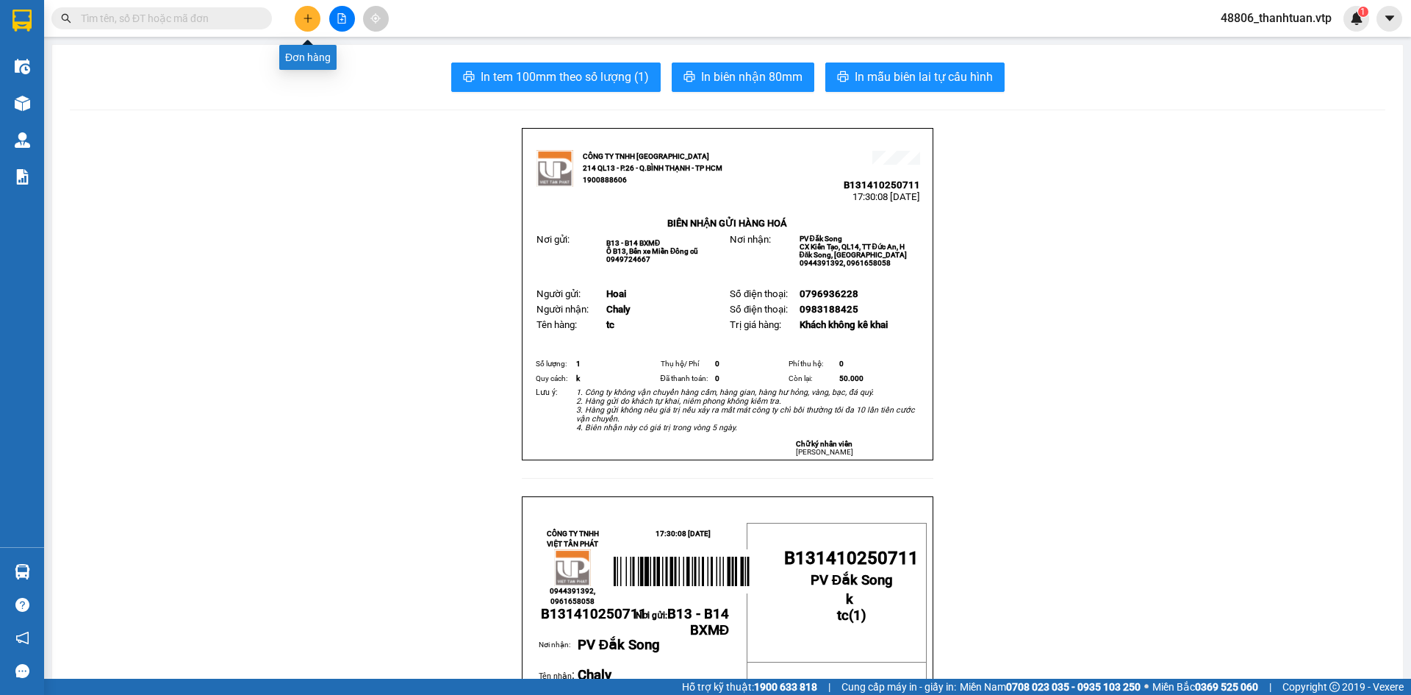
click at [311, 18] on icon "plus" at bounding box center [308, 18] width 10 height 10
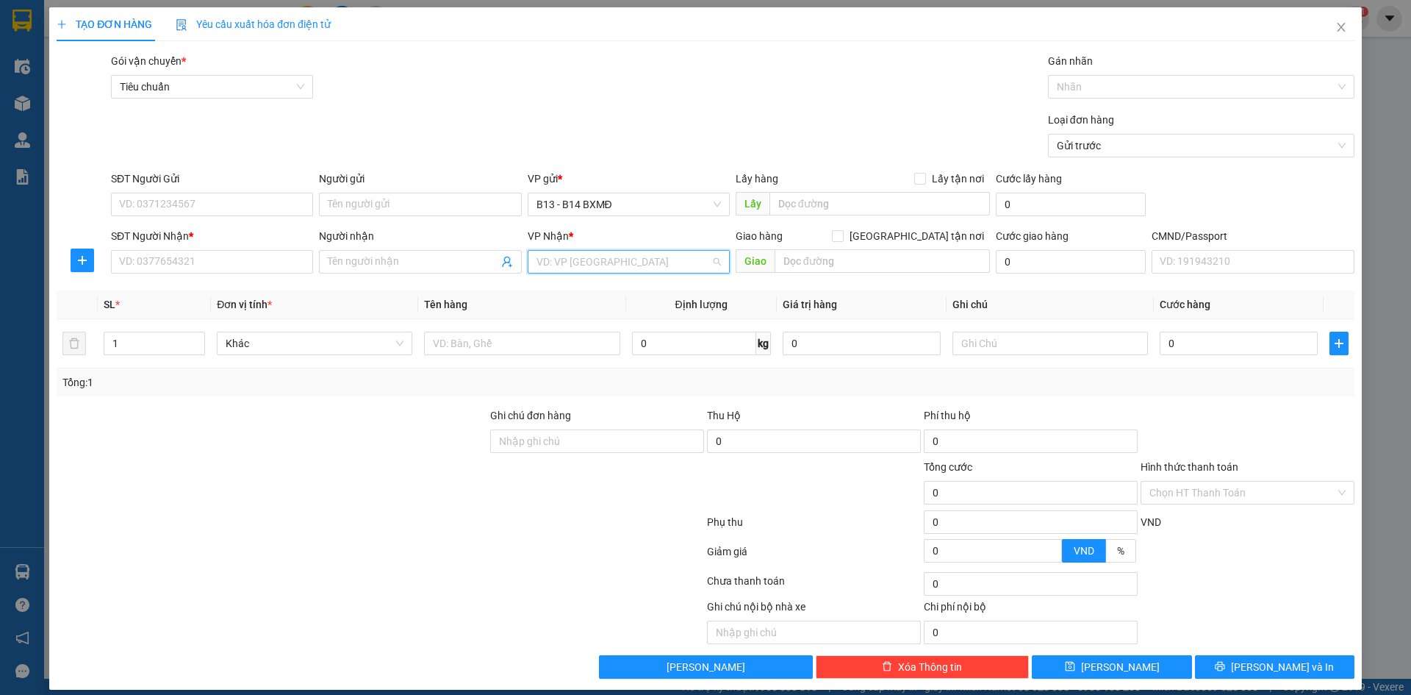
click at [553, 261] on input "search" at bounding box center [624, 262] width 174 height 22
click at [580, 290] on div "PV Krông Nô" at bounding box center [623, 291] width 183 height 16
click at [418, 202] on input "Người gửi" at bounding box center [420, 205] width 202 height 24
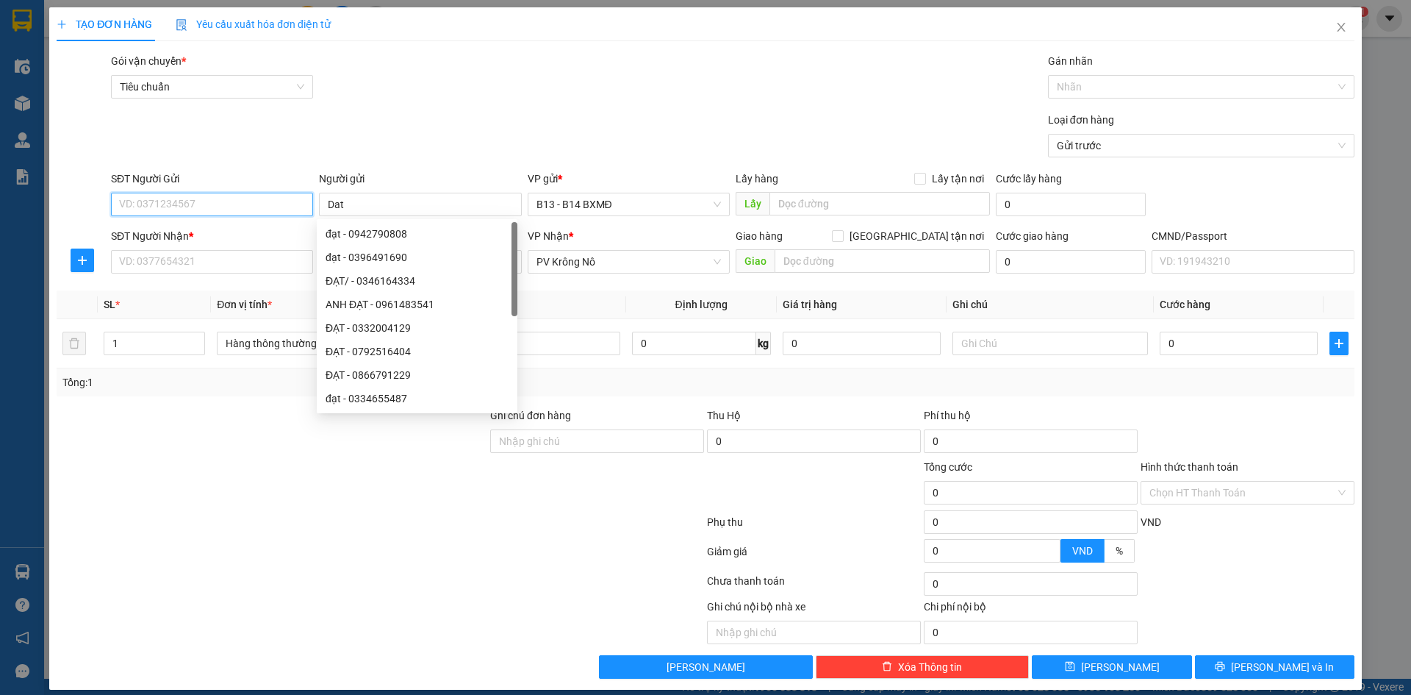
click at [154, 206] on input "SĐT Người Gửi" at bounding box center [212, 205] width 202 height 24
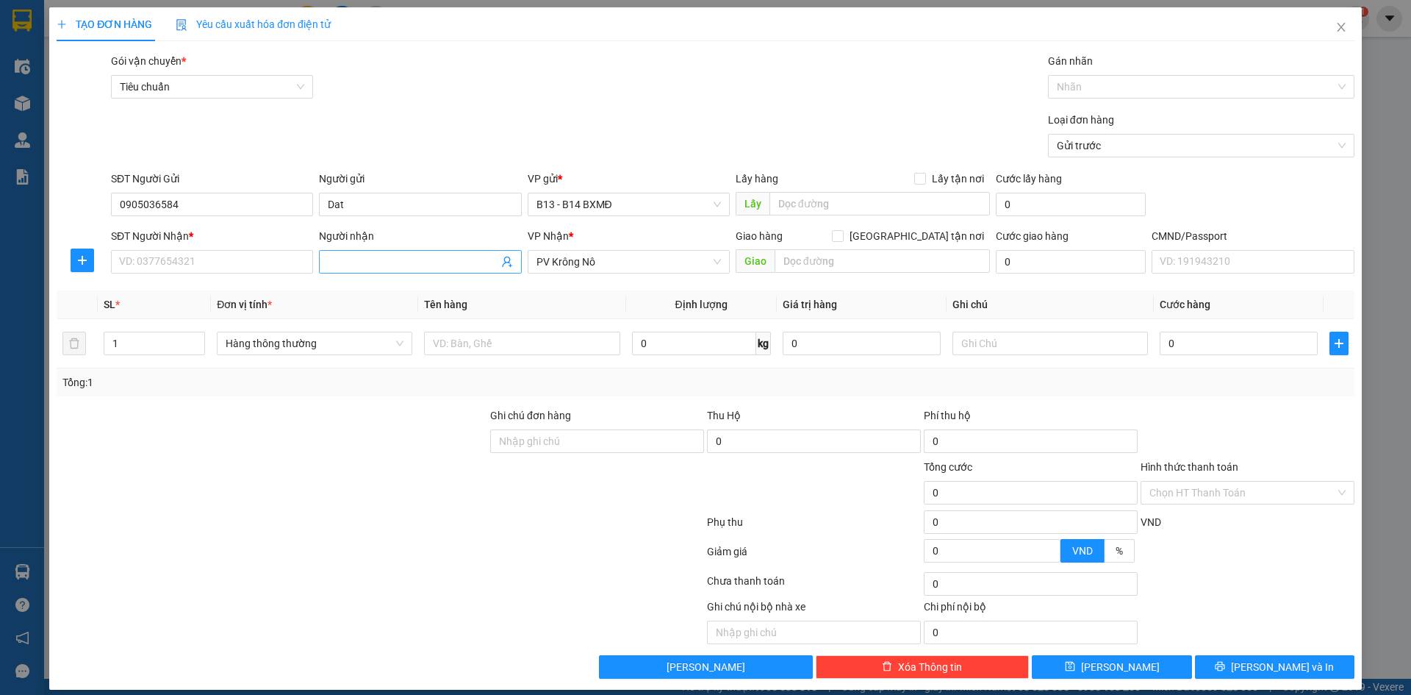
click at [357, 268] on input "Người nhận" at bounding box center [413, 262] width 170 height 16
drag, startPoint x: 413, startPoint y: 260, endPoint x: 345, endPoint y: 266, distance: 68.6
click at [345, 266] on input "Duc0356489985" at bounding box center [413, 262] width 170 height 16
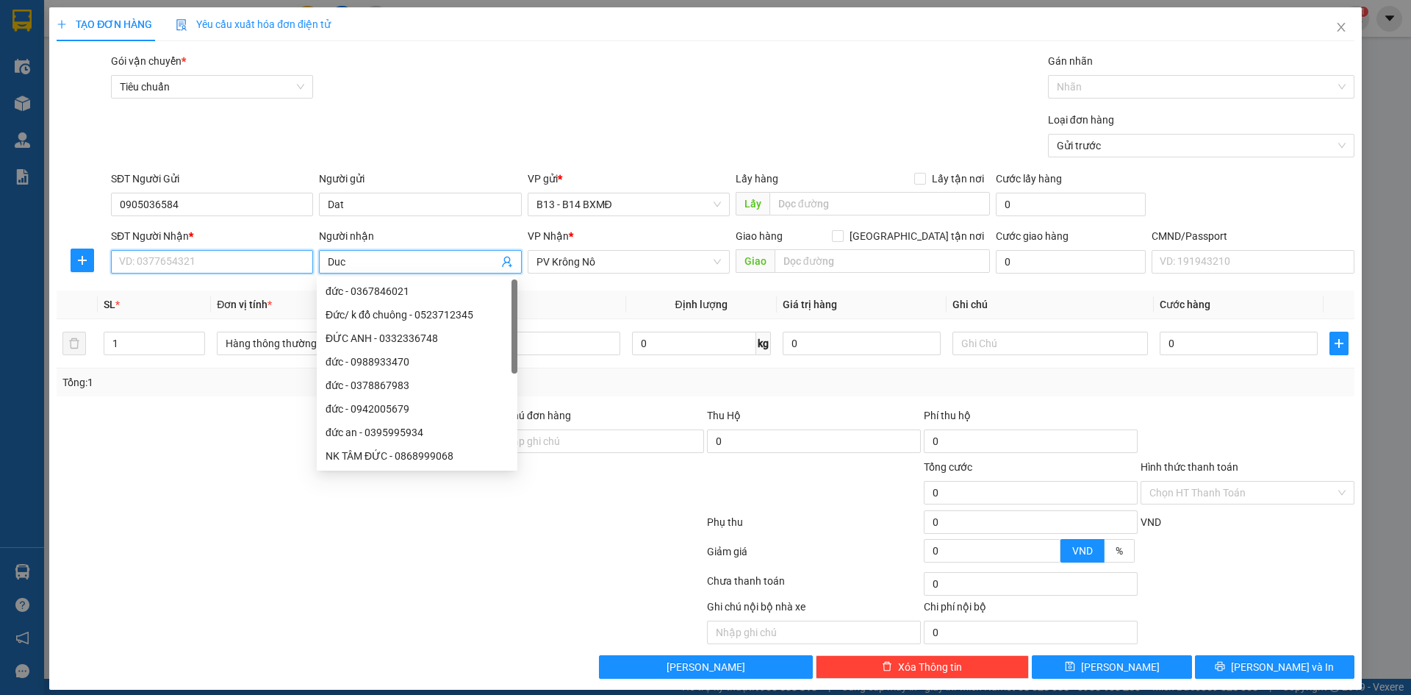
click at [232, 262] on input "SĐT Người Nhận *" at bounding box center [212, 262] width 202 height 24
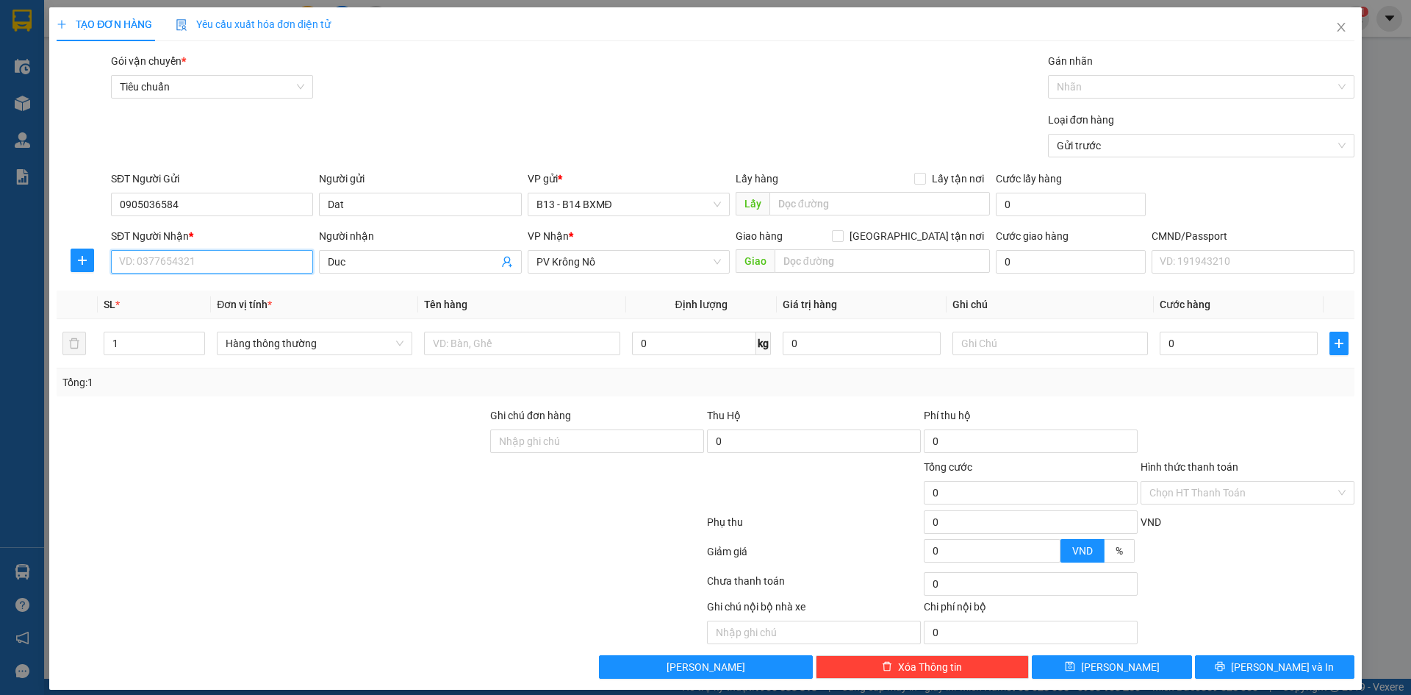
paste input "0356489985"
click at [494, 349] on input "text" at bounding box center [522, 343] width 196 height 24
click at [980, 340] on input "text" at bounding box center [1051, 343] width 196 height 24
click at [1171, 344] on input "0" at bounding box center [1239, 343] width 158 height 24
click at [1333, 492] on div "Chọn HT Thanh Toán" at bounding box center [1248, 493] width 214 height 24
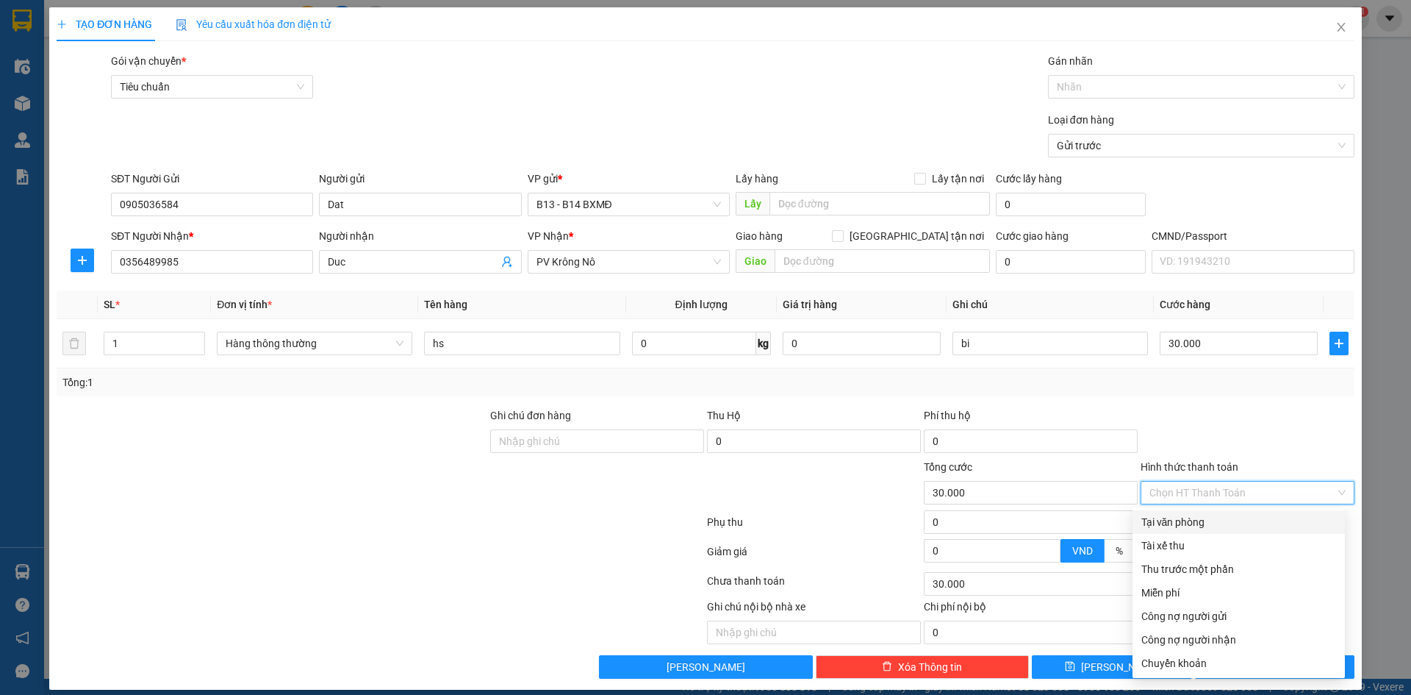
click at [1197, 523] on div "Tại văn phòng" at bounding box center [1238, 522] width 195 height 16
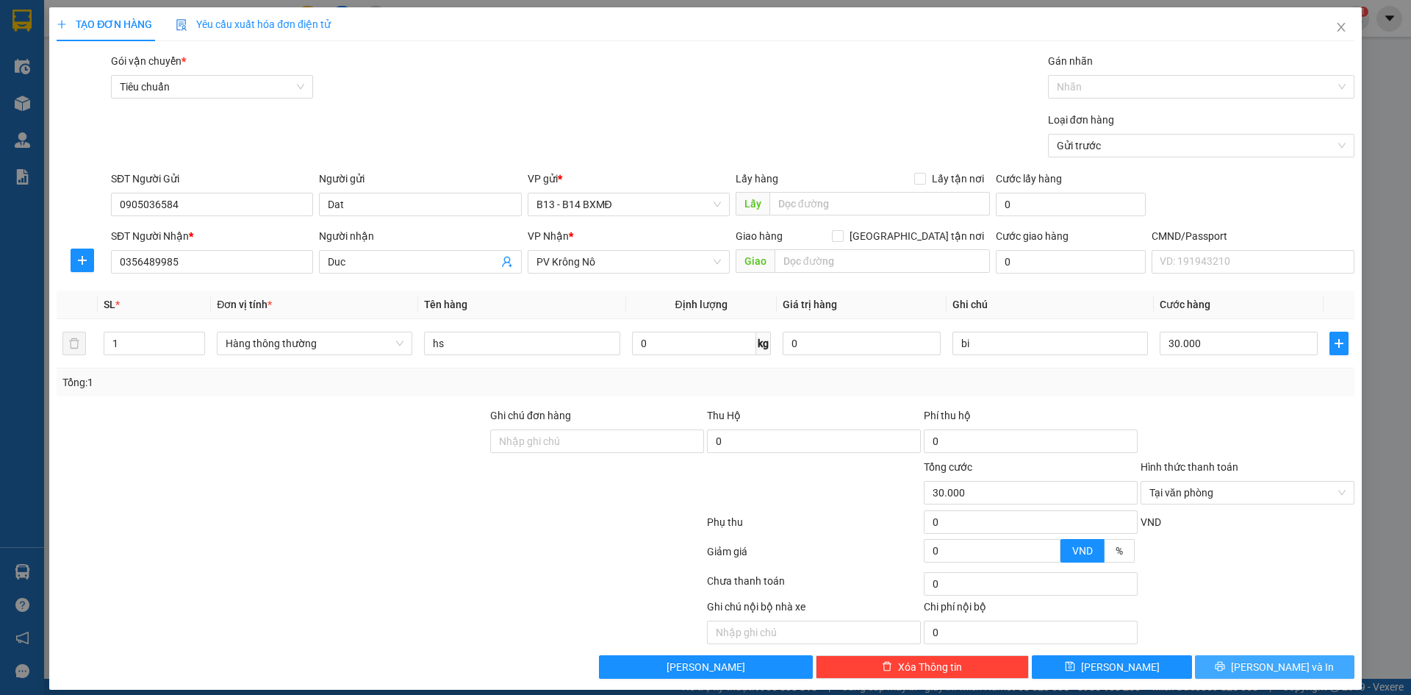
click at [1269, 670] on span "[PERSON_NAME] và In" at bounding box center [1282, 667] width 103 height 16
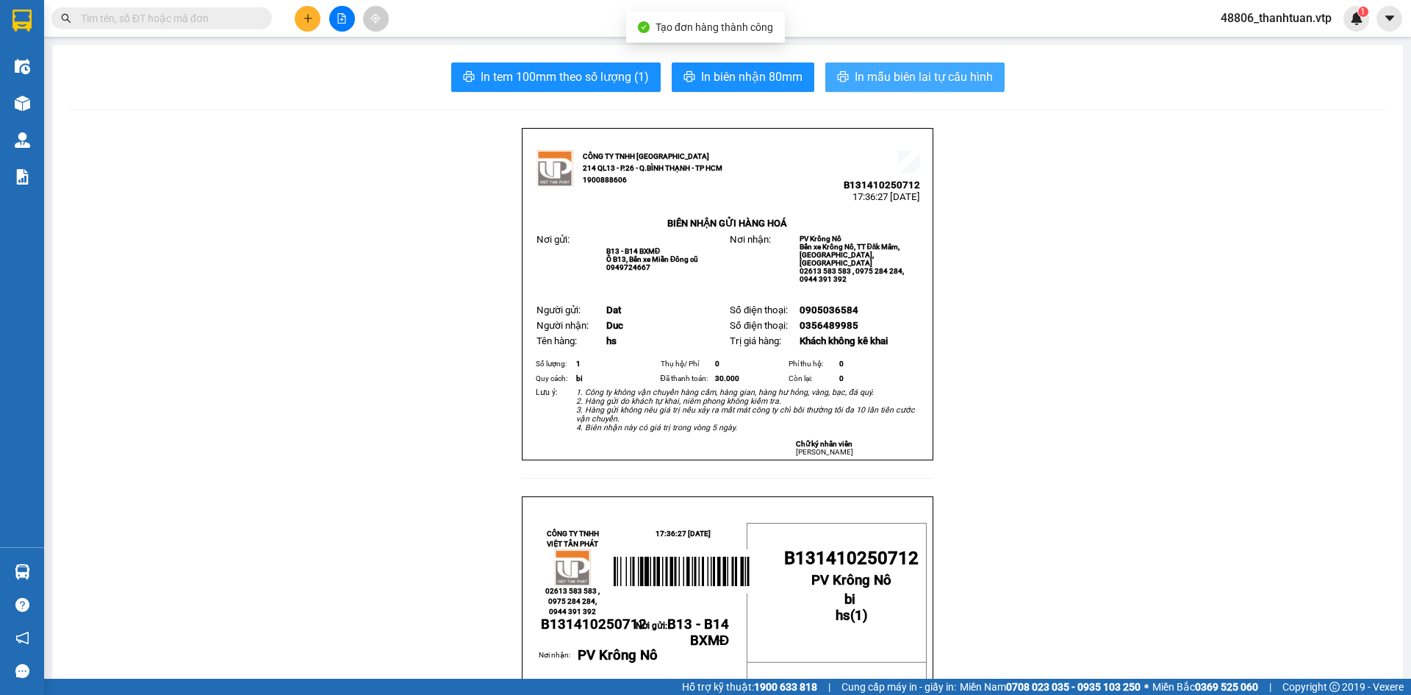
click at [946, 70] on span "In mẫu biên lai tự cấu hình" at bounding box center [924, 77] width 138 height 18
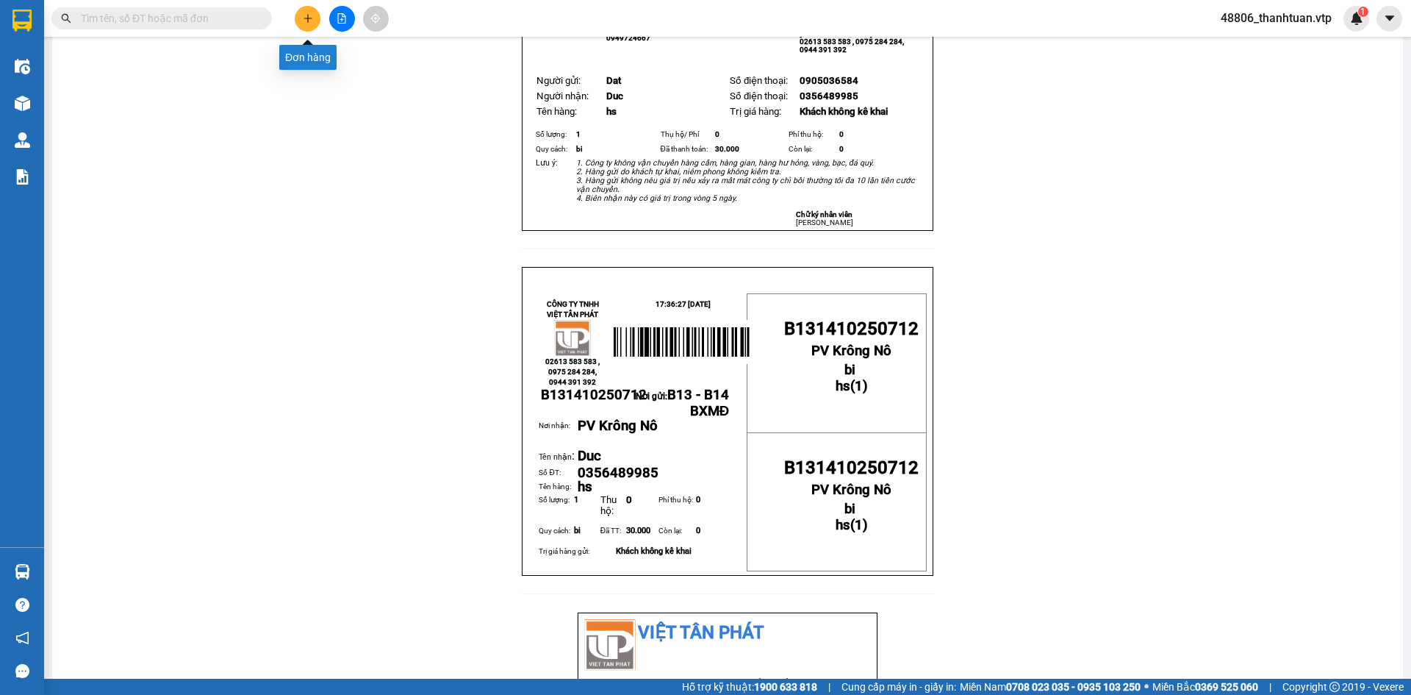
click at [309, 12] on button at bounding box center [308, 19] width 26 height 26
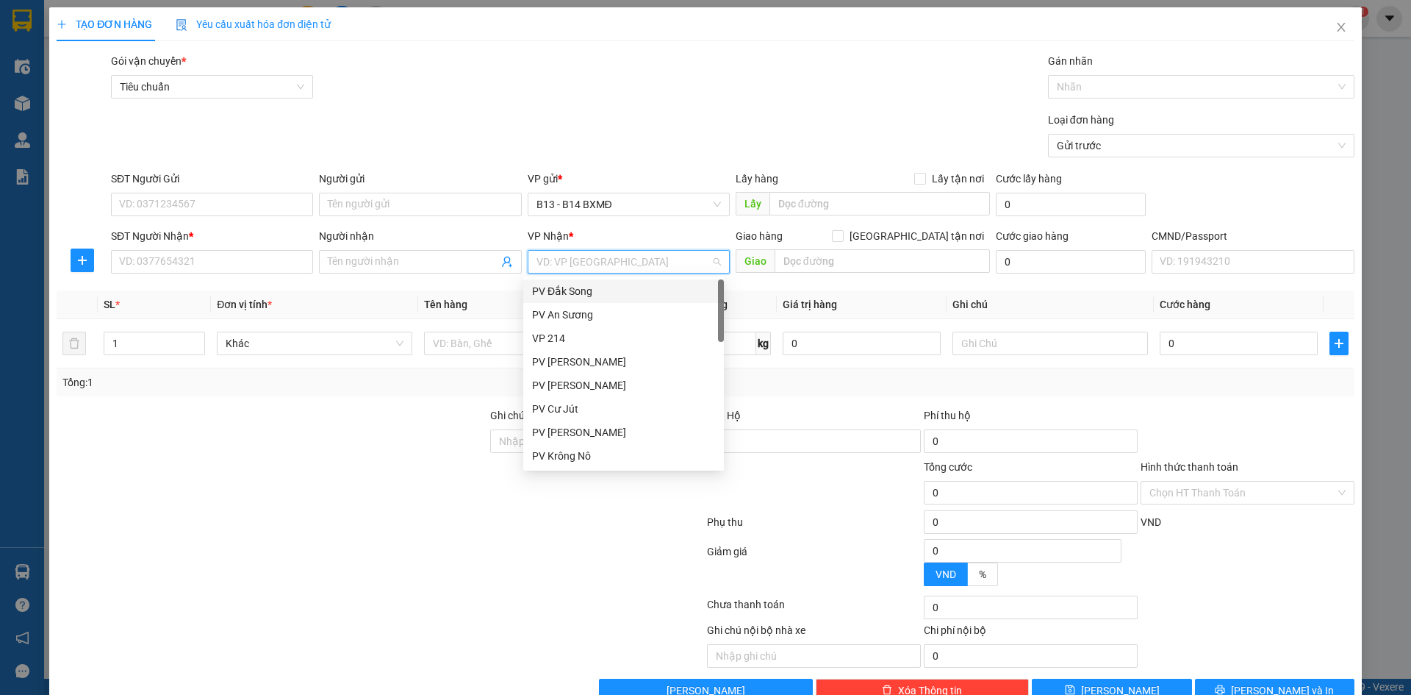
click at [574, 264] on input "search" at bounding box center [624, 262] width 174 height 22
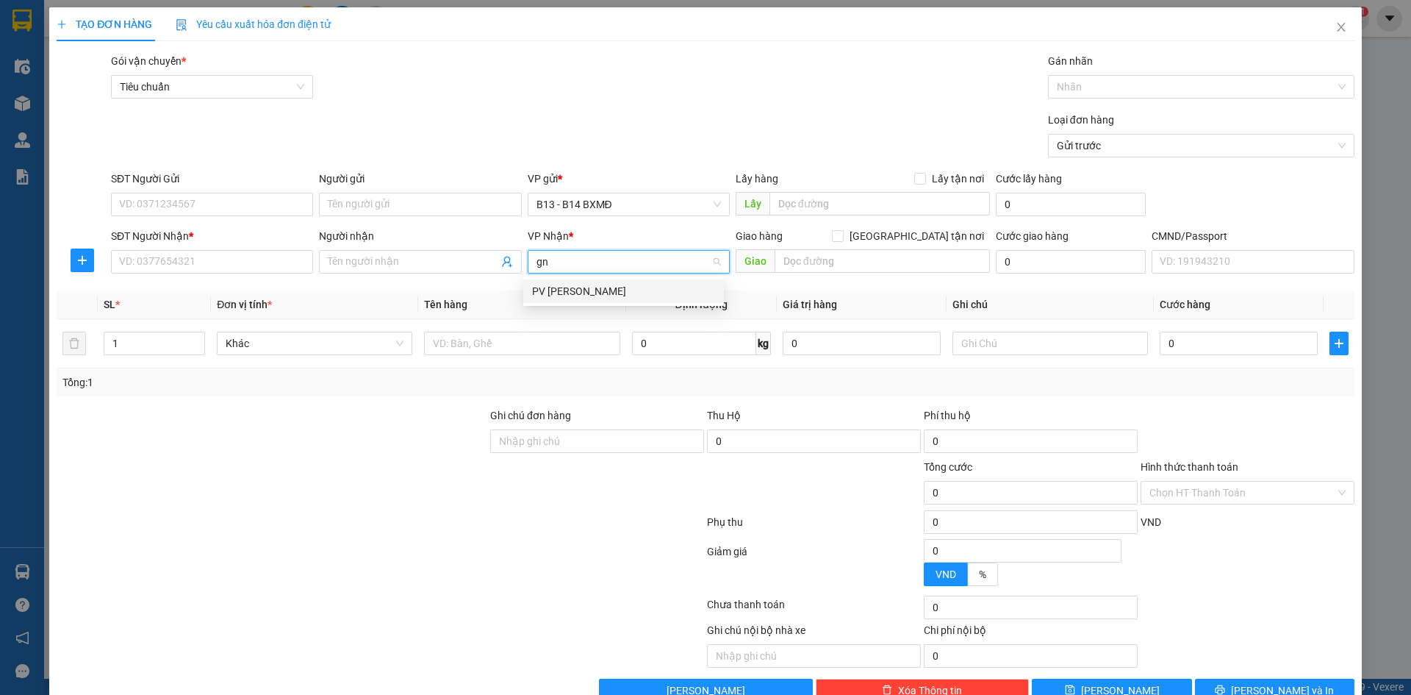
click at [586, 299] on div "PV [PERSON_NAME]" at bounding box center [623, 291] width 201 height 24
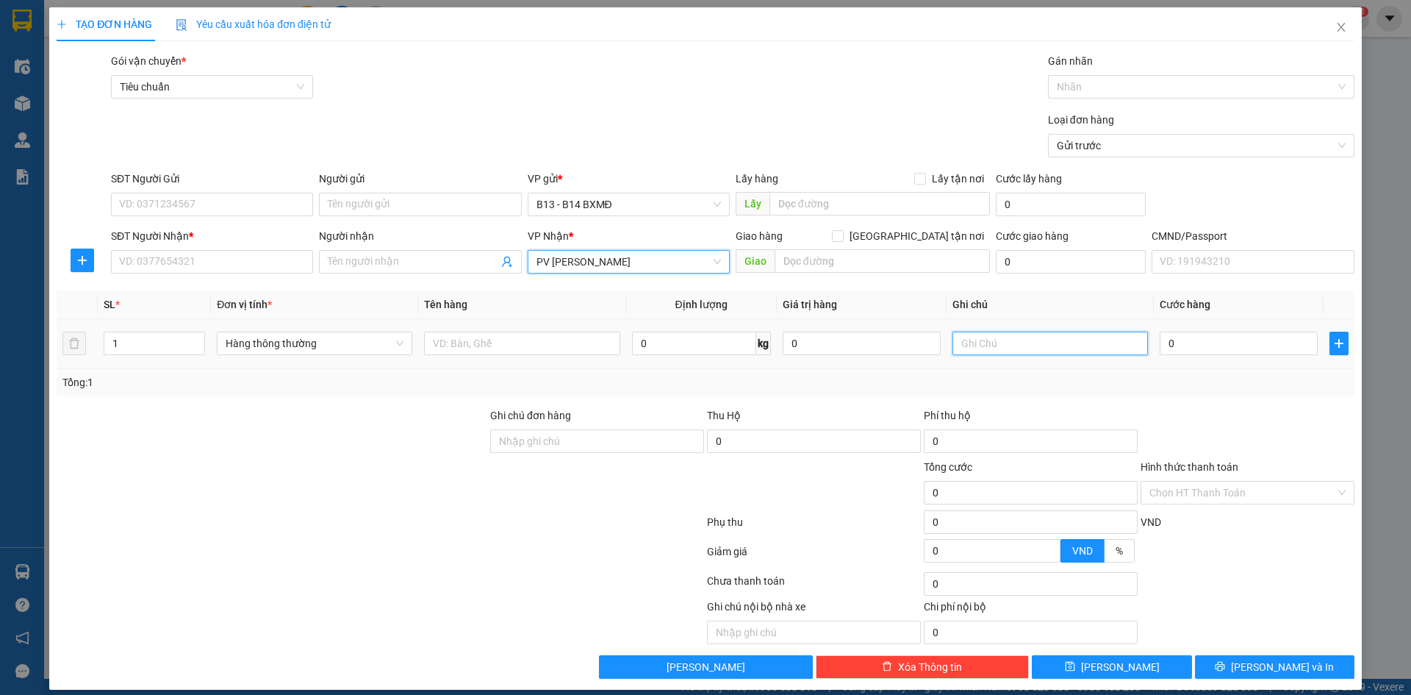
click at [996, 340] on input "text" at bounding box center [1051, 343] width 196 height 24
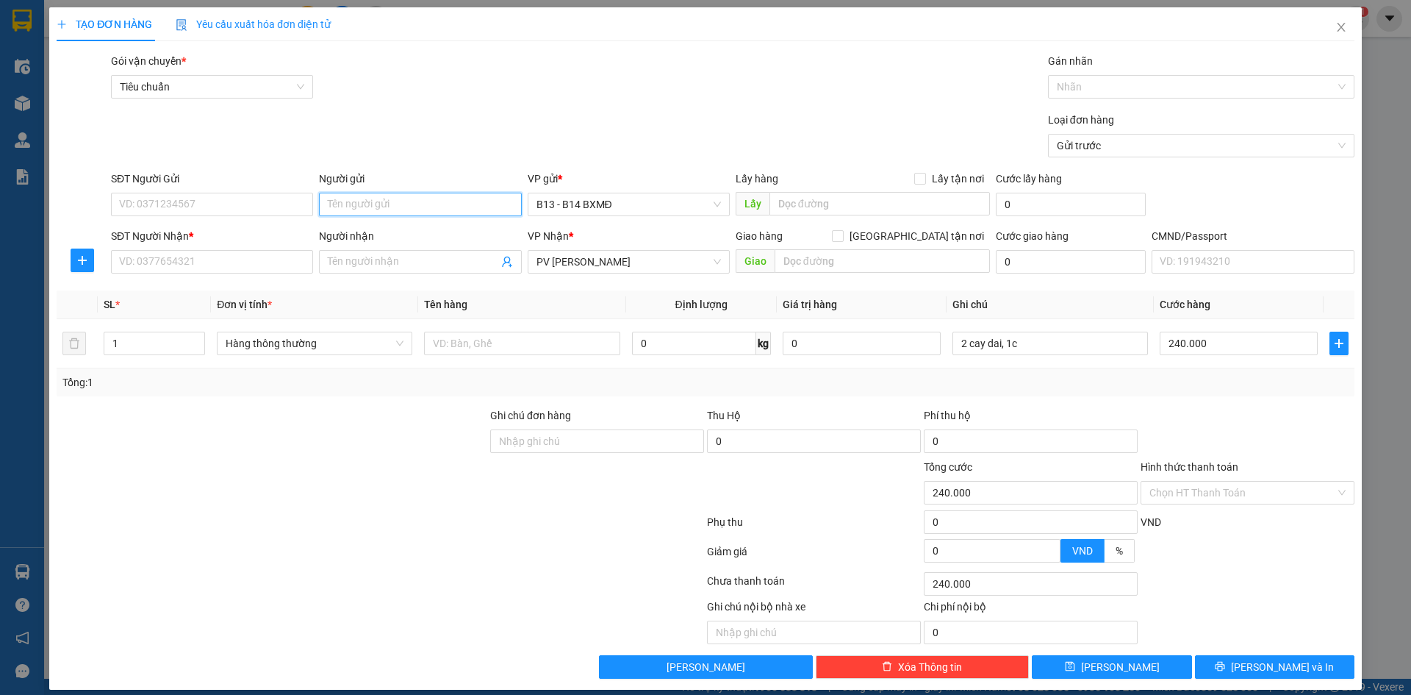
click at [448, 206] on input "Người gửi" at bounding box center [420, 205] width 202 height 24
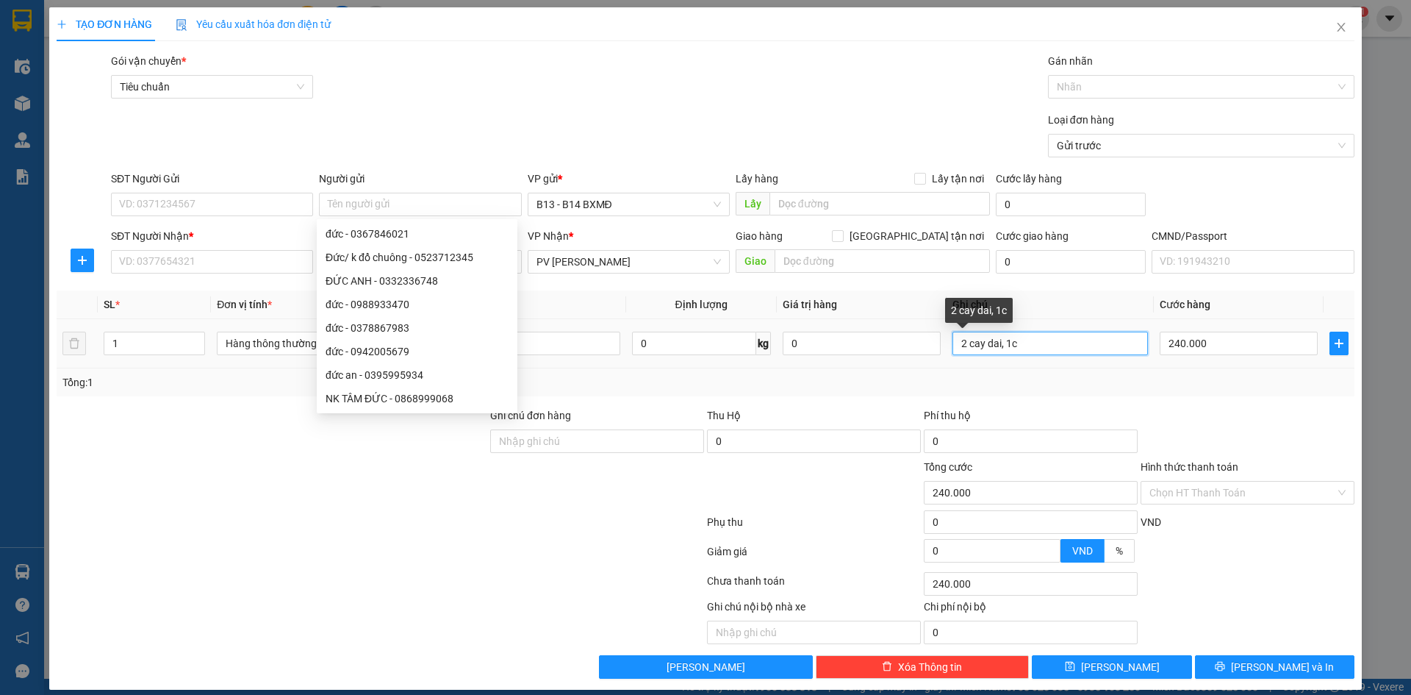
click at [1014, 345] on input "2 cay dai, 1c" at bounding box center [1051, 343] width 196 height 24
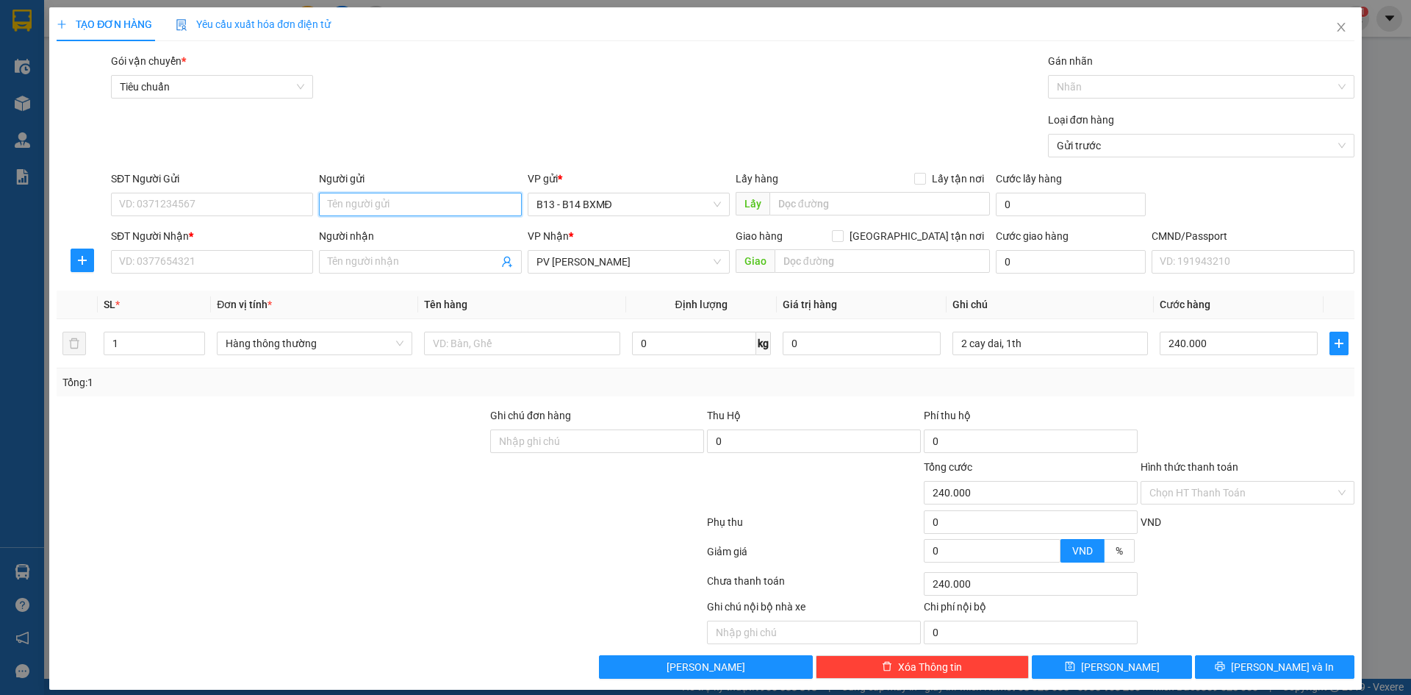
click at [390, 207] on input "Người gửi" at bounding box center [420, 205] width 202 height 24
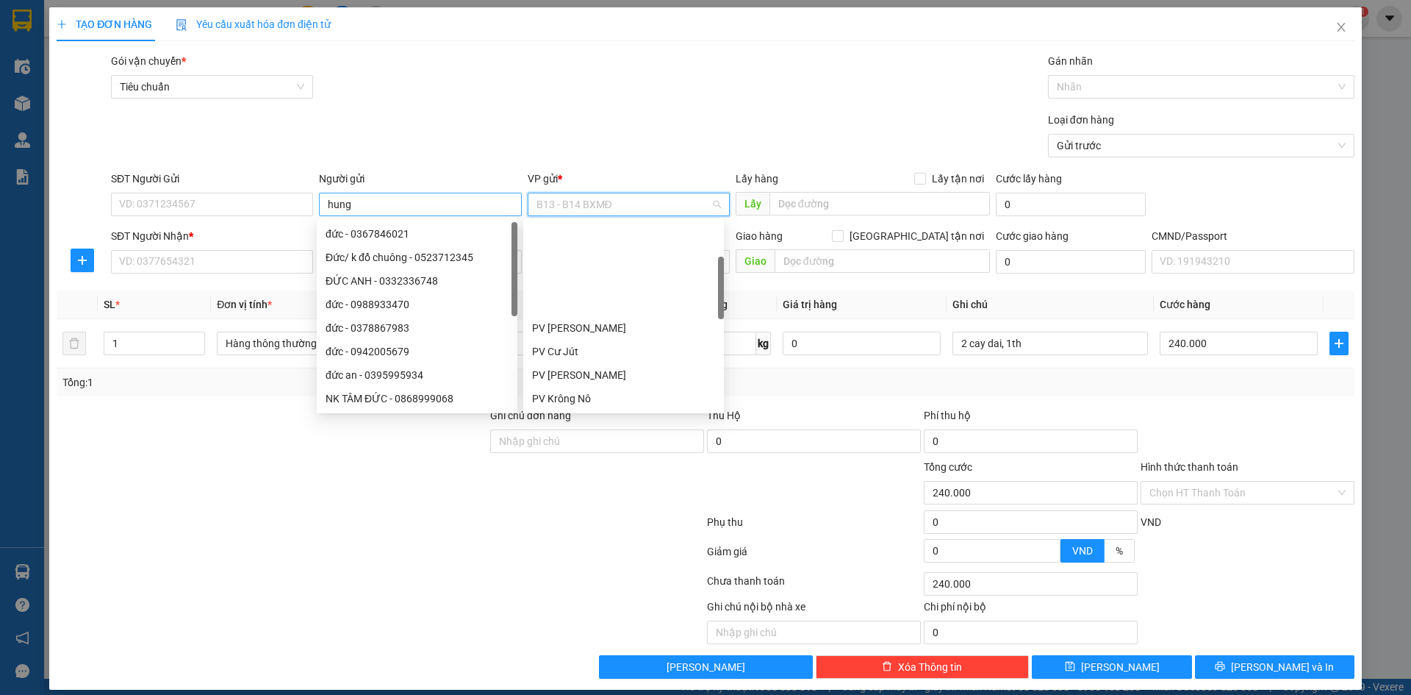
scroll to position [118, 0]
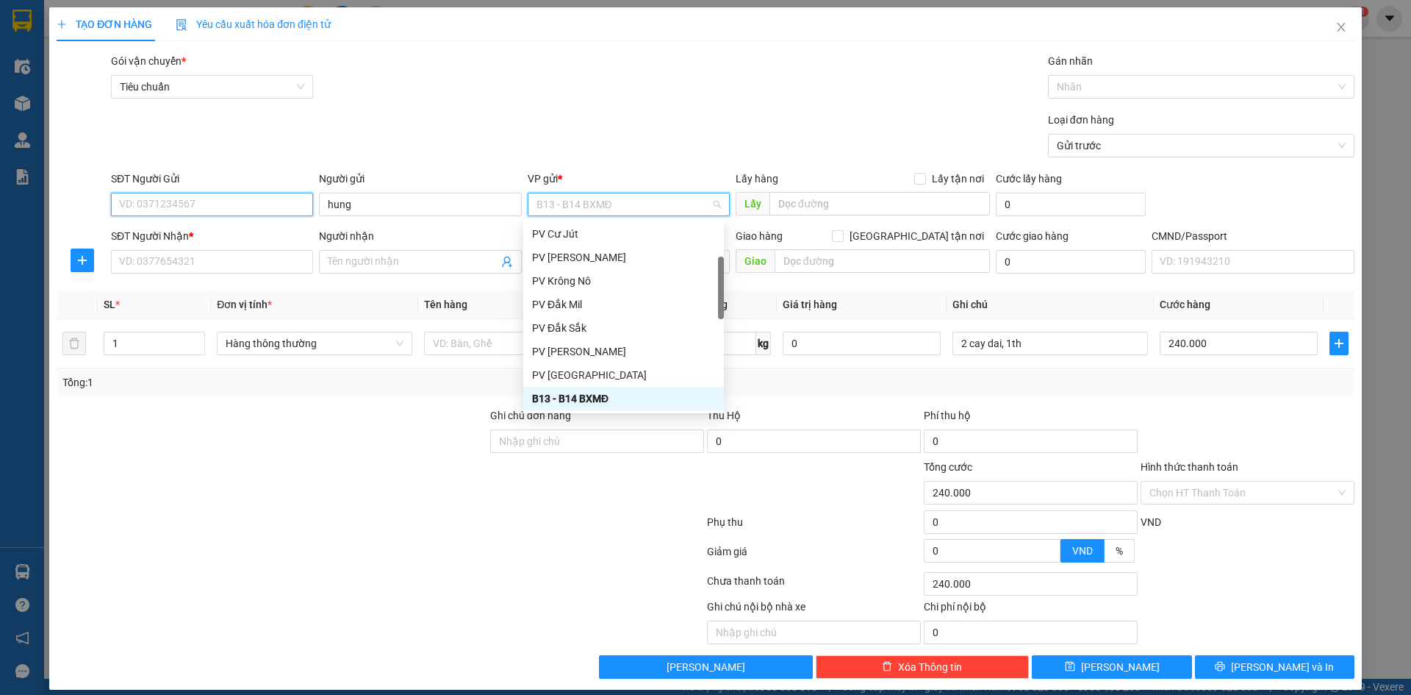
click at [242, 207] on input "SĐT Người Gửi" at bounding box center [212, 205] width 202 height 24
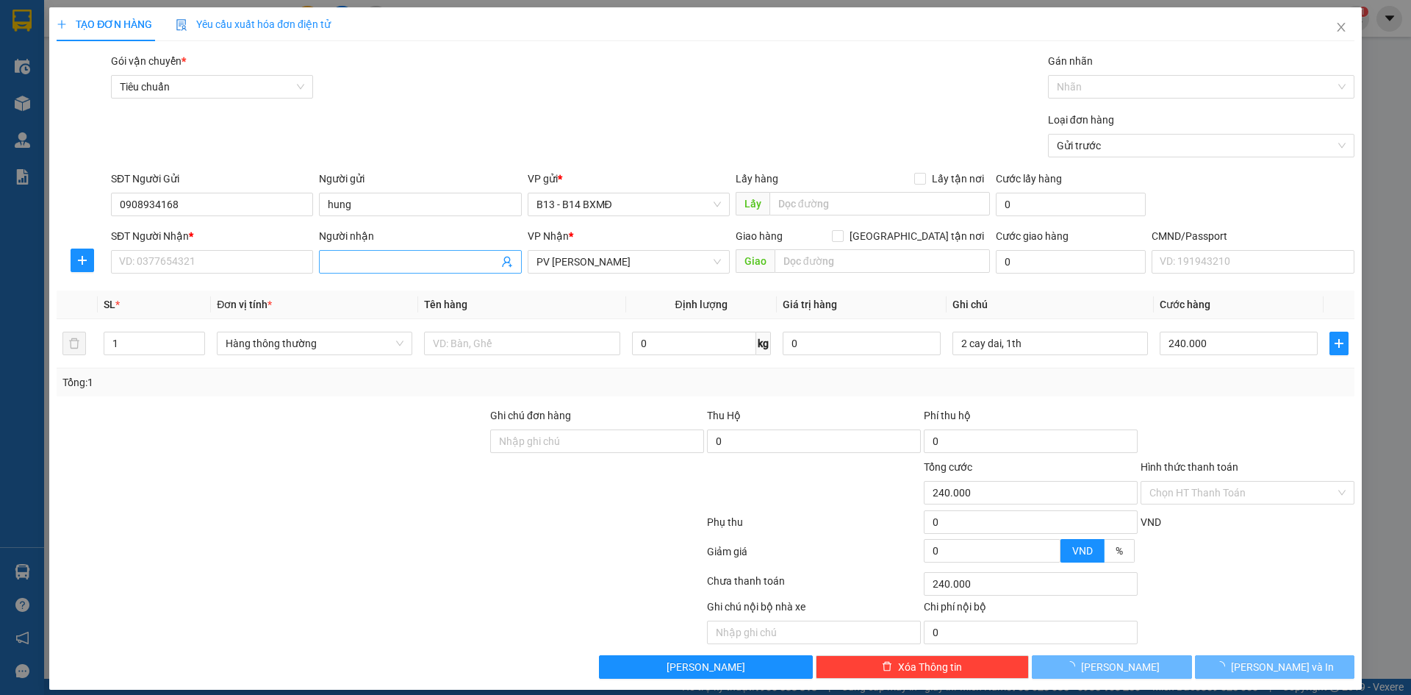
click at [337, 265] on input "Người nhận" at bounding box center [413, 262] width 170 height 16
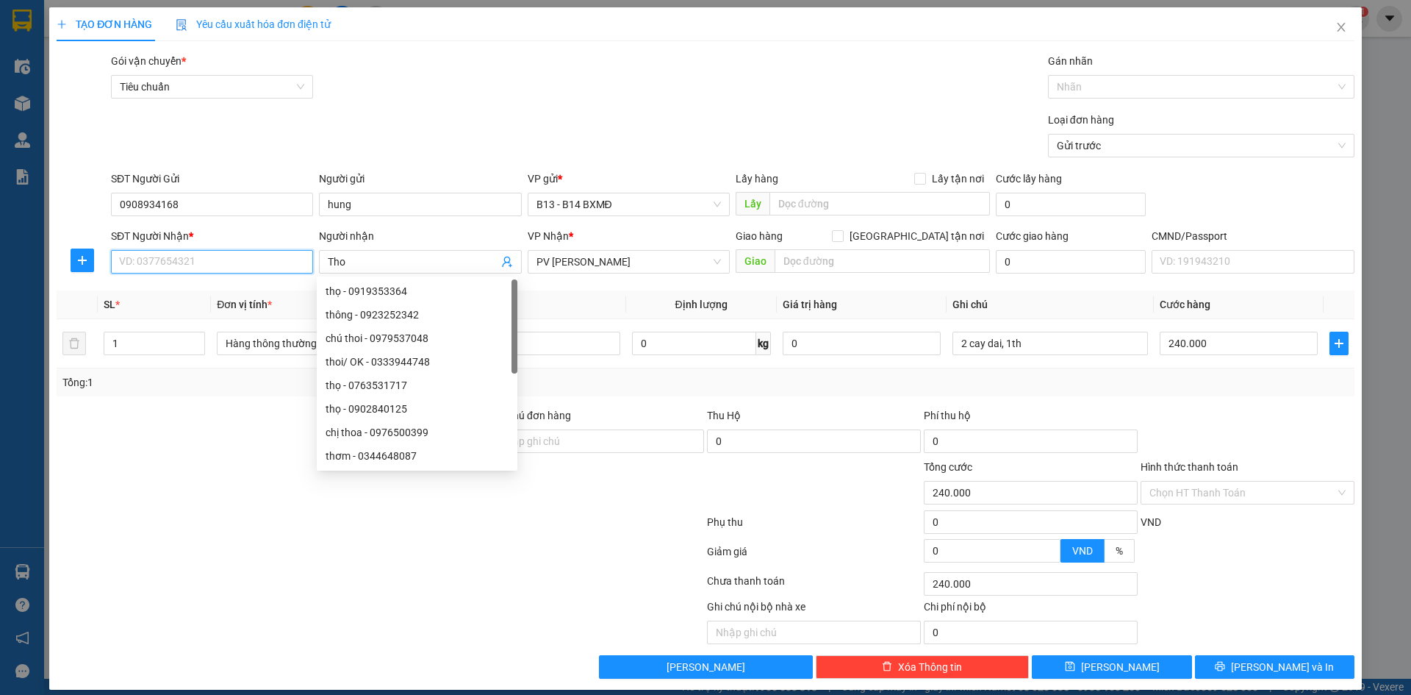
click at [245, 262] on input "SĐT Người Nhận *" at bounding box center [212, 262] width 202 height 24
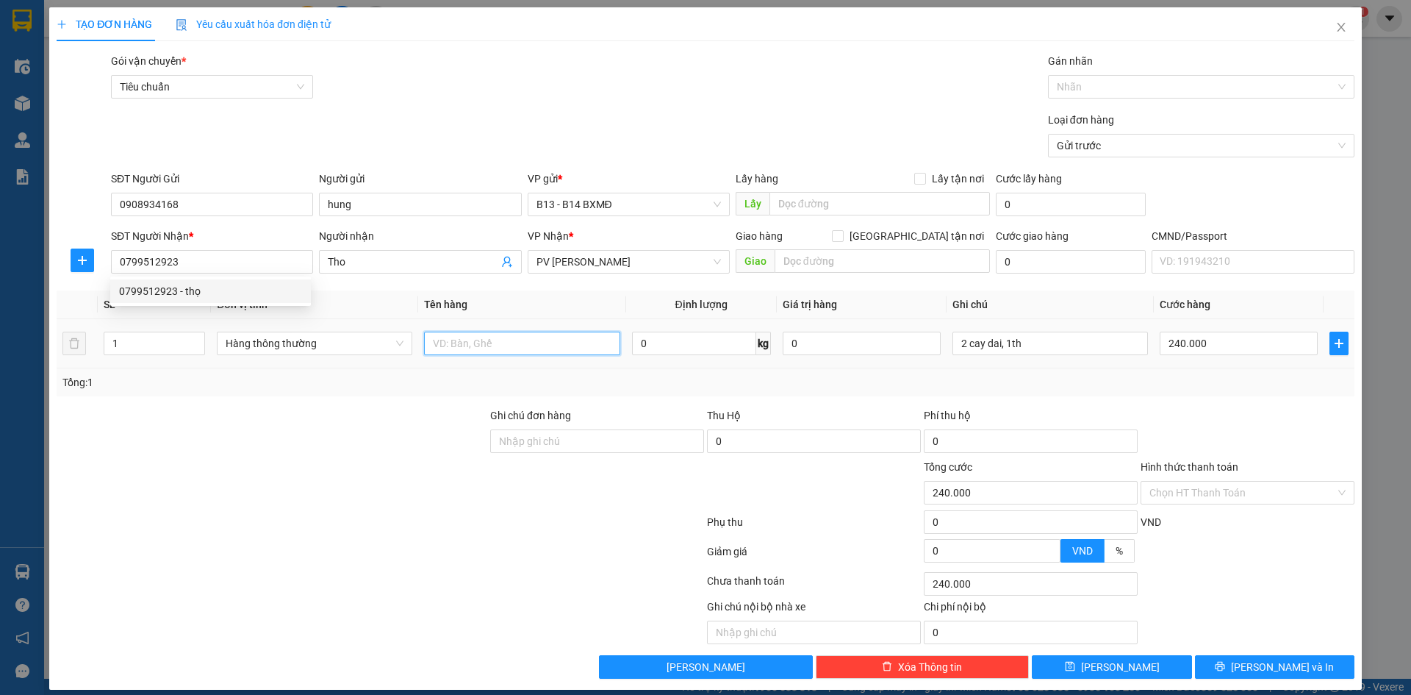
click at [450, 345] on input "text" at bounding box center [522, 343] width 196 height 24
click at [116, 340] on input "1" at bounding box center [154, 343] width 100 height 22
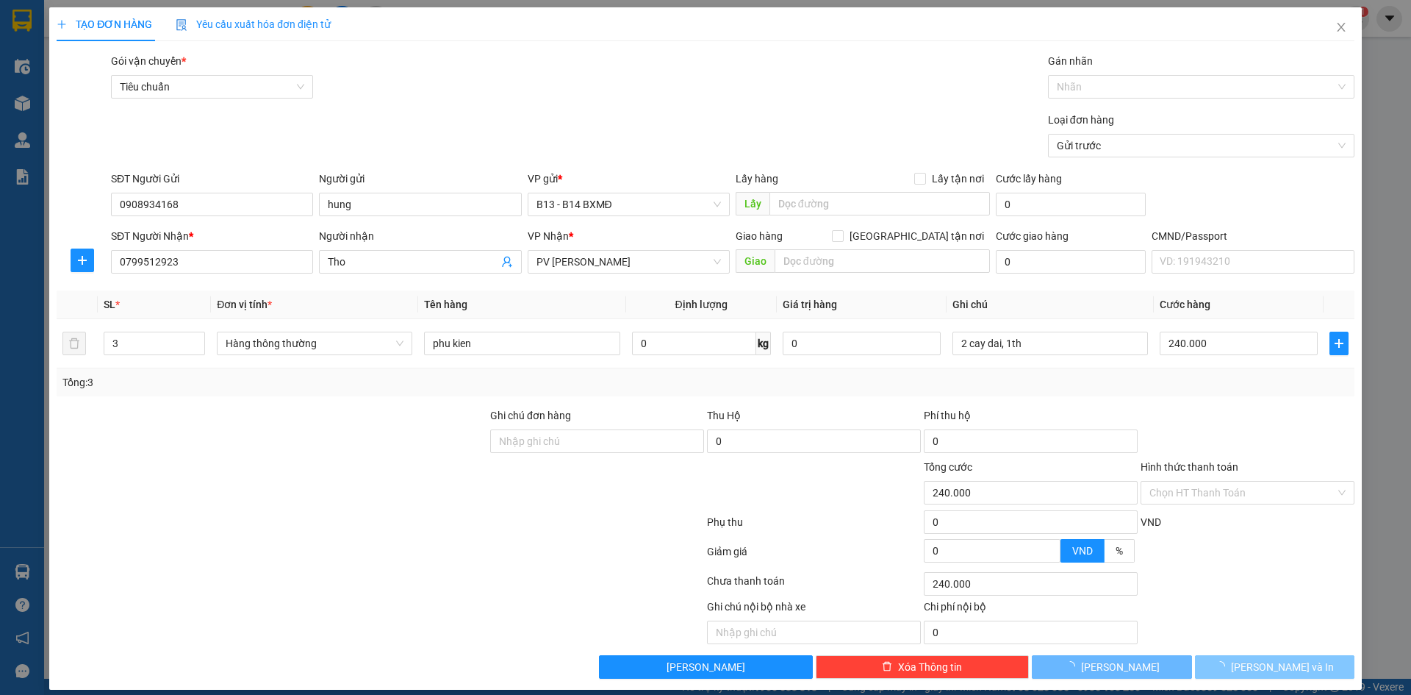
click at [1287, 664] on span "[PERSON_NAME] và In" at bounding box center [1282, 667] width 103 height 16
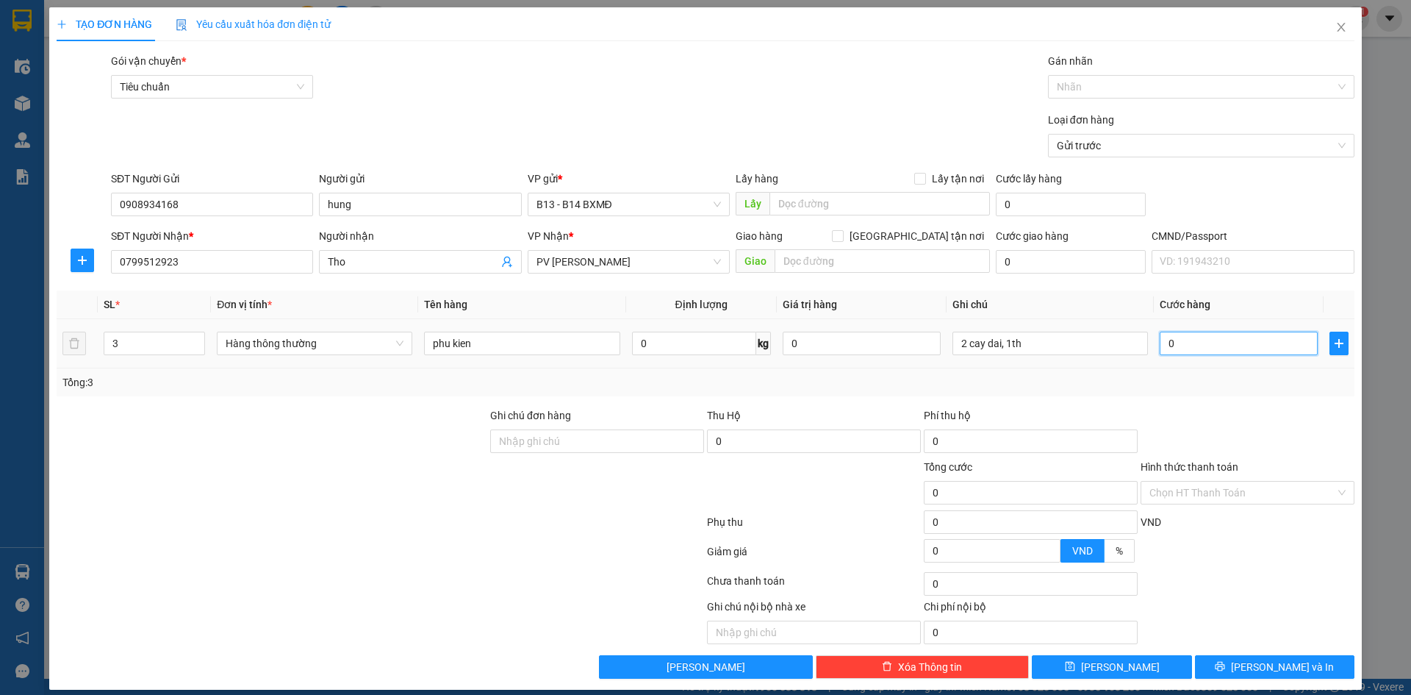
click at [1175, 345] on input "0" at bounding box center [1239, 343] width 158 height 24
click at [1255, 667] on span "[PERSON_NAME] và In" at bounding box center [1282, 667] width 103 height 16
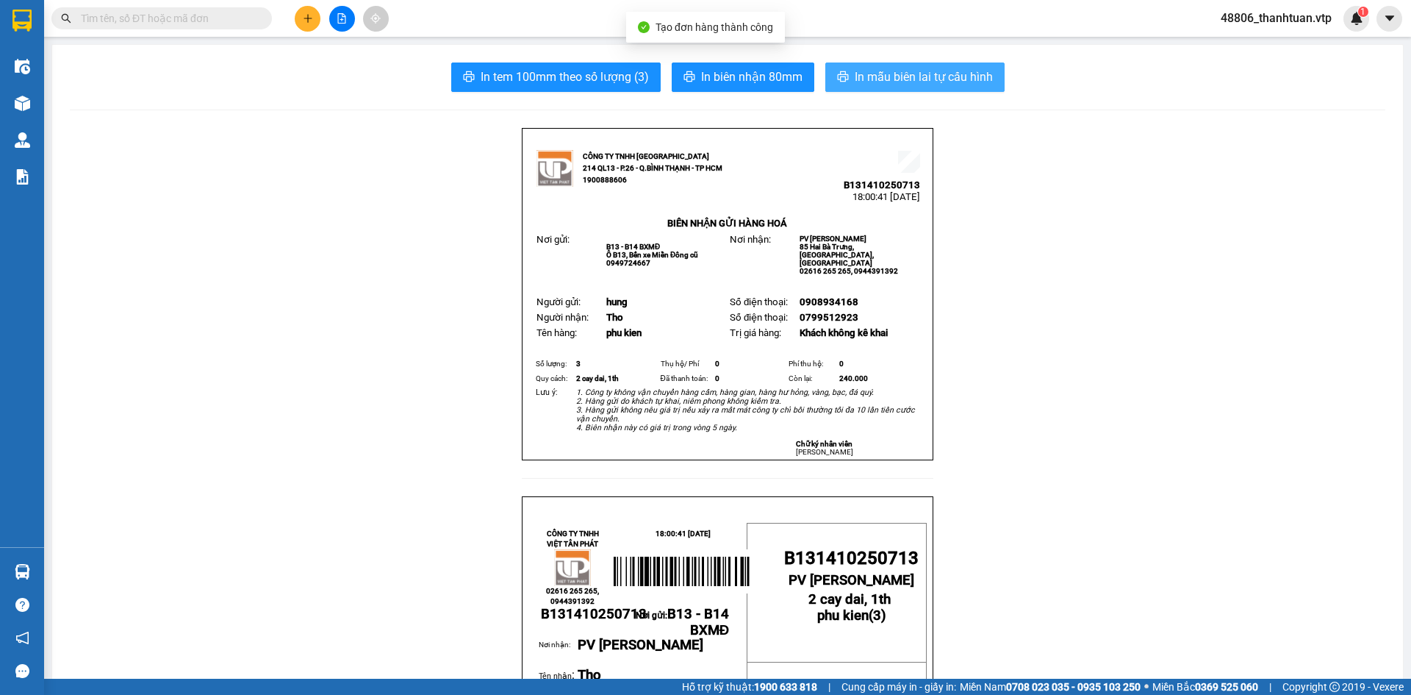
click at [941, 75] on span "In mẫu biên lai tự cấu hình" at bounding box center [924, 77] width 138 height 18
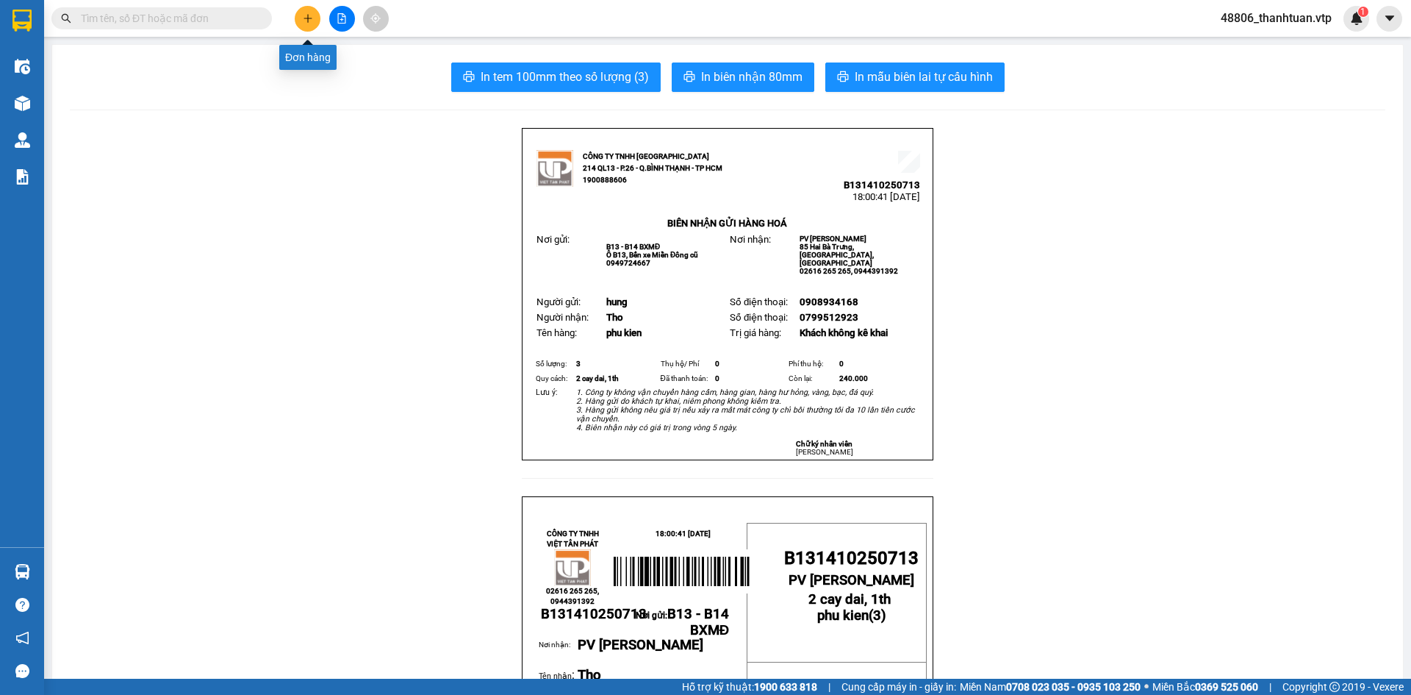
click at [310, 15] on icon "plus" at bounding box center [308, 18] width 10 height 10
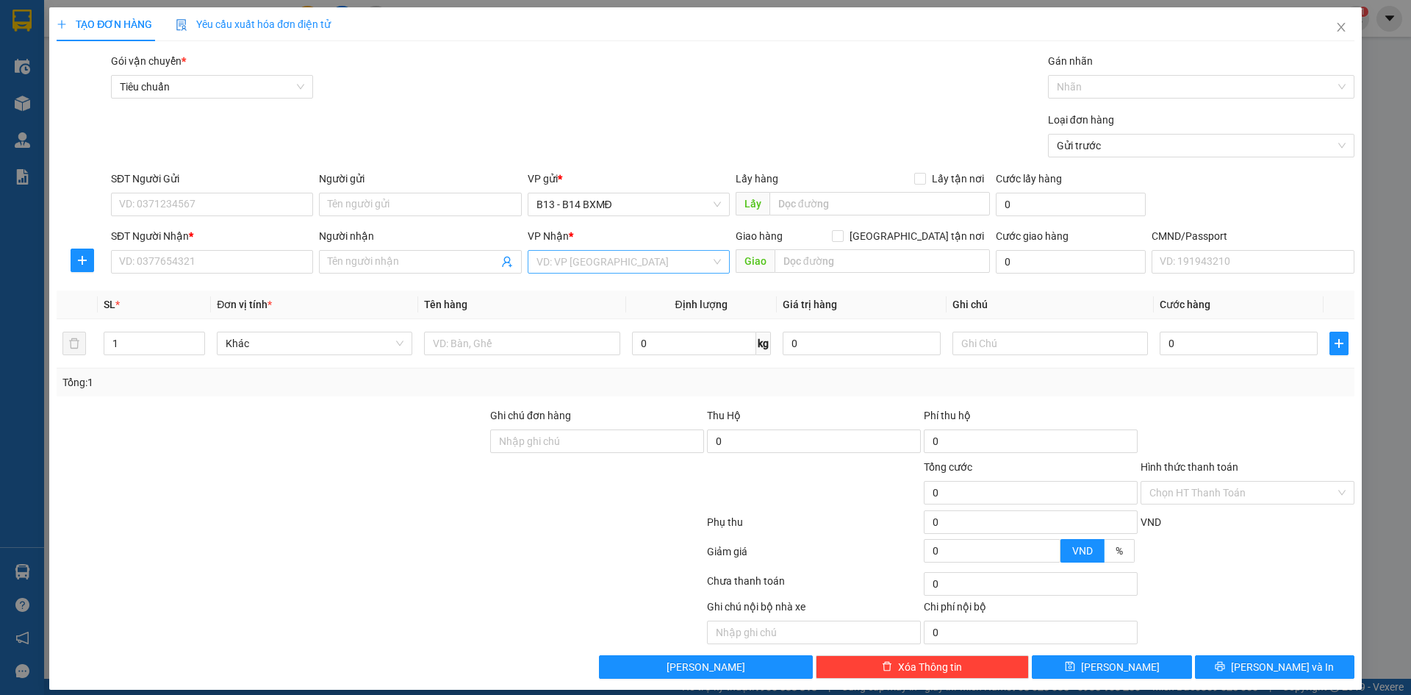
click at [588, 264] on input "search" at bounding box center [624, 262] width 174 height 22
drag, startPoint x: 592, startPoint y: 293, endPoint x: 535, endPoint y: 275, distance: 59.3
click at [589, 293] on div "PV [PERSON_NAME]" at bounding box center [623, 291] width 183 height 16
click at [426, 206] on input "Người gửi" at bounding box center [420, 205] width 202 height 24
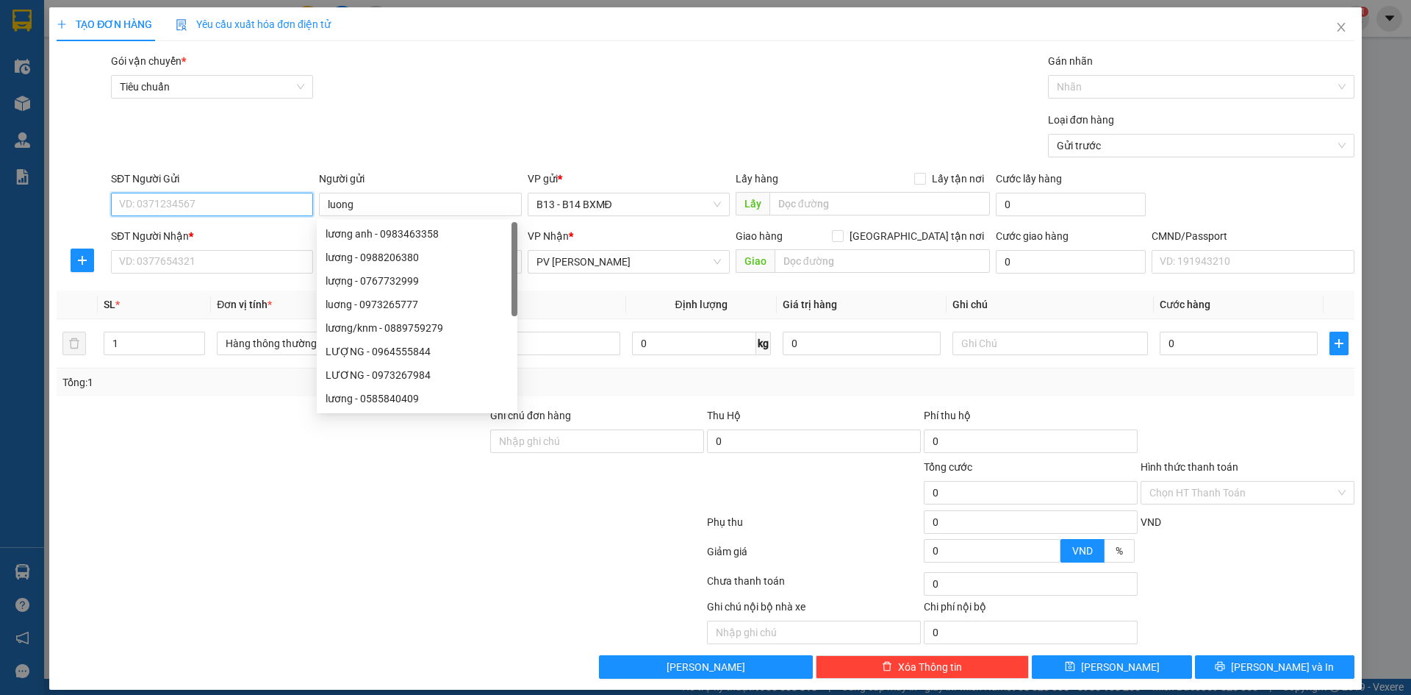
click at [224, 201] on input "SĐT Người Gửi" at bounding box center [212, 205] width 202 height 24
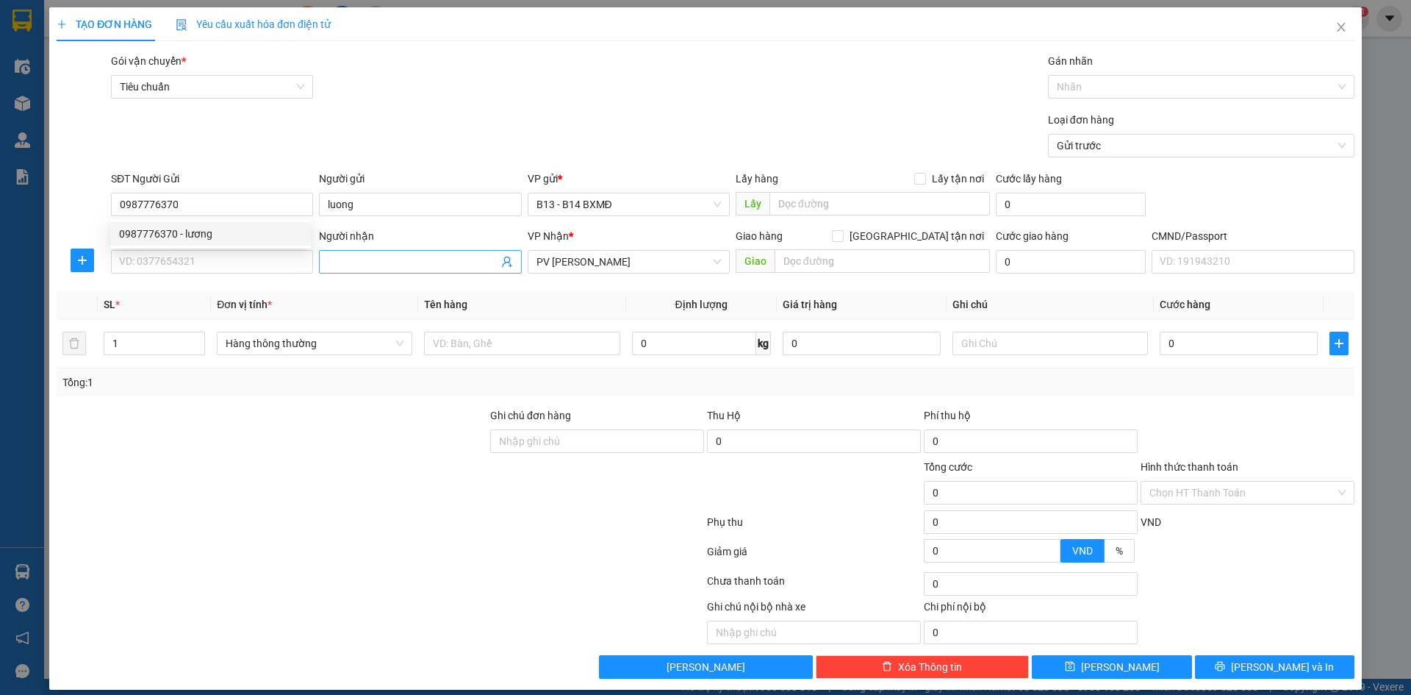
click at [334, 255] on input "Người nhận" at bounding box center [413, 262] width 170 height 16
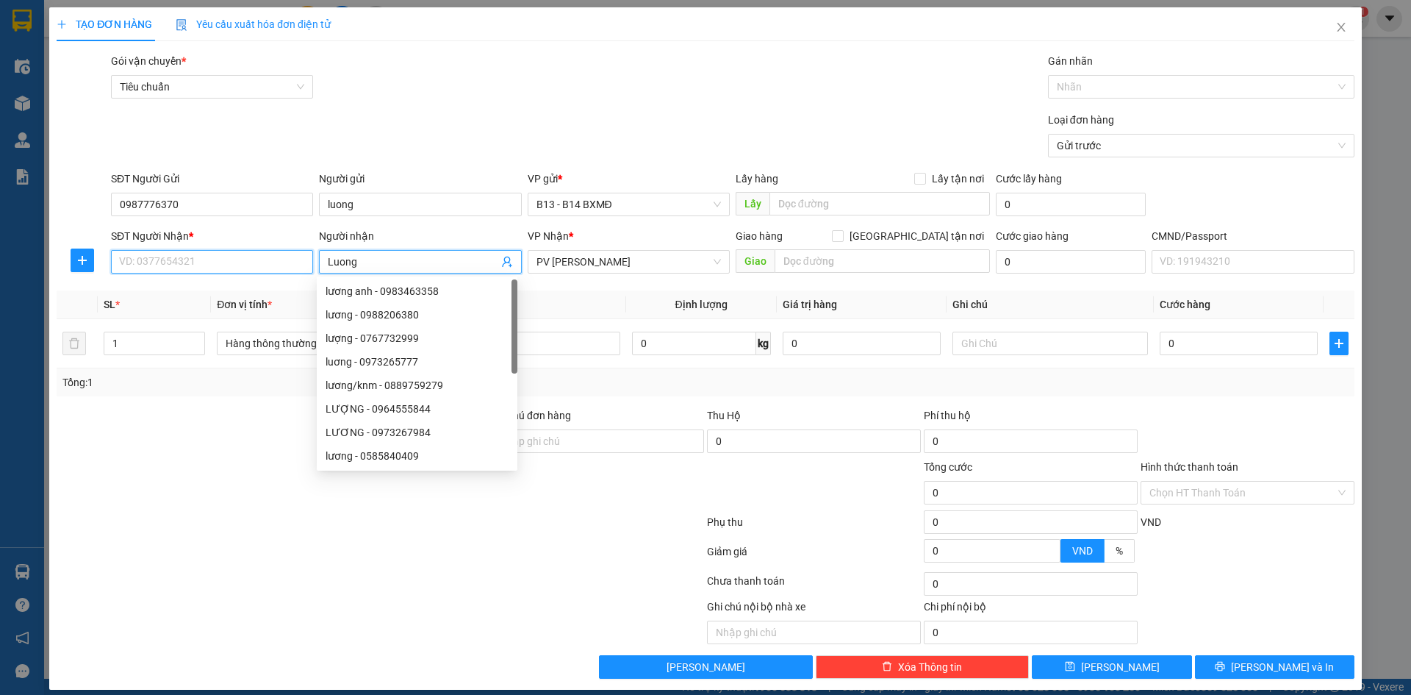
click at [249, 259] on input "SĐT Người Nhận *" at bounding box center [212, 262] width 202 height 24
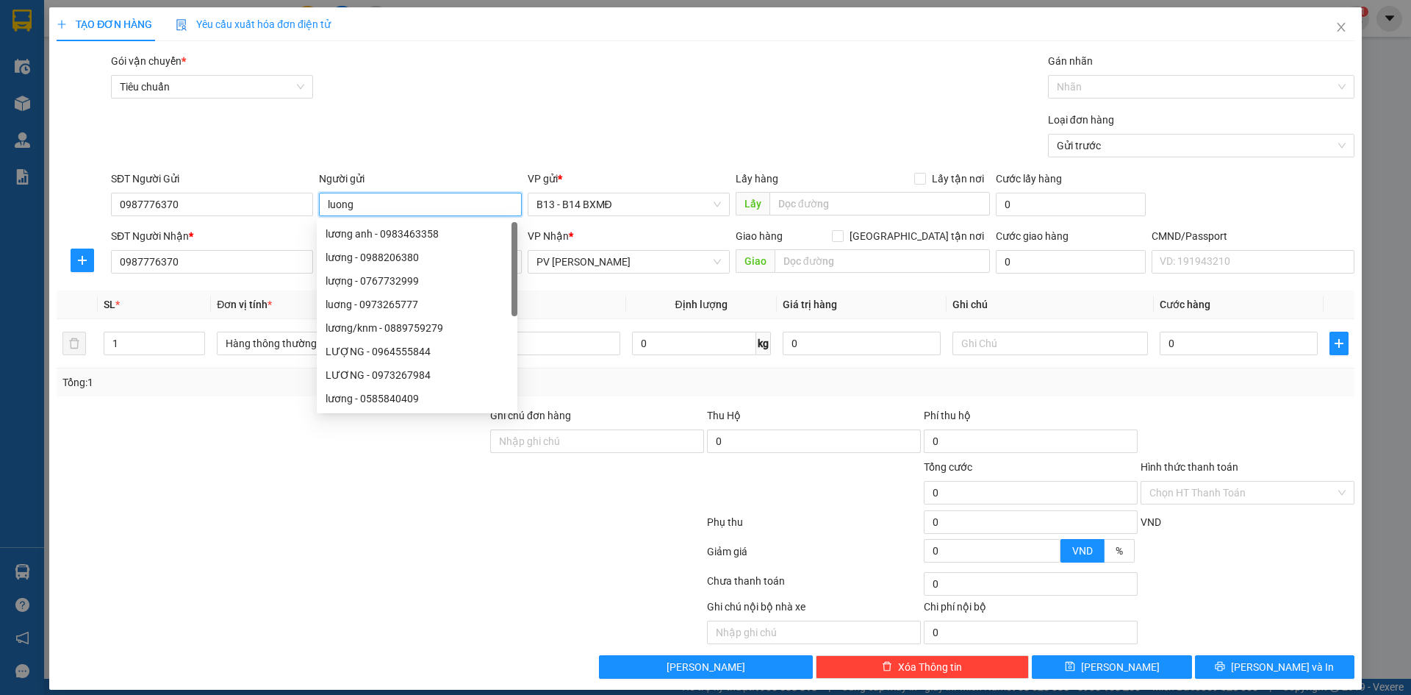
drag, startPoint x: 356, startPoint y: 203, endPoint x: 325, endPoint y: 209, distance: 31.4
click at [325, 209] on input "luong" at bounding box center [420, 205] width 202 height 24
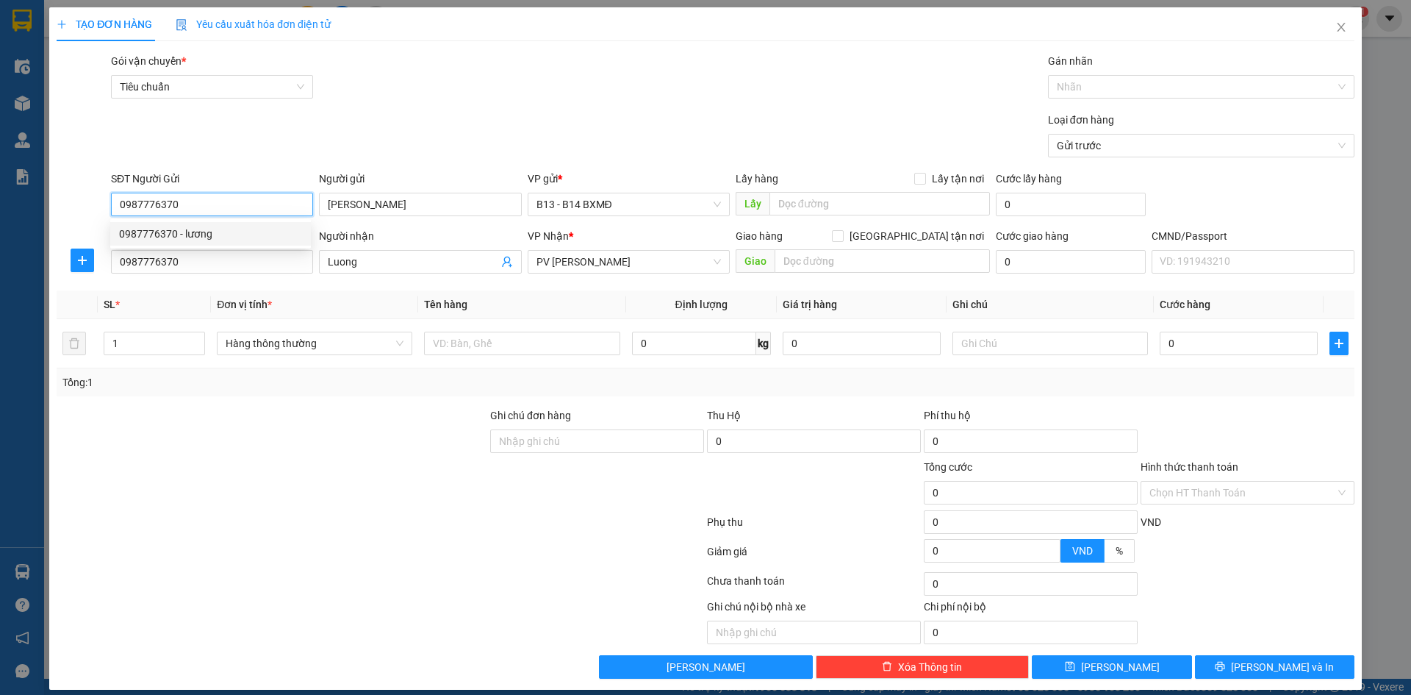
drag, startPoint x: 182, startPoint y: 203, endPoint x: 117, endPoint y: 215, distance: 65.9
click at [117, 215] on input "0987776370" at bounding box center [212, 205] width 202 height 24
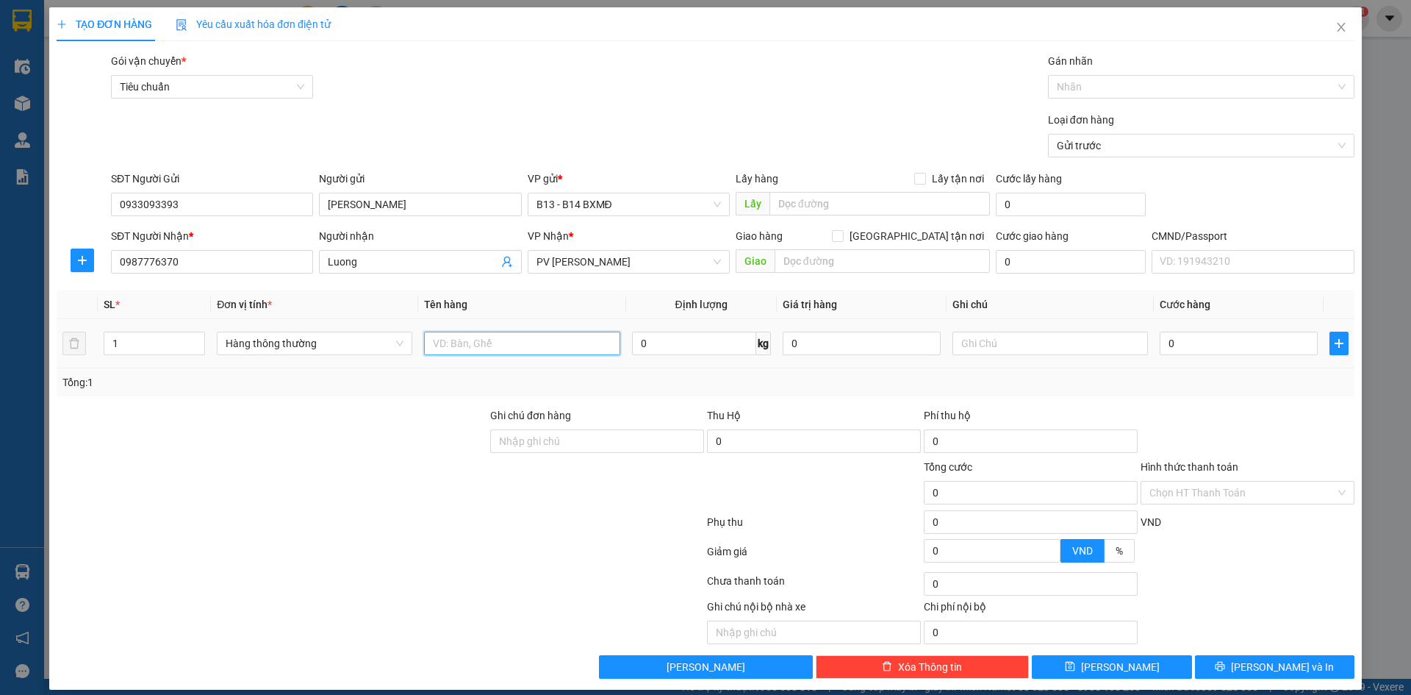
click at [445, 344] on input "text" at bounding box center [522, 343] width 196 height 24
click at [991, 348] on input "text" at bounding box center [1051, 343] width 196 height 24
click at [1175, 345] on input "0" at bounding box center [1239, 343] width 158 height 24
click at [1277, 664] on span "[PERSON_NAME] và In" at bounding box center [1282, 667] width 103 height 16
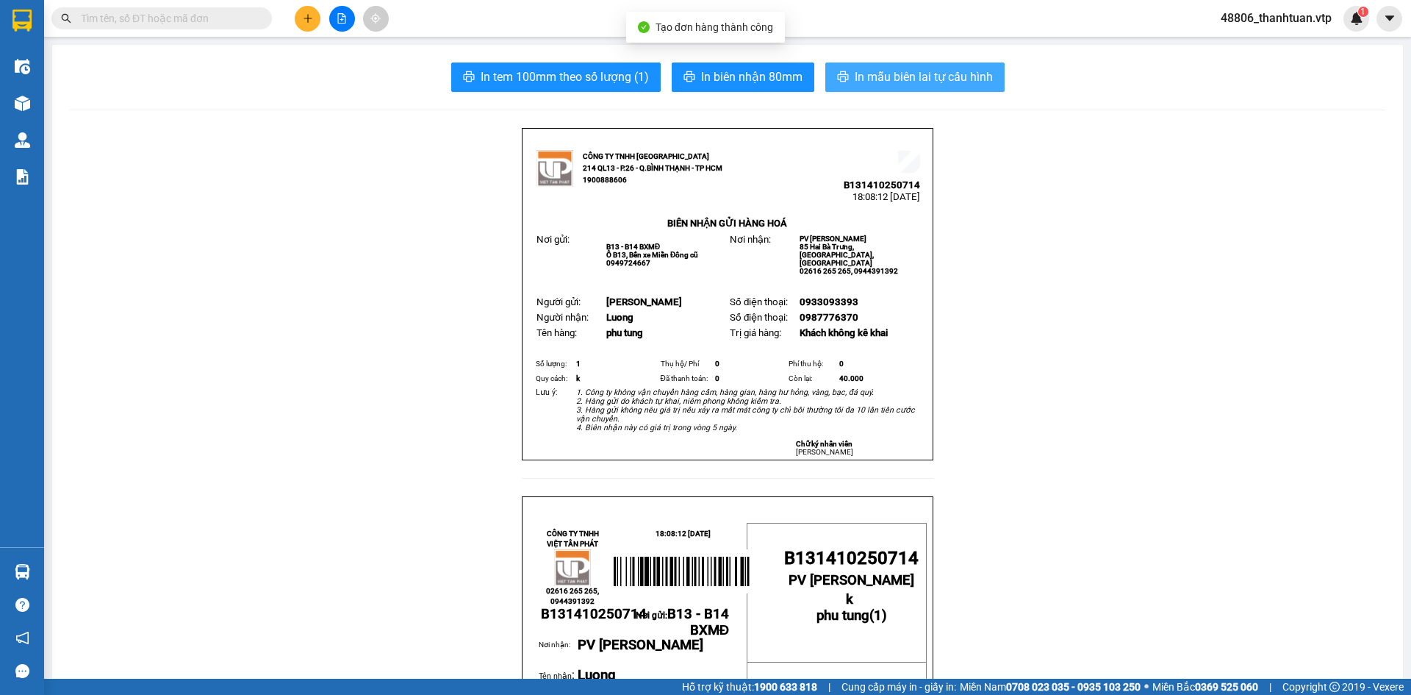
click at [950, 74] on span "In mẫu biên lai tự cấu hình" at bounding box center [924, 77] width 138 height 18
